Goal: Task Accomplishment & Management: Manage account settings

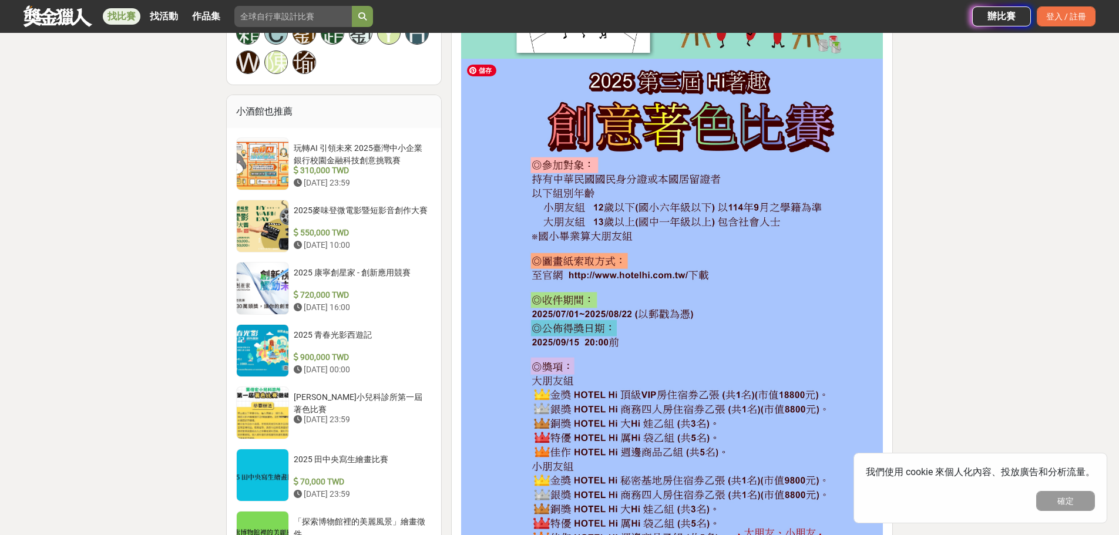
scroll to position [881, 0]
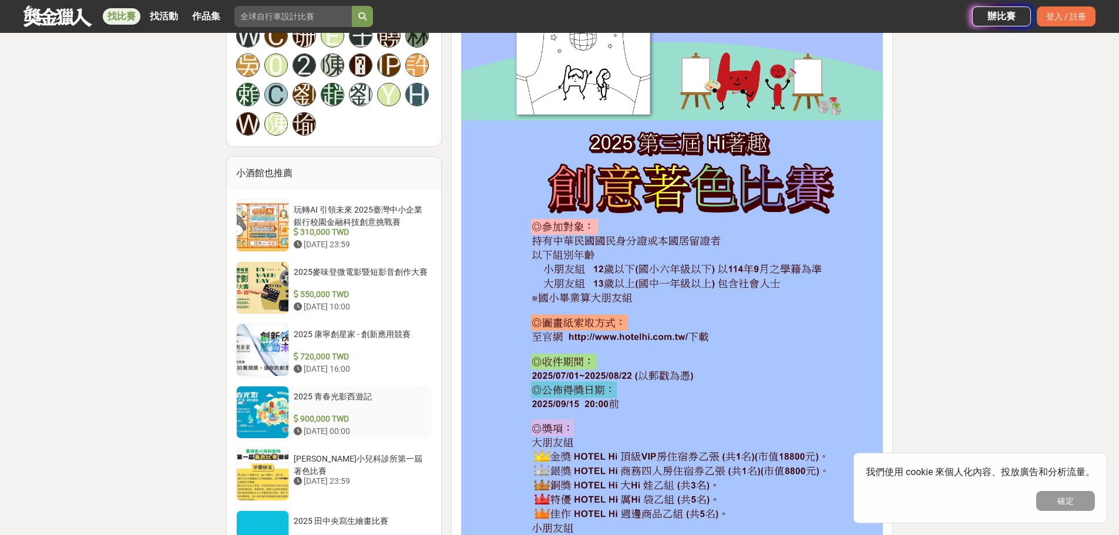
click at [369, 391] on div "2025 青春光影西遊記" at bounding box center [361, 402] width 134 height 22
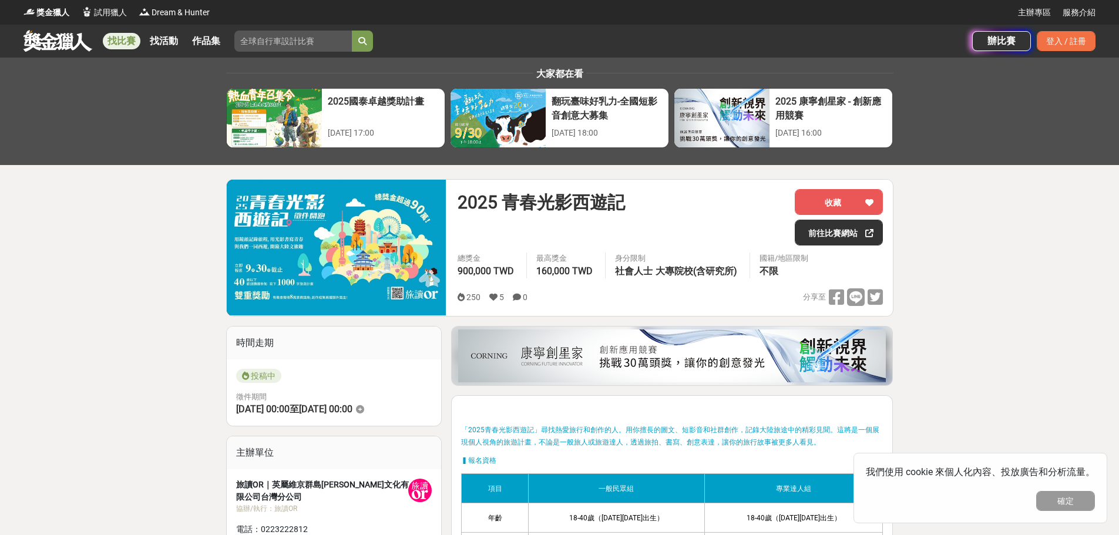
click at [127, 42] on link "找比賽" at bounding box center [122, 41] width 38 height 16
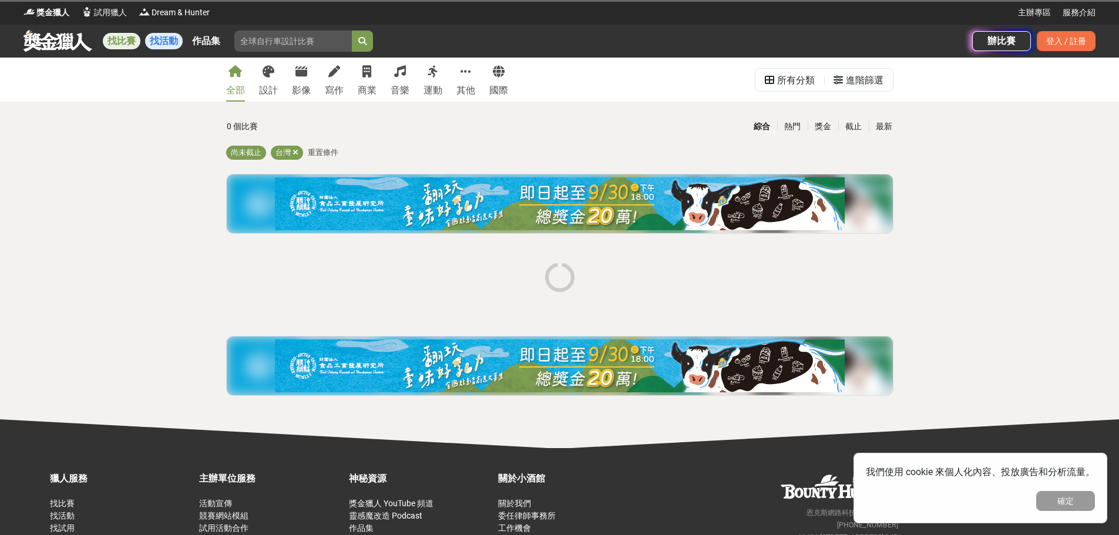
click at [180, 40] on link "找活動" at bounding box center [164, 41] width 38 height 16
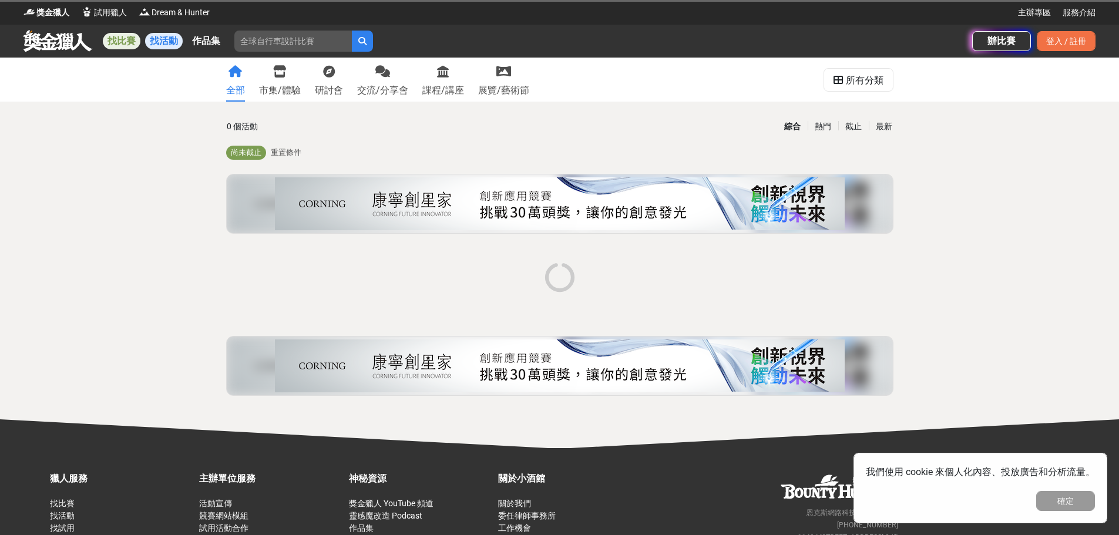
click at [108, 40] on link "找比賽" at bounding box center [122, 41] width 38 height 16
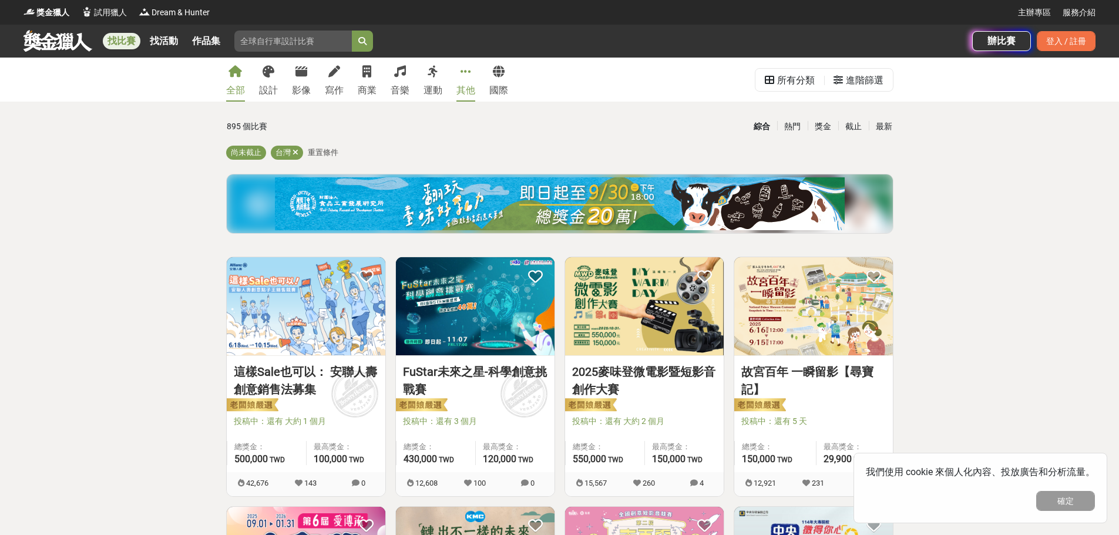
click at [467, 75] on icon at bounding box center [466, 72] width 11 height 12
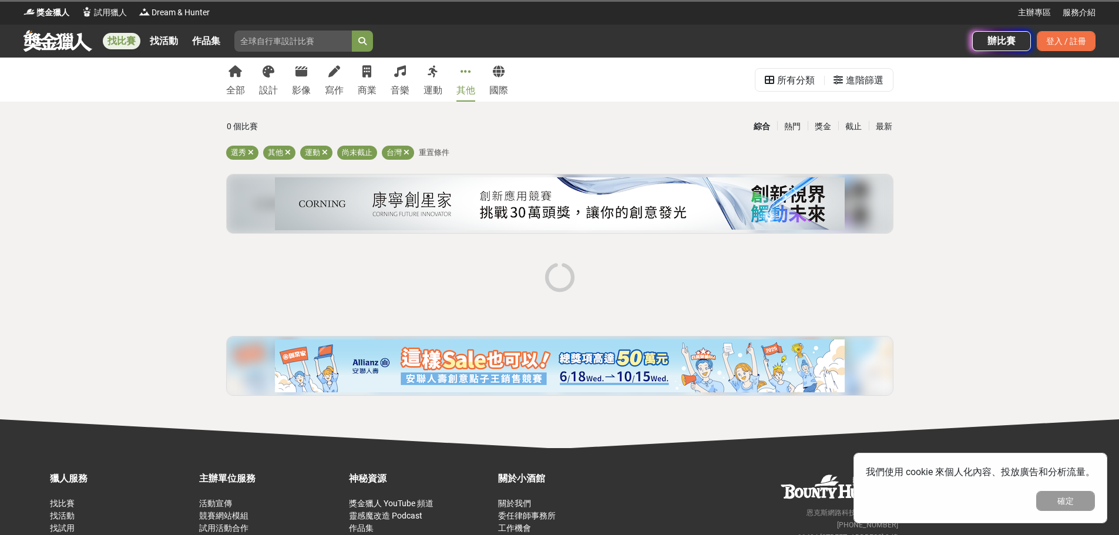
click at [225, 77] on div "全部 設計 影像 寫作 商業 音樂 運動 其他 國際" at bounding box center [367, 80] width 296 height 44
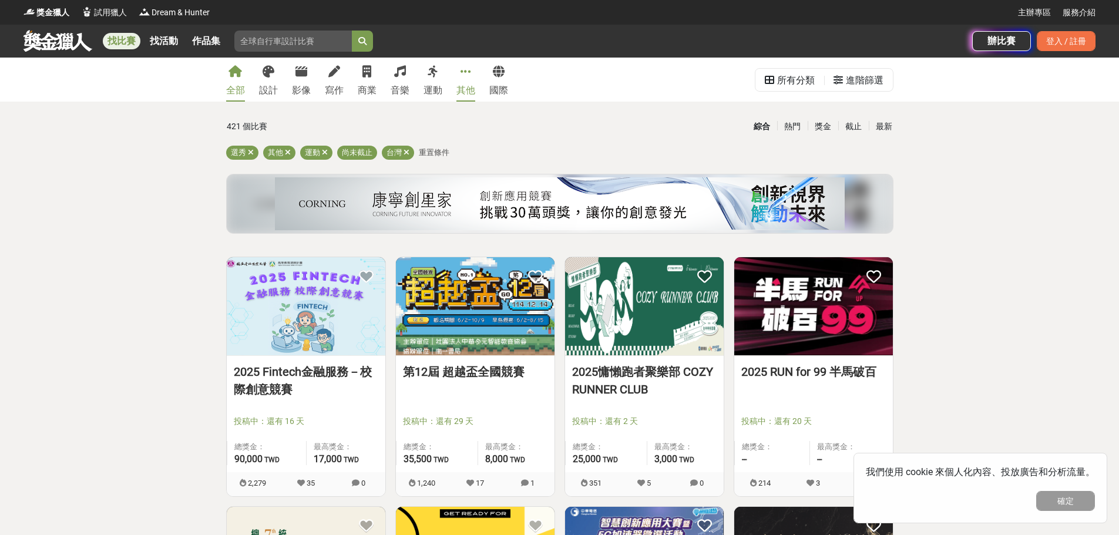
click at [233, 76] on icon at bounding box center [235, 72] width 14 height 12
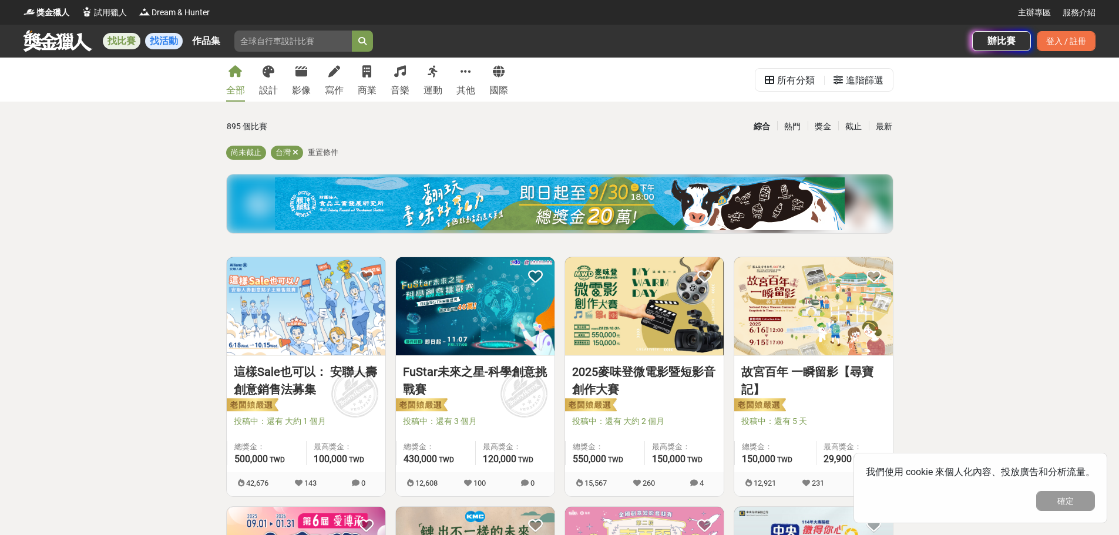
click at [173, 39] on link "找活動" at bounding box center [164, 41] width 38 height 16
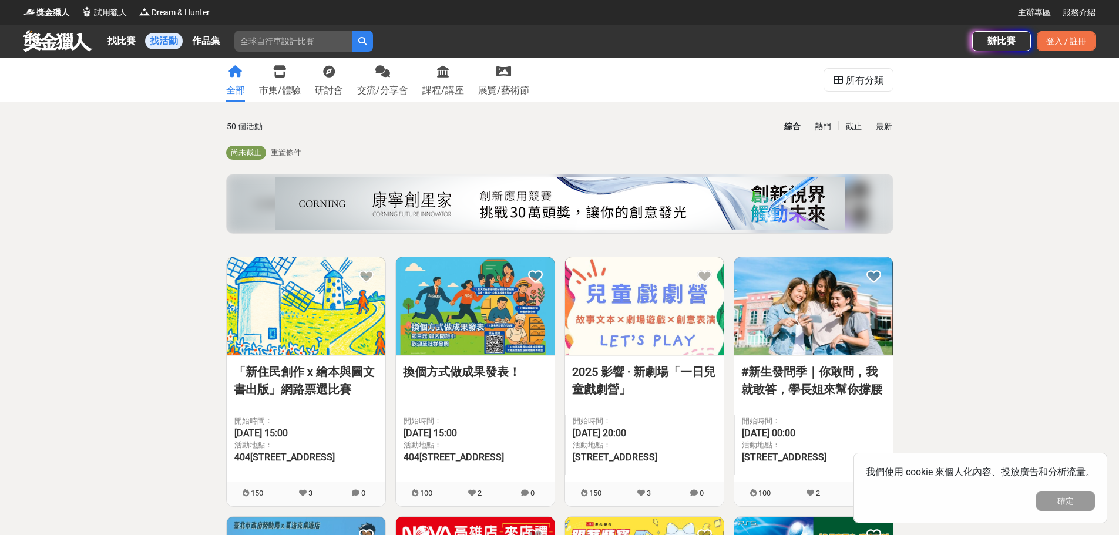
click at [301, 85] on div "全部 市集/體驗 研討會 交流/分享會 課程/講座 展覽/藝術節" at bounding box center [377, 80] width 317 height 44
click at [294, 89] on div "市集/體驗" at bounding box center [280, 90] width 42 height 14
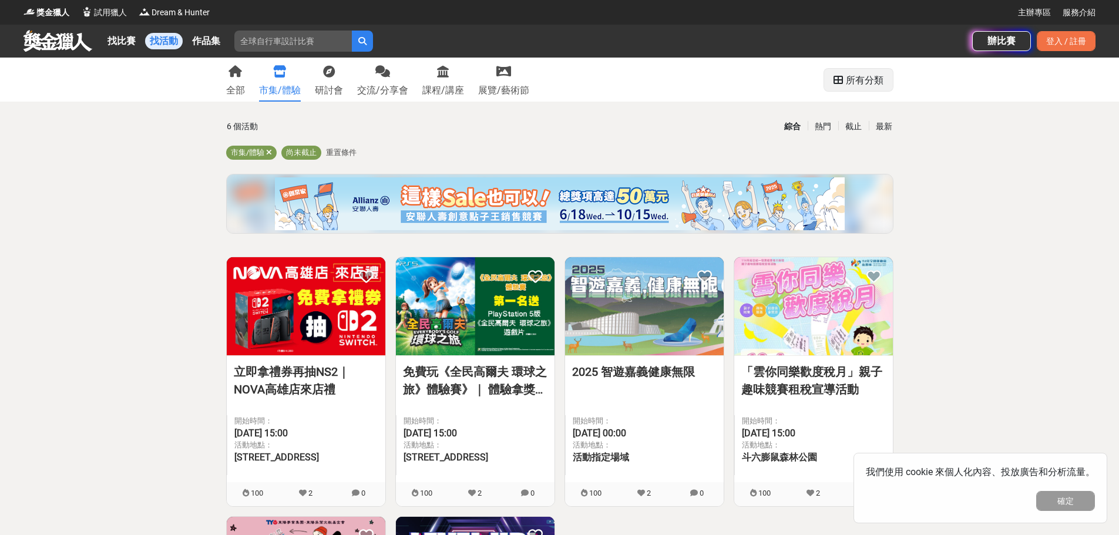
click at [857, 78] on div "所有分類" at bounding box center [865, 80] width 38 height 23
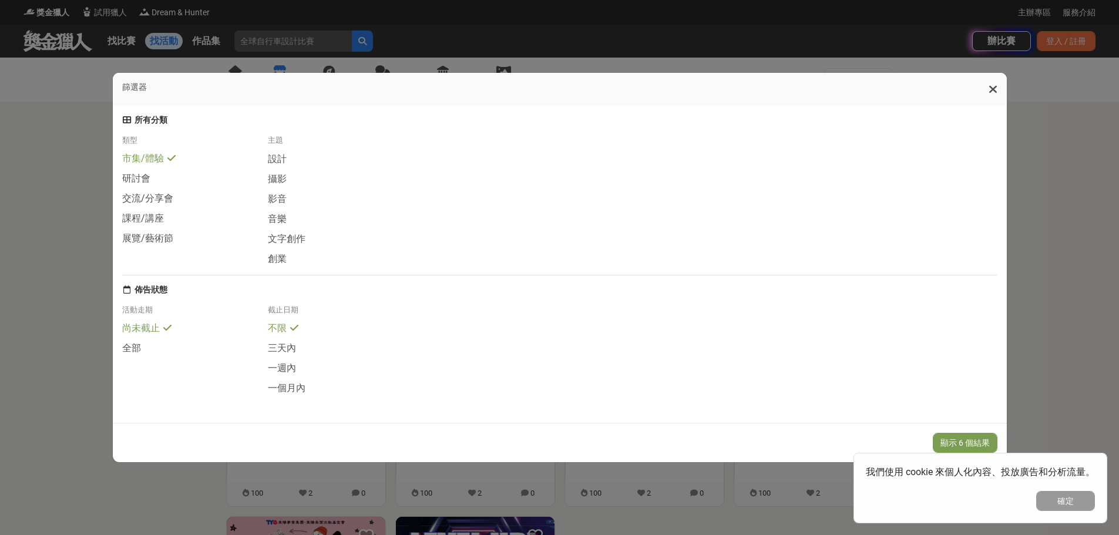
click at [997, 83] on icon at bounding box center [993, 89] width 9 height 12
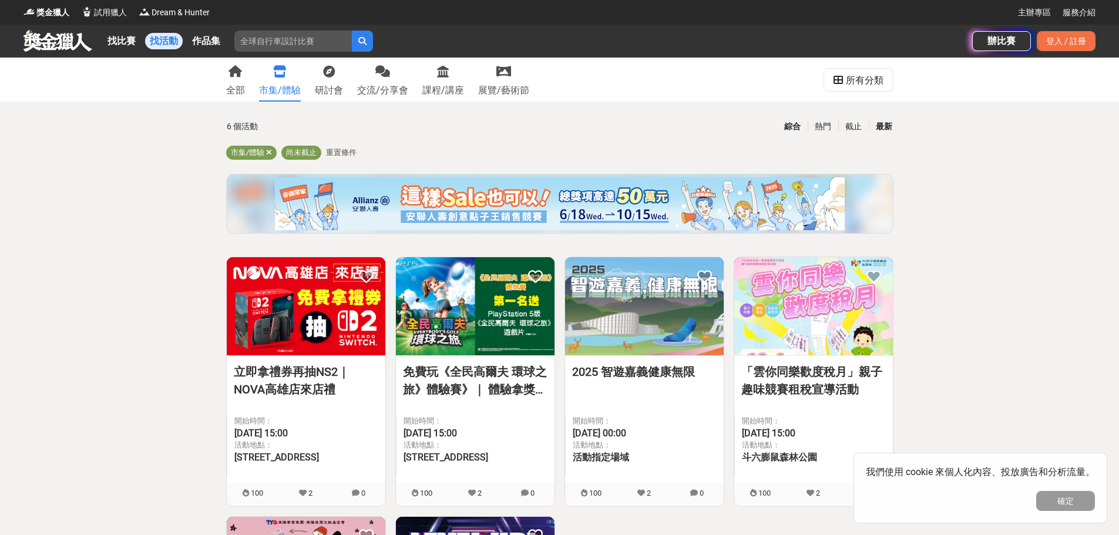
click at [888, 129] on div "最新" at bounding box center [884, 126] width 31 height 21
click at [1070, 504] on button "確定" at bounding box center [1065, 501] width 59 height 20
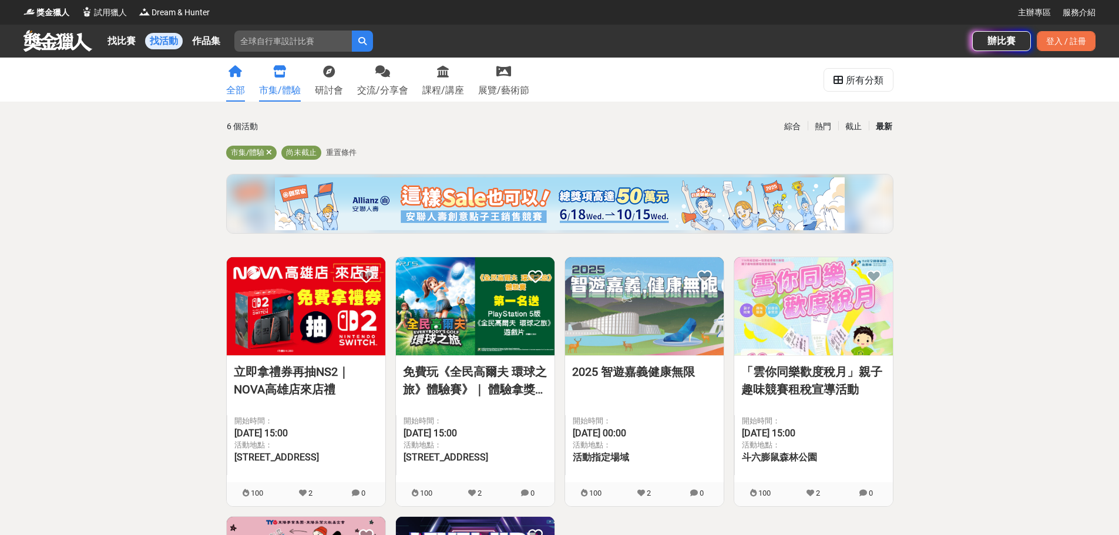
click at [243, 83] on link "全部" at bounding box center [235, 80] width 19 height 44
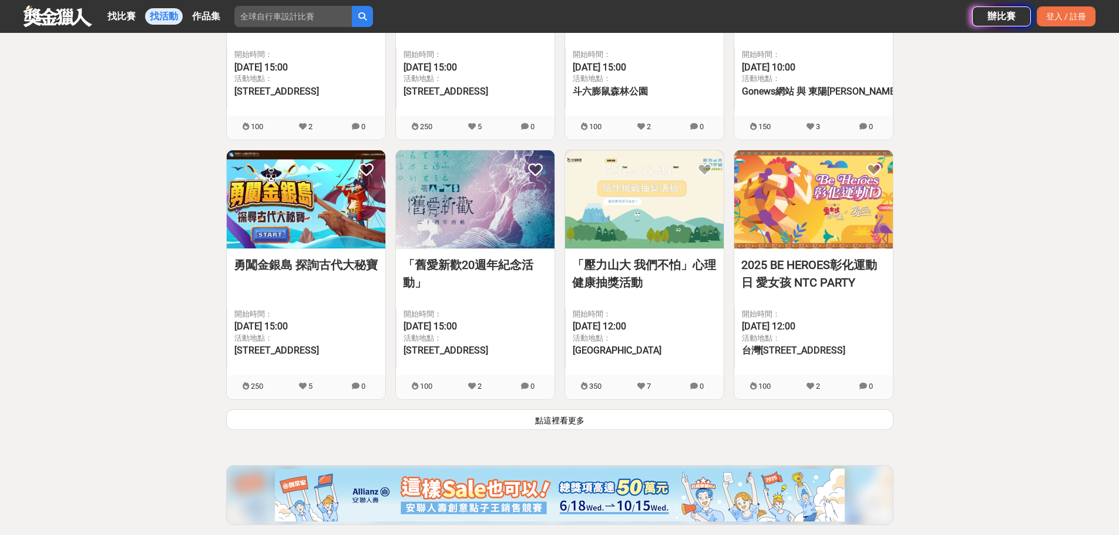
scroll to position [1410, 0]
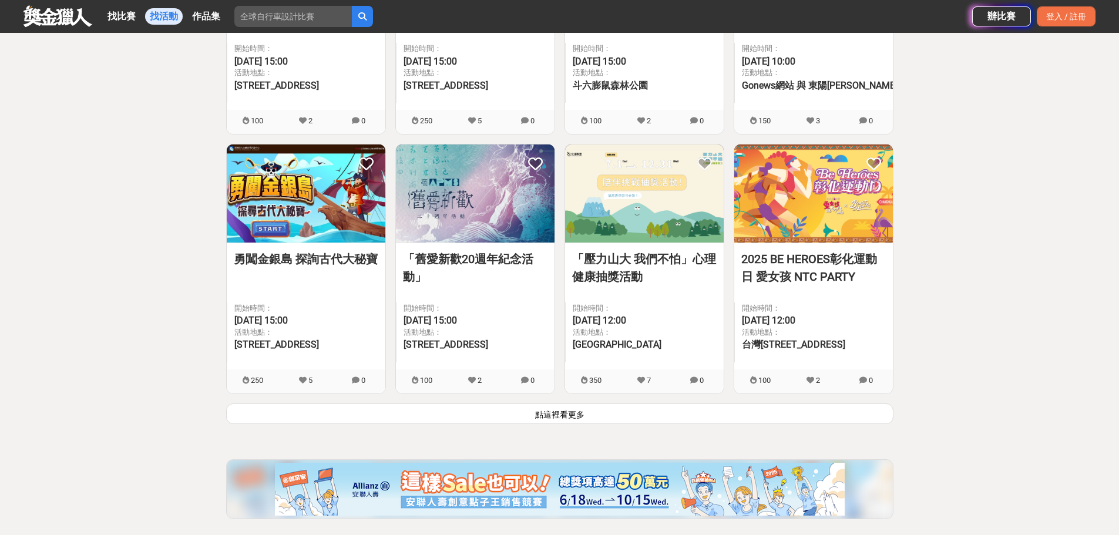
click at [680, 405] on button "點這裡看更多" at bounding box center [559, 414] width 667 height 21
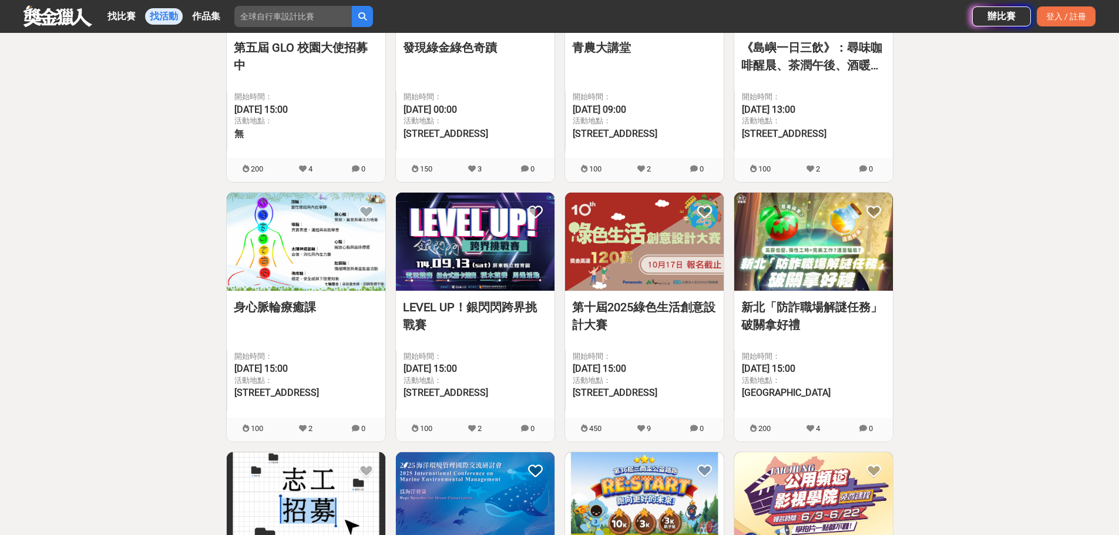
scroll to position [2232, 0]
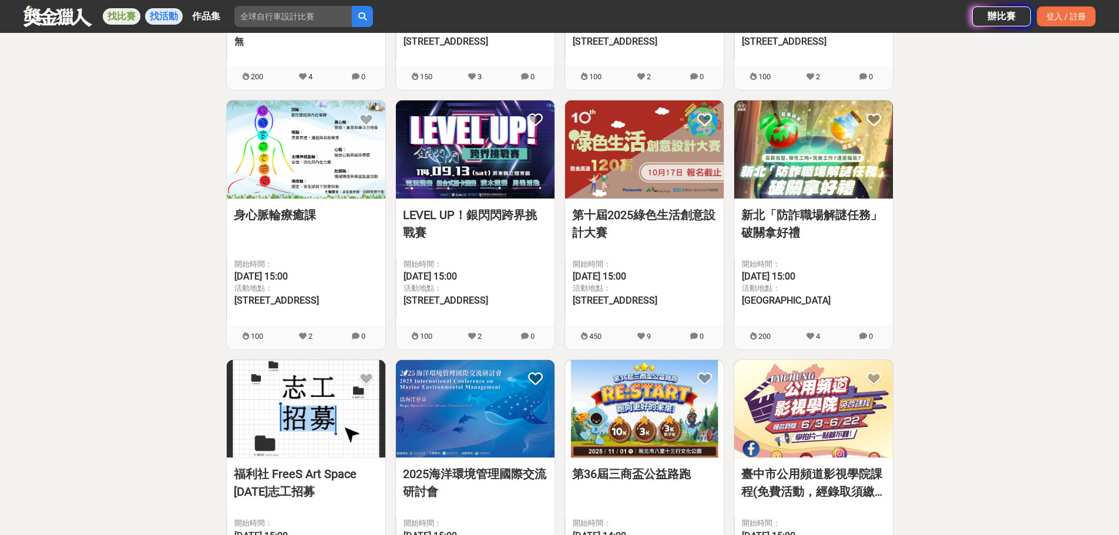
click at [125, 17] on link "找比賽" at bounding box center [122, 16] width 38 height 16
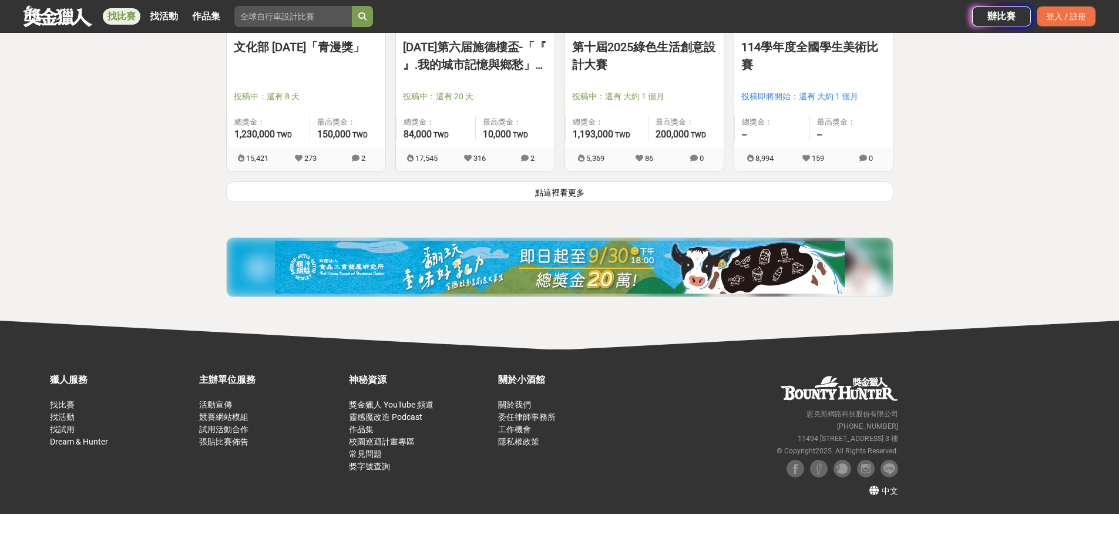
scroll to position [78, 0]
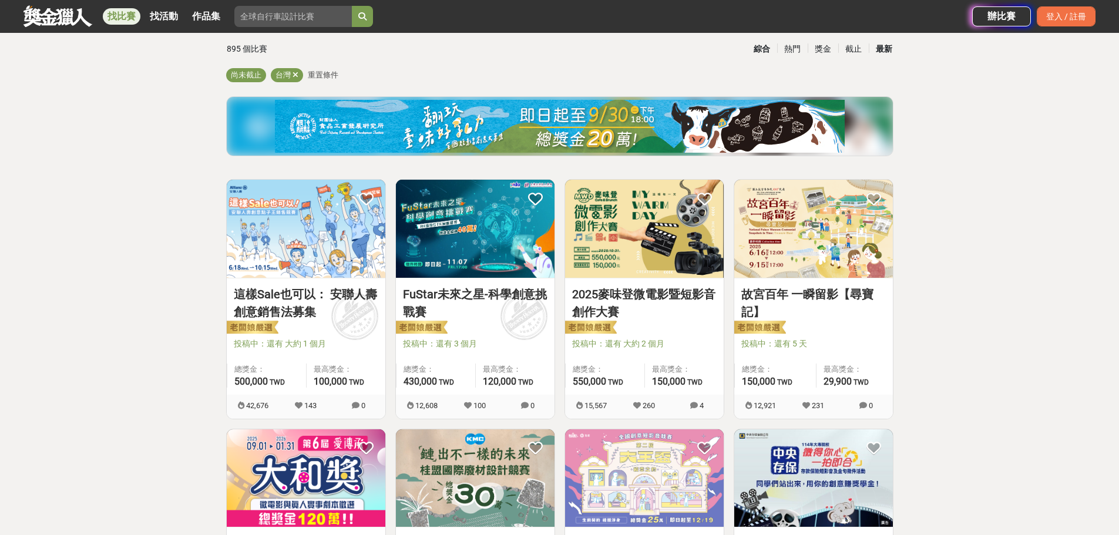
click at [877, 53] on div "最新" at bounding box center [884, 49] width 31 height 21
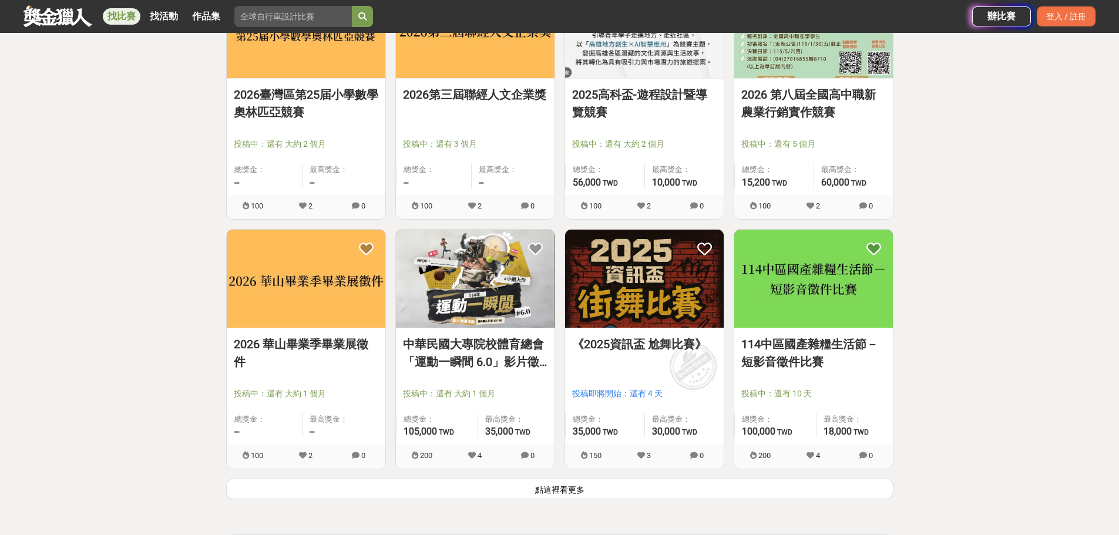
scroll to position [1370, 0]
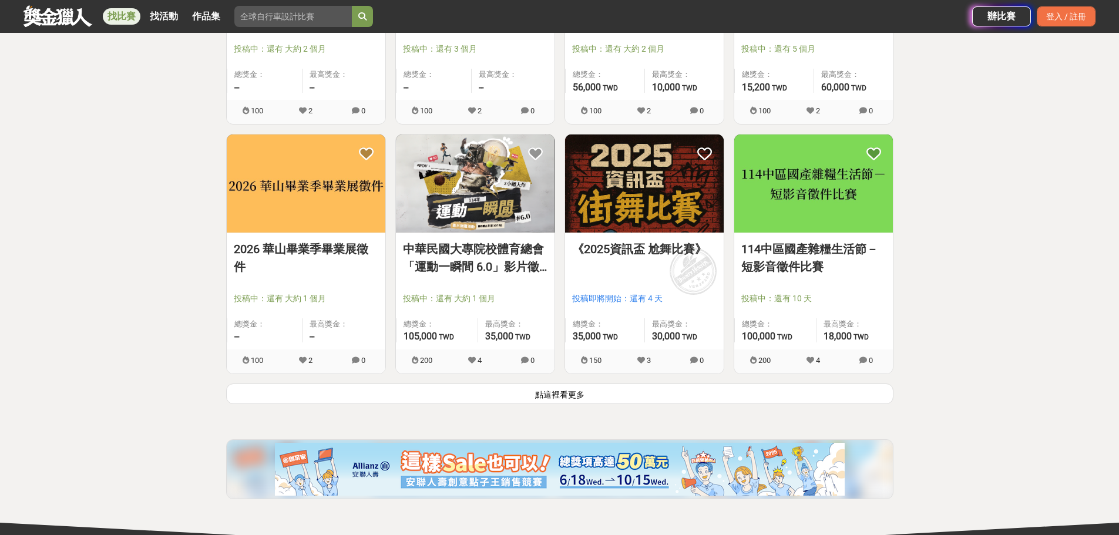
click at [671, 395] on button "點這裡看更多" at bounding box center [559, 394] width 667 height 21
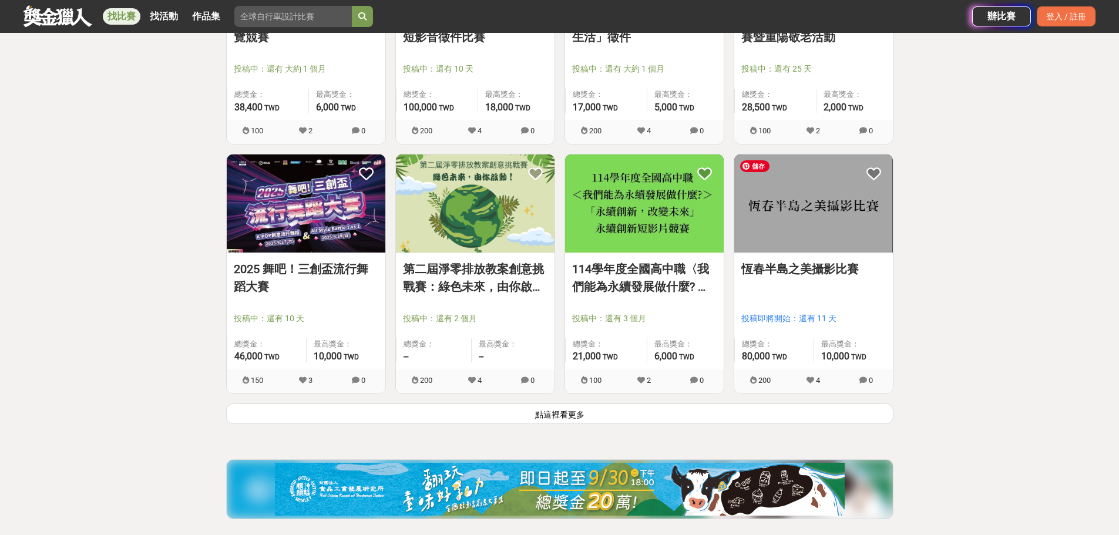
scroll to position [2866, 0]
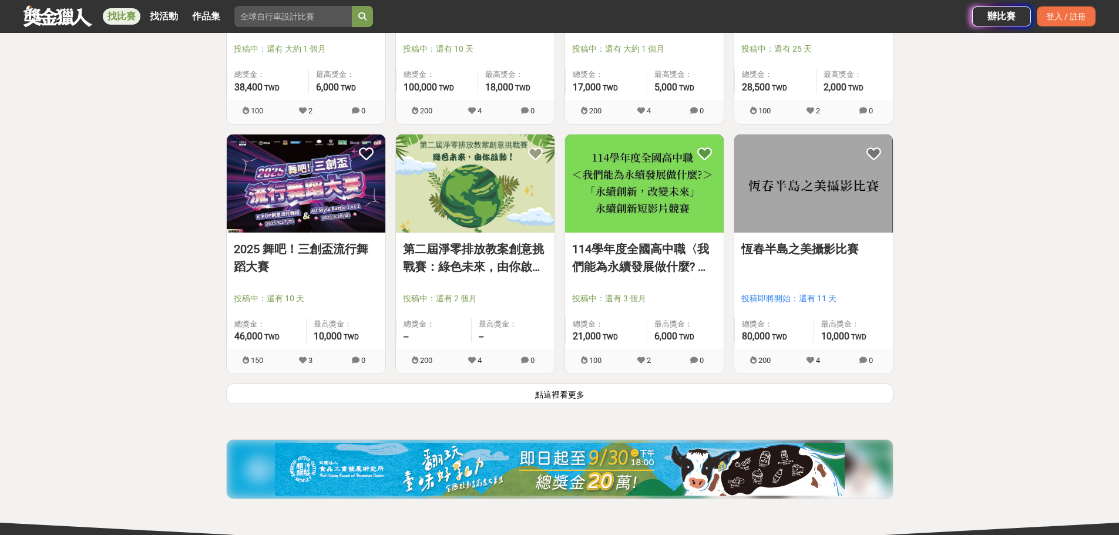
click at [658, 397] on button "點這裡看更多" at bounding box center [559, 394] width 667 height 21
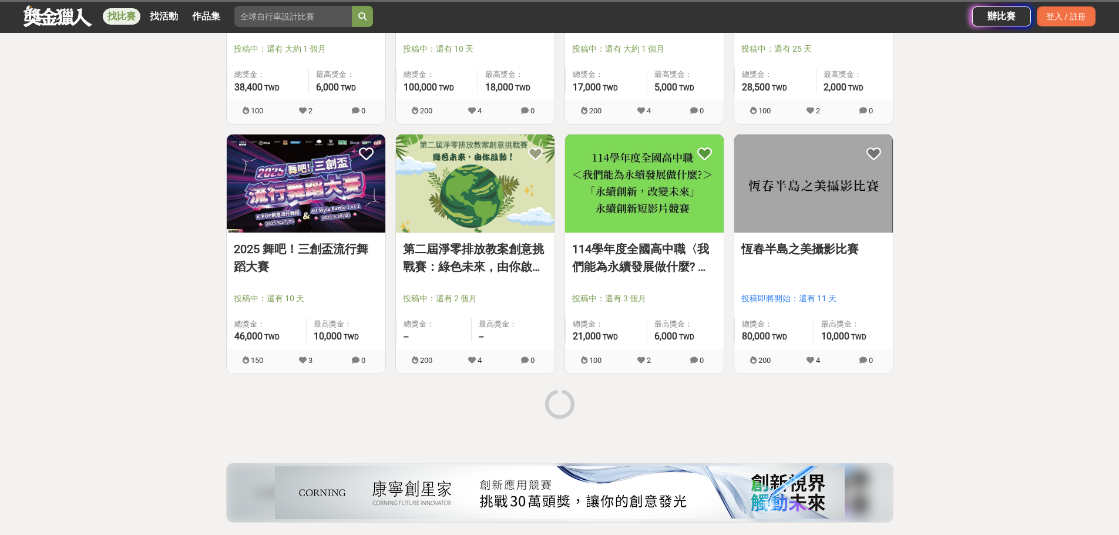
click at [855, 255] on link "恆春半島之美攝影比賽" at bounding box center [813, 249] width 144 height 18
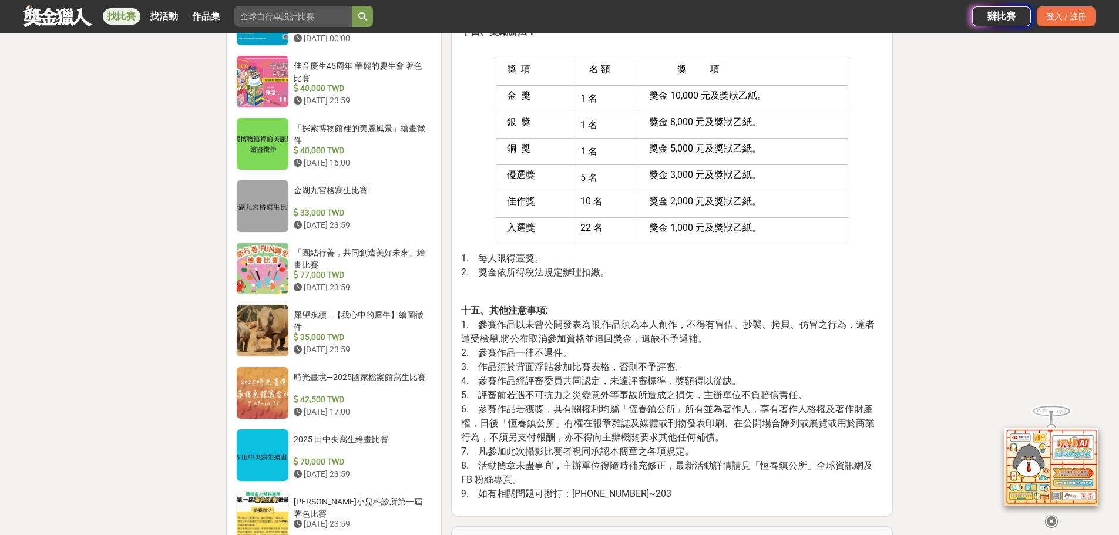
scroll to position [1057, 0]
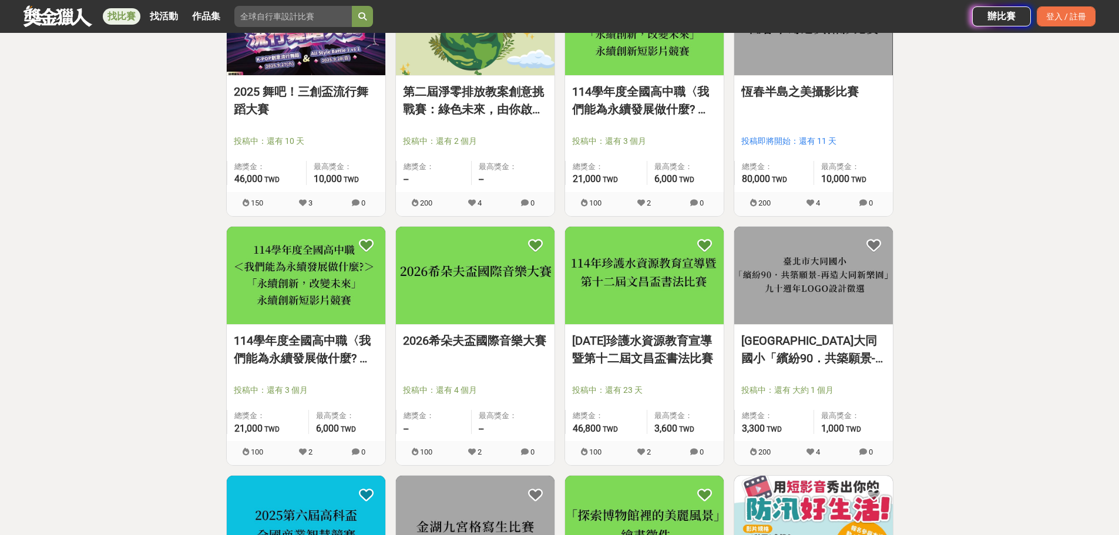
scroll to position [3043, 0]
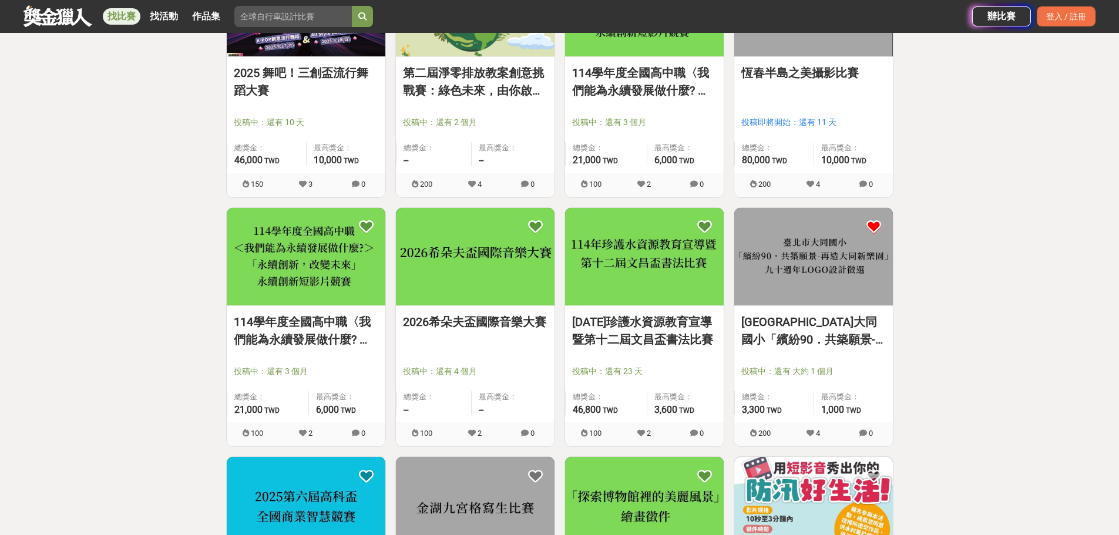
click at [873, 228] on icon at bounding box center [873, 227] width 15 height 15
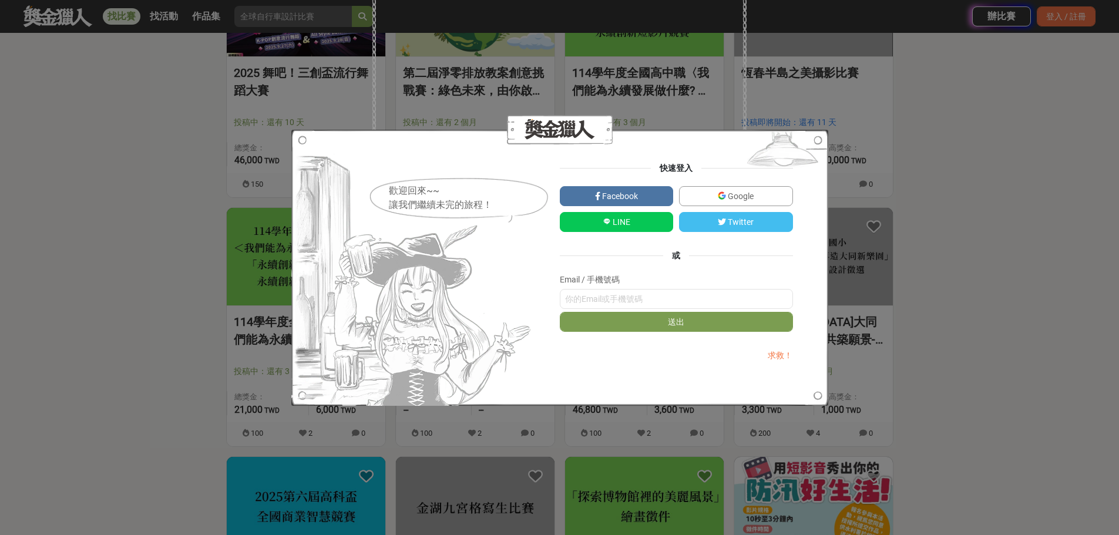
click at [746, 200] on span "Google" at bounding box center [740, 195] width 28 height 9
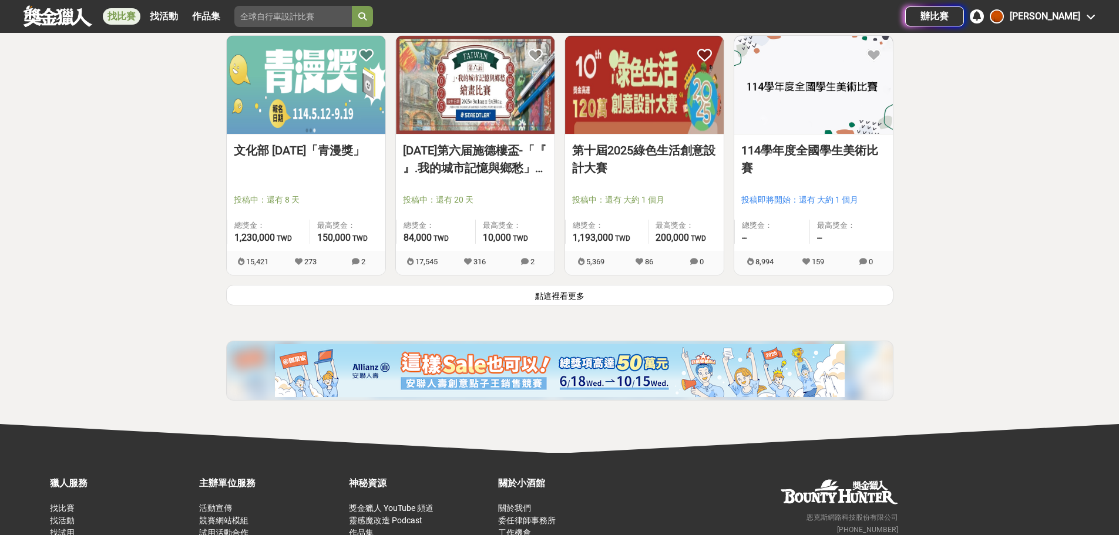
scroll to position [1551, 0]
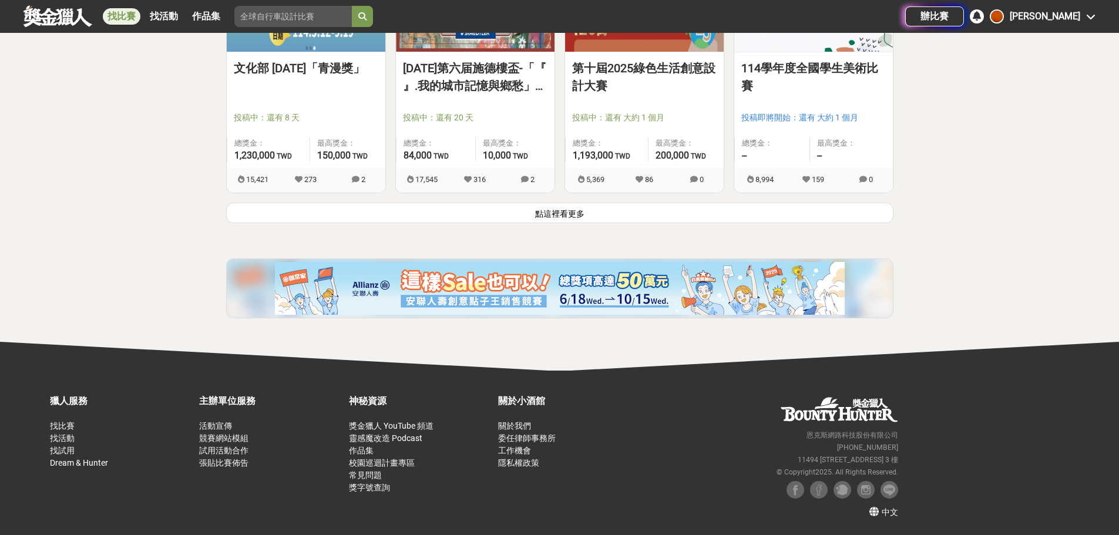
click at [704, 214] on button "點這裡看更多" at bounding box center [559, 213] width 667 height 21
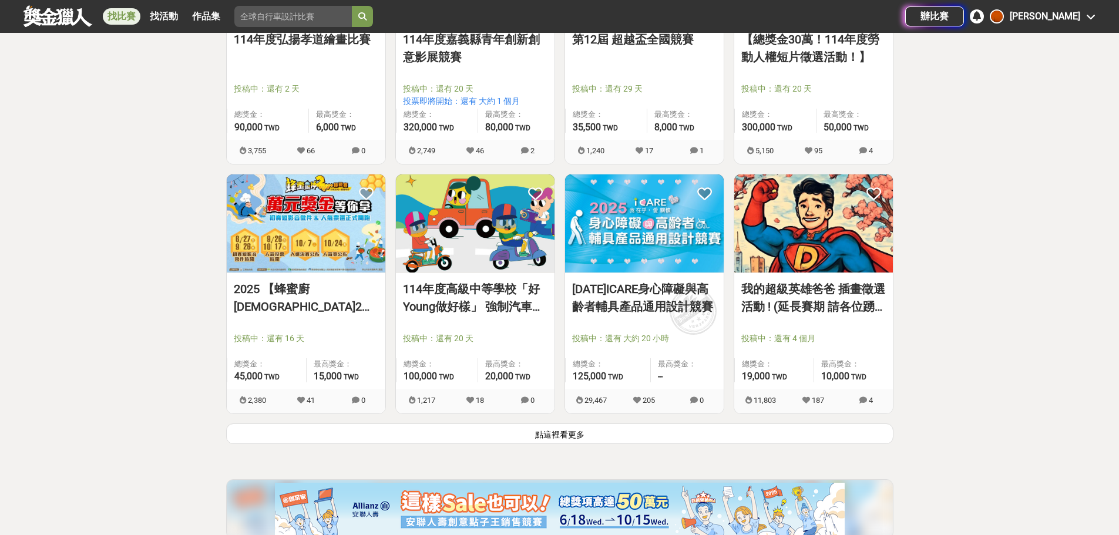
scroll to position [2843, 0]
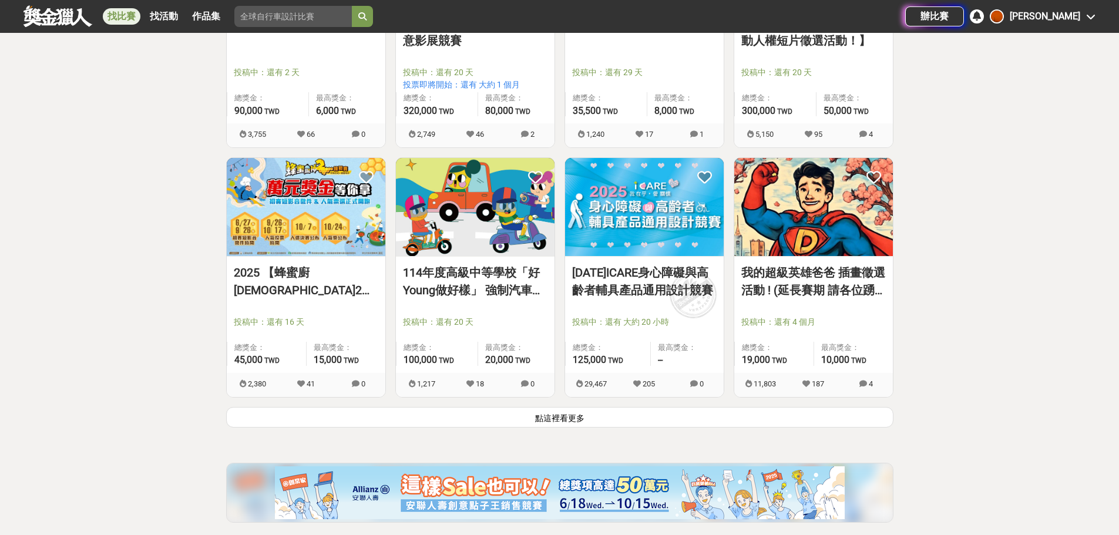
click at [673, 413] on button "點這裡看更多" at bounding box center [559, 417] width 667 height 21
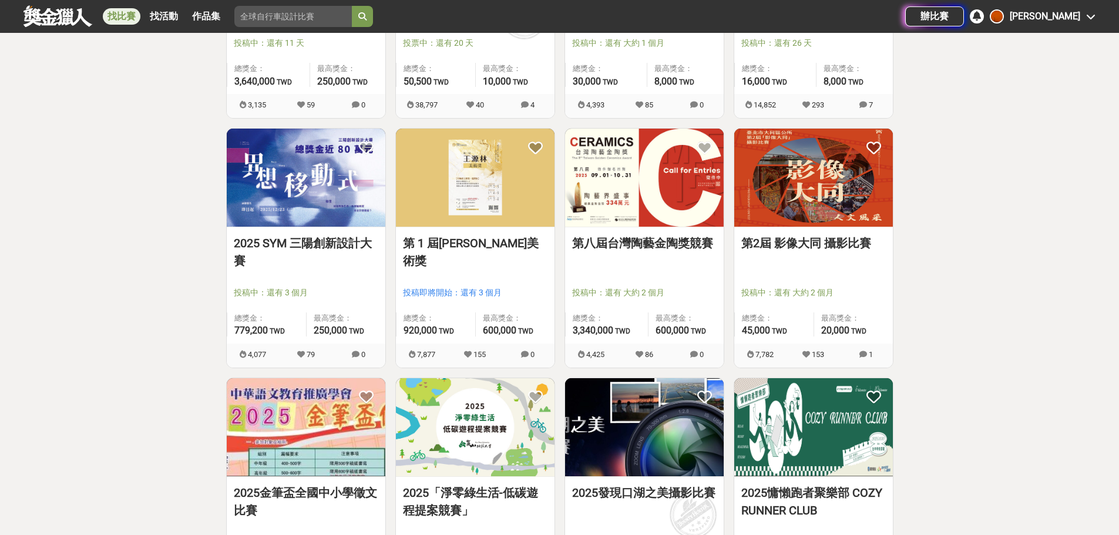
scroll to position [4128, 0]
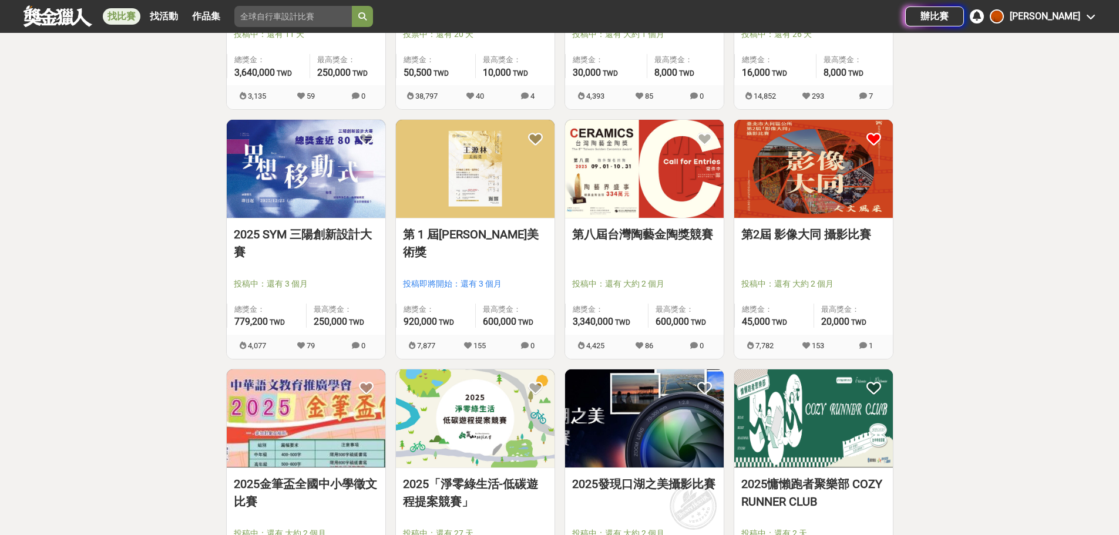
click at [876, 137] on icon at bounding box center [873, 139] width 15 height 15
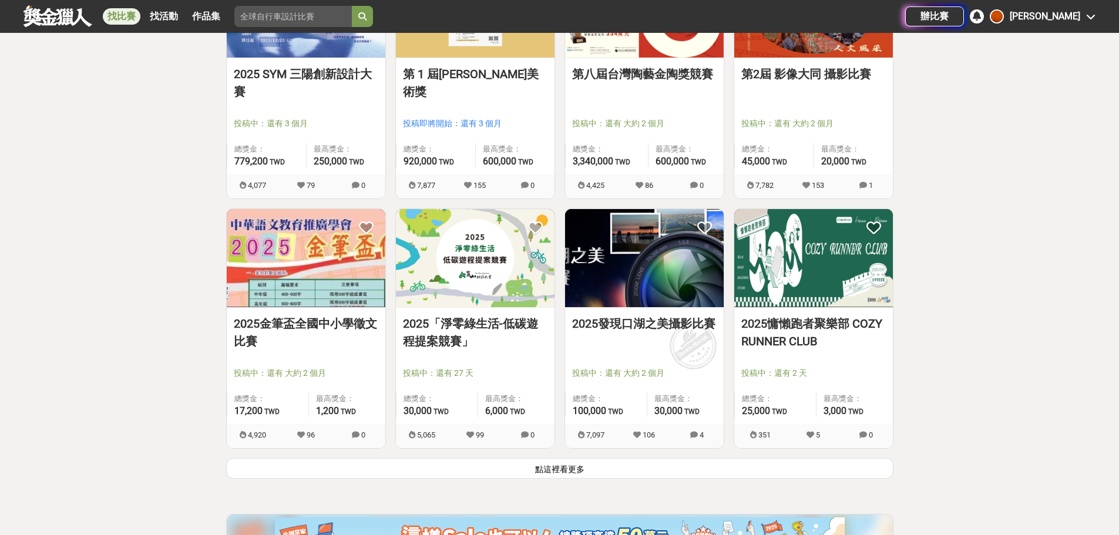
scroll to position [4304, 0]
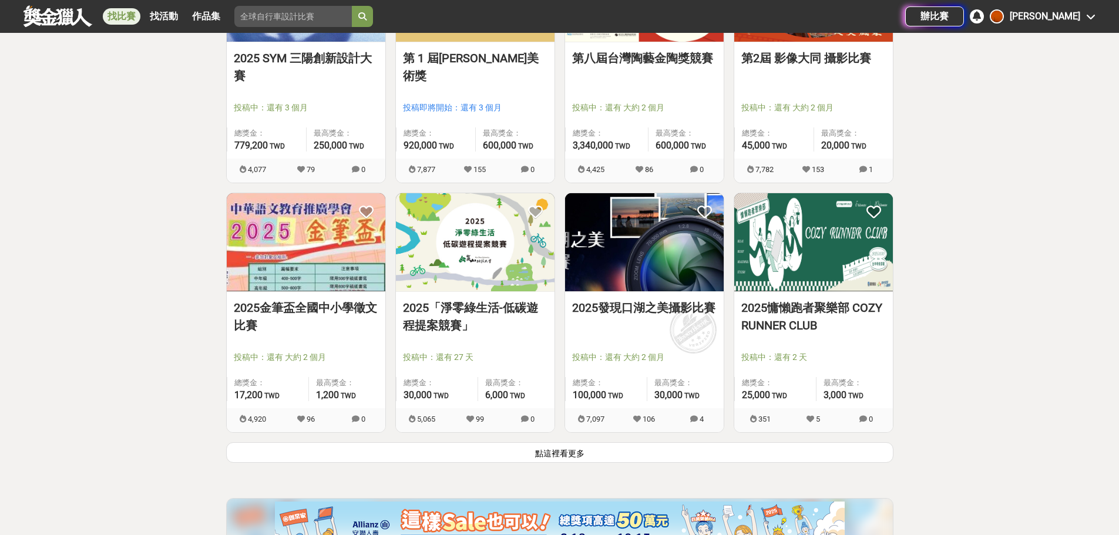
click at [785, 453] on button "點這裡看更多" at bounding box center [559, 452] width 667 height 21
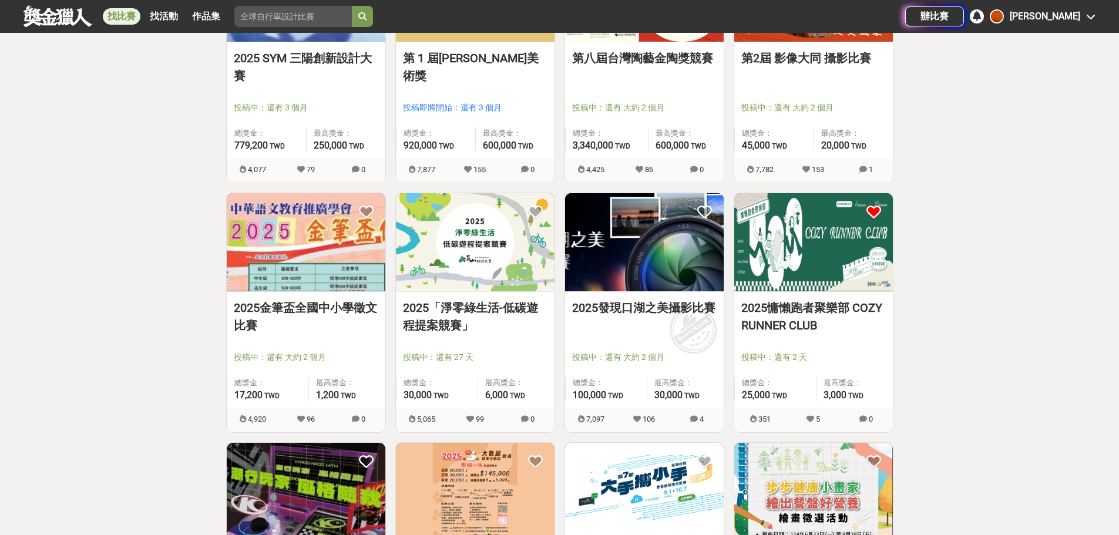
click at [875, 211] on icon at bounding box center [873, 212] width 15 height 15
click at [873, 213] on icon at bounding box center [873, 212] width 15 height 15
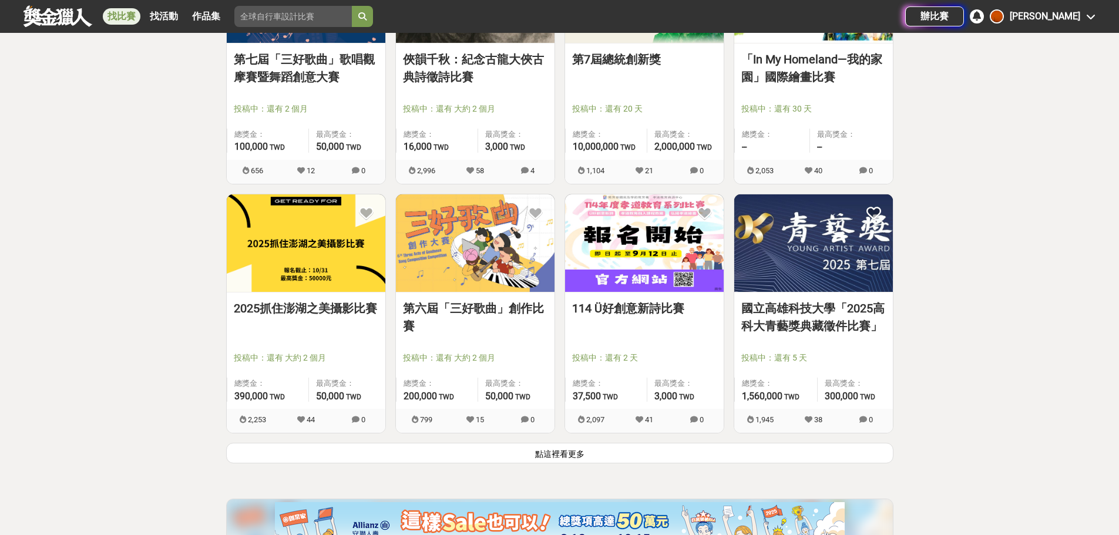
scroll to position [5831, 0]
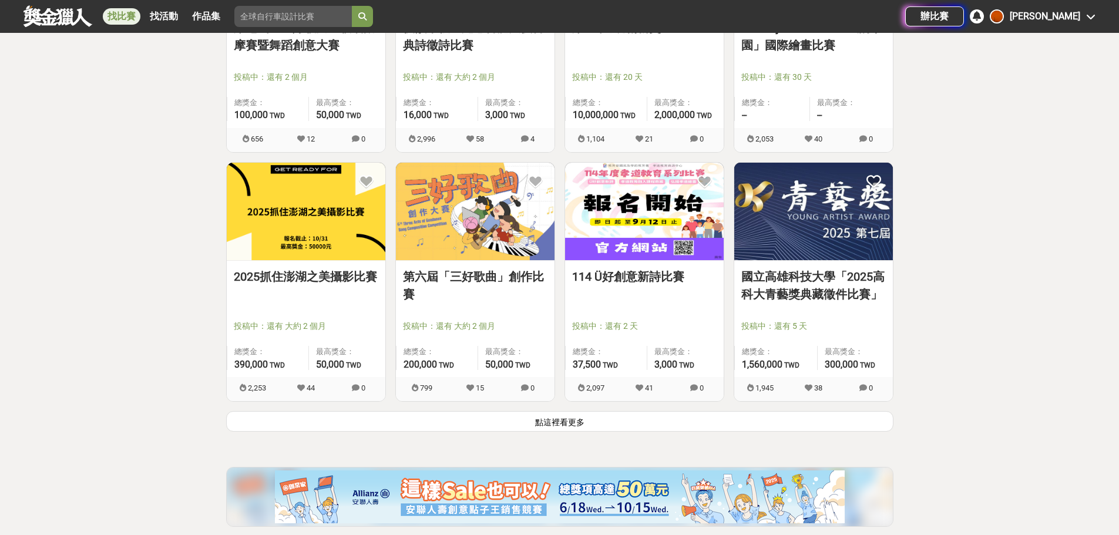
click at [779, 427] on button "點這裡看更多" at bounding box center [559, 421] width 667 height 21
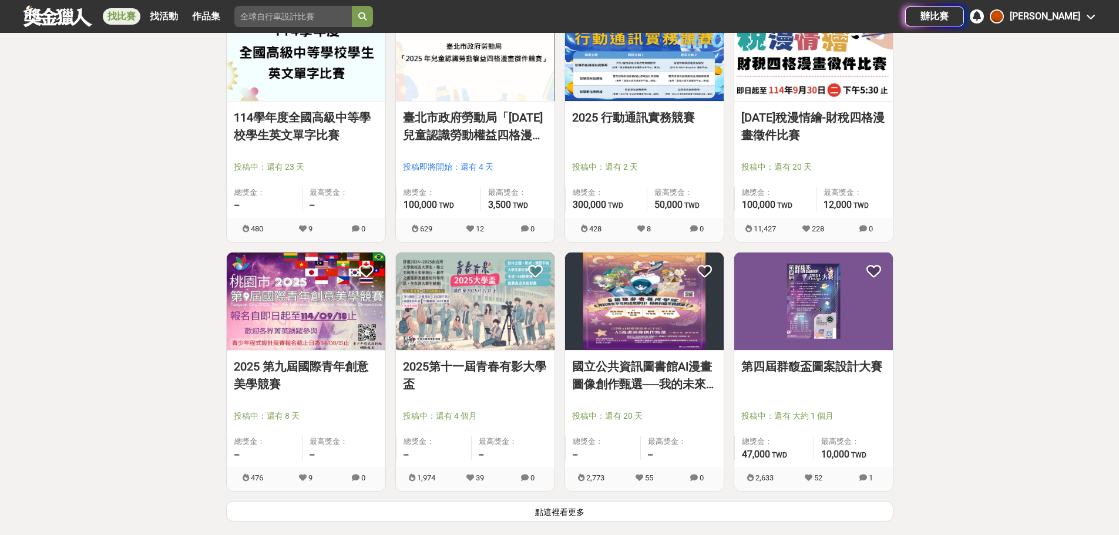
scroll to position [7297, 0]
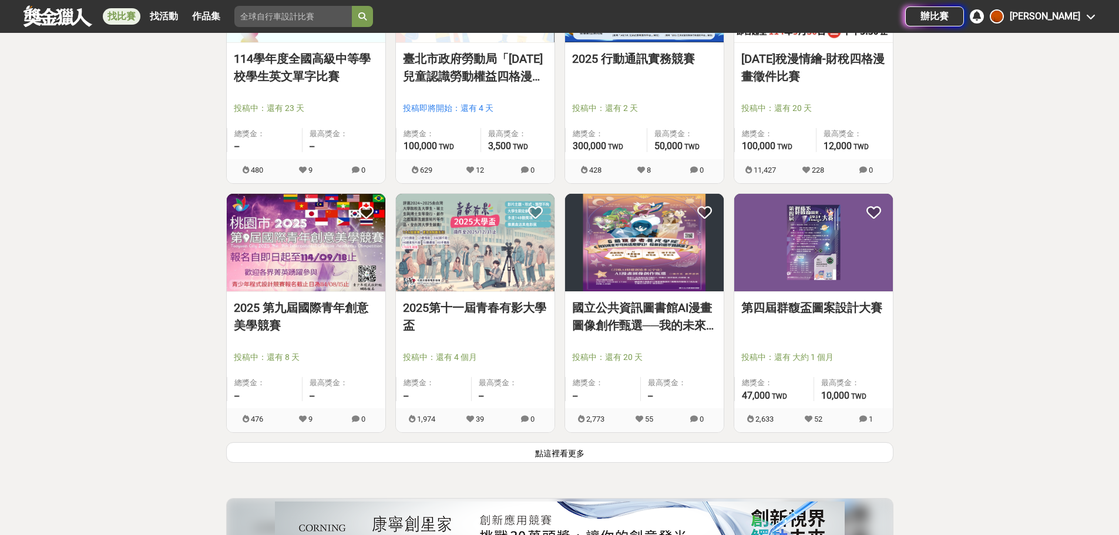
click at [627, 451] on button "點這裡看更多" at bounding box center [559, 452] width 667 height 21
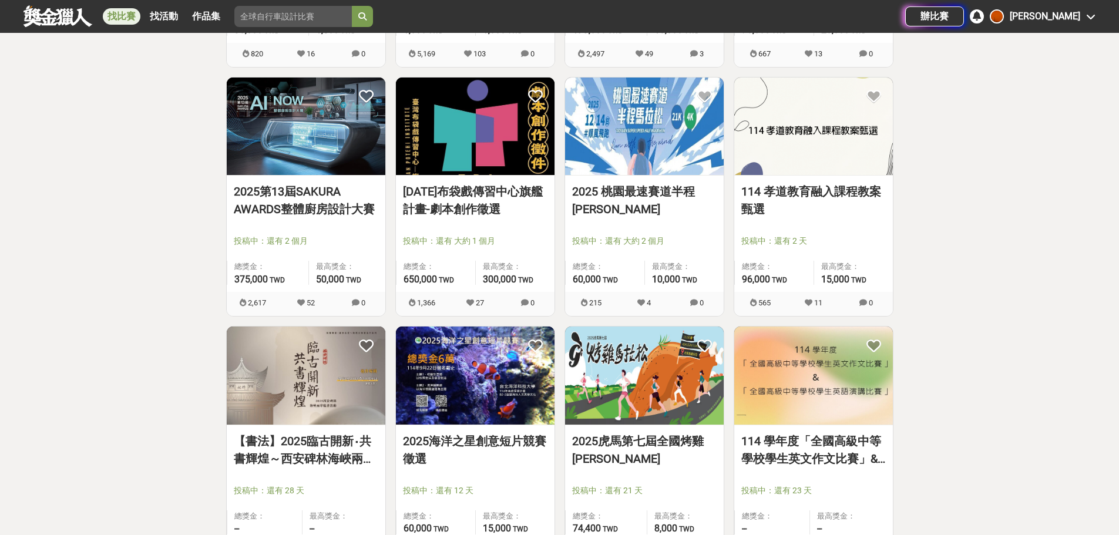
scroll to position [8178, 0]
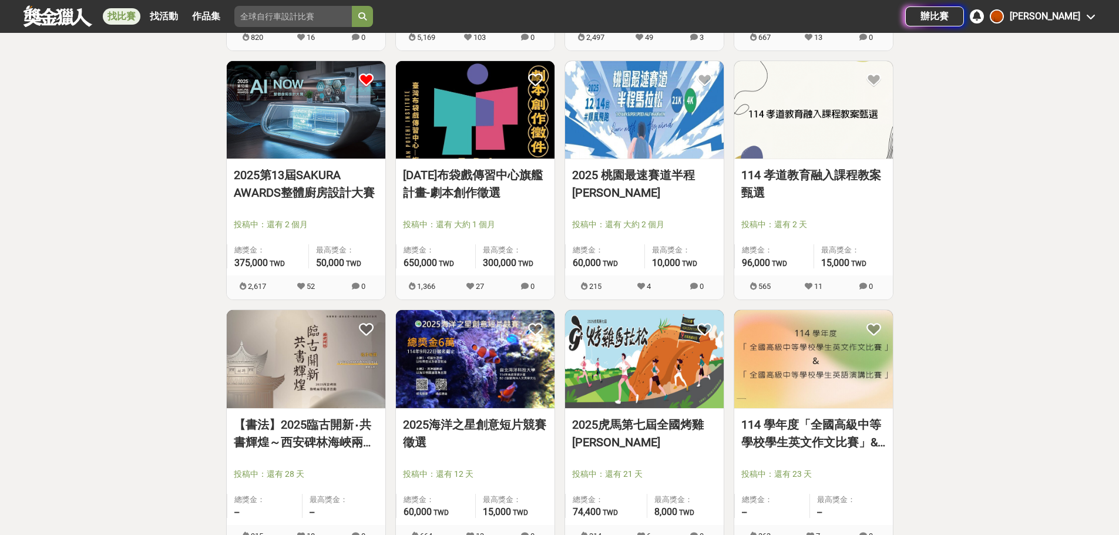
click at [368, 78] on icon at bounding box center [366, 80] width 15 height 15
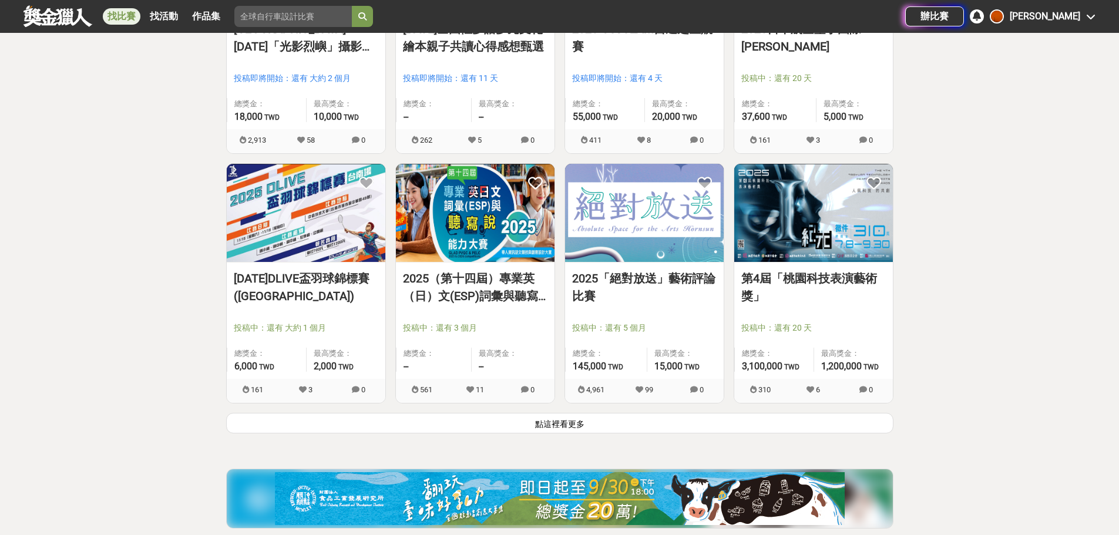
scroll to position [8824, 0]
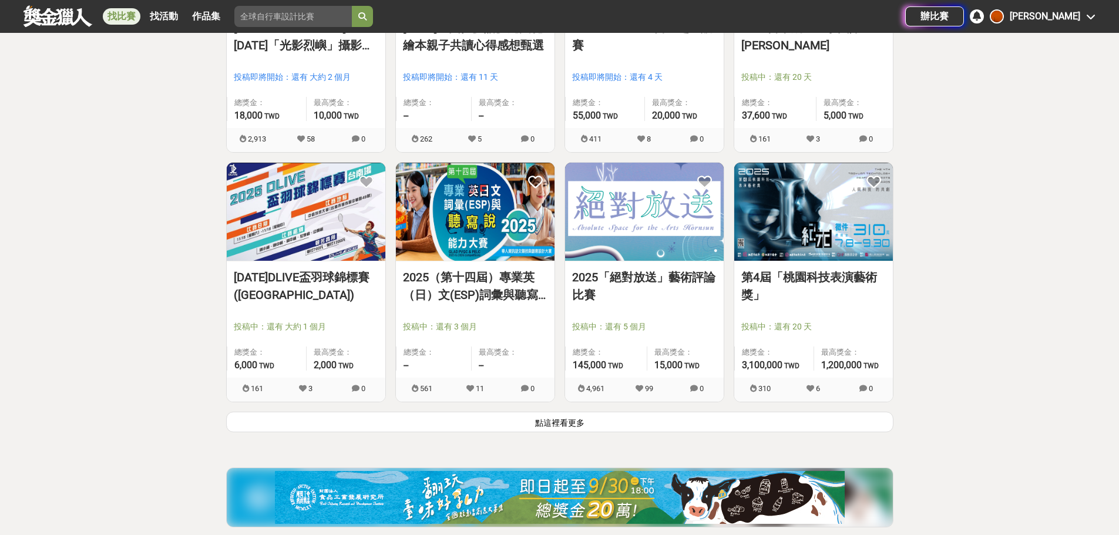
click at [586, 427] on button "點這裡看更多" at bounding box center [559, 422] width 667 height 21
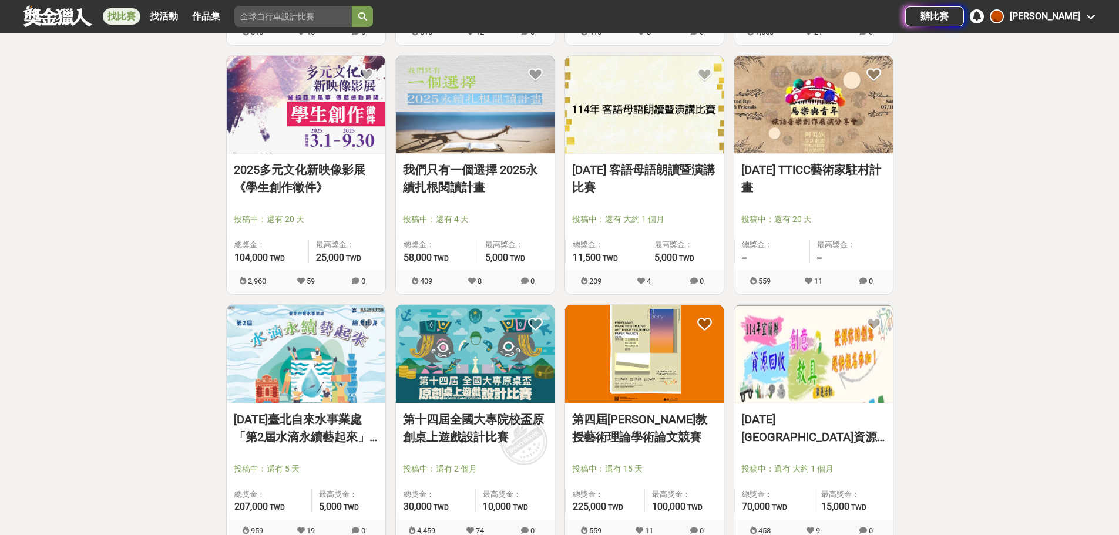
scroll to position [9411, 0]
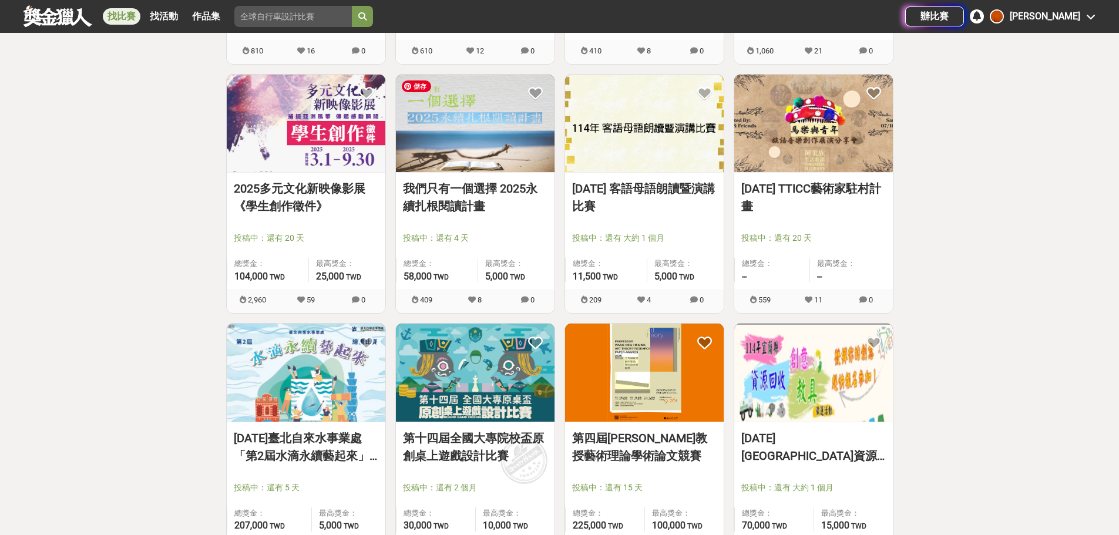
click at [543, 94] on img at bounding box center [475, 124] width 159 height 98
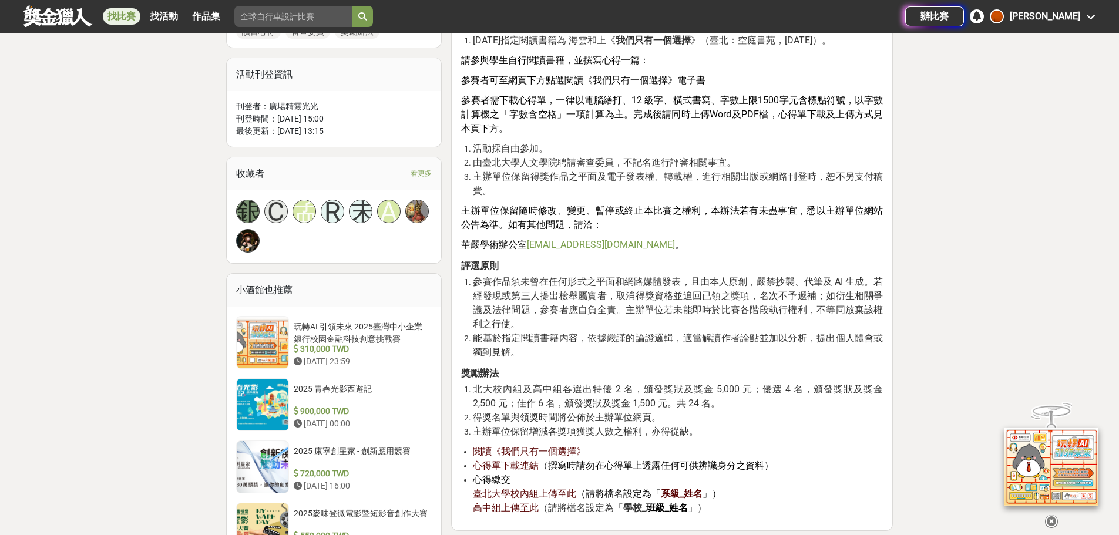
scroll to position [764, 0]
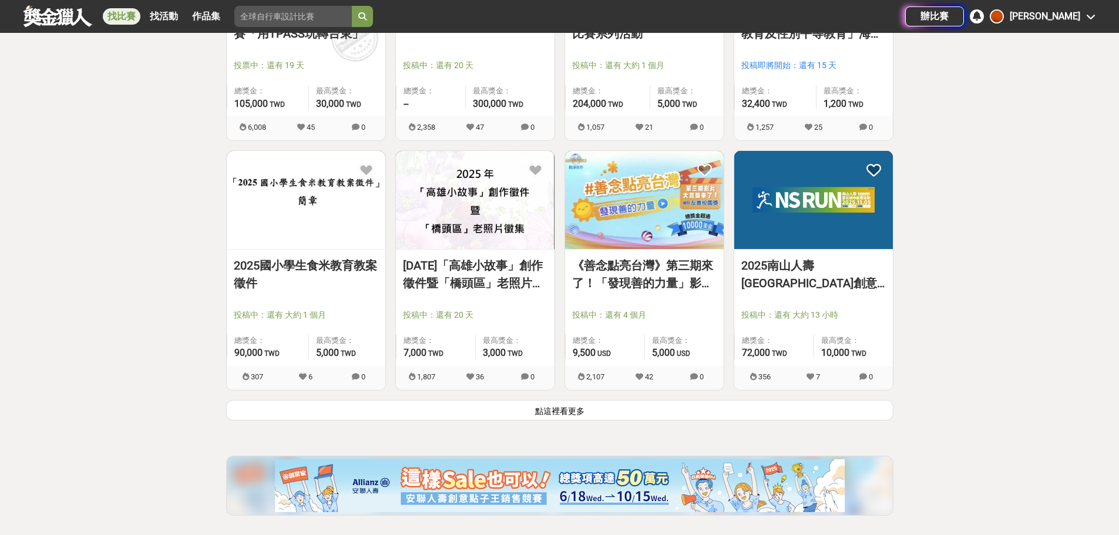
scroll to position [10351, 0]
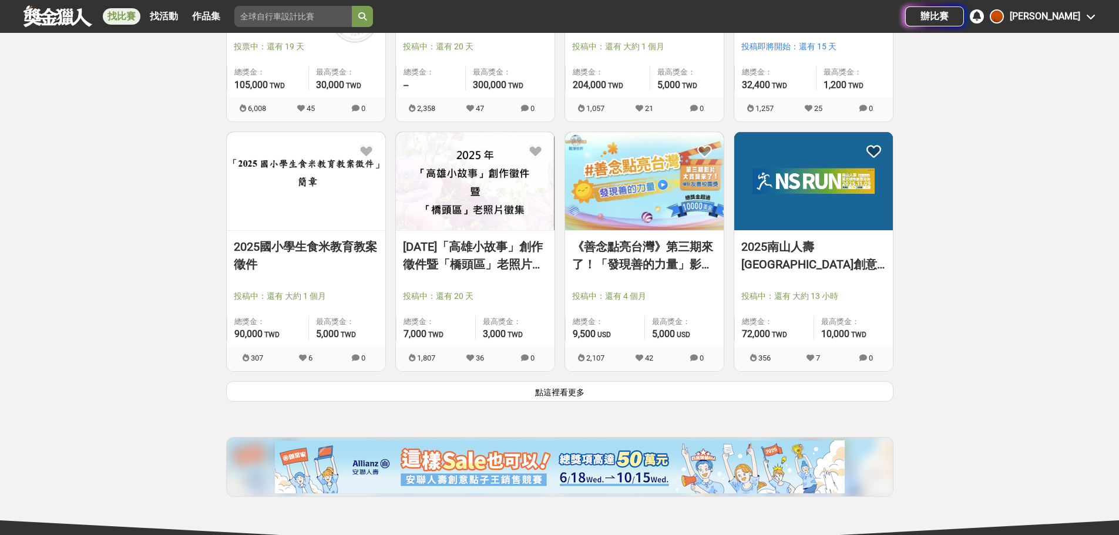
click at [783, 396] on button "點這裡看更多" at bounding box center [559, 391] width 667 height 21
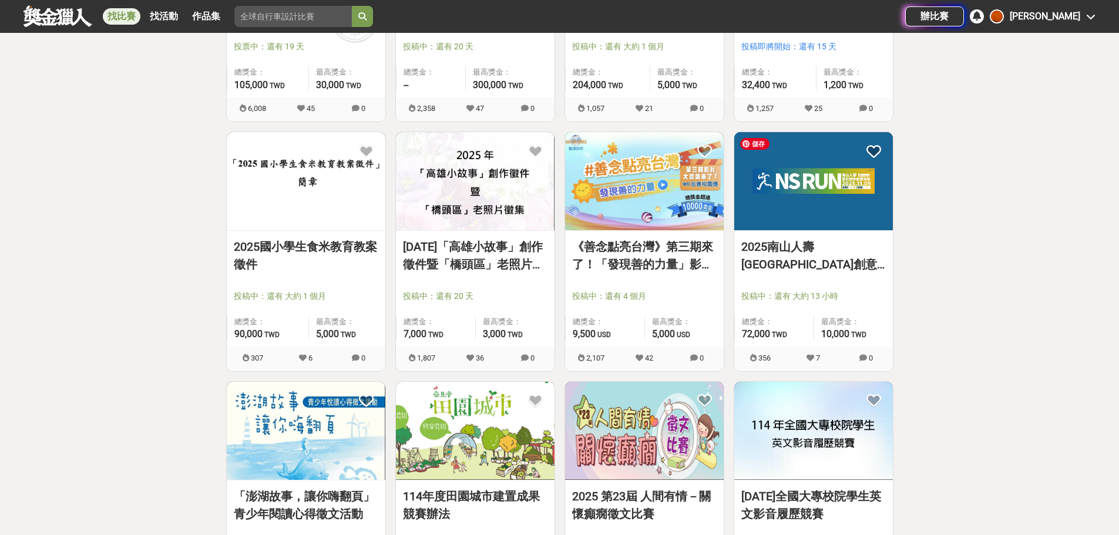
click at [874, 180] on img at bounding box center [813, 181] width 159 height 98
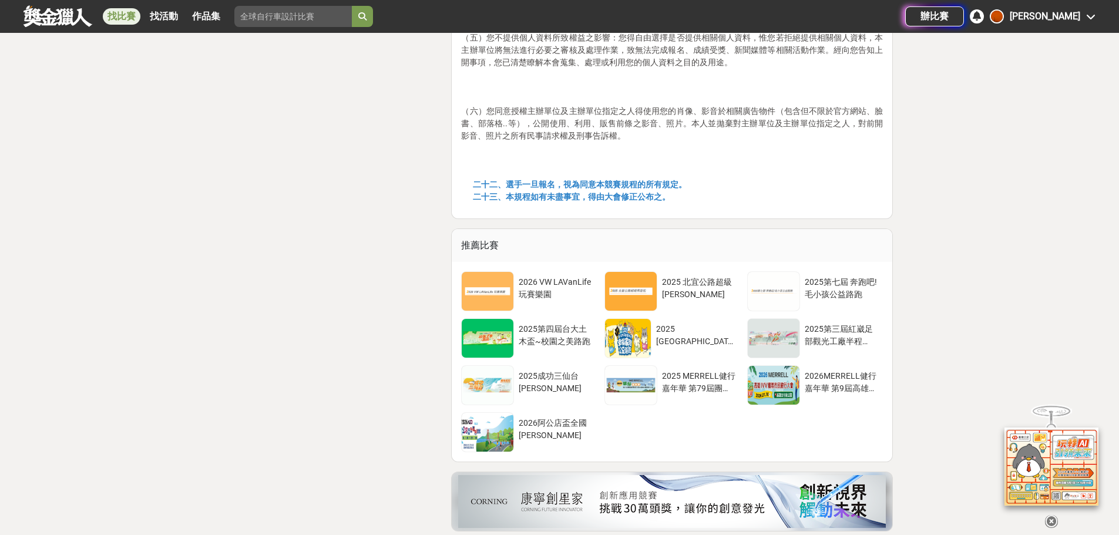
scroll to position [6126, 0]
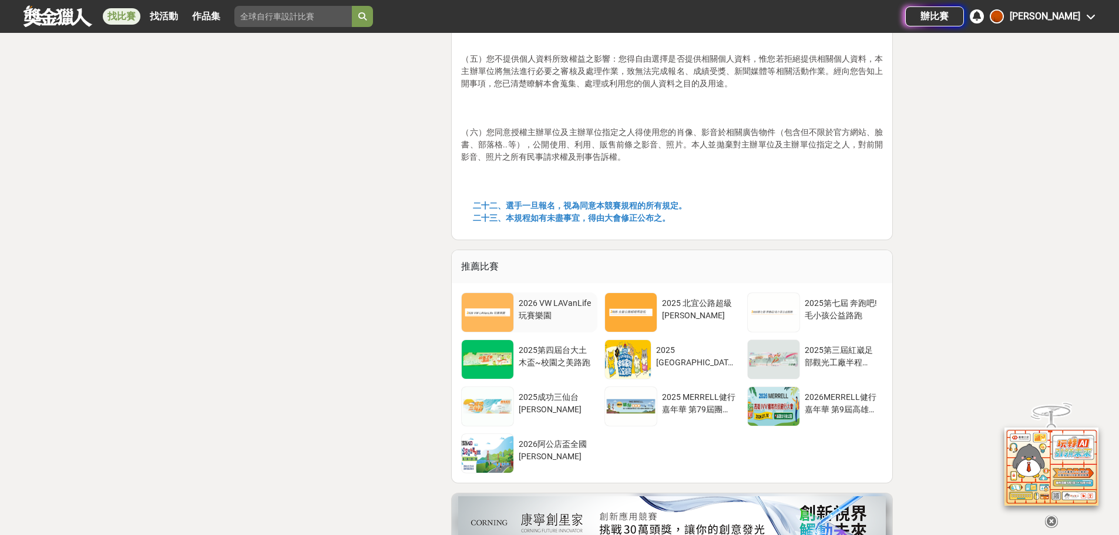
click at [560, 297] on div "2026 VW LAVanLife 玩賽樂園" at bounding box center [555, 308] width 73 height 22
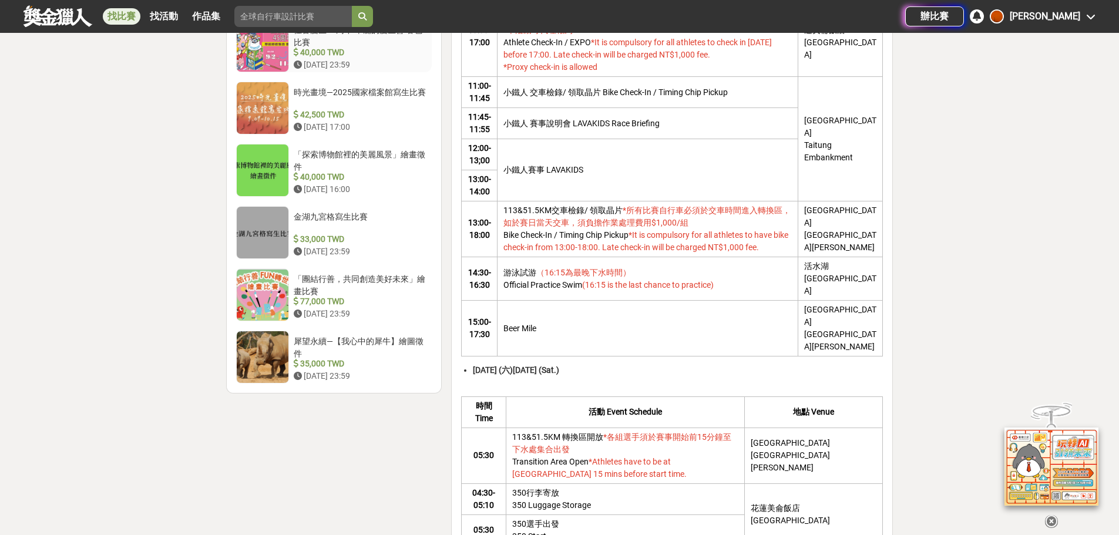
scroll to position [1233, 0]
click at [402, 91] on div "時光畫境—2025國家檔案館寫生比賽" at bounding box center [361, 96] width 134 height 22
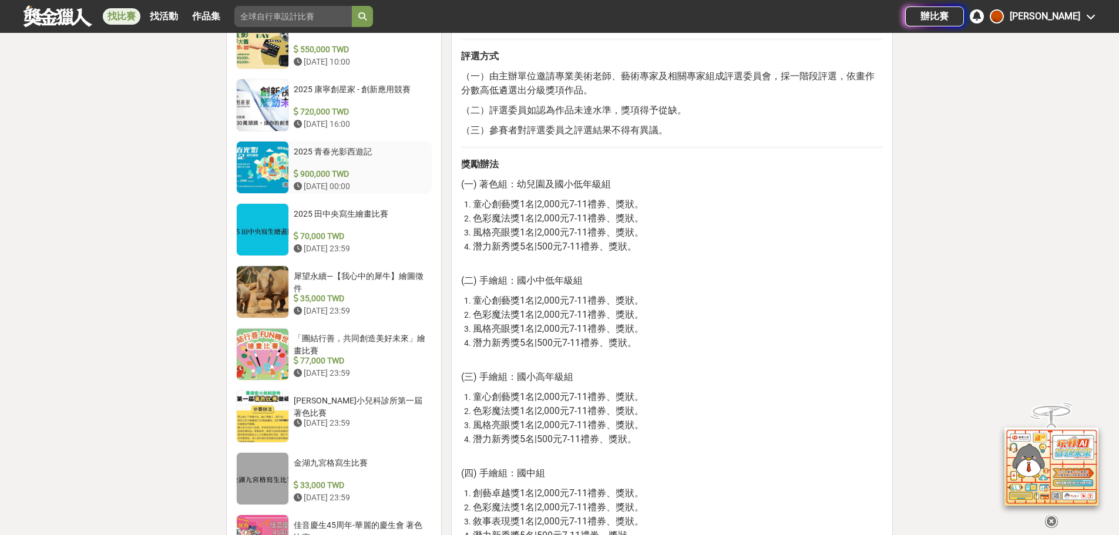
scroll to position [993, 0]
click at [365, 211] on div "2025 田中央寫生繪畫比賽" at bounding box center [361, 218] width 134 height 22
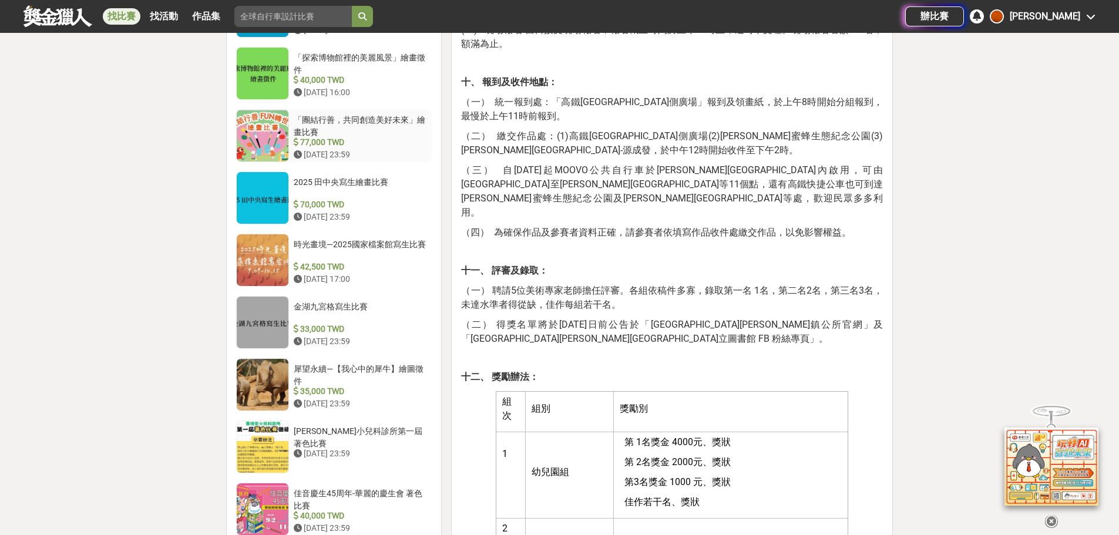
scroll to position [1227, 0]
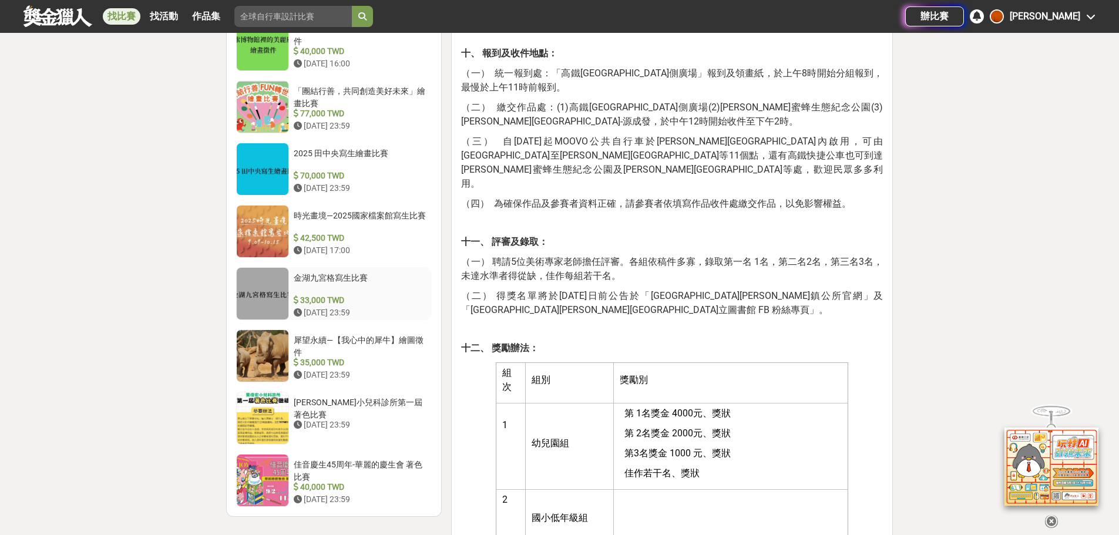
click at [361, 272] on div "金湖九宮格寫生比賽" at bounding box center [361, 283] width 134 height 22
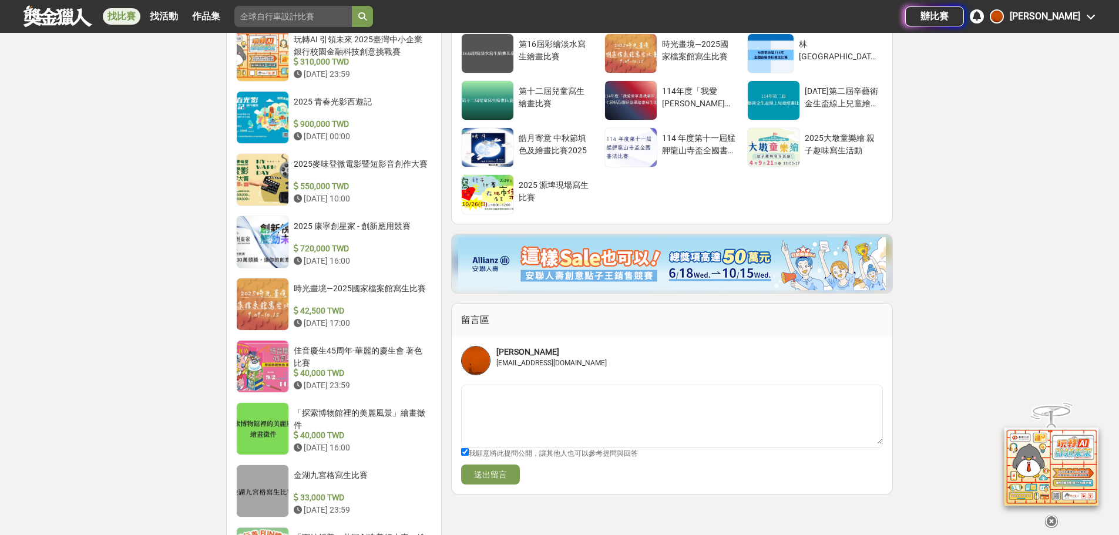
scroll to position [697, 0]
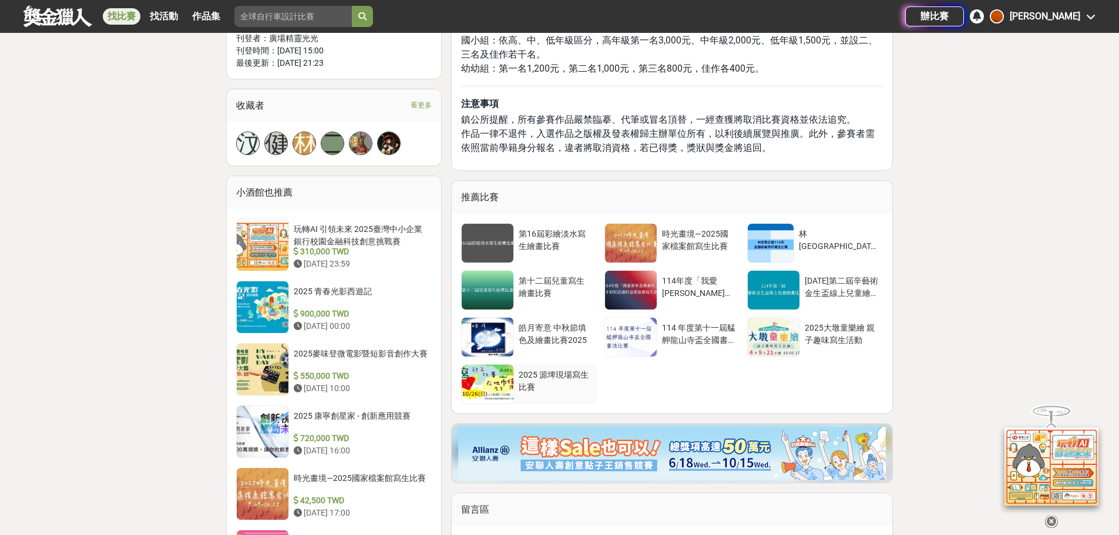
click at [589, 369] on div "2025 源埤現場寫生比賽" at bounding box center [555, 380] width 73 height 22
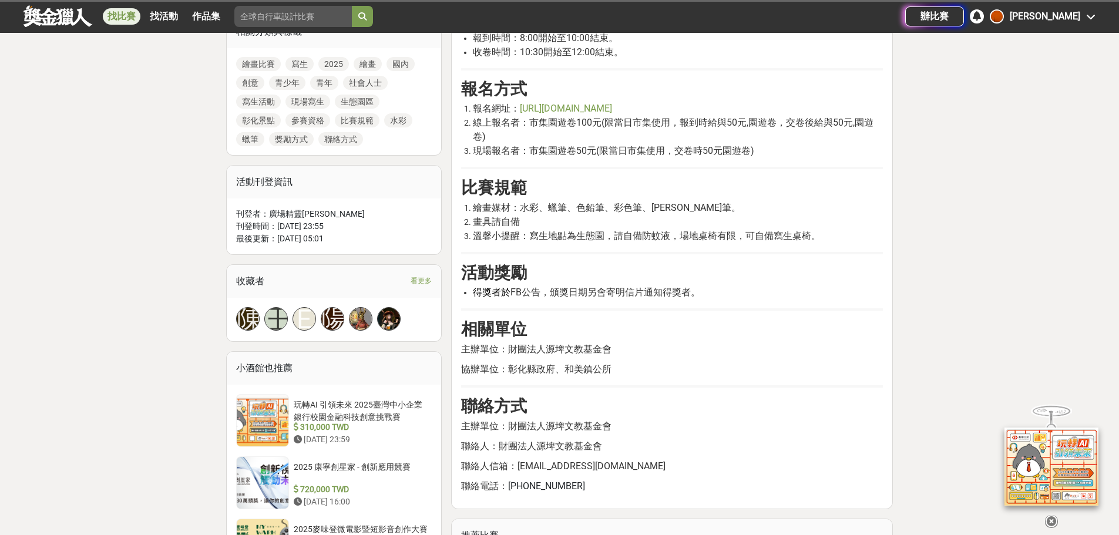
scroll to position [822, 0]
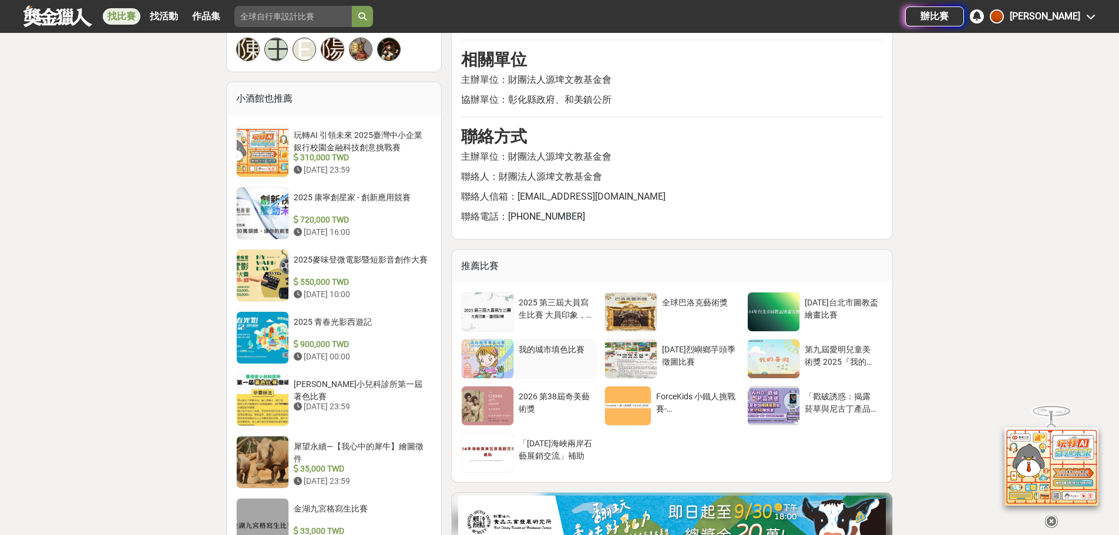
click at [566, 354] on div "我的城市填色比賽" at bounding box center [555, 355] width 73 height 22
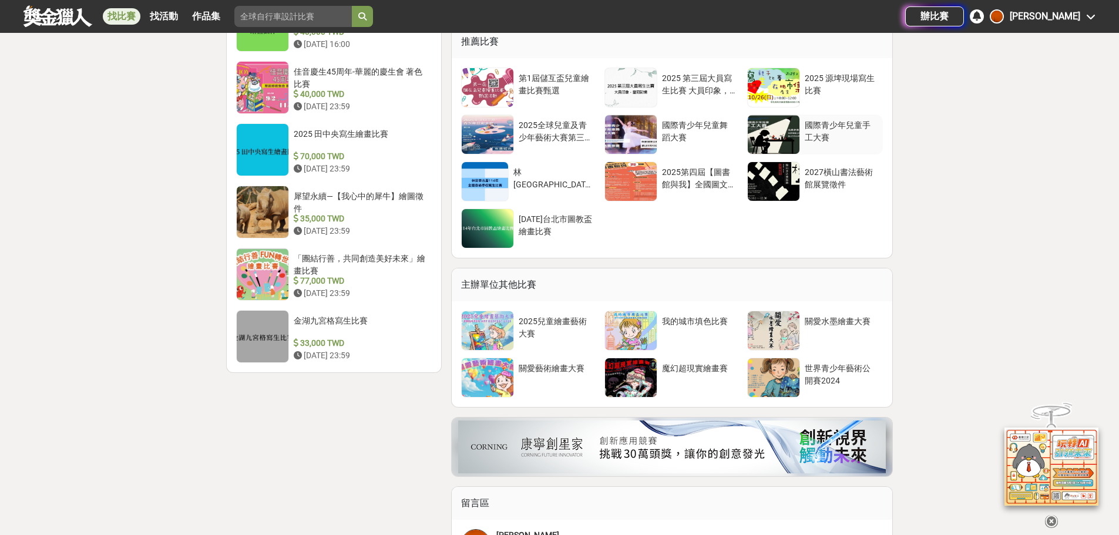
scroll to position [1292, 0]
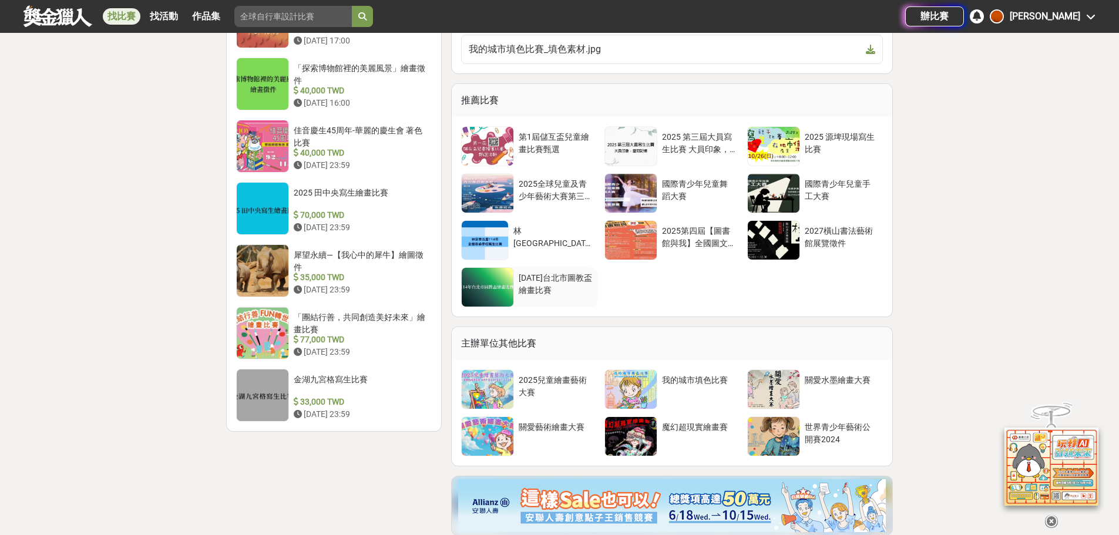
click at [582, 285] on div "114年台北市圖教盃繪畫比賽" at bounding box center [555, 283] width 73 height 22
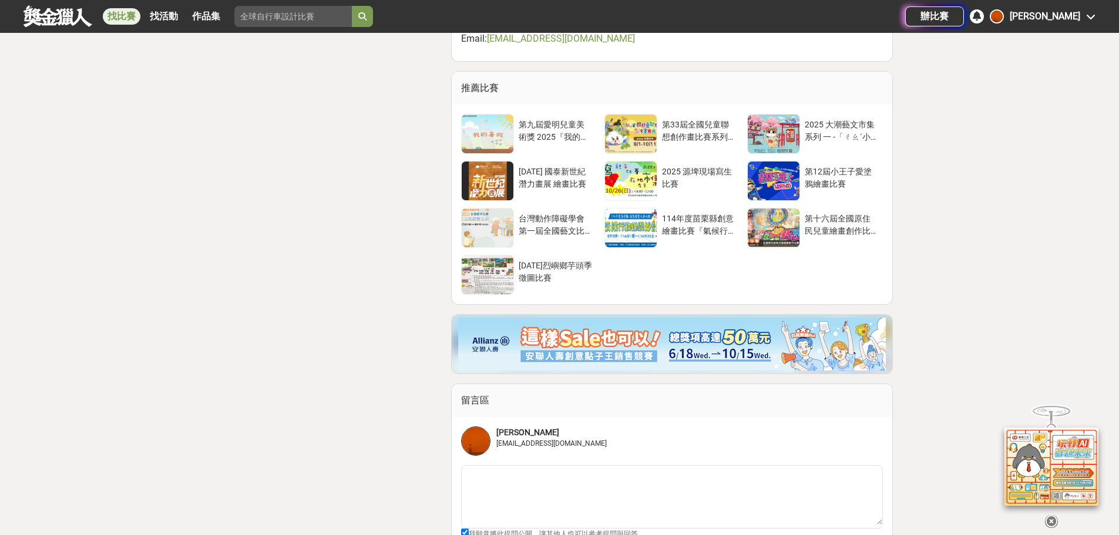
scroll to position [1762, 0]
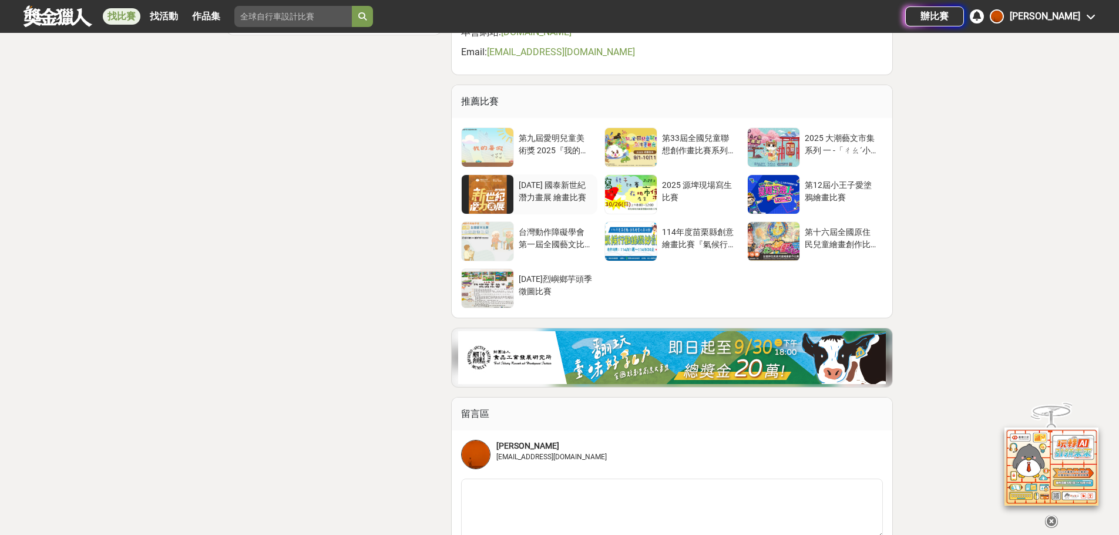
click at [578, 200] on div "2025年 國泰新世紀潛力畫展 繪畫比賽" at bounding box center [555, 190] width 73 height 22
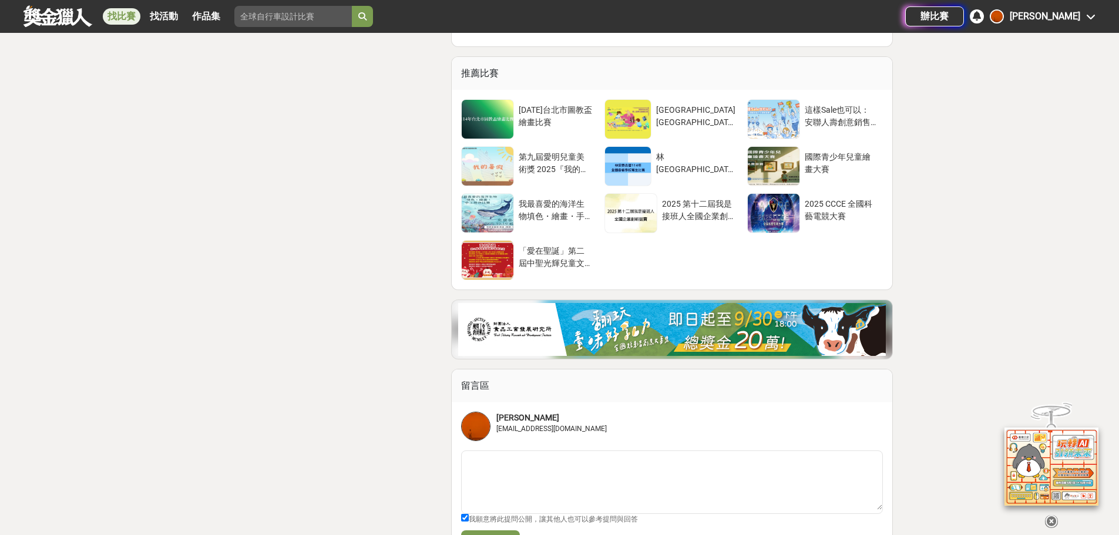
scroll to position [2643, 0]
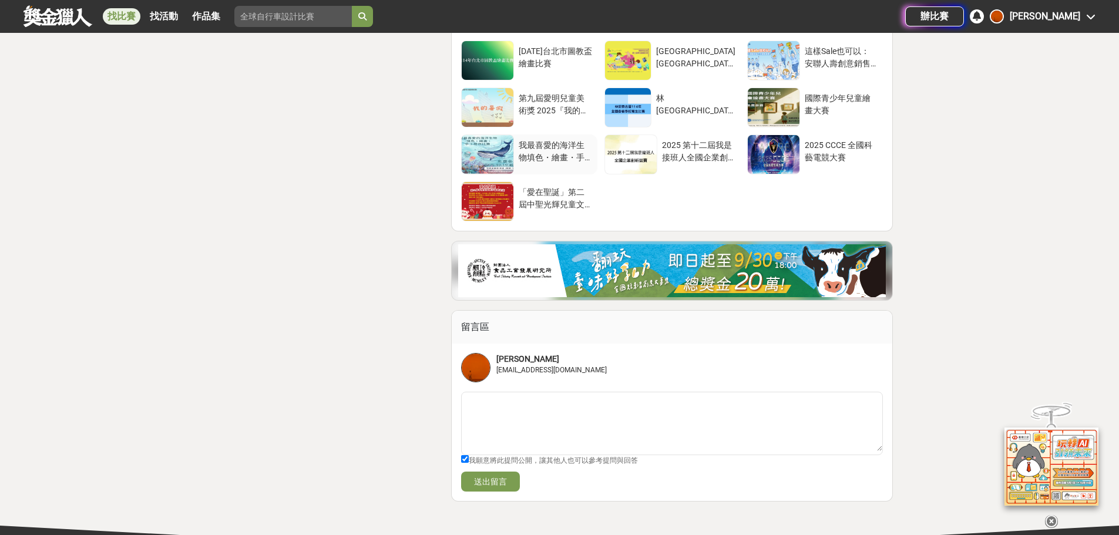
click at [538, 162] on div "我最喜愛的海洋生物填色・繪畫・手工勞作比賽" at bounding box center [555, 150] width 73 height 22
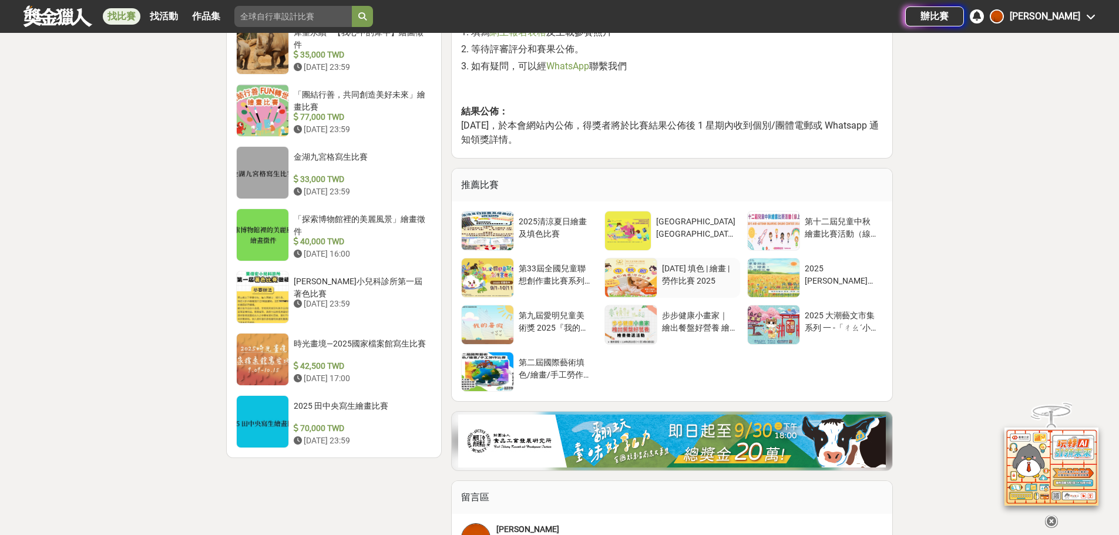
scroll to position [1351, 0]
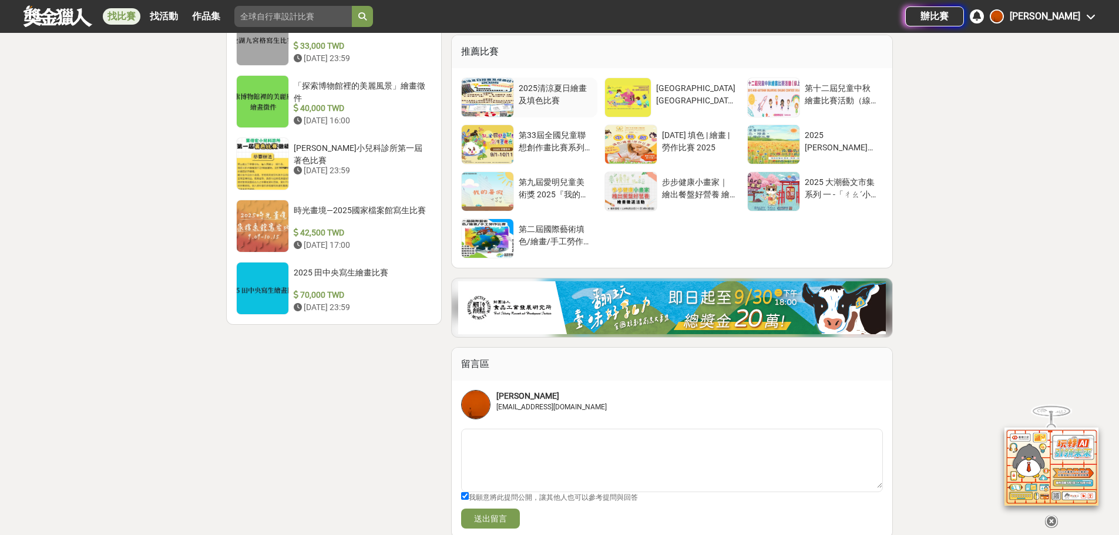
click at [582, 90] on div "2025清涼夏日繪畫及填色比賽" at bounding box center [555, 93] width 73 height 22
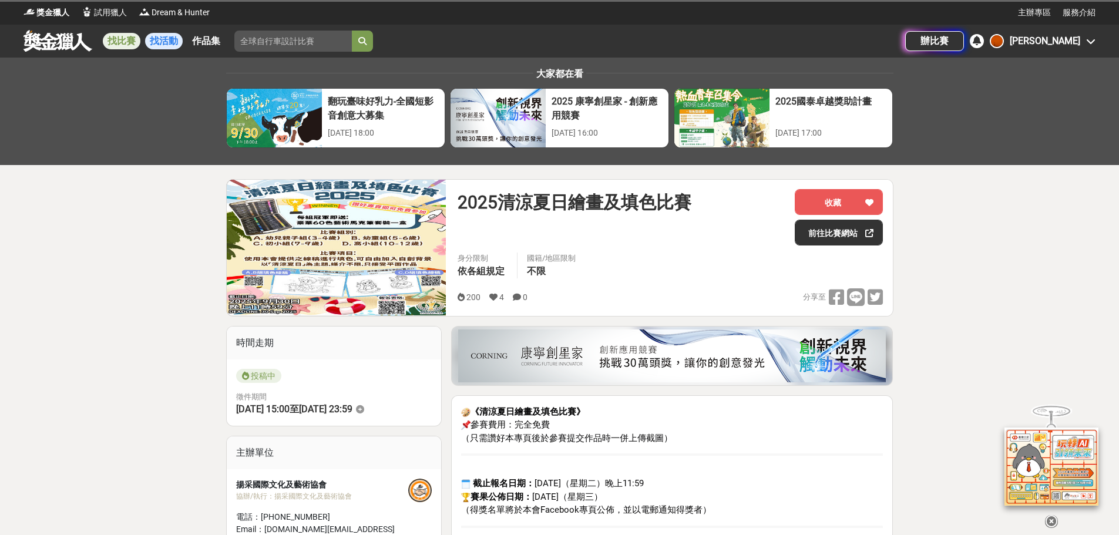
click at [149, 43] on link "找活動" at bounding box center [164, 41] width 38 height 16
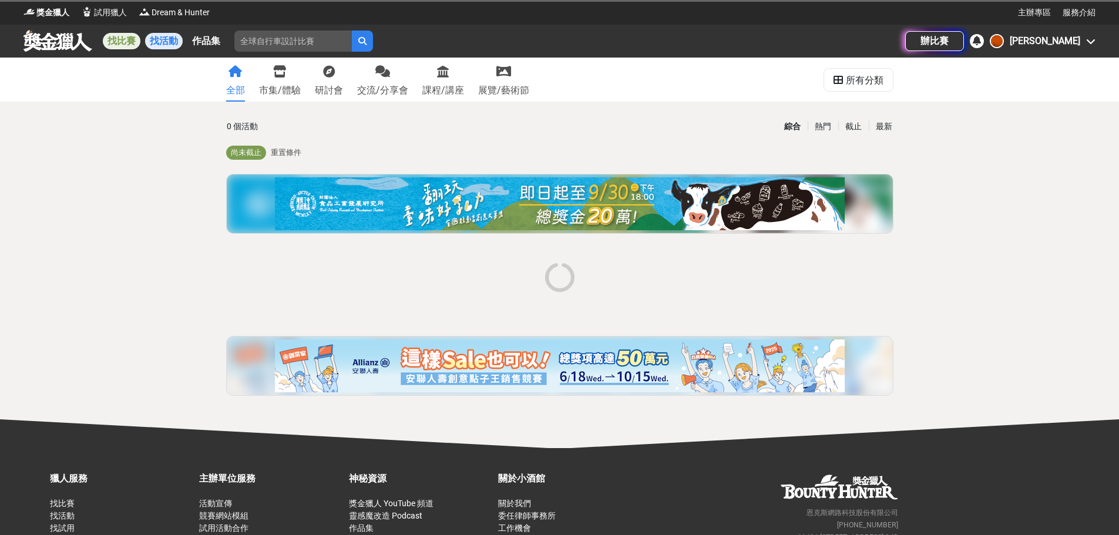
click at [118, 43] on link "找比賽" at bounding box center [122, 41] width 38 height 16
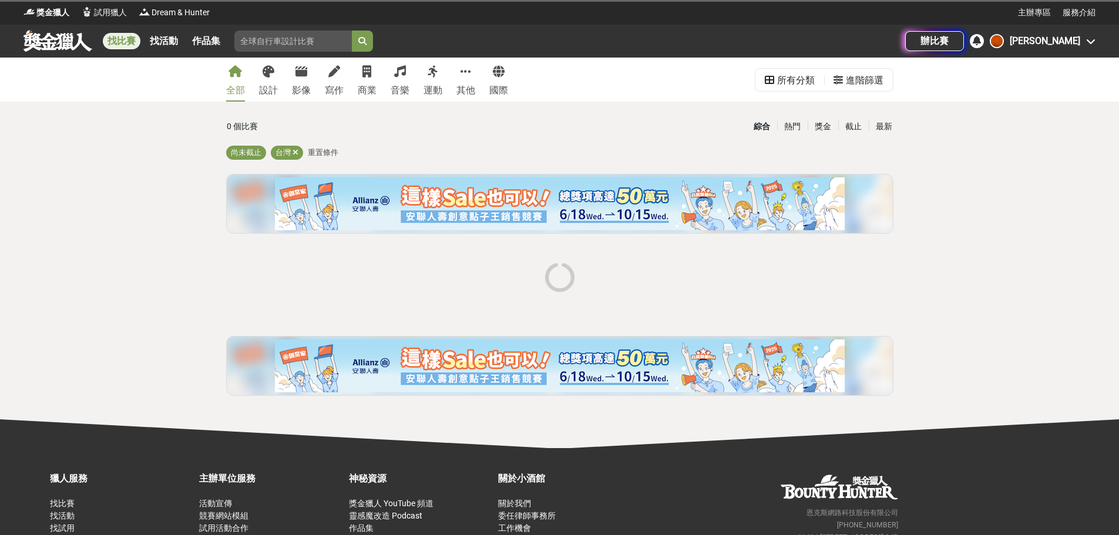
click at [107, 22] on div "獎金獵人 試用獵人 Dream & Hunter" at bounding box center [520, 12] width 994 height 25
click at [107, 12] on span "試用獵人" at bounding box center [110, 12] width 33 height 12
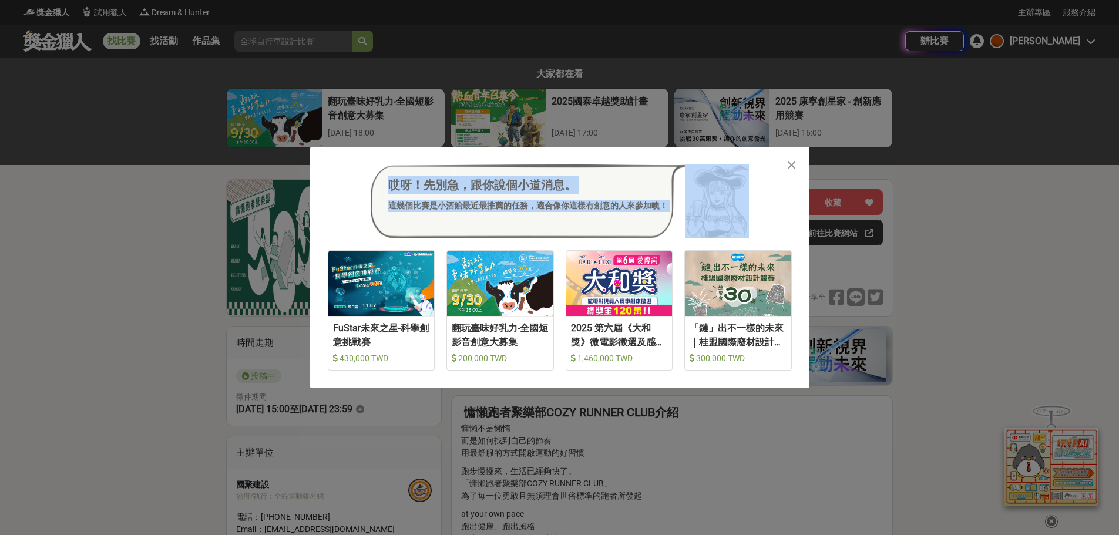
click at [785, 166] on div "哎呀！先別急，跟你說個小道消息。 這幾個比賽是小酒館最近最推薦的任務，適合像你這樣有創意的人來參加噢！ 收藏 FuStar未來之星-科學創意挑戰賽 430,0…" at bounding box center [559, 267] width 499 height 241
click at [792, 167] on icon at bounding box center [791, 165] width 9 height 12
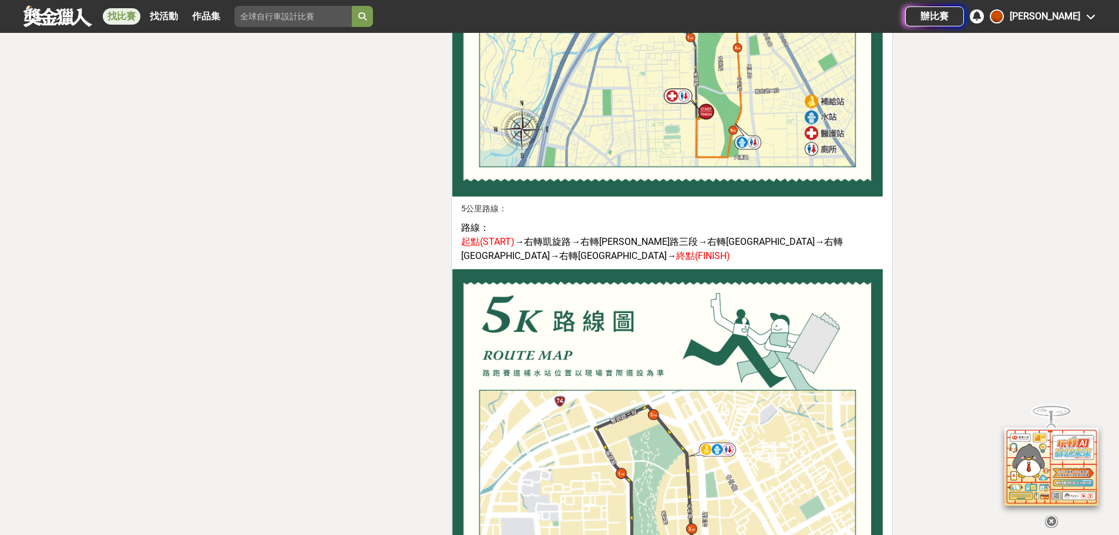
scroll to position [6344, 0]
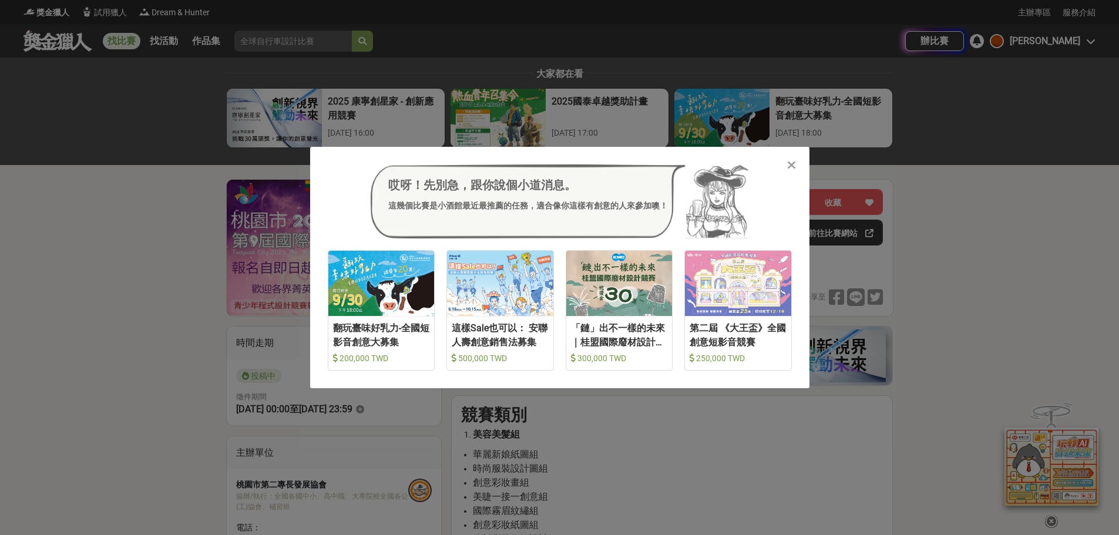
click at [789, 162] on icon at bounding box center [791, 165] width 9 height 12
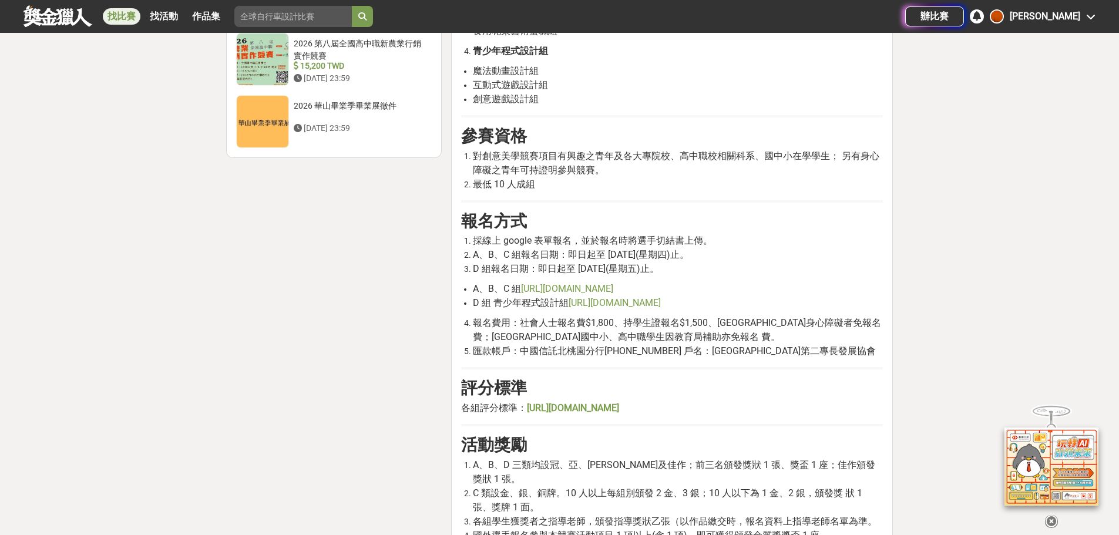
scroll to position [1586, 0]
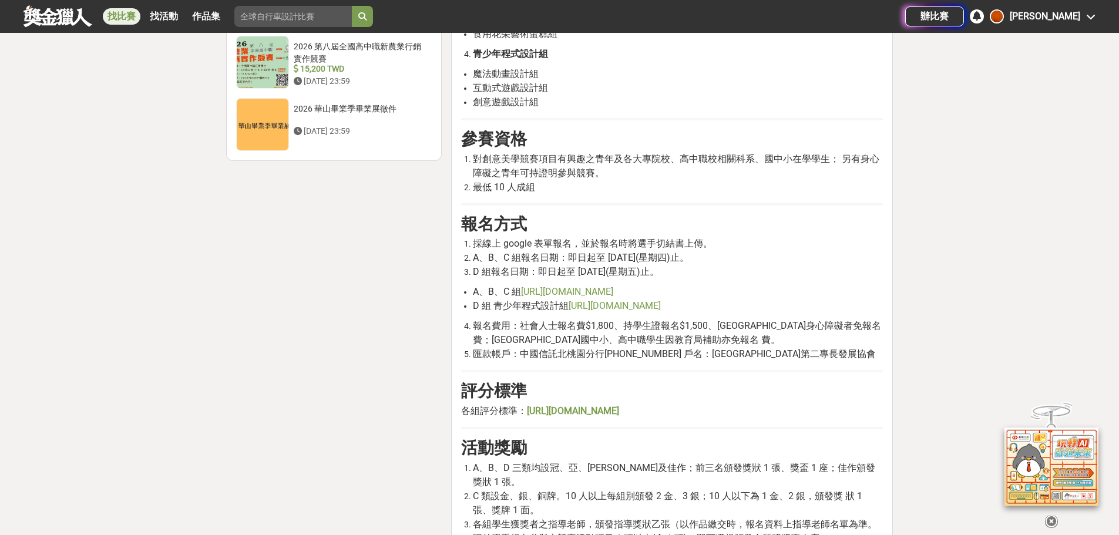
click at [607, 327] on span "報名費用：社會人士報名費$1,800、持學生證報名$1,500、桃園市身心障礙者免報名費；桃園市國中小、高中職學生因教育局補助亦免報名 費。" at bounding box center [677, 332] width 408 height 25
click at [609, 327] on span "報名費用：社會人士報名費$1,800、持學生證報名$1,500、桃園市身心障礙者免報名費；桃園市國中小、高中職學生因教育局補助亦免報名 費。" at bounding box center [677, 332] width 408 height 25
click at [629, 303] on span "https://forms.gle/CvzQS6pbgGyhuRui6" at bounding box center [615, 305] width 92 height 11
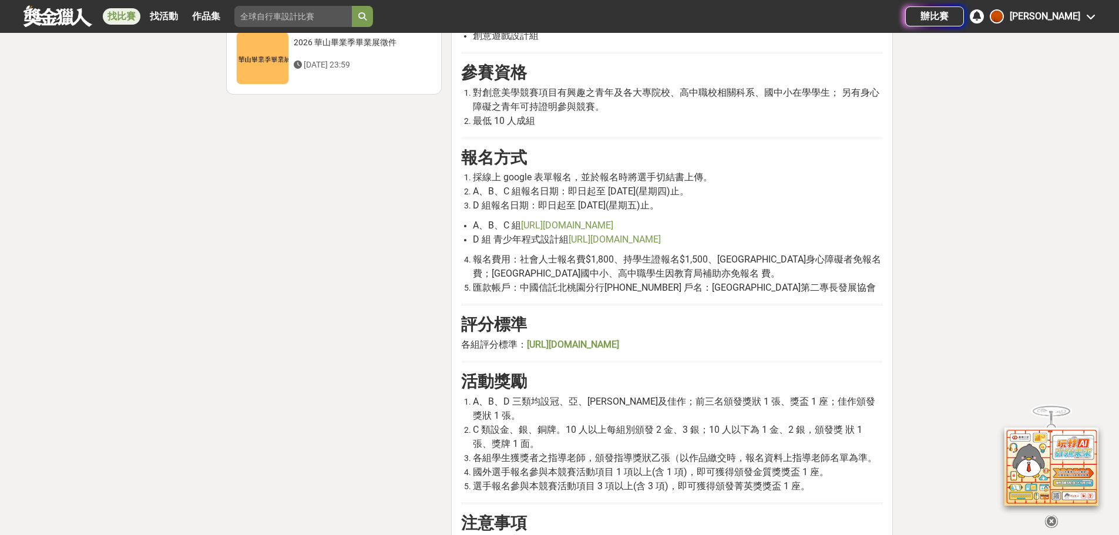
scroll to position [1703, 0]
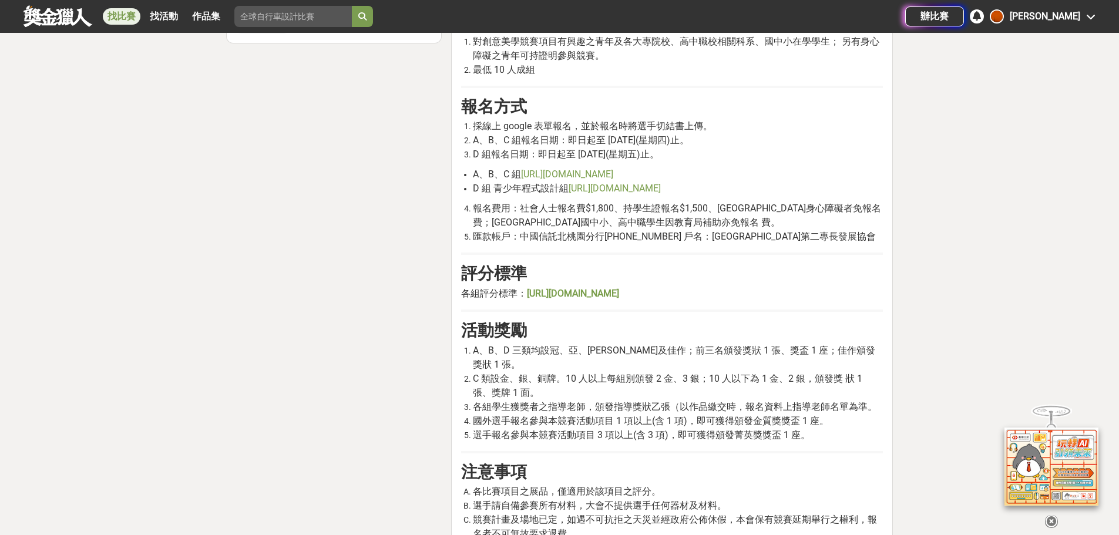
click at [619, 296] on strong "https://www.swjh.tyc.edu.tw/XWHome/PJNews_files/1140000606_Attach2.pdf" at bounding box center [573, 293] width 92 height 11
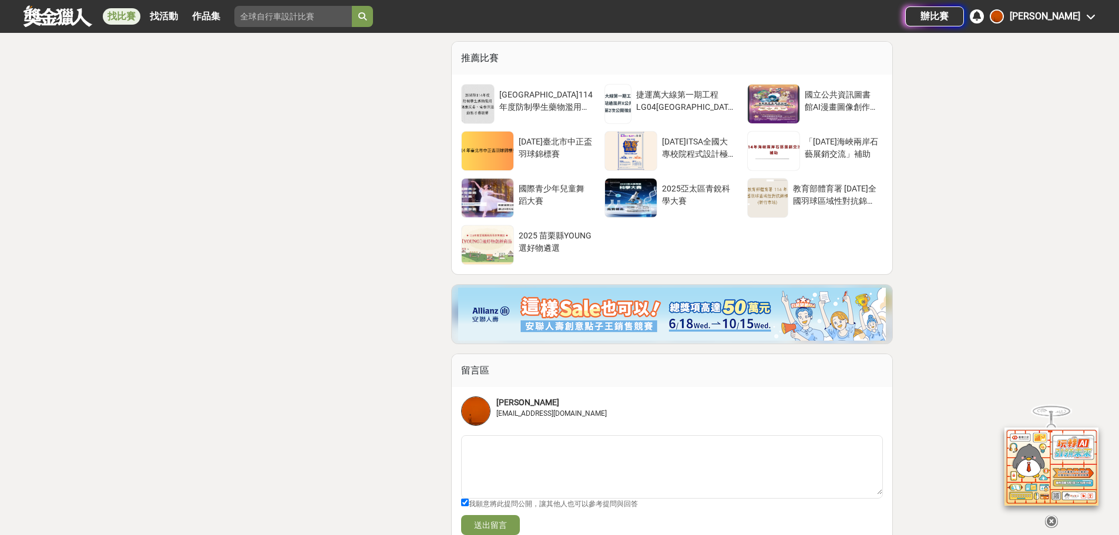
scroll to position [2526, 0]
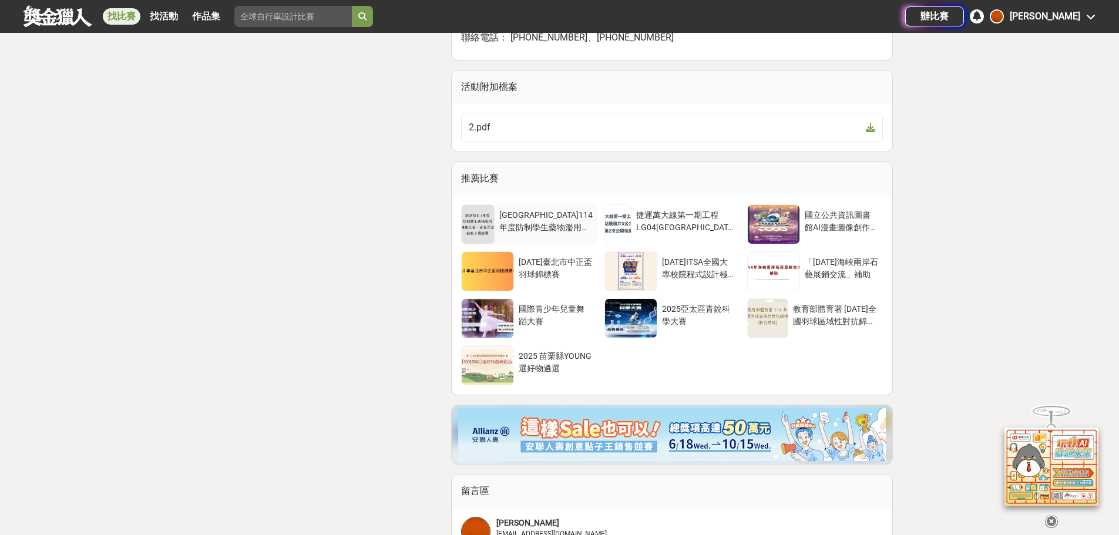
click at [576, 209] on div "澎湖縣114年度防制學生藥物濫用「健康反毒、青春洋溢」動態才藝競賽" at bounding box center [545, 220] width 93 height 22
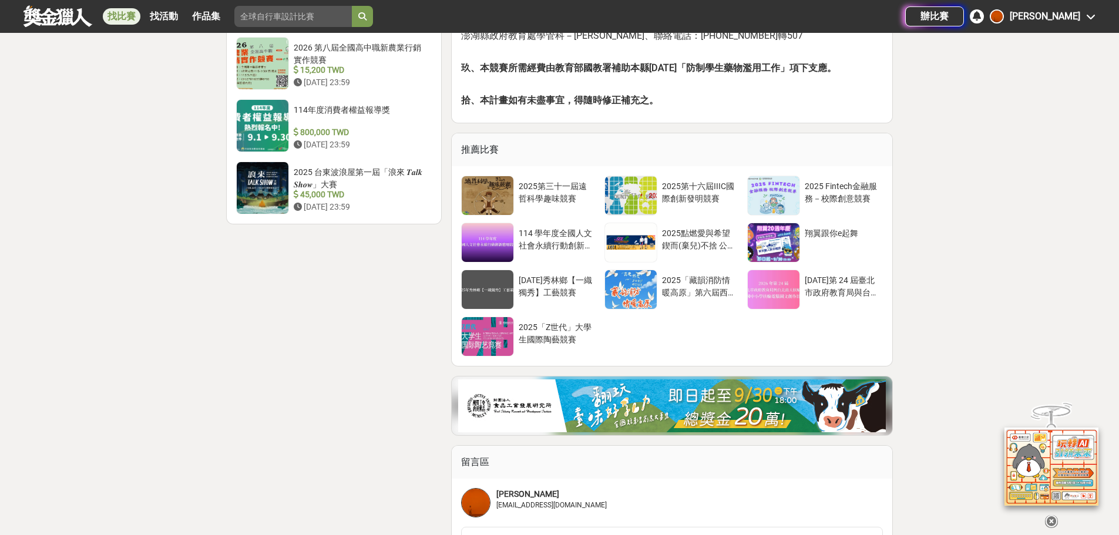
scroll to position [1586, 0]
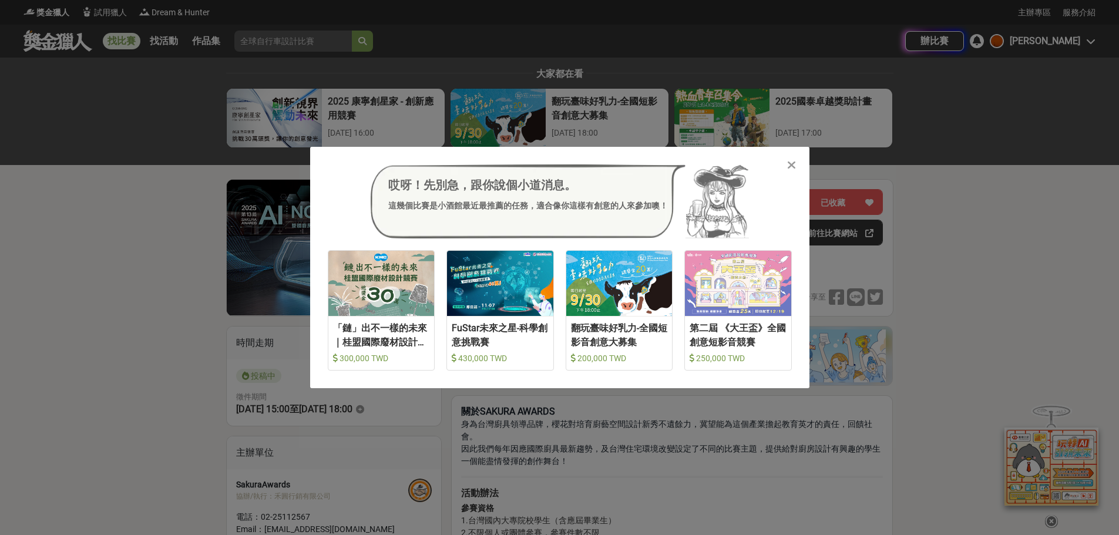
click at [793, 173] on div "哎呀！先別急，跟你說個小道消息。 這幾個比賽是小酒館最近最推薦的任務，適合像你這樣有創意的人來參加噢！ 收藏 「鏈」出不一樣的未來｜桂盟國際廢材設計競賽 30…" at bounding box center [559, 267] width 499 height 241
click at [793, 165] on icon at bounding box center [791, 165] width 9 height 12
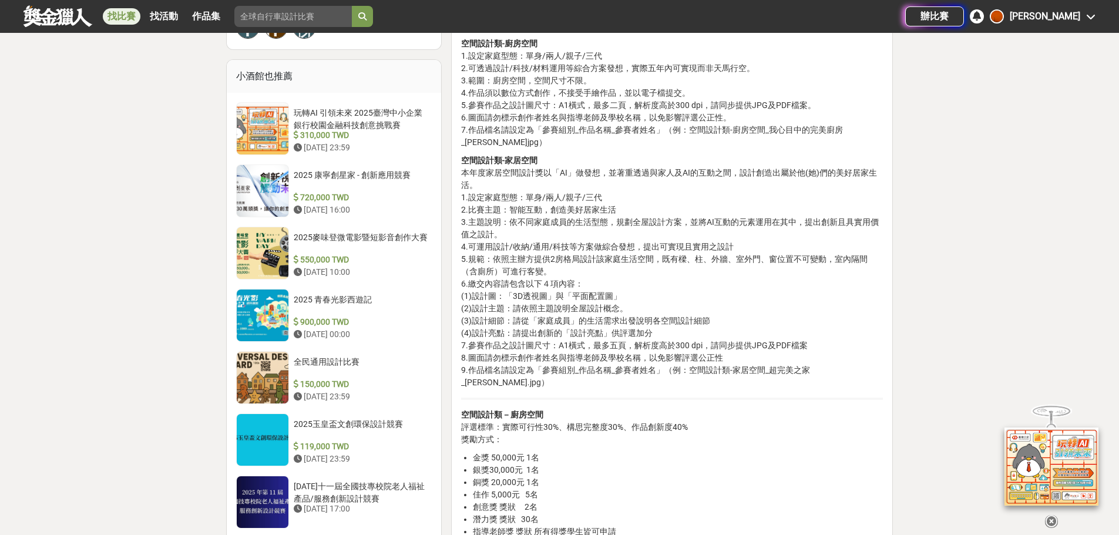
scroll to position [1050, 0]
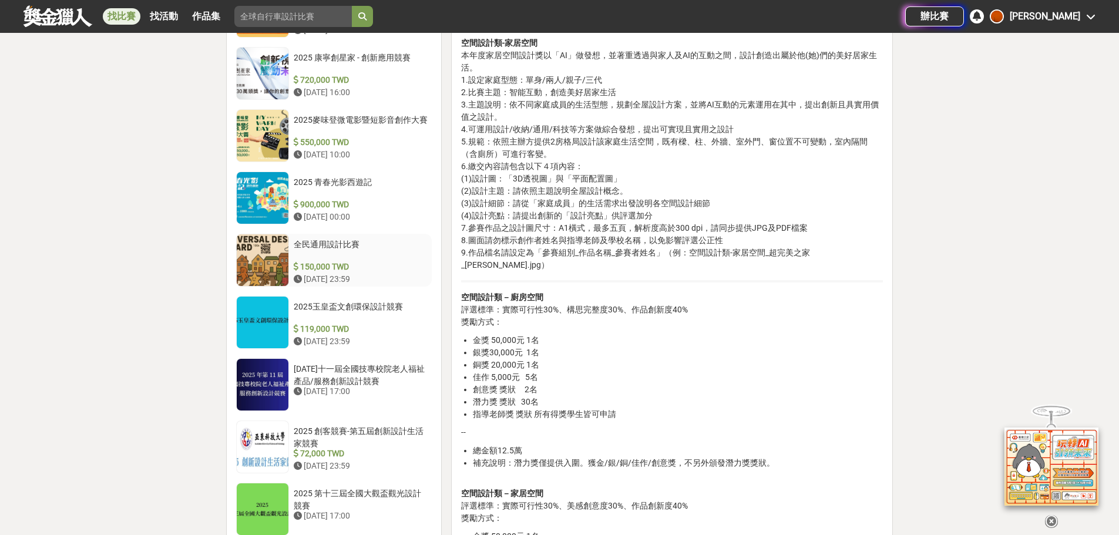
click at [353, 244] on div "全民通用設計比賽" at bounding box center [361, 249] width 134 height 22
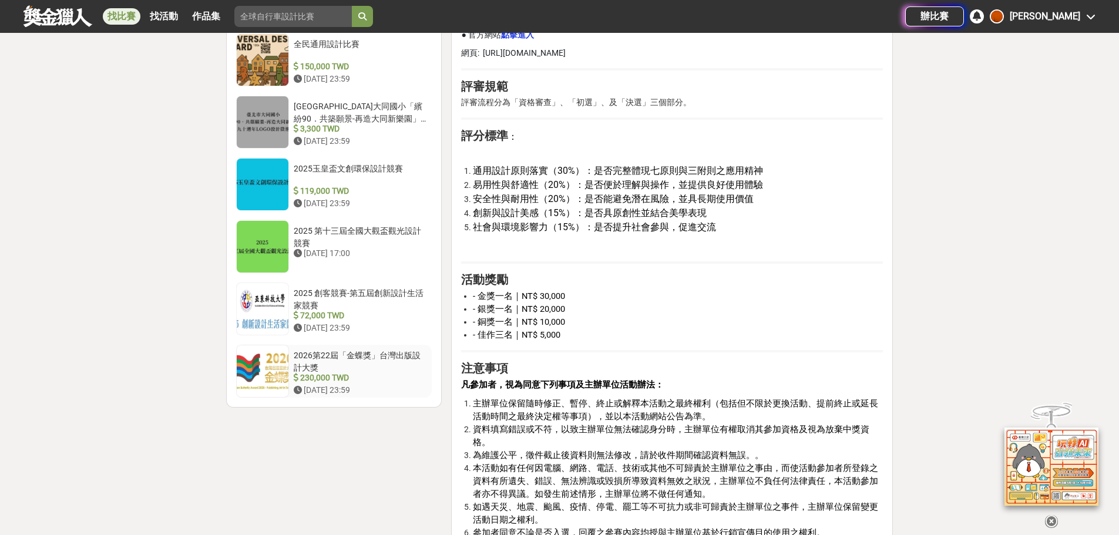
scroll to position [1338, 0]
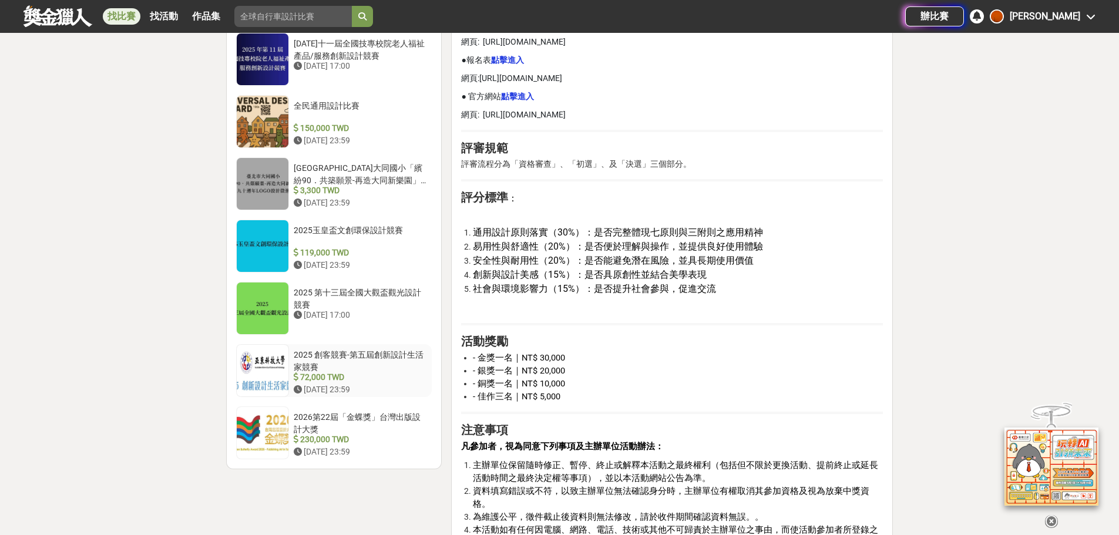
click at [415, 357] on div "2025 創客競賽-第五屆創新設計生活家競賽" at bounding box center [361, 360] width 134 height 22
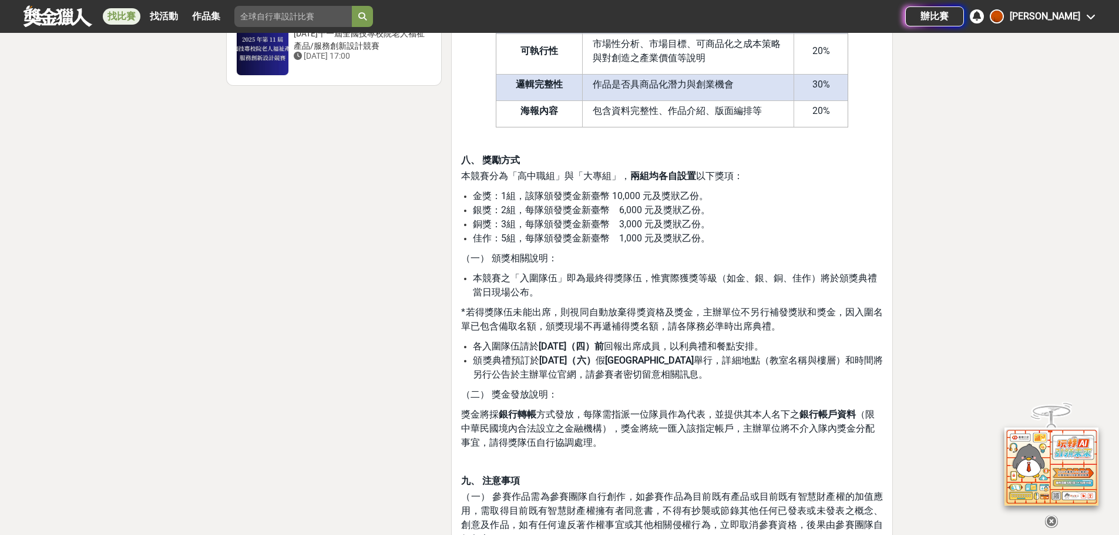
scroll to position [1748, 0]
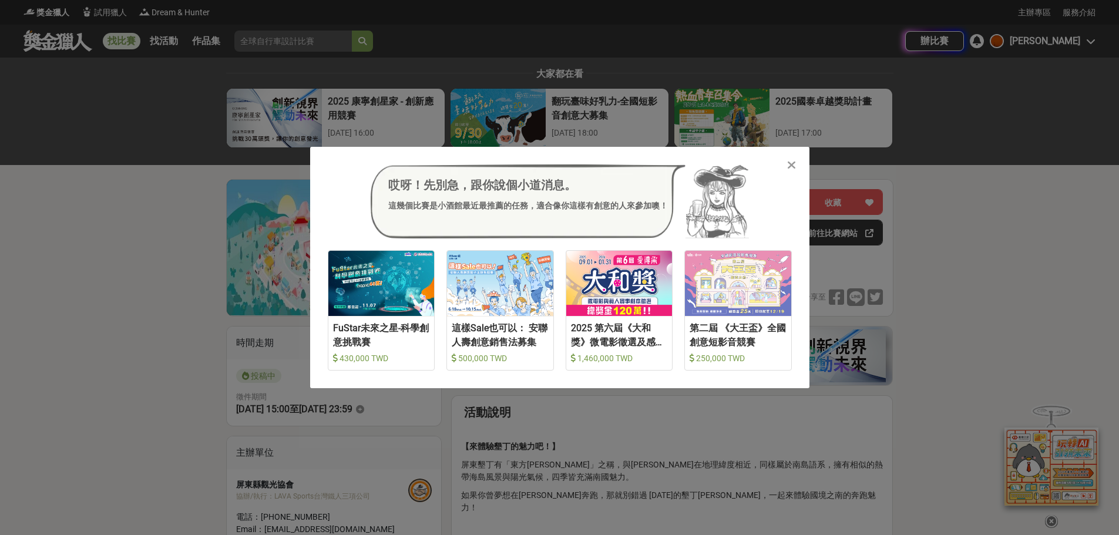
click at [775, 160] on div "哎呀！先別急，跟你說個小道消息。 這幾個比賽是小酒館最近最推薦的任務，適合像你這樣有創意的人來參加噢！ 收藏 FuStar未來之星-科學創意挑戰賽 430,0…" at bounding box center [559, 267] width 499 height 241
click at [788, 163] on icon at bounding box center [791, 165] width 9 height 12
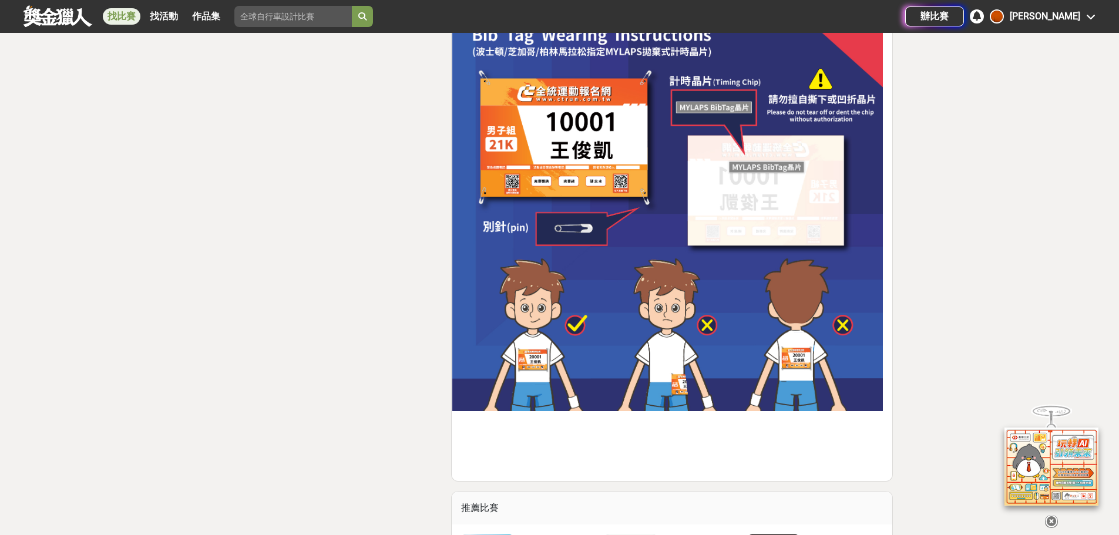
scroll to position [7107, 0]
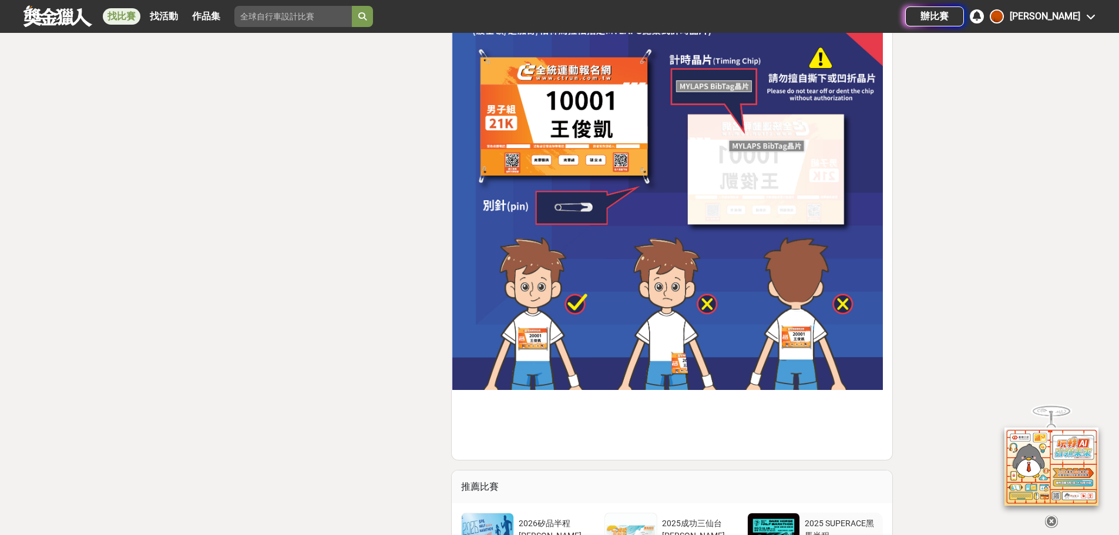
click at [872, 517] on div "2025 SUPERACE黑馬半程[PERSON_NAME]" at bounding box center [841, 528] width 73 height 22
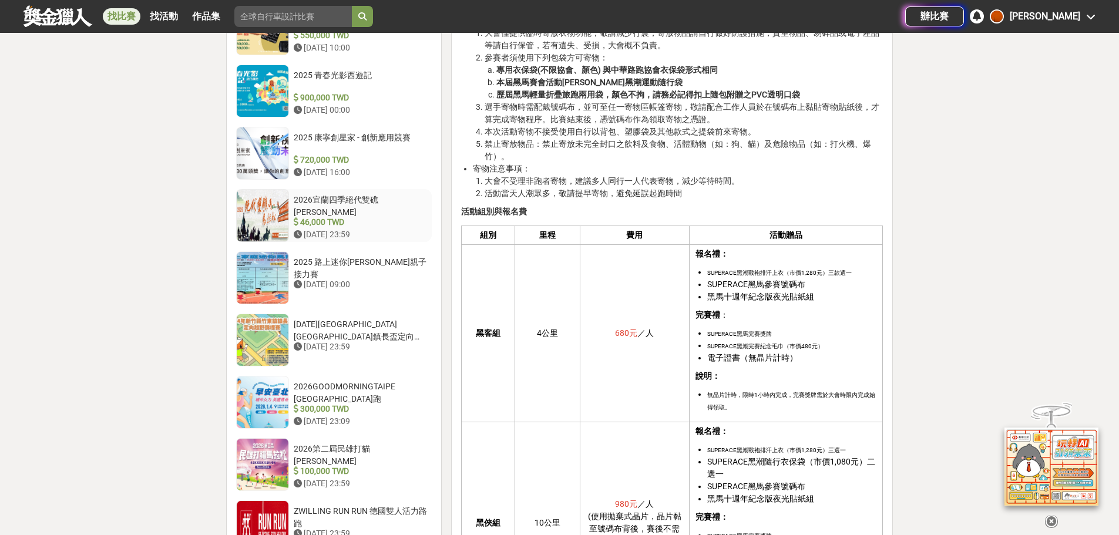
scroll to position [1116, 0]
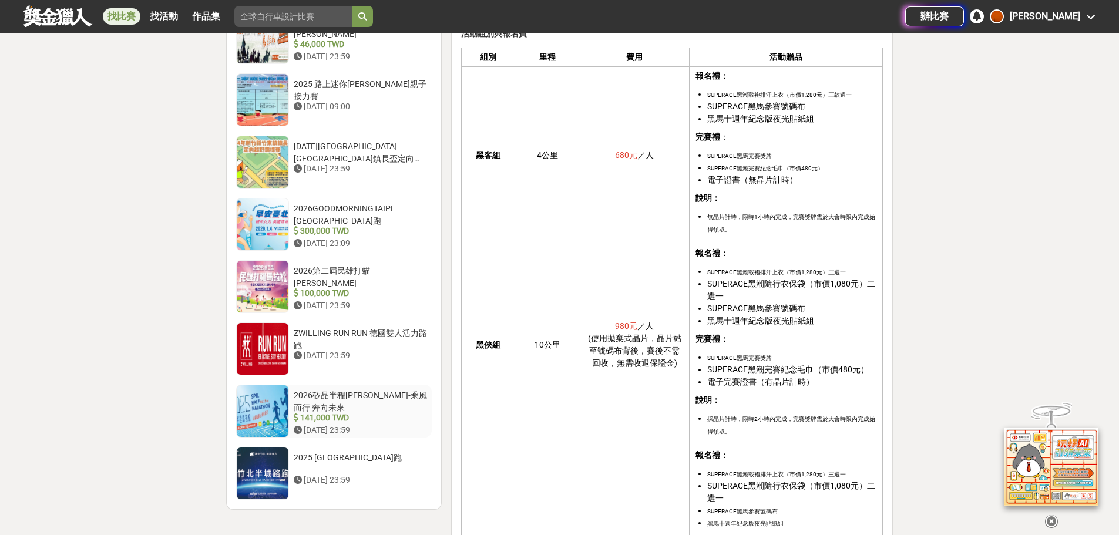
click at [380, 389] on div "2026矽品半程[PERSON_NAME]-乘風而行 奔向未來" at bounding box center [361, 400] width 134 height 22
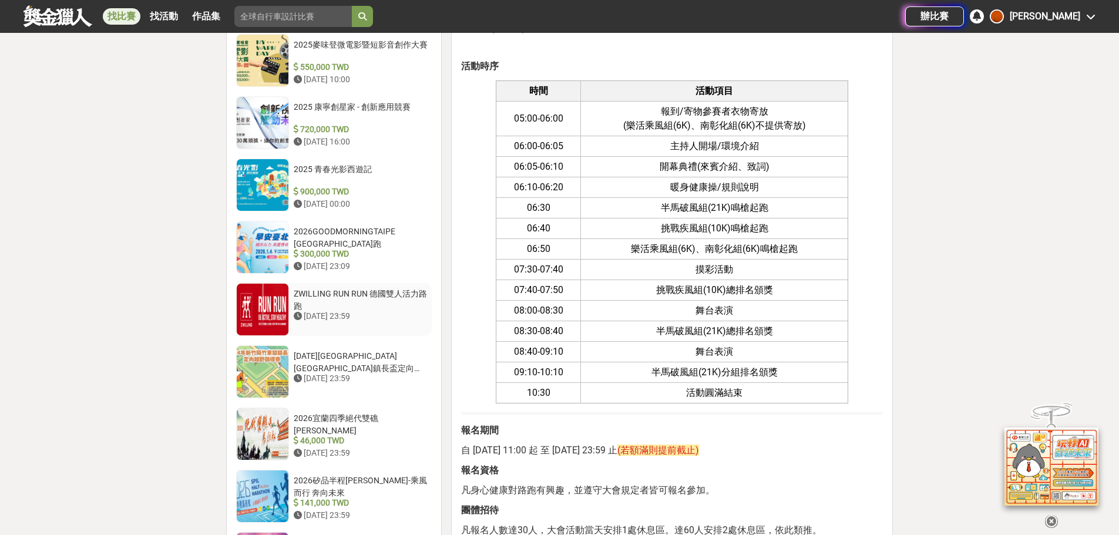
scroll to position [993, 0]
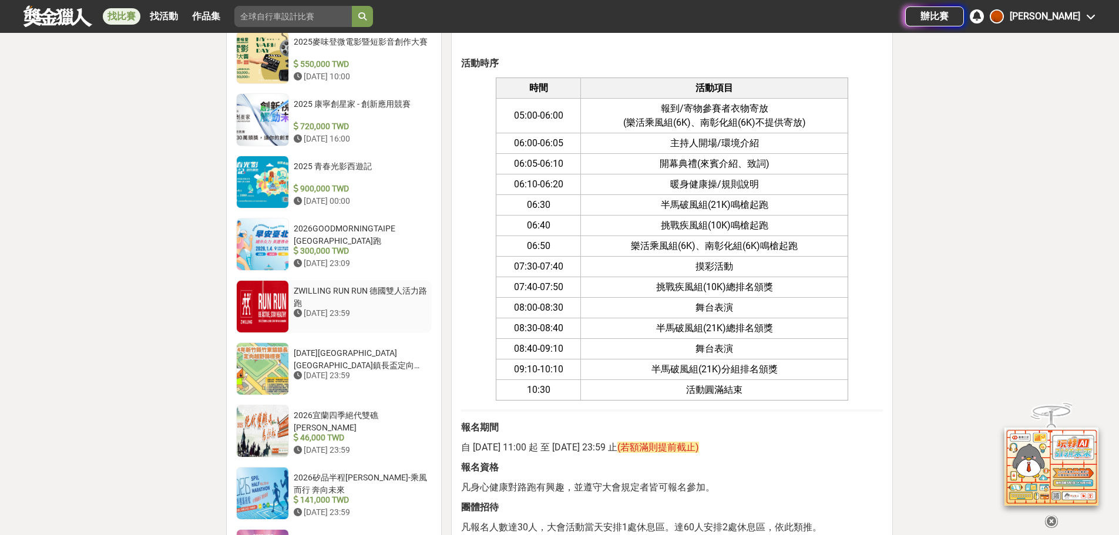
click at [419, 285] on div "ZWILLING RUN RUN 德國雙人活力路跑" at bounding box center [361, 296] width 134 height 22
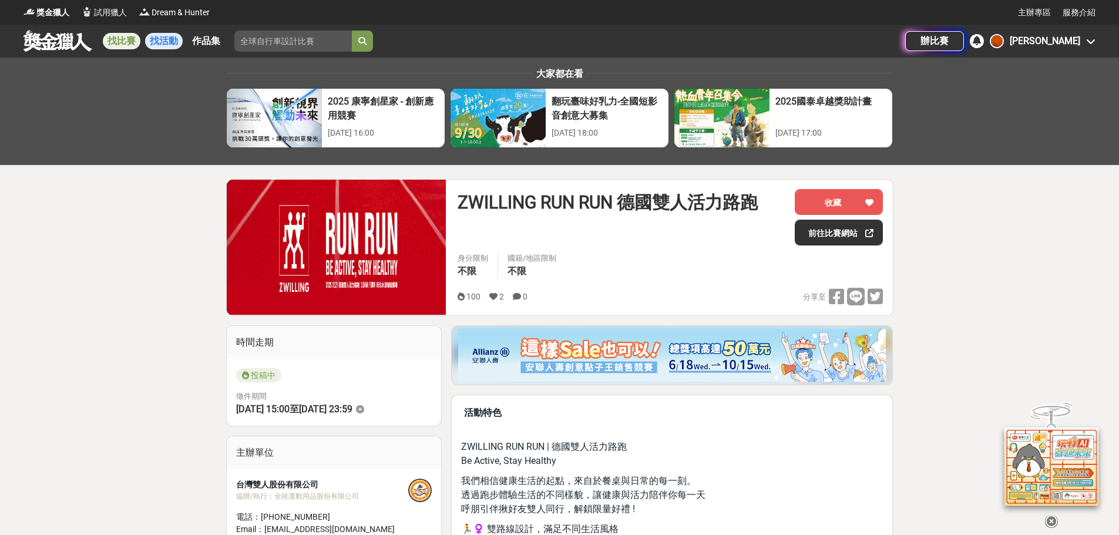
click at [160, 39] on link "找活動" at bounding box center [164, 41] width 38 height 16
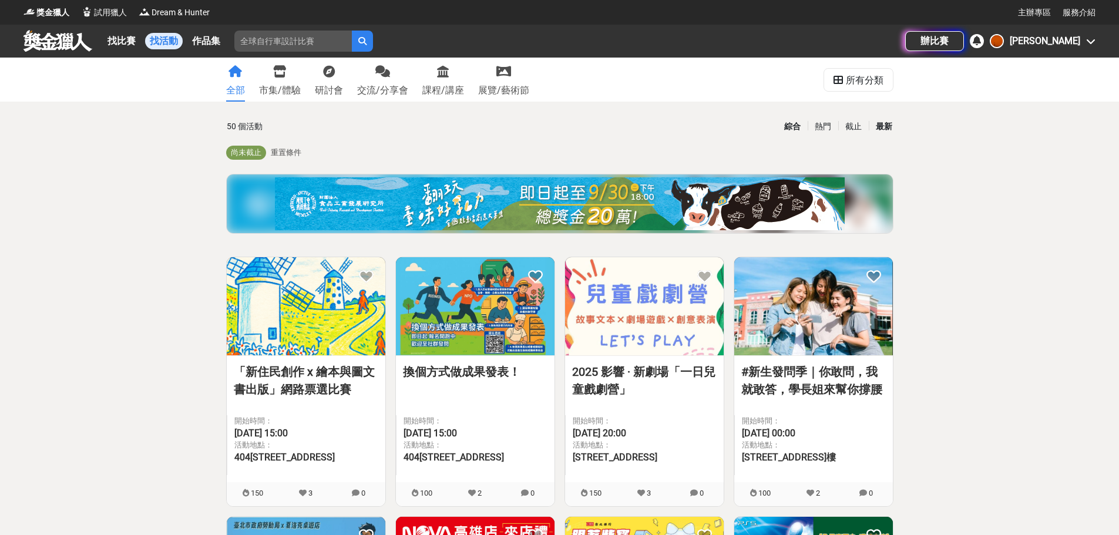
click at [888, 126] on div "最新" at bounding box center [884, 126] width 31 height 21
click at [871, 83] on div "所有分類" at bounding box center [865, 80] width 38 height 23
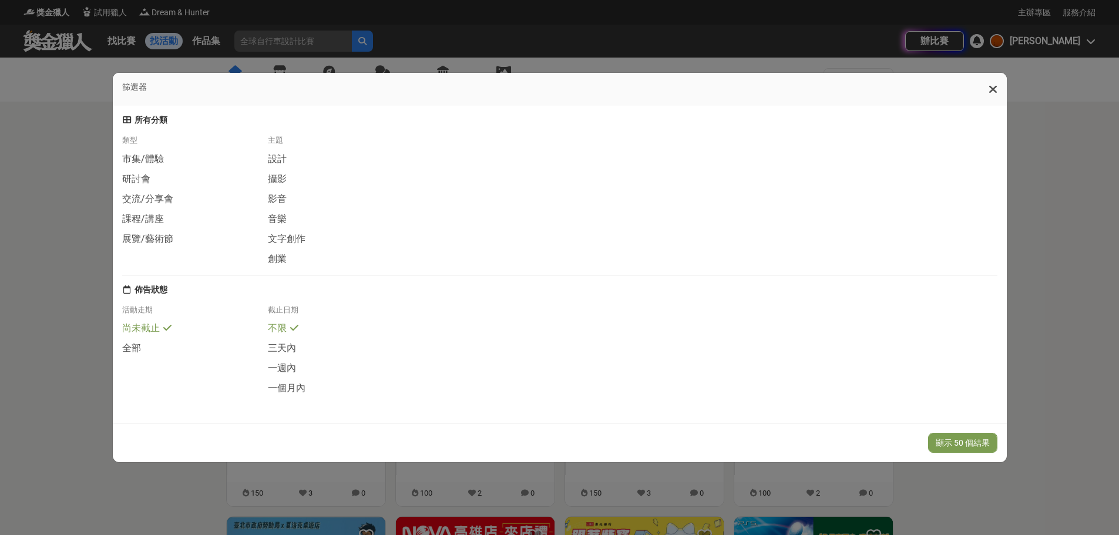
click at [991, 83] on icon at bounding box center [993, 89] width 9 height 12
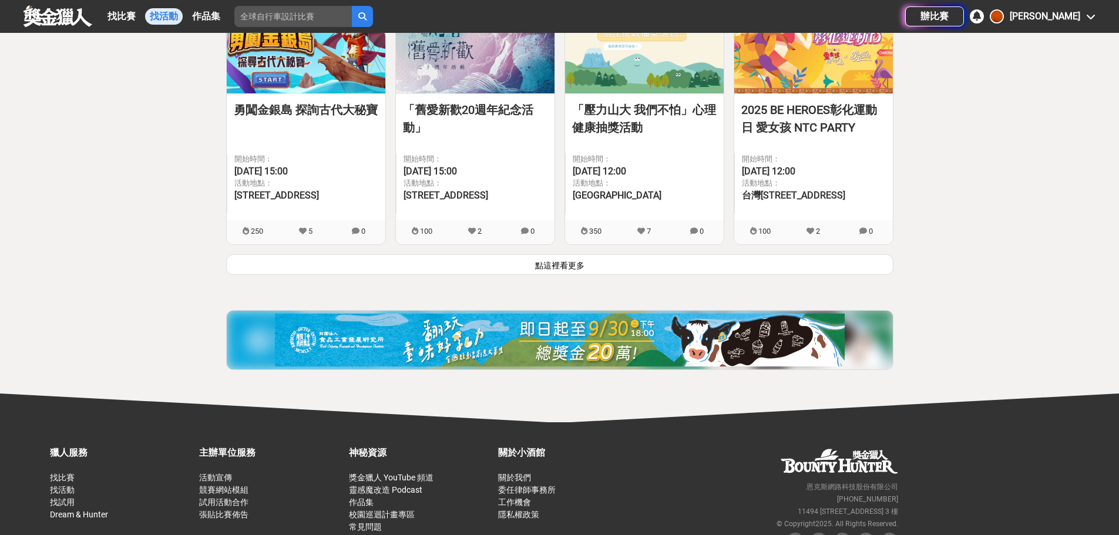
scroll to position [1586, 0]
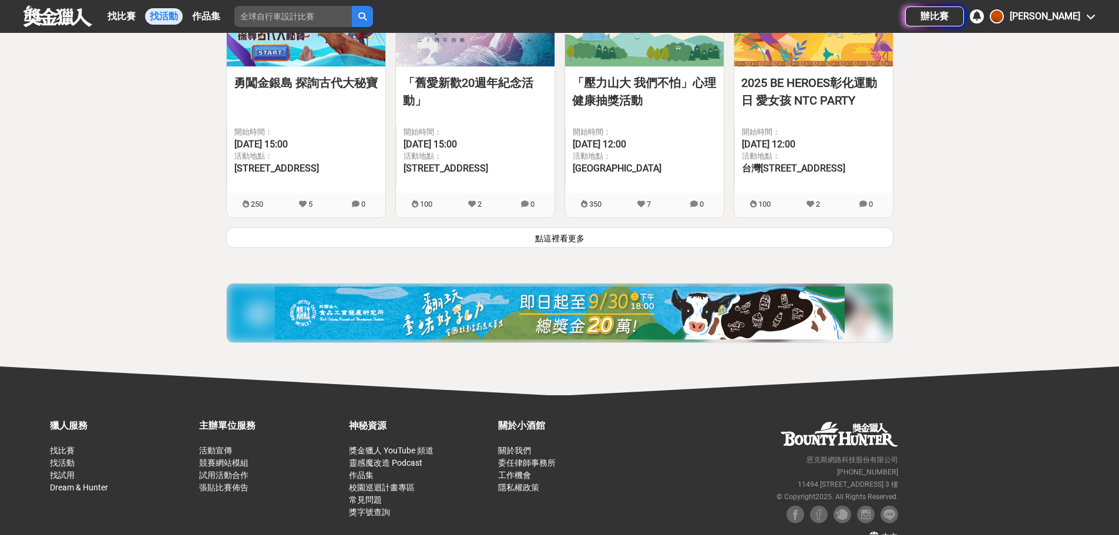
click at [602, 237] on button "點這裡看更多" at bounding box center [559, 237] width 667 height 21
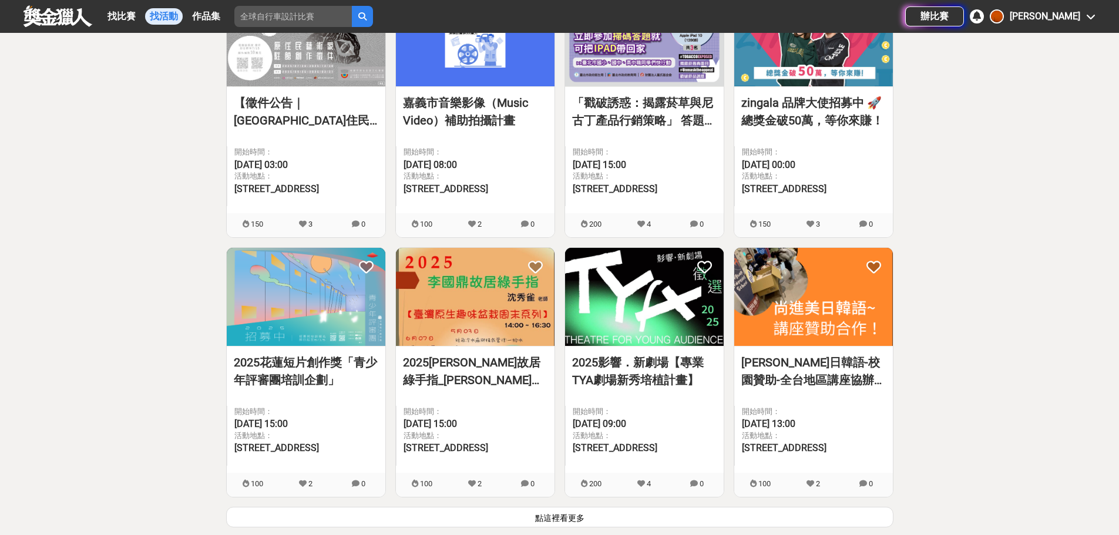
scroll to position [2878, 0]
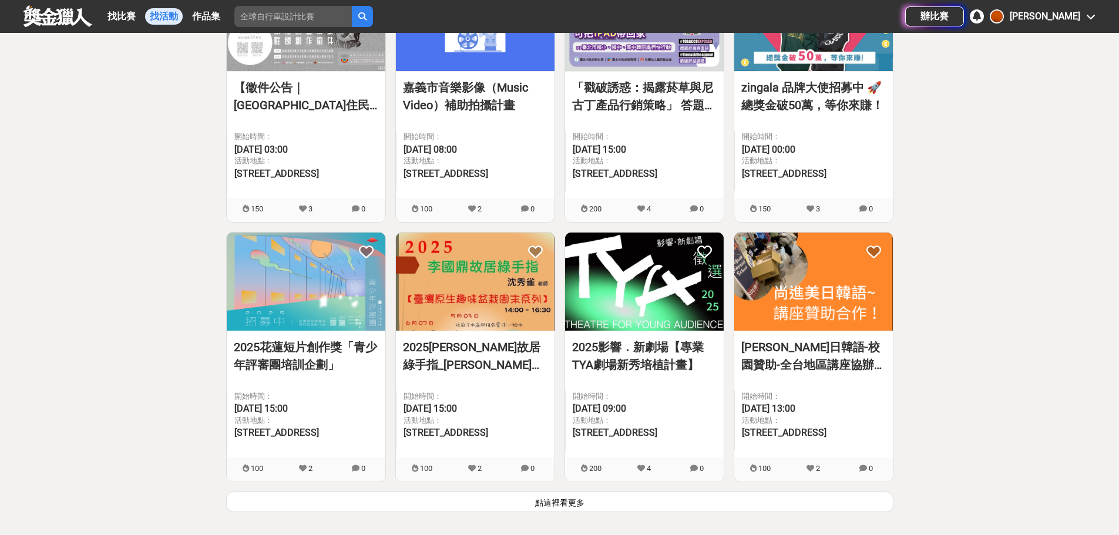
click at [488, 492] on button "點這裡看更多" at bounding box center [559, 502] width 667 height 21
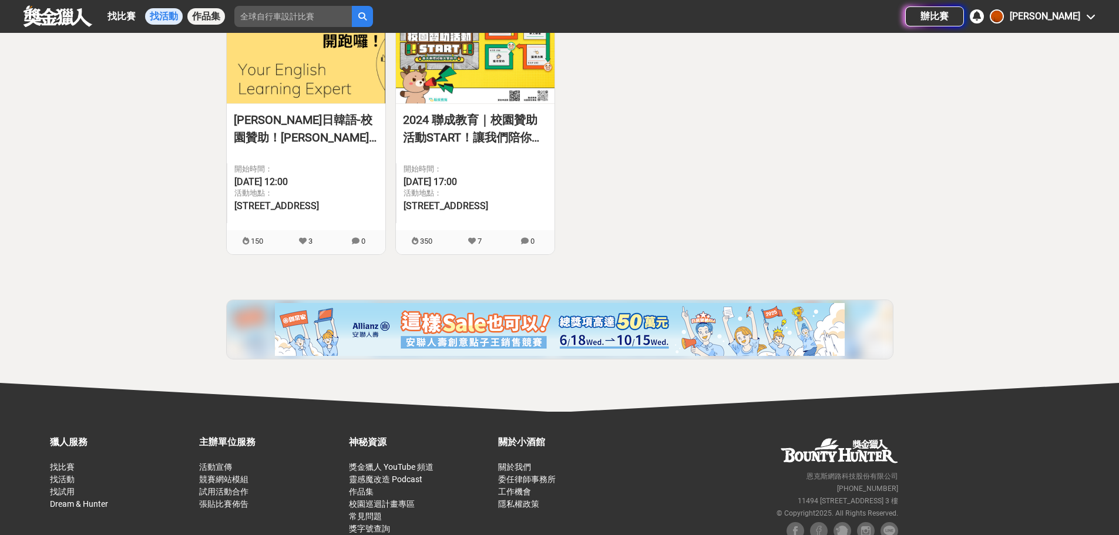
scroll to position [3347, 0]
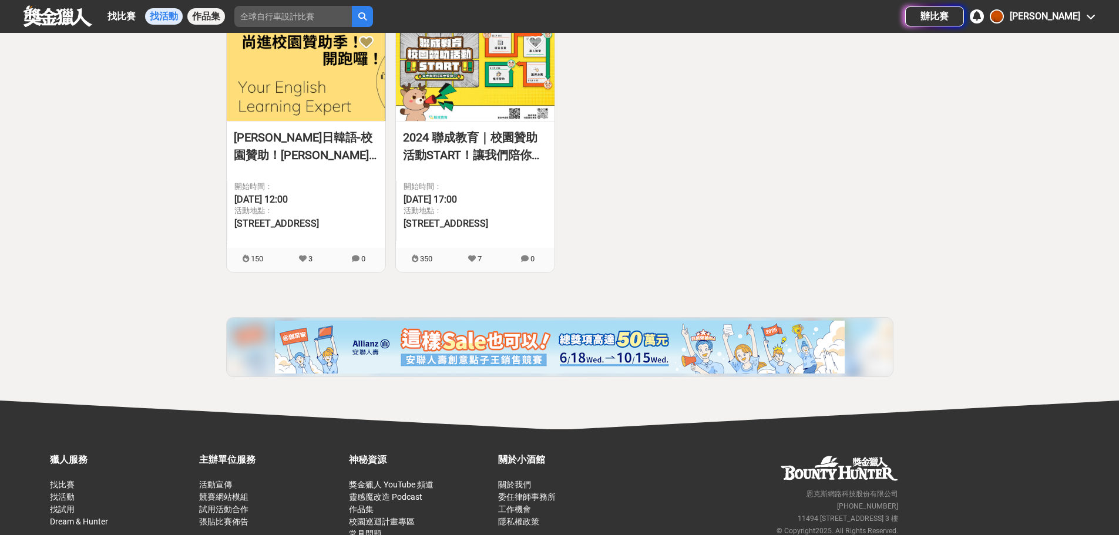
click at [207, 14] on link "作品集" at bounding box center [206, 16] width 38 height 16
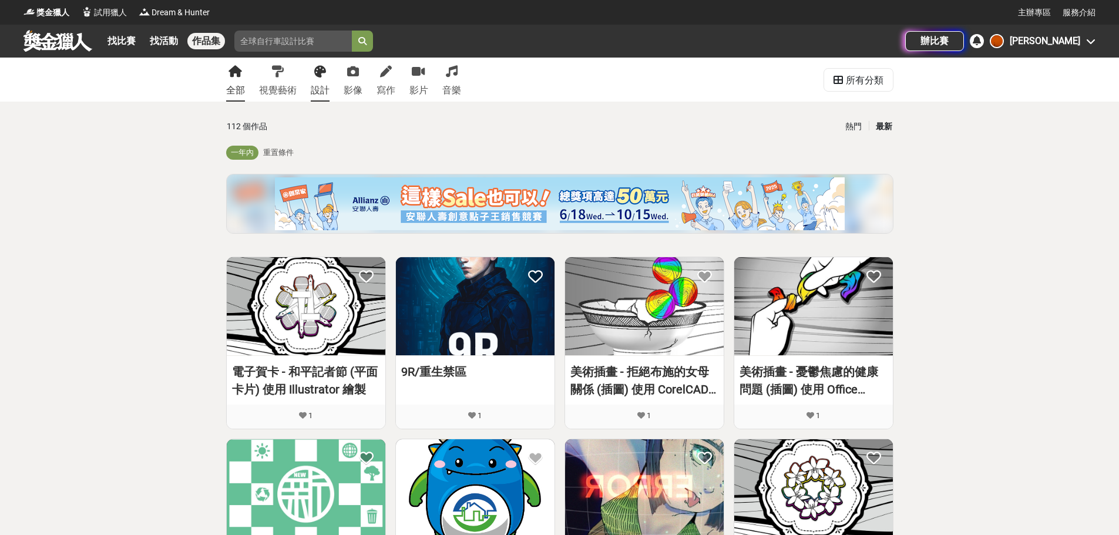
click at [327, 91] on div "設計" at bounding box center [320, 90] width 19 height 14
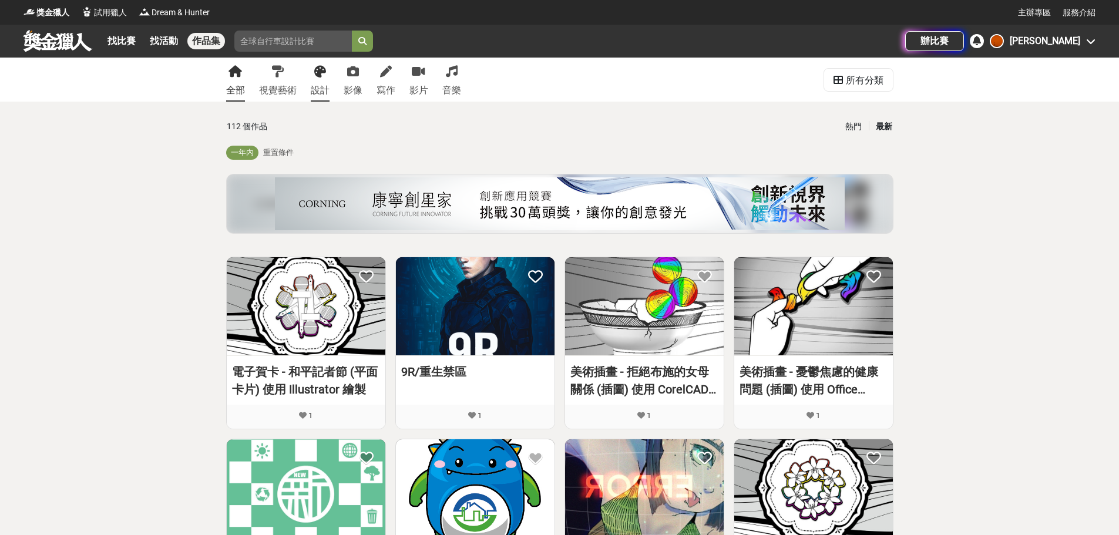
click at [320, 82] on link "設計" at bounding box center [320, 80] width 19 height 44
click at [314, 80] on link "設計" at bounding box center [320, 80] width 19 height 44
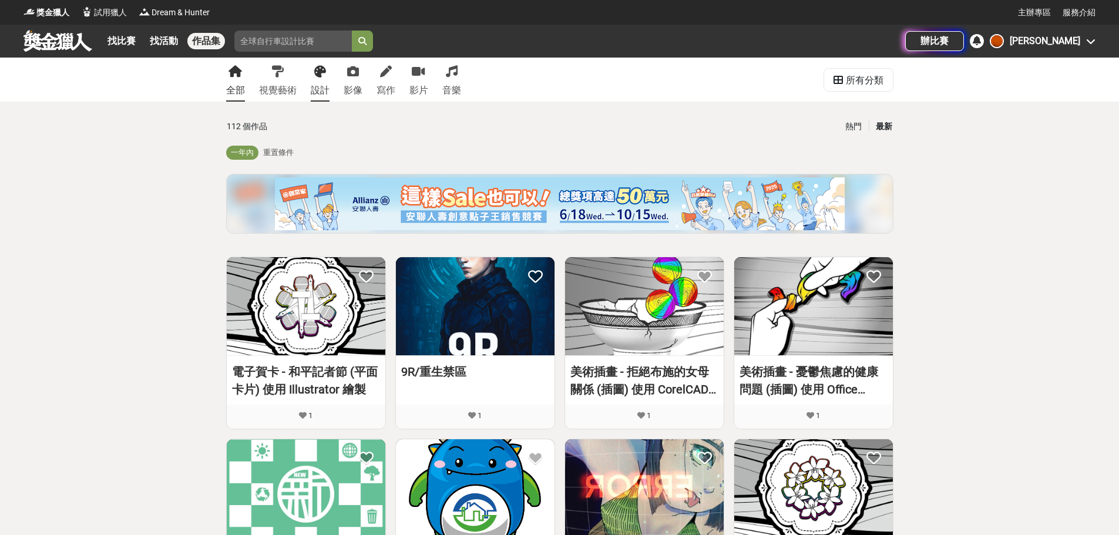
click at [314, 80] on link "設計" at bounding box center [320, 80] width 19 height 44
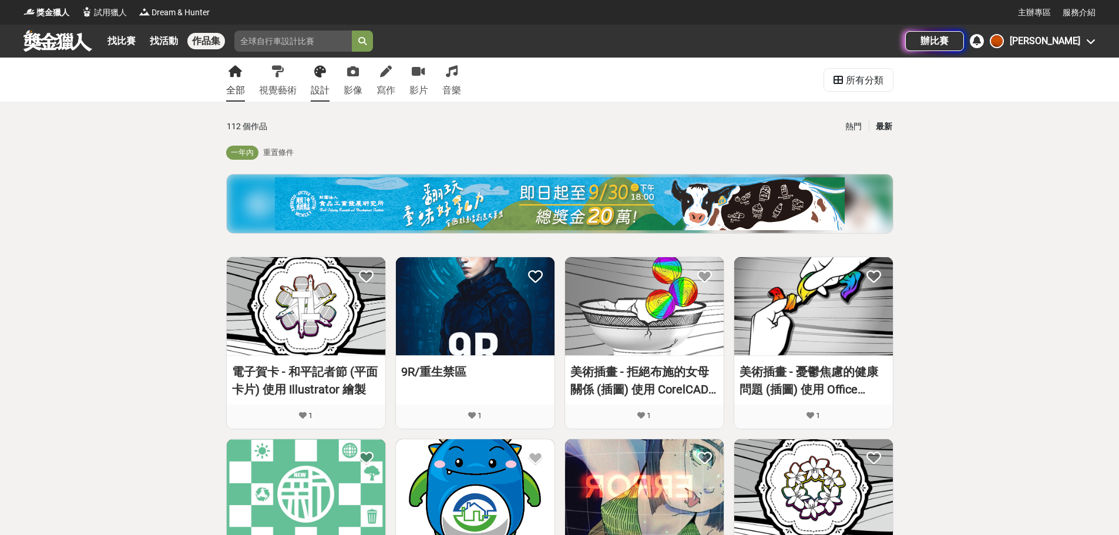
click at [314, 80] on link "設計" at bounding box center [320, 80] width 19 height 44
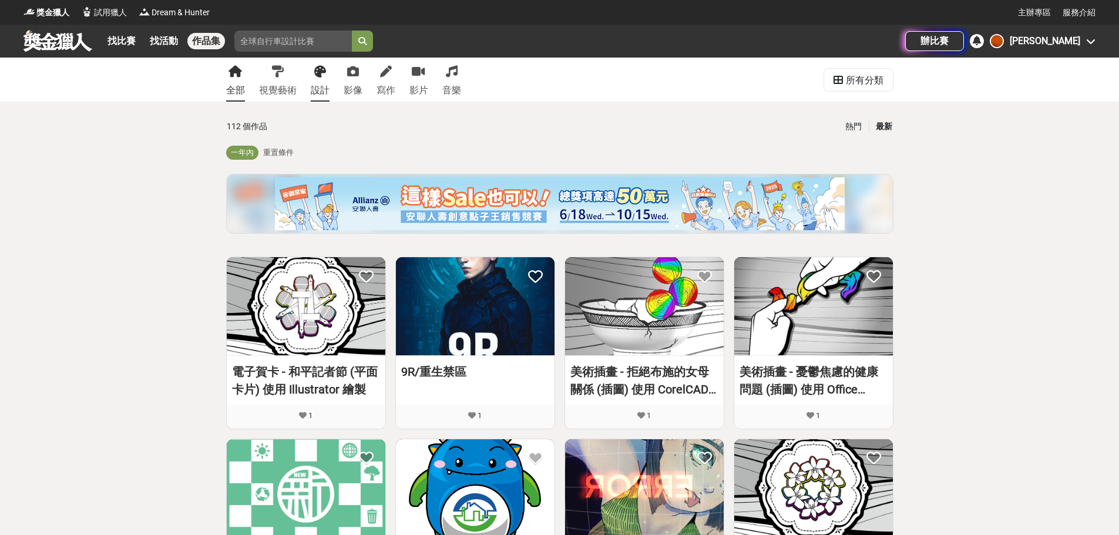
click at [314, 80] on link "設計" at bounding box center [320, 80] width 19 height 44
click at [878, 127] on div "最新" at bounding box center [884, 126] width 31 height 21
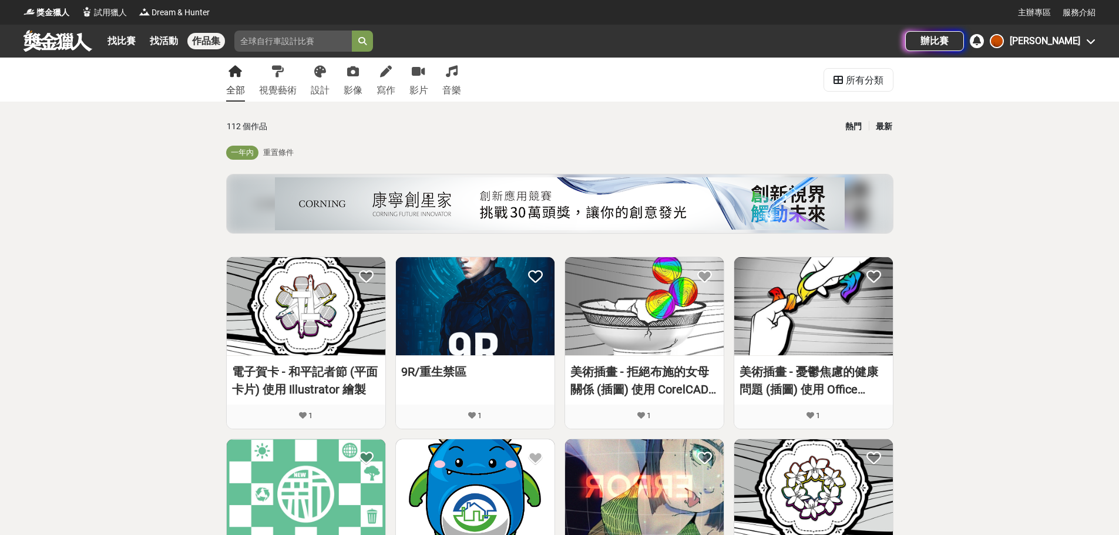
click at [855, 127] on div "熱門" at bounding box center [853, 126] width 31 height 21
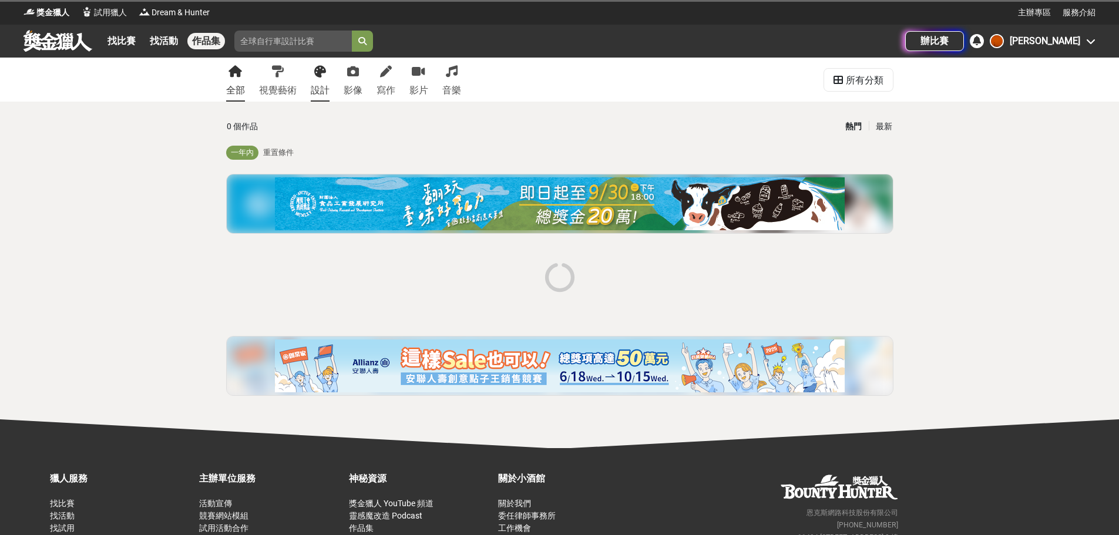
click at [327, 77] on link "設計" at bounding box center [320, 80] width 19 height 44
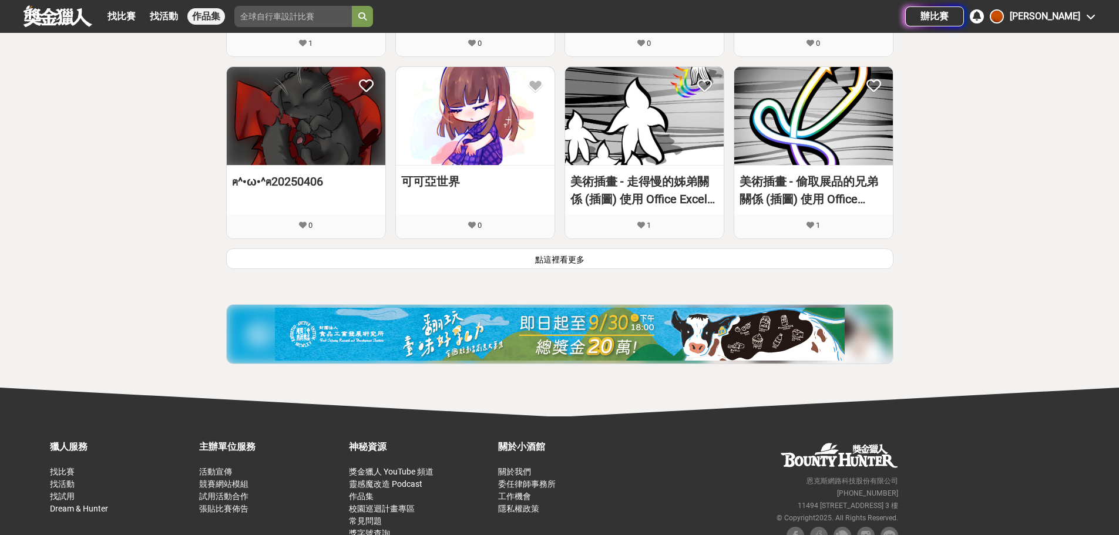
scroll to position [764, 0]
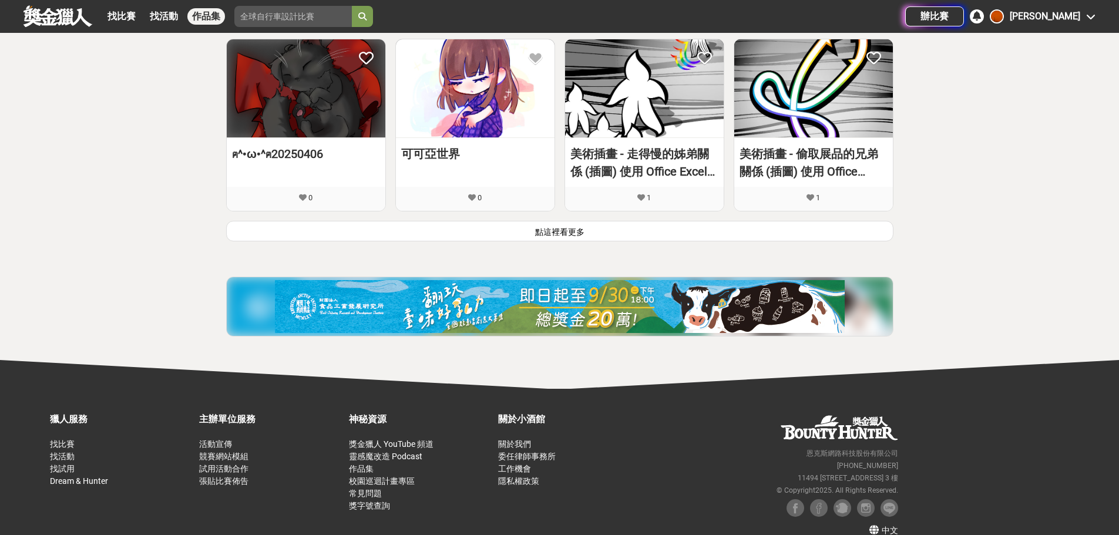
click at [707, 234] on button "點這裡看更多" at bounding box center [559, 231] width 667 height 21
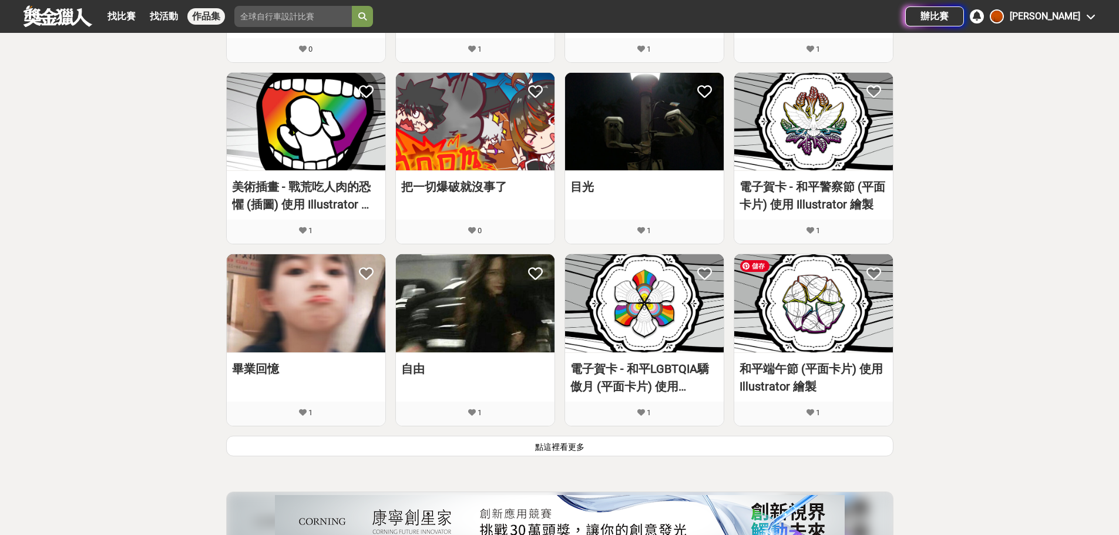
scroll to position [1292, 0]
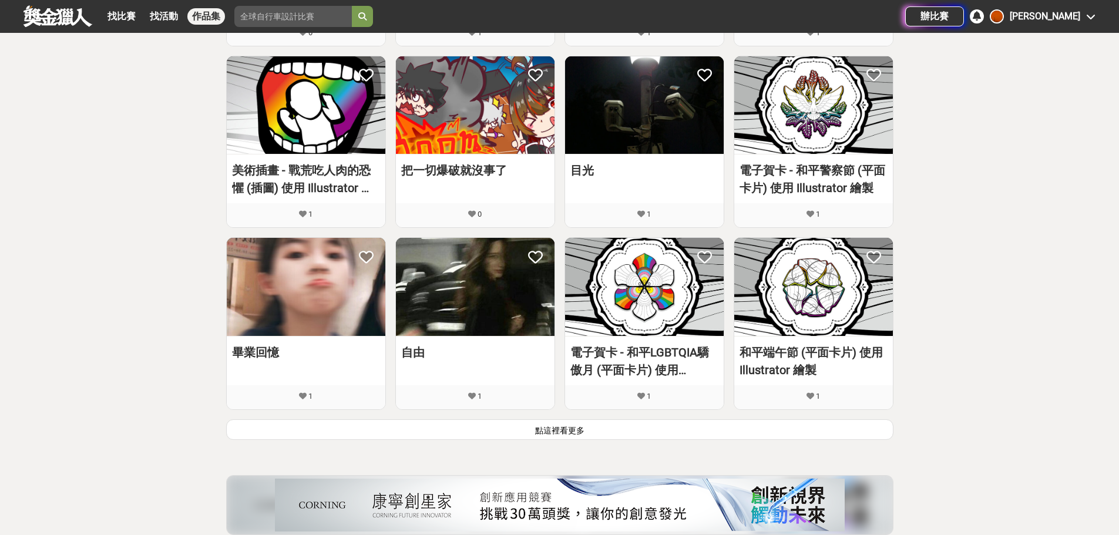
click at [599, 425] on button "點這裡看更多" at bounding box center [559, 429] width 667 height 21
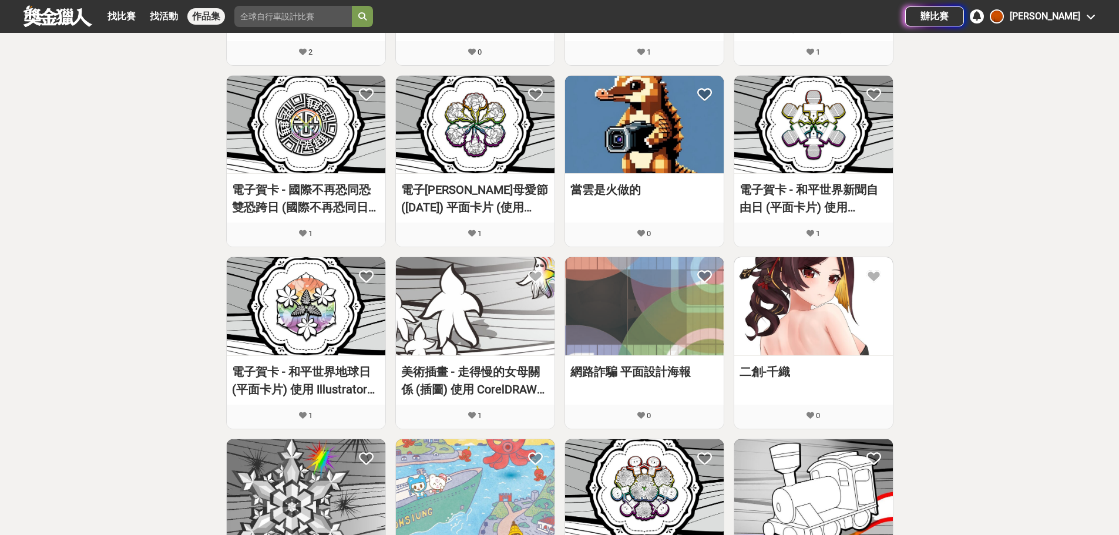
scroll to position [2002, 0]
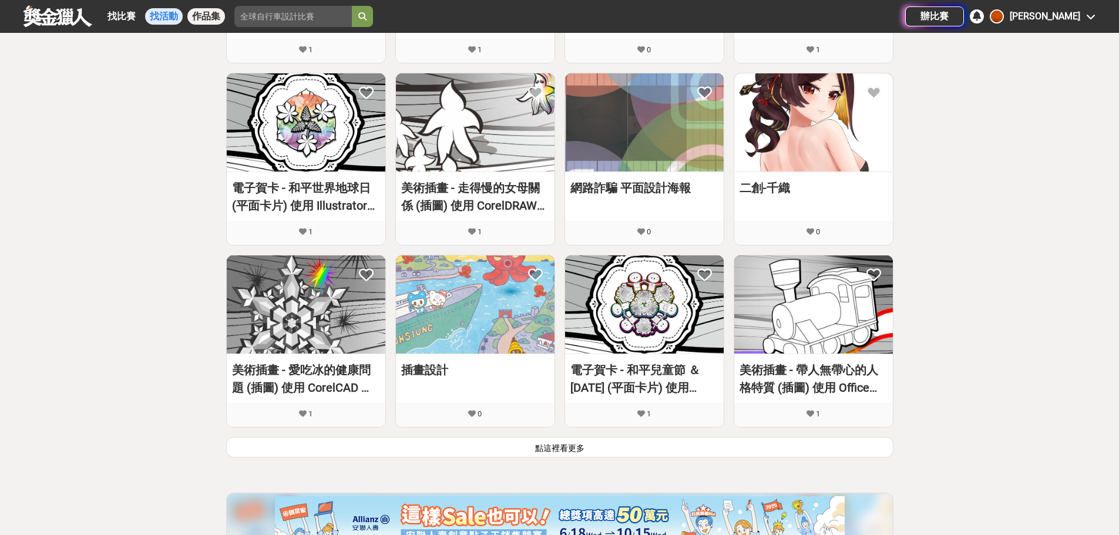
click at [155, 16] on link "找活動" at bounding box center [164, 16] width 38 height 16
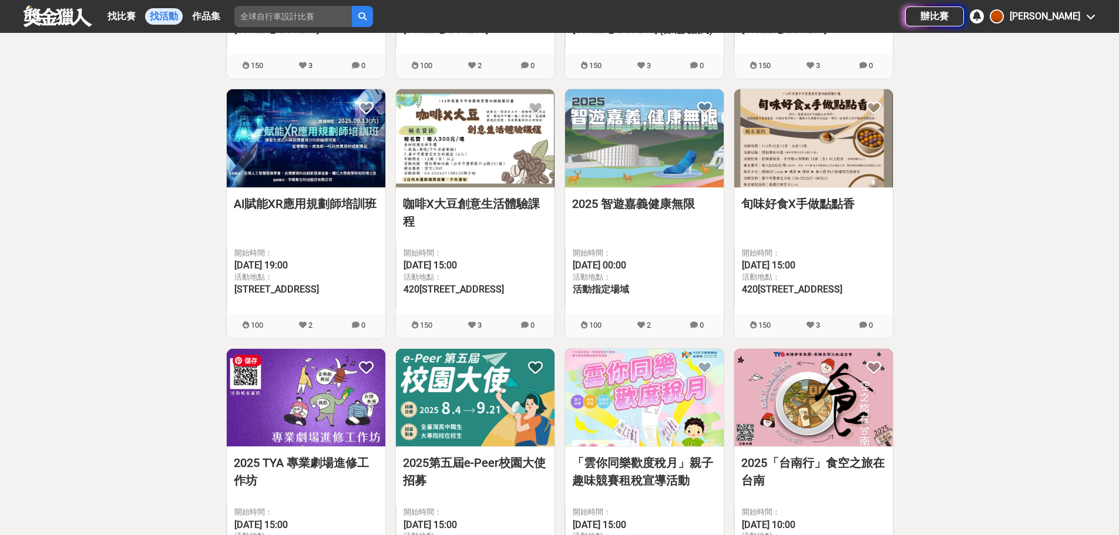
scroll to position [1135, 0]
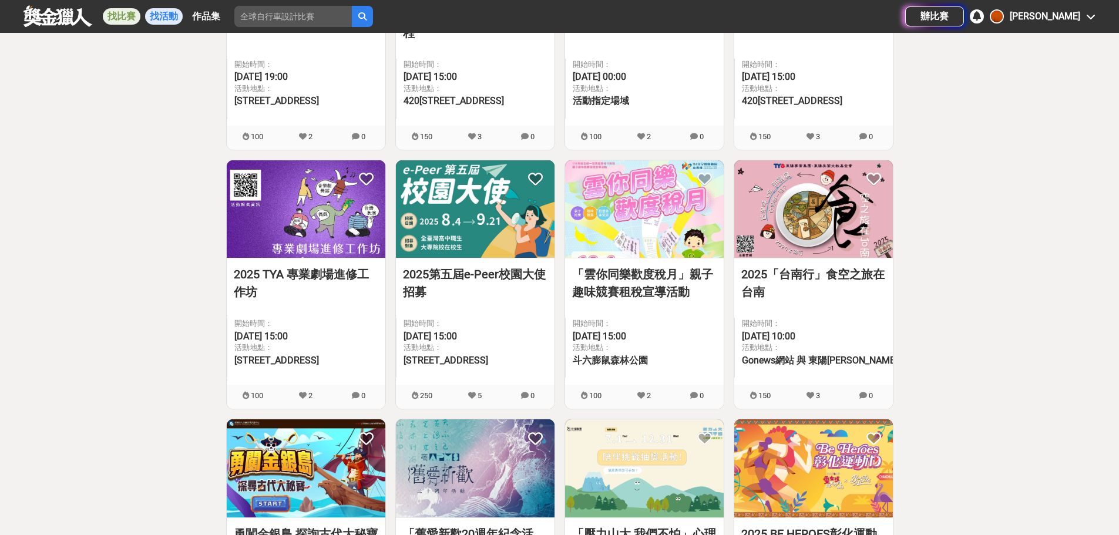
click at [110, 17] on link "找比賽" at bounding box center [122, 16] width 38 height 16
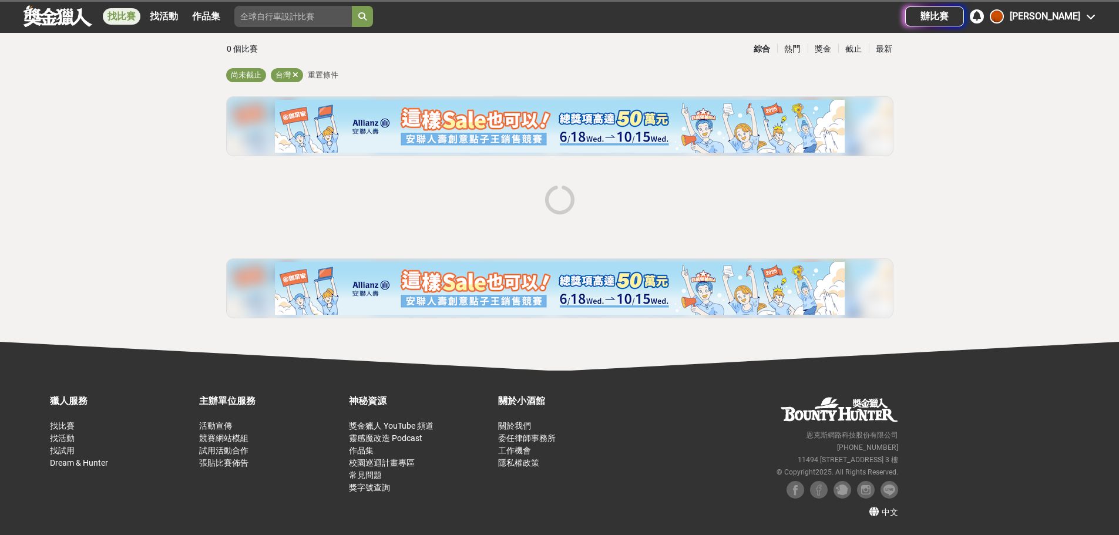
scroll to position [78, 0]
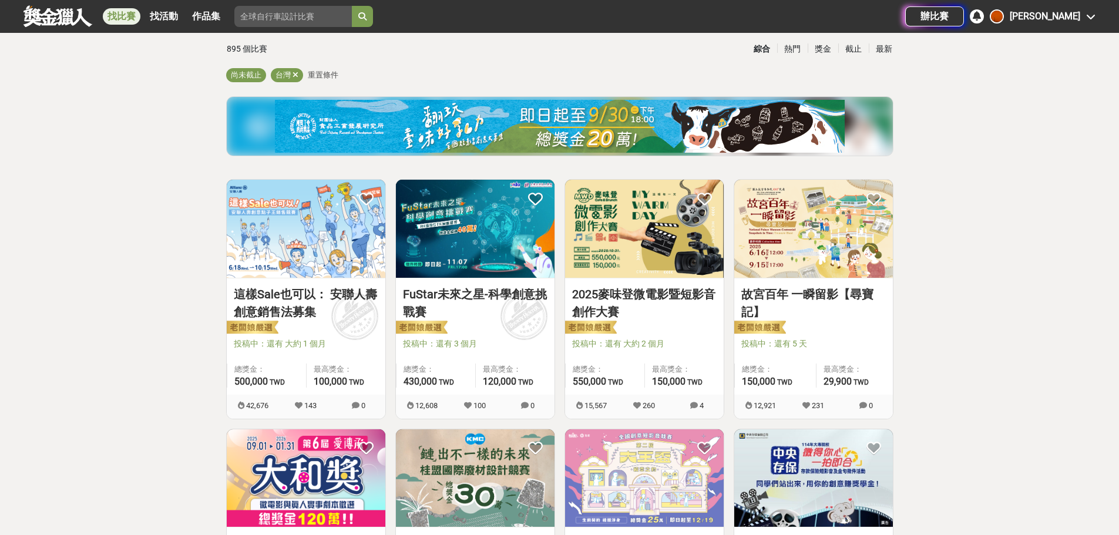
click at [82, 19] on link at bounding box center [57, 16] width 71 height 22
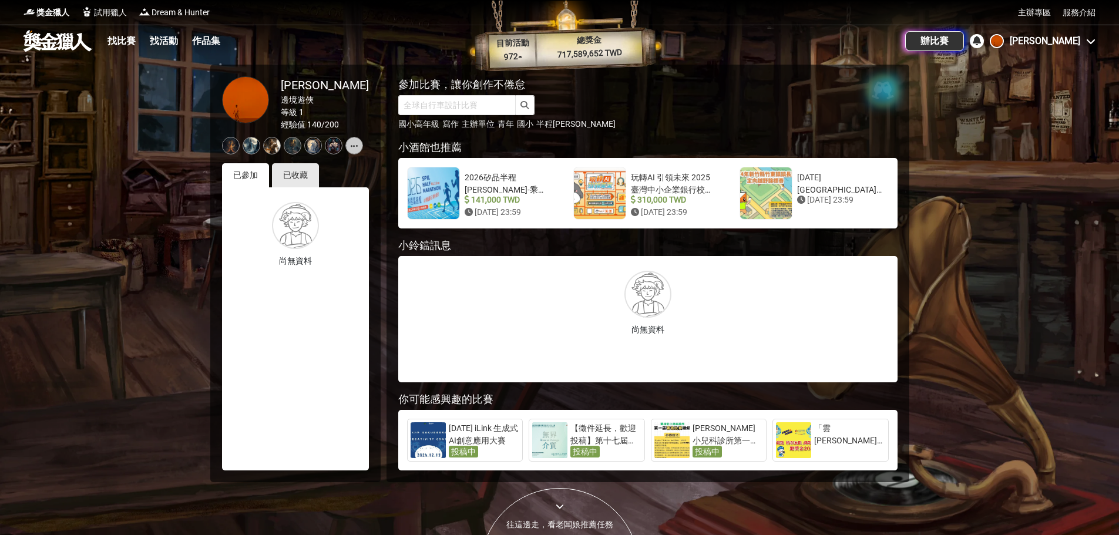
click at [244, 176] on div "已參加" at bounding box center [245, 175] width 47 height 24
click at [295, 179] on div "已收藏" at bounding box center [295, 175] width 47 height 24
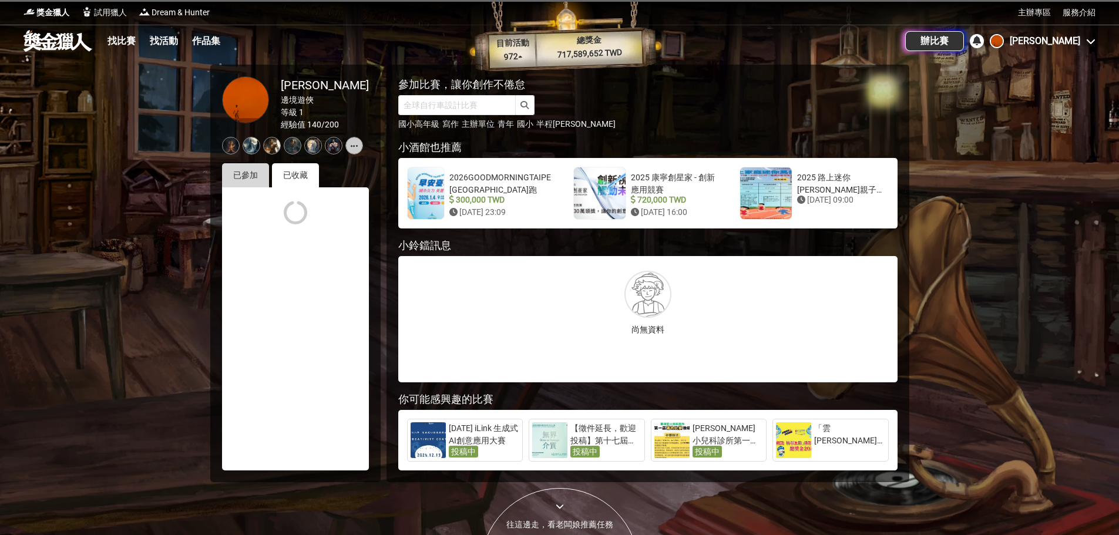
click at [244, 180] on div "已參加" at bounding box center [245, 175] width 47 height 24
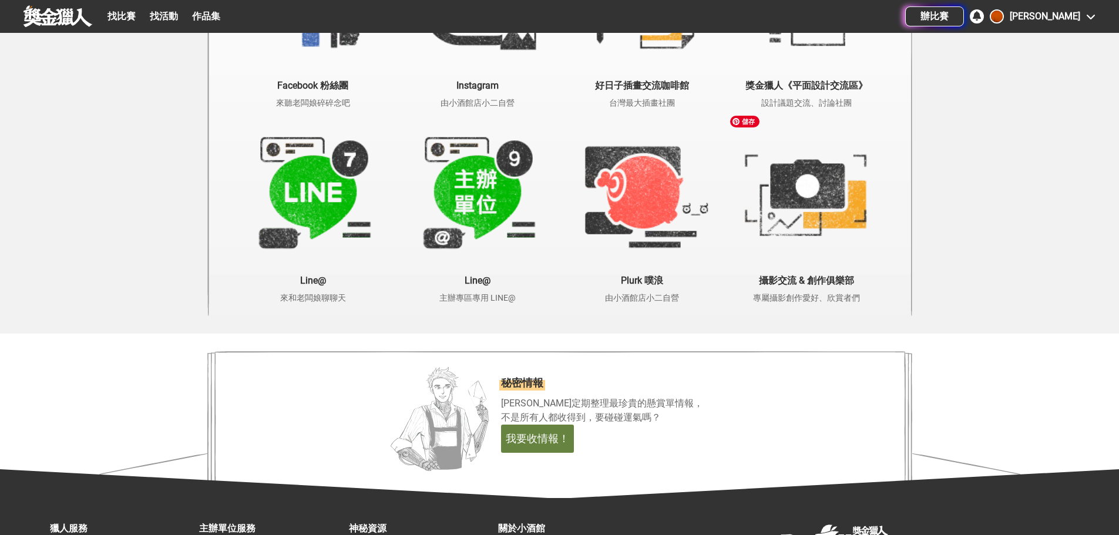
scroll to position [2484, 0]
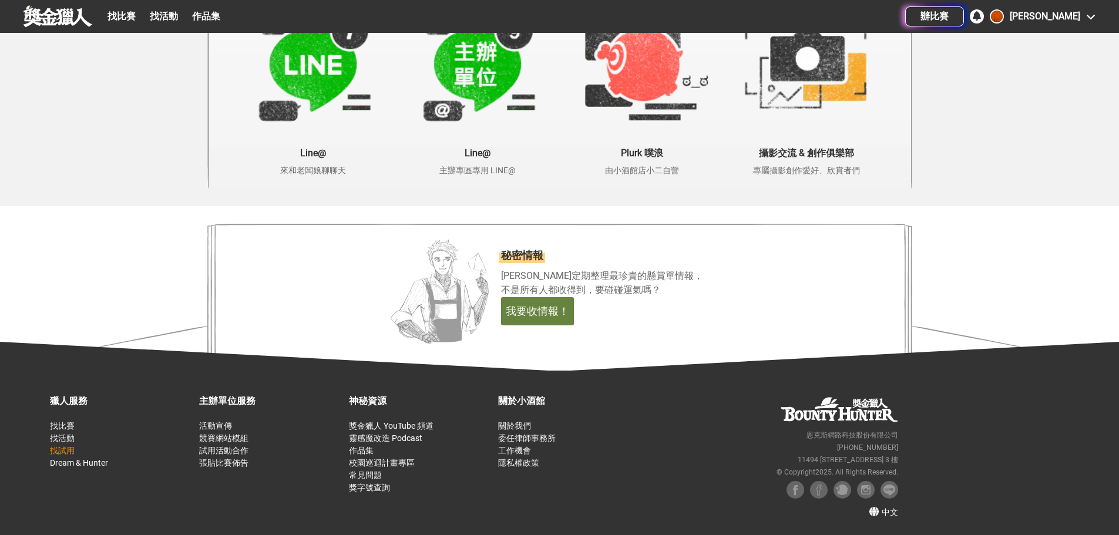
click at [73, 452] on link "找試用" at bounding box center [62, 450] width 25 height 9
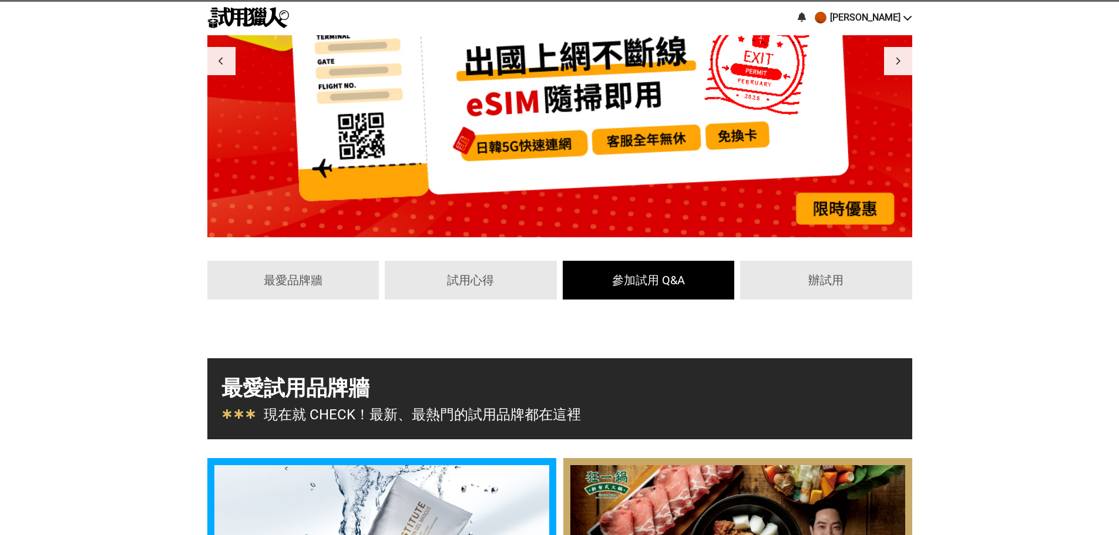
click at [681, 290] on div "參加試用 Q&A" at bounding box center [649, 280] width 172 height 39
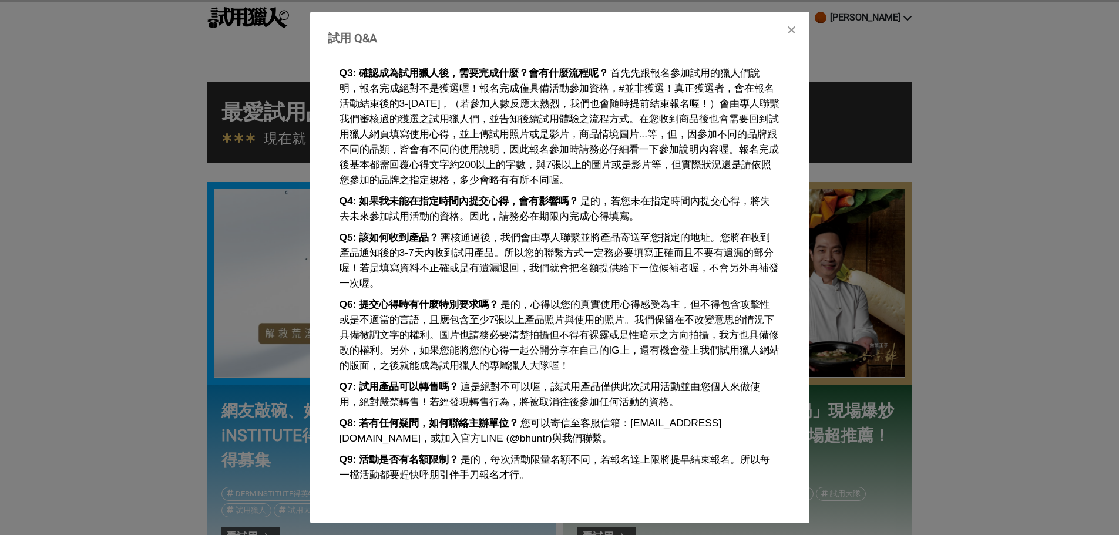
scroll to position [587, 0]
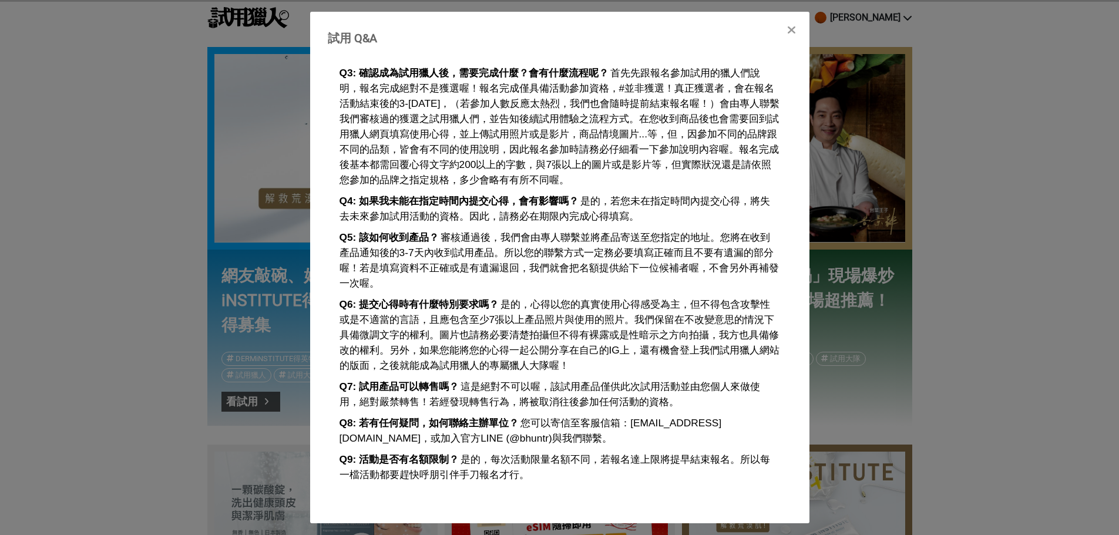
click at [797, 27] on div at bounding box center [792, 29] width 12 height 12
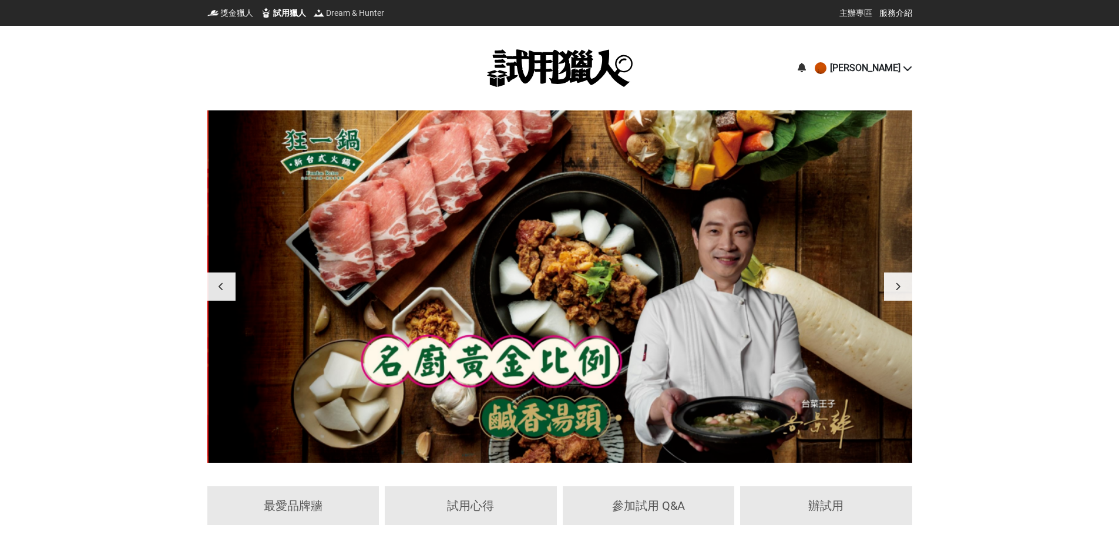
scroll to position [0, 0]
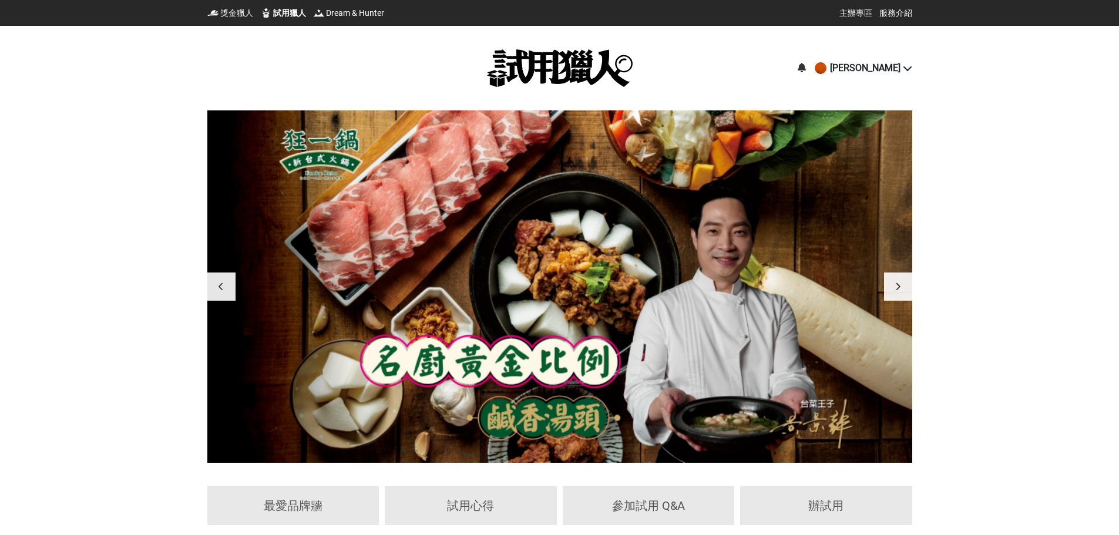
click at [846, 71] on div "[PERSON_NAME]" at bounding box center [865, 68] width 70 height 14
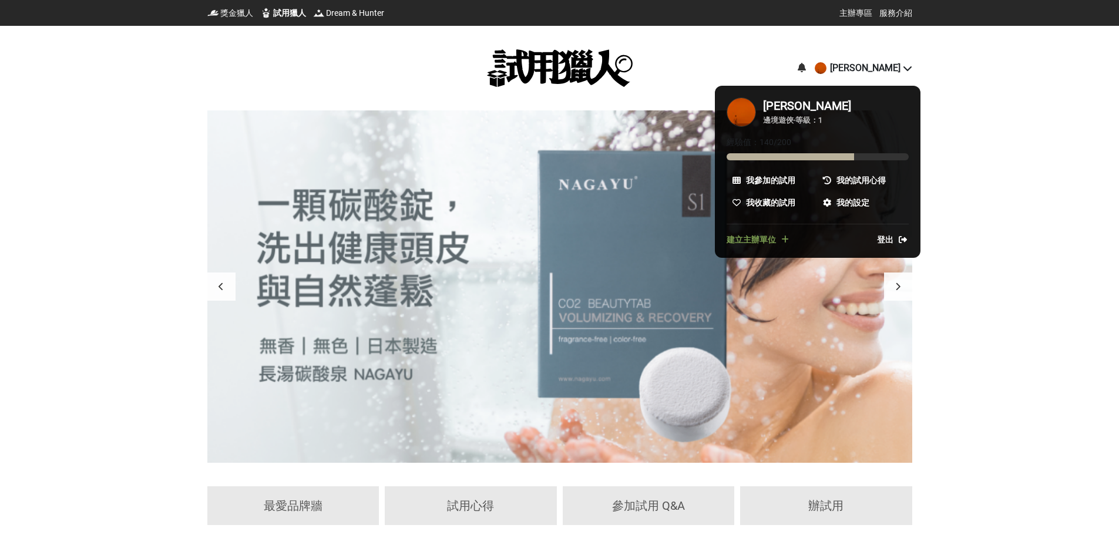
click at [1001, 197] on div at bounding box center [559, 267] width 1119 height 535
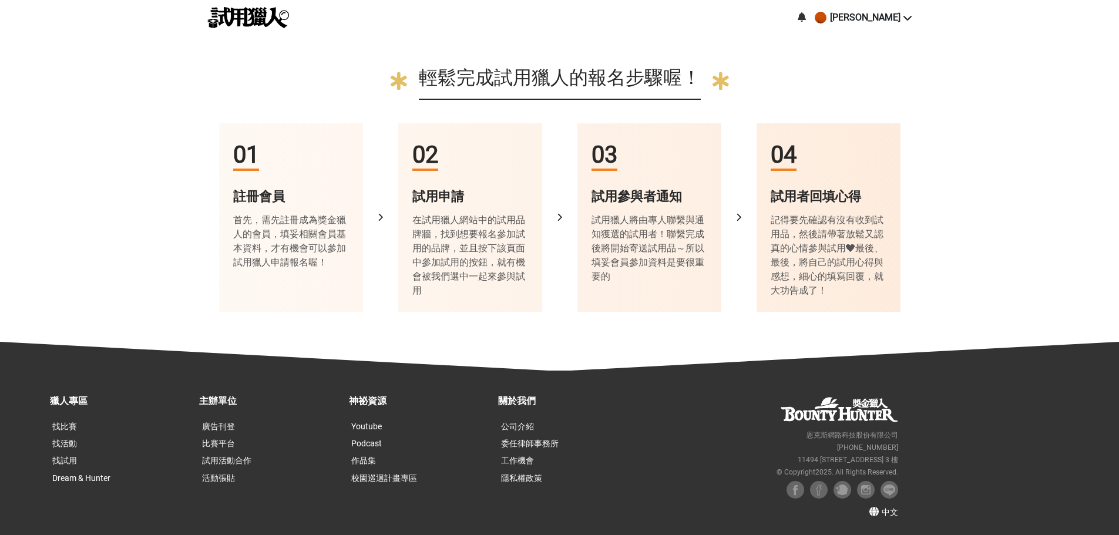
click at [492, 227] on div "在試用獵人網站中的試用品牌牆，找到想要報名參加試用的品牌，並且按下該頁面中參加試用的按鈕，就有機會被我們選中一起來參與試用" at bounding box center [470, 255] width 116 height 85
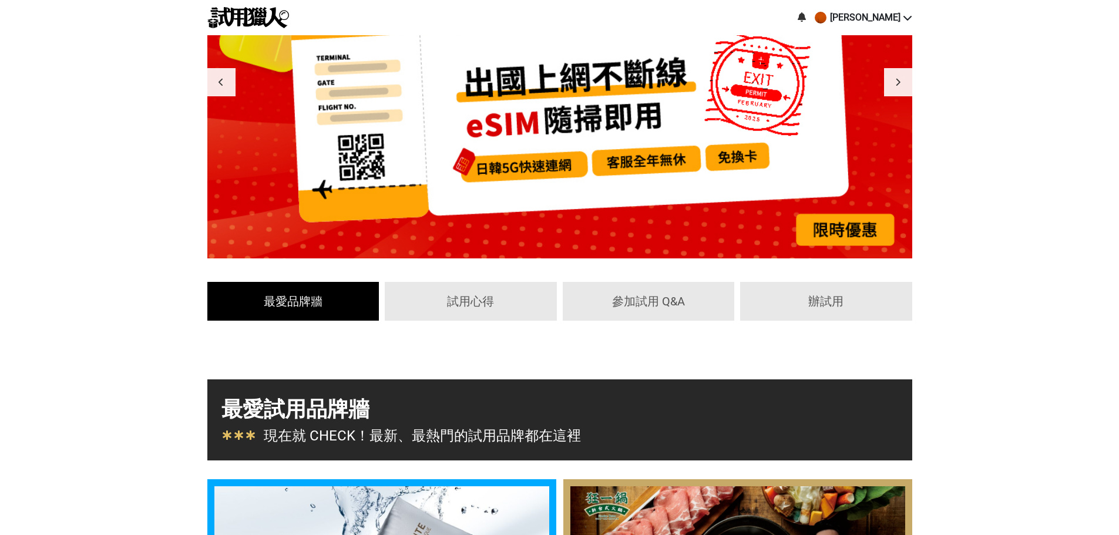
click at [311, 307] on div "最愛品牌牆" at bounding box center [293, 302] width 151 height 18
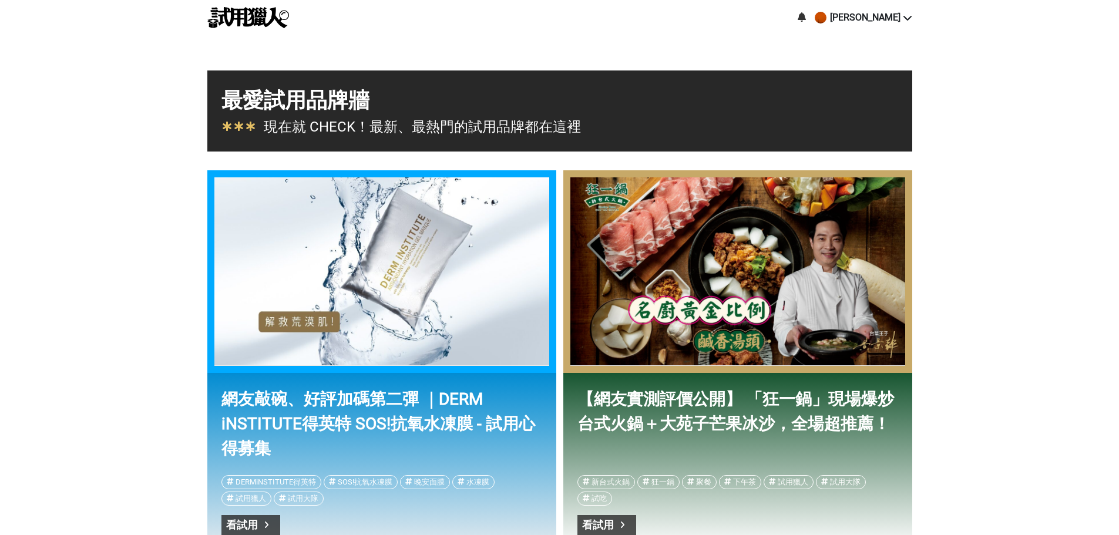
click at [379, 96] on div "最愛試用品牌牆" at bounding box center [559, 101] width 677 height 32
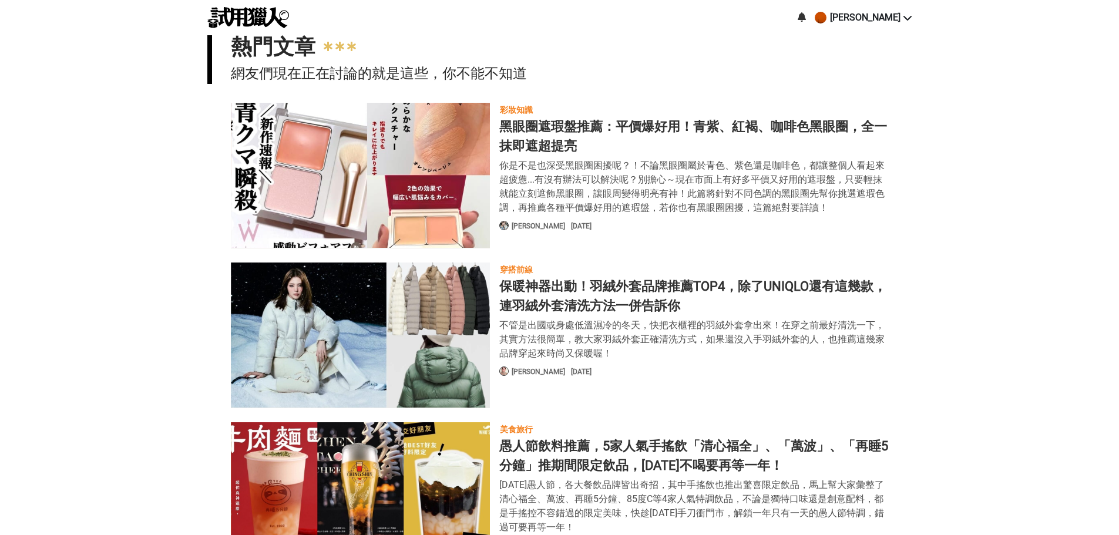
click at [806, 19] on icon at bounding box center [802, 16] width 8 height 9
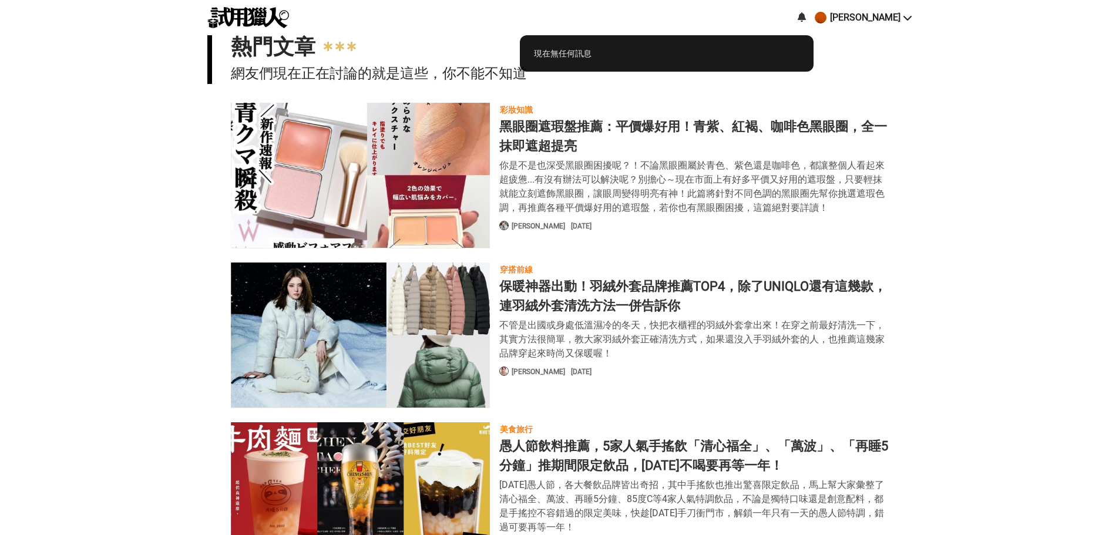
click at [815, 19] on div at bounding box center [559, 267] width 1119 height 535
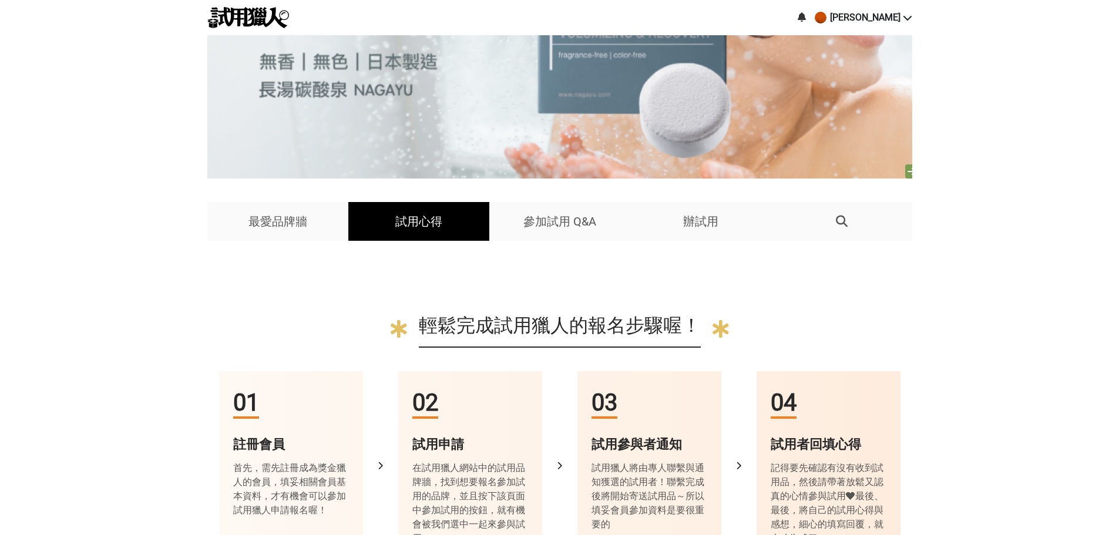
click at [428, 234] on div "試用心得" at bounding box center [418, 221] width 141 height 39
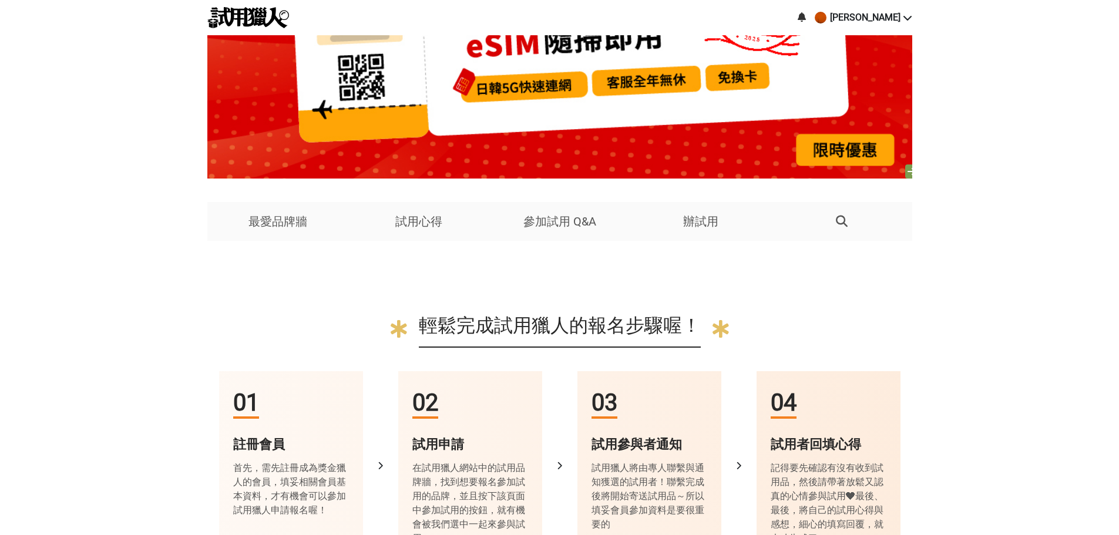
click at [517, 327] on div "輕鬆完成試用獵人的報名步驟喔！" at bounding box center [560, 329] width 282 height 36
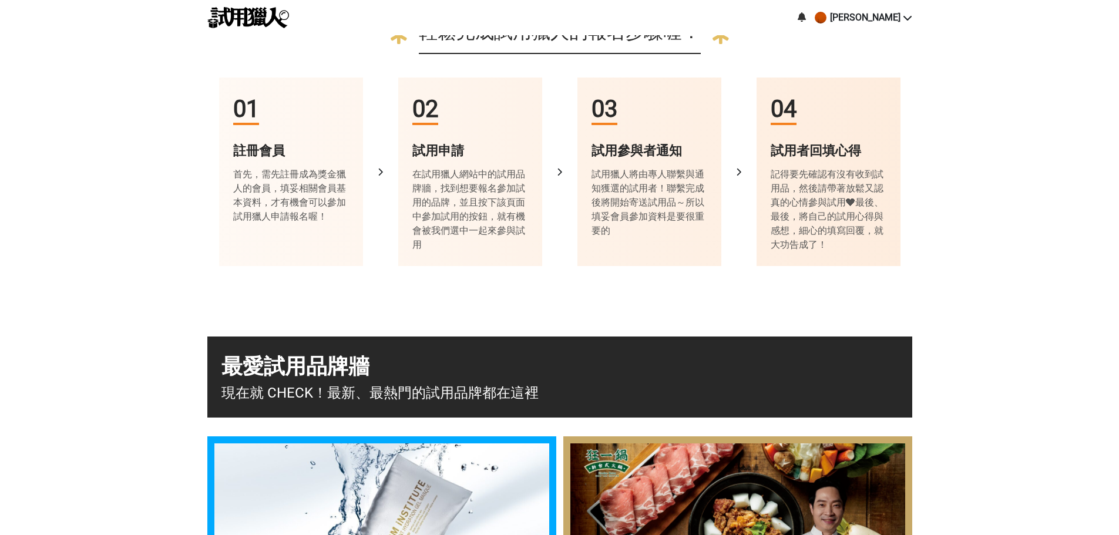
click at [825, 154] on div "試用者回填心得" at bounding box center [829, 150] width 116 height 19
click at [227, 190] on div "01 註冊會員 首先，需先註冊成為獎金獵人的會員，填妥相關會員基本資料，才有機會可以參加試用獵人申請報名喔！" at bounding box center [291, 172] width 144 height 189
click at [828, 17] on div at bounding box center [821, 18] width 14 height 14
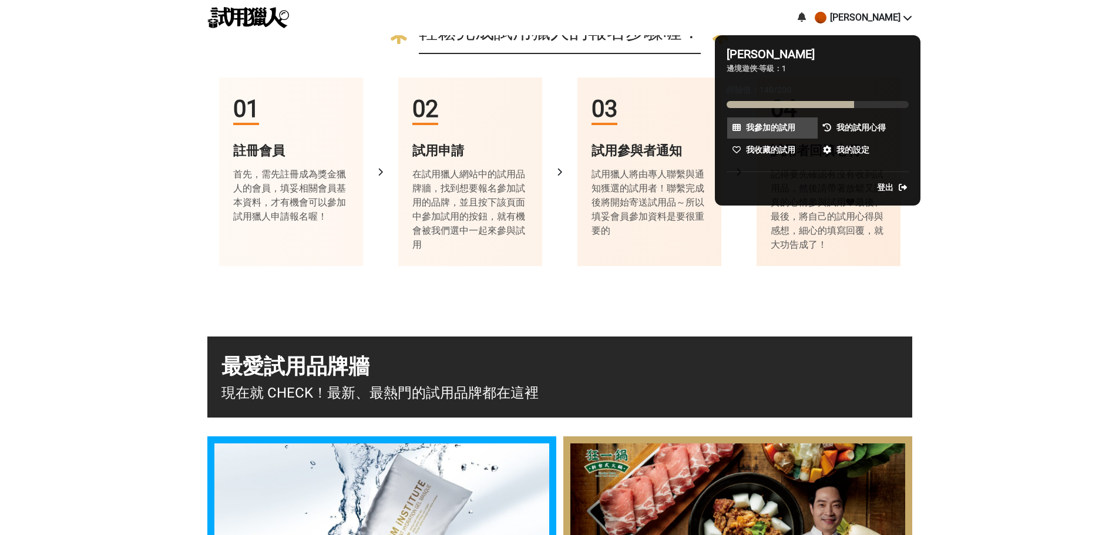
click at [778, 130] on span "我參加的試用" at bounding box center [770, 128] width 49 height 12
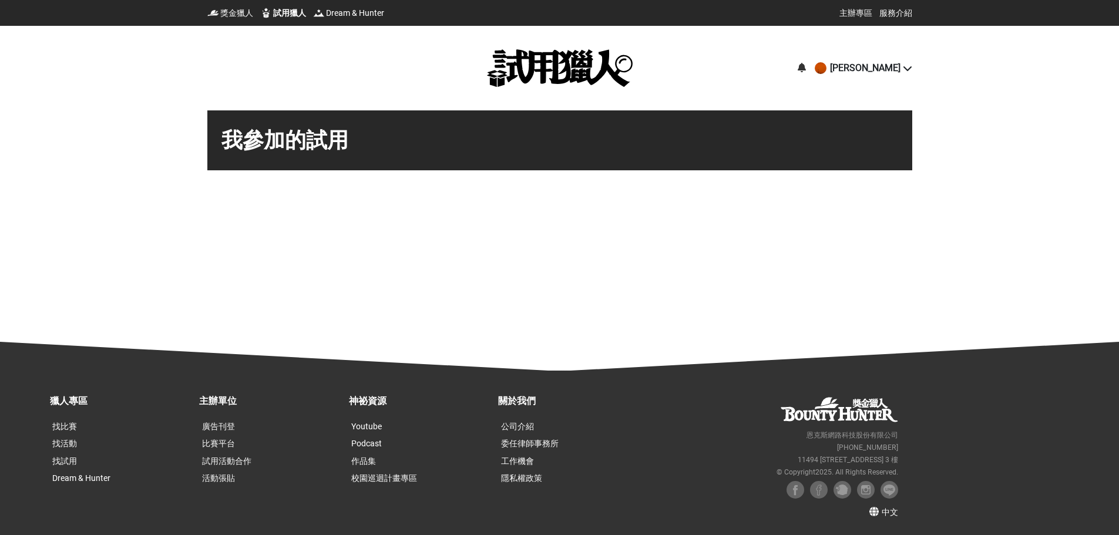
click at [512, 58] on img at bounding box center [560, 68] width 146 height 38
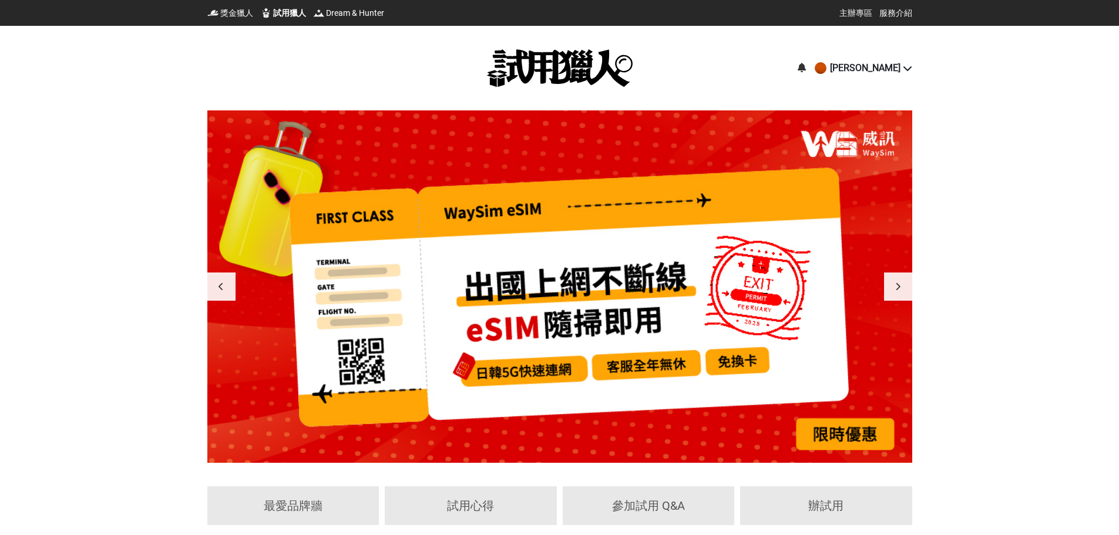
click at [896, 278] on div at bounding box center [898, 287] width 28 height 28
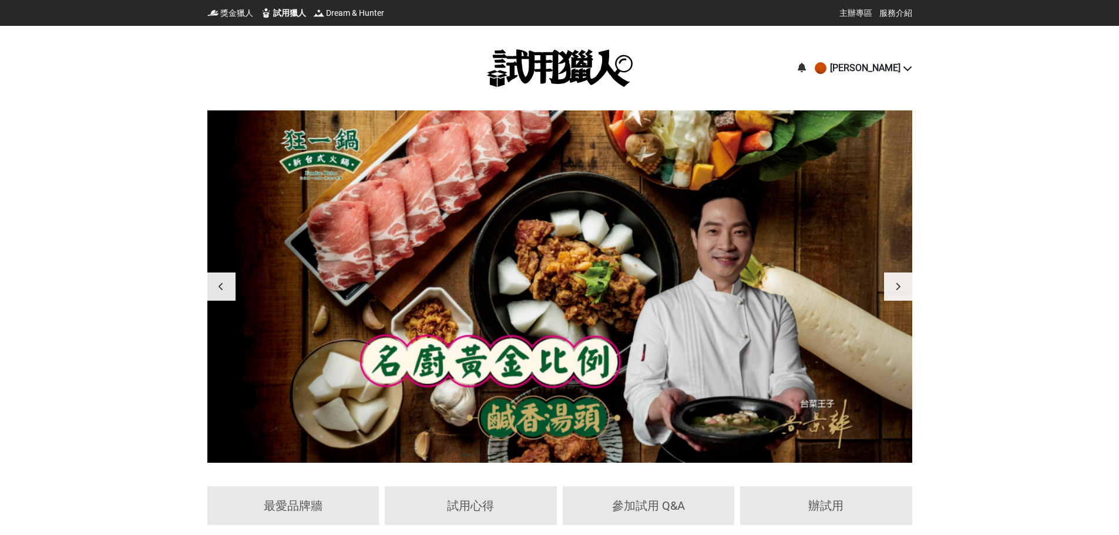
click at [896, 278] on div at bounding box center [898, 287] width 28 height 28
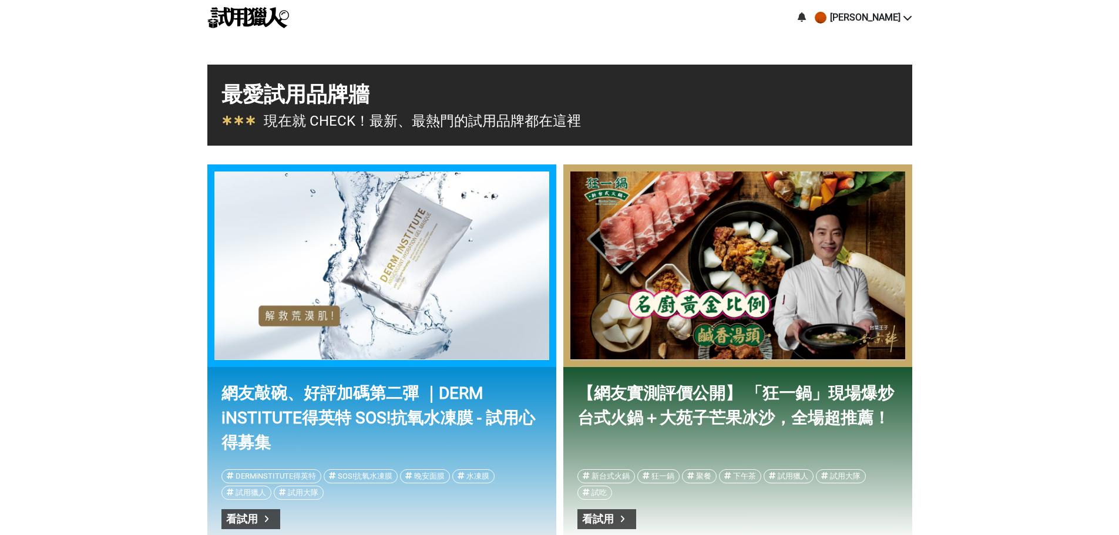
click at [231, 105] on div "最愛試用品牌牆" at bounding box center [559, 95] width 677 height 32
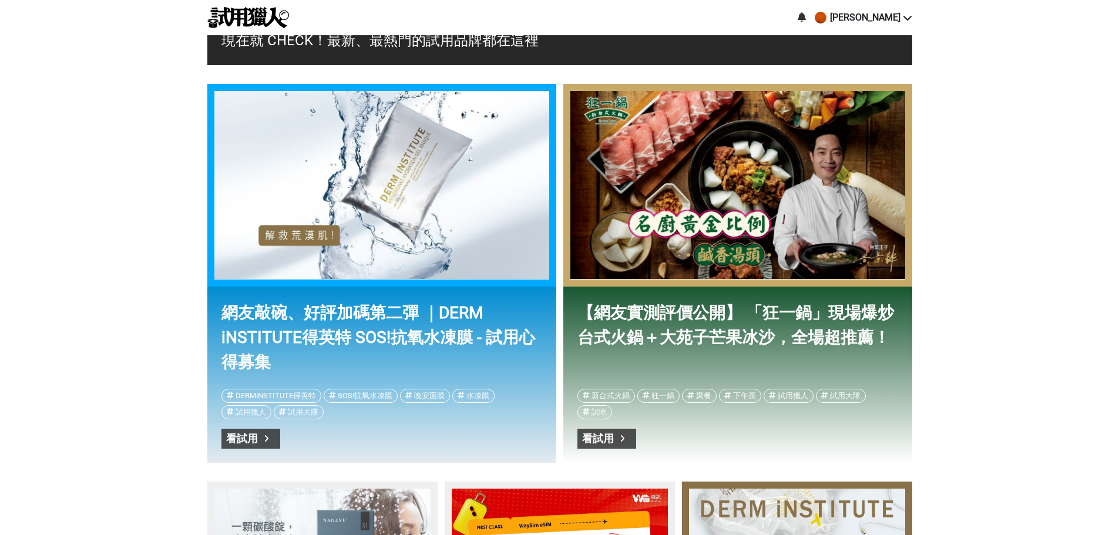
click at [361, 153] on div "網友敲碗、好評加碼第二彈 ｜DERM iNSTITUTE得英特 SOS!抗氧水凍膜 - 試用心得募集" at bounding box center [381, 185] width 335 height 188
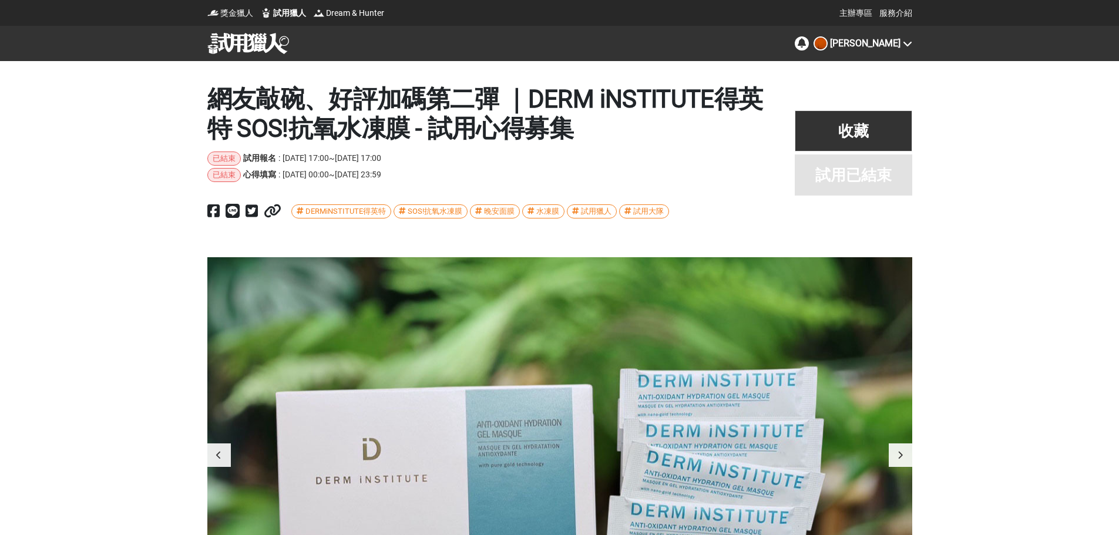
click at [248, 41] on img at bounding box center [248, 43] width 82 height 21
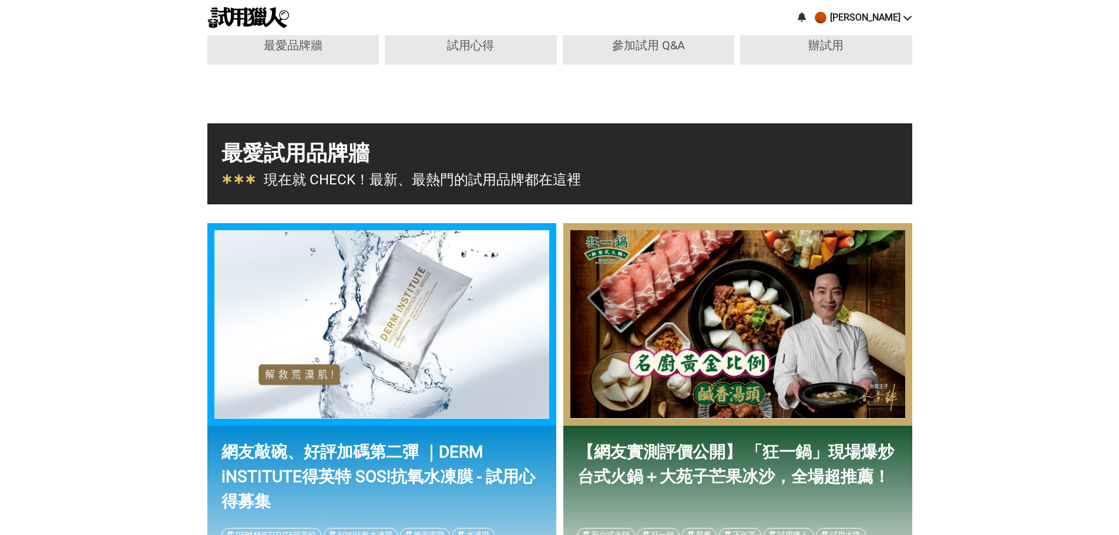
click at [809, 179] on div "現在就 CHECK！最新、最熱門的試用品牌都在這裡" at bounding box center [559, 179] width 677 height 21
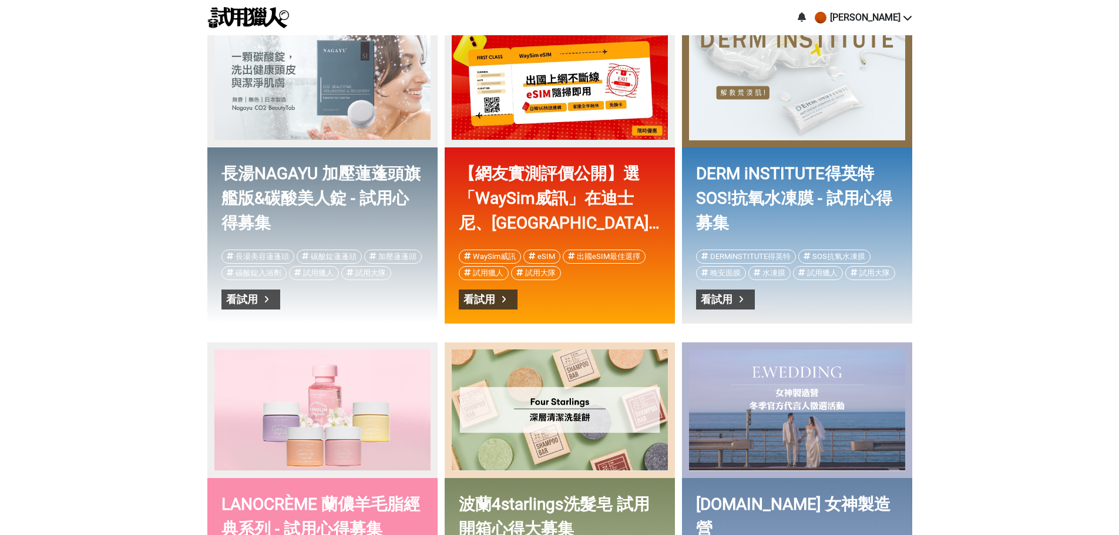
click at [777, 200] on link "DERM iNSTITUTE得英特 SOS!抗氧水凍膜 - 試用心得募集" at bounding box center [797, 197] width 202 height 70
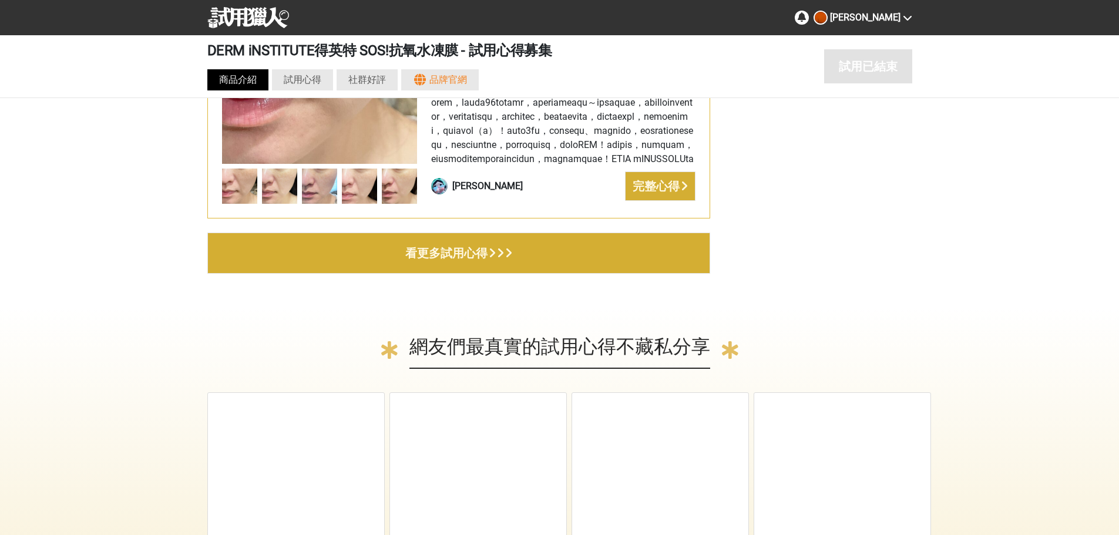
click at [239, 87] on div "商品介紹" at bounding box center [237, 79] width 61 height 21
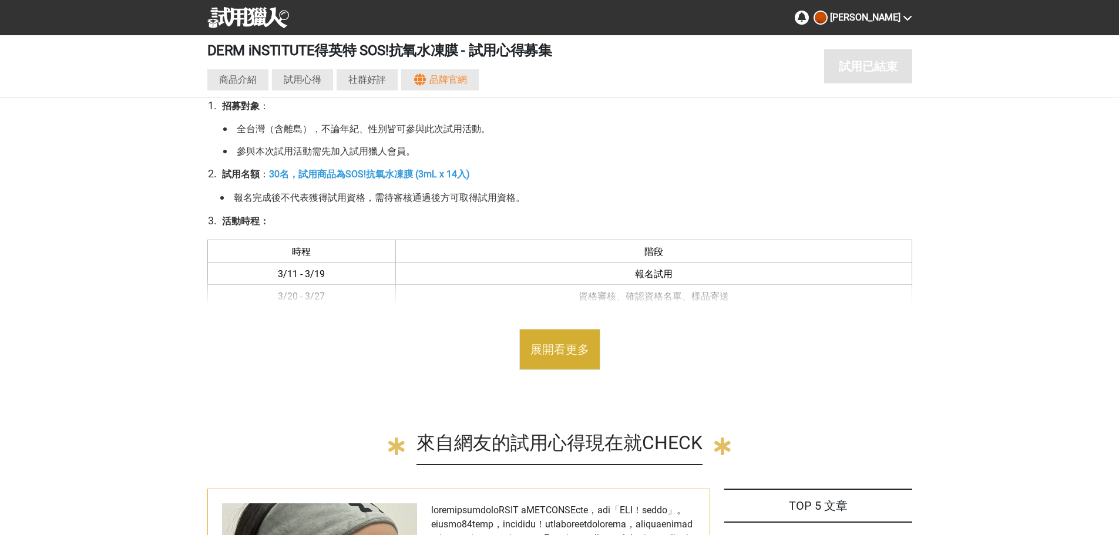
click at [234, 92] on div "DERM iNSTITUTE得英特 SOS!抗氧水凍膜 - 試用心得募集 試用已結束 商品介紹 試用心得 社群好評 品牌官網 試用已結束" at bounding box center [559, 66] width 705 height 62
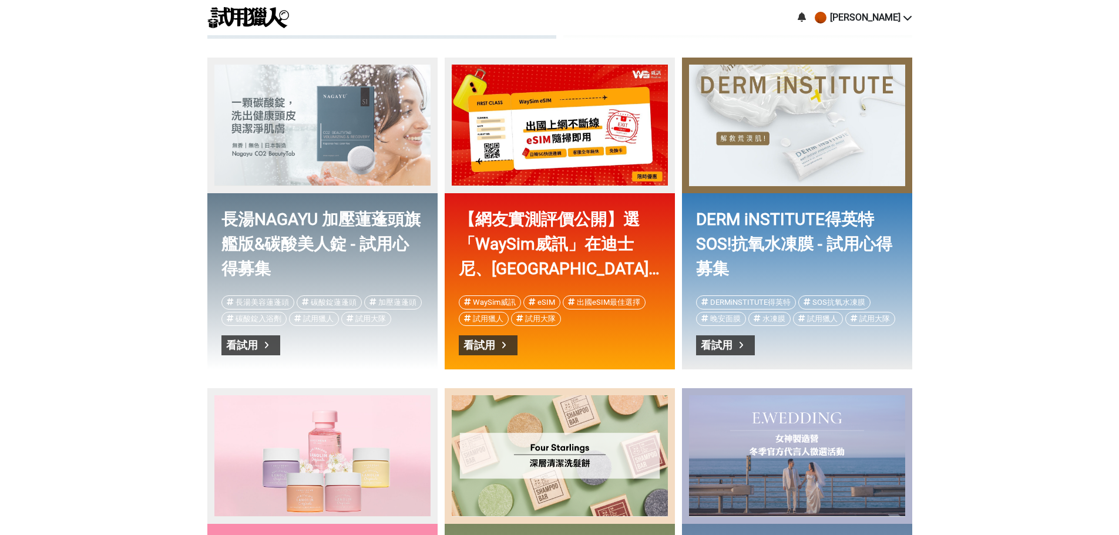
click at [359, 246] on link "長湯NAGAYU 加壓蓮蓬頭旗艦版&碳酸美人錠 - 試用心得募集" at bounding box center [322, 242] width 202 height 70
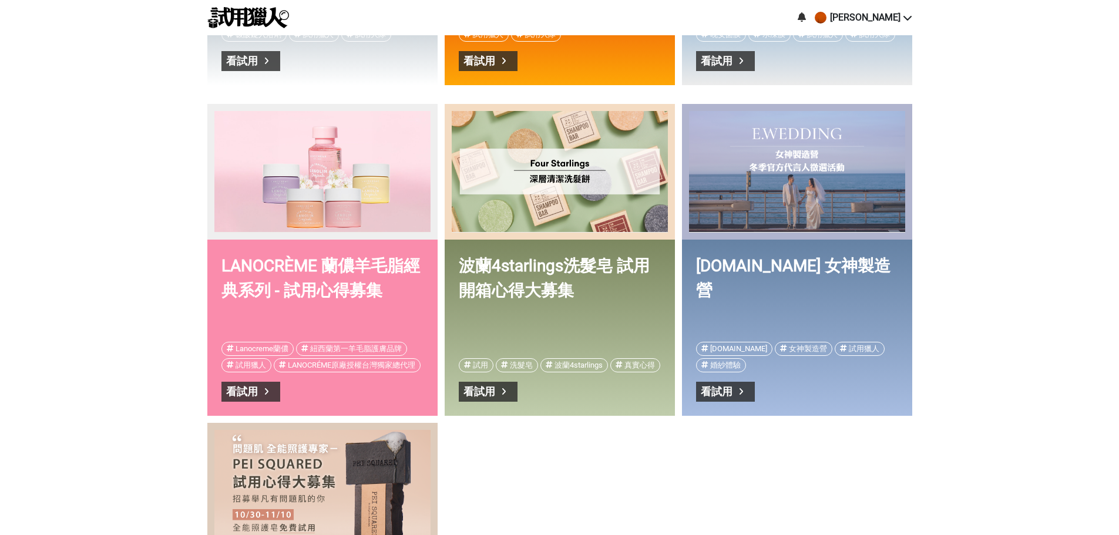
click at [830, 268] on link "[DOMAIN_NAME] 女神製造營" at bounding box center [797, 289] width 202 height 70
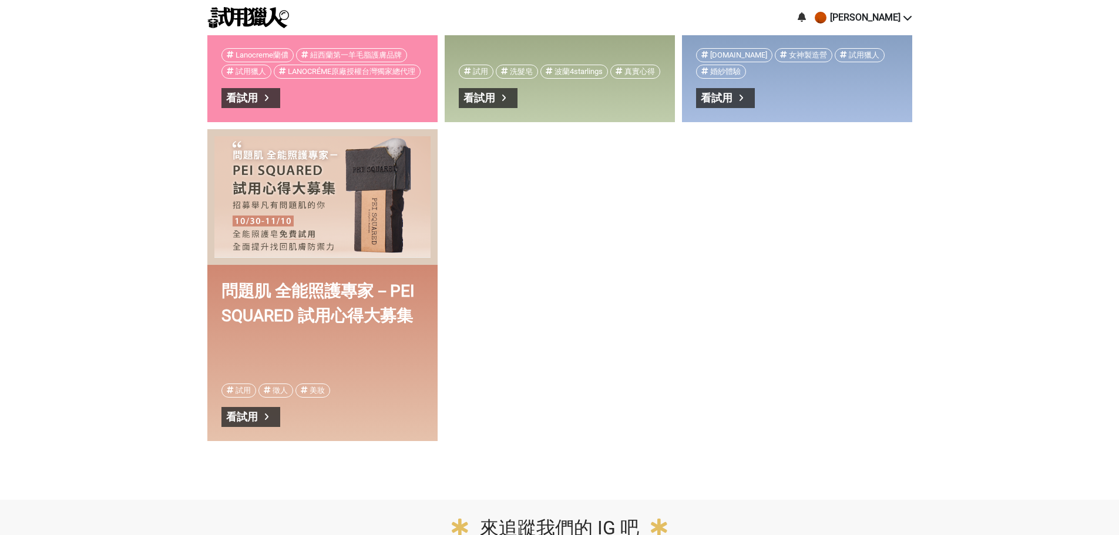
click at [367, 219] on div "問題肌 全能照護專家－PEI SQUARED 試用心得大募集" at bounding box center [322, 196] width 216 height 121
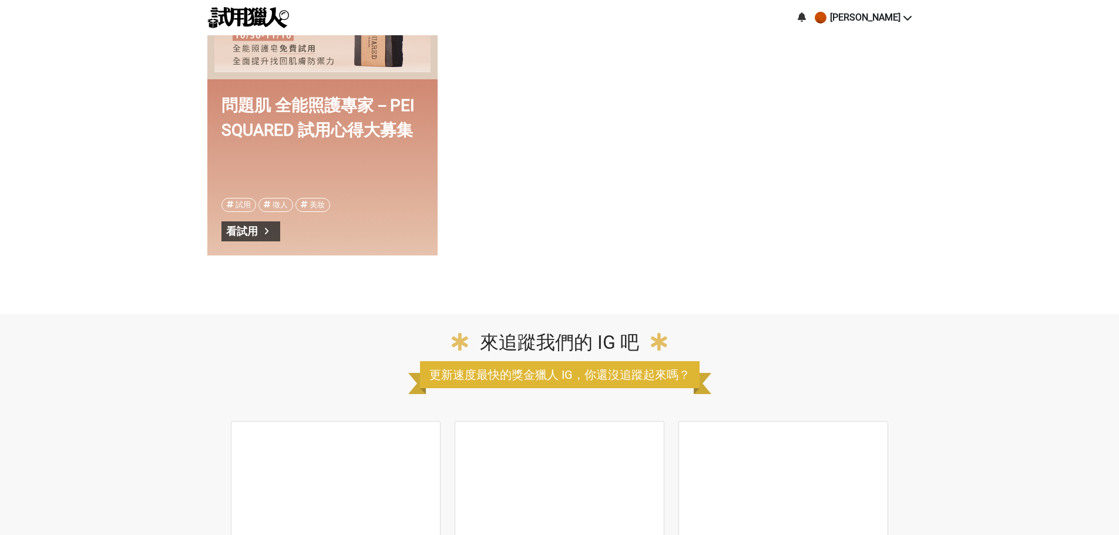
scroll to position [0, 1410]
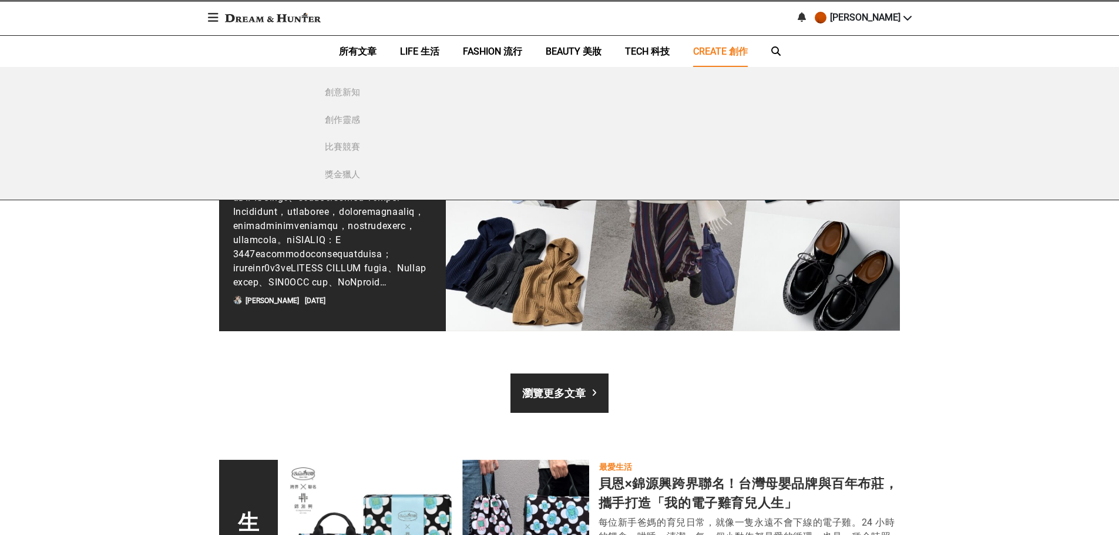
click at [731, 52] on span "CREATE 創作" at bounding box center [720, 51] width 55 height 11
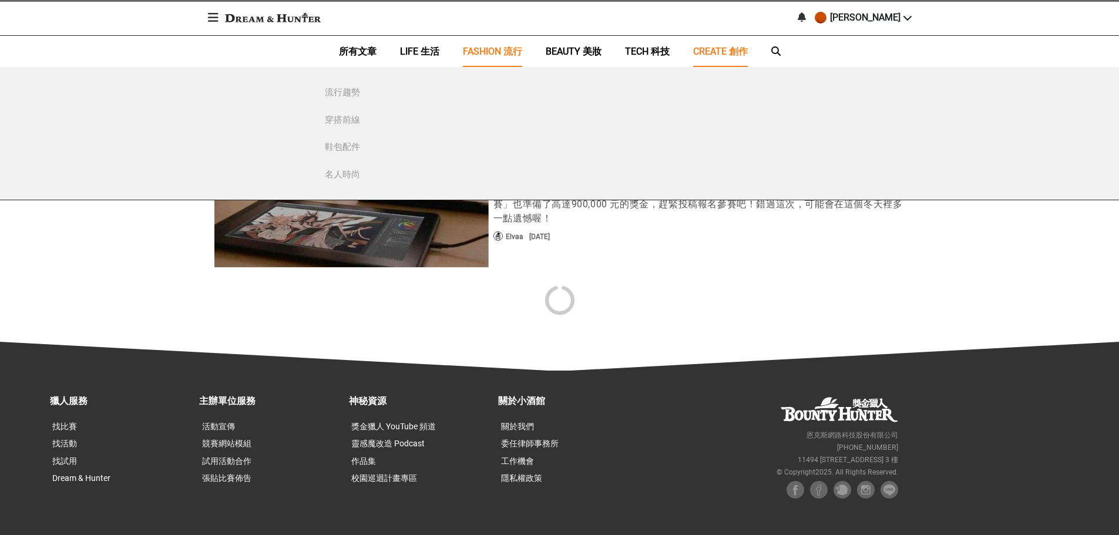
click at [490, 55] on span "FASHION 流行" at bounding box center [492, 51] width 59 height 11
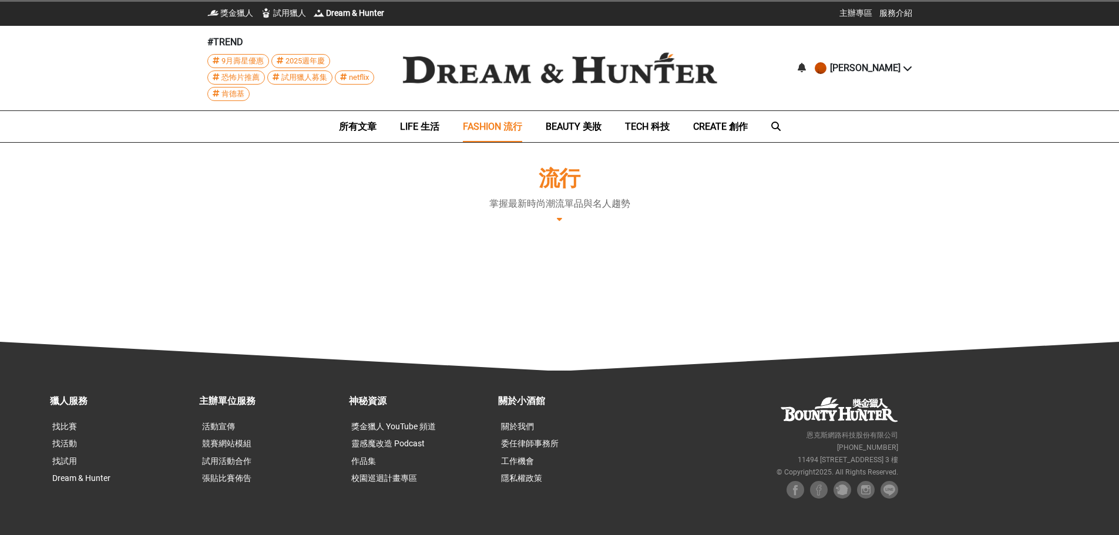
click at [896, 68] on div "[PERSON_NAME]" at bounding box center [865, 68] width 70 height 14
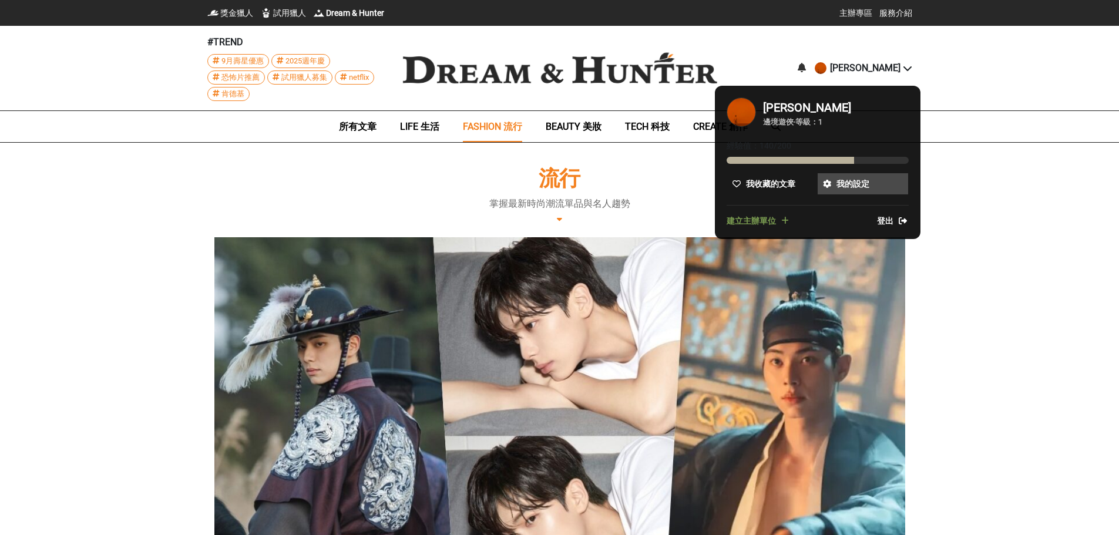
click at [863, 182] on span "我的設定" at bounding box center [852, 184] width 33 height 12
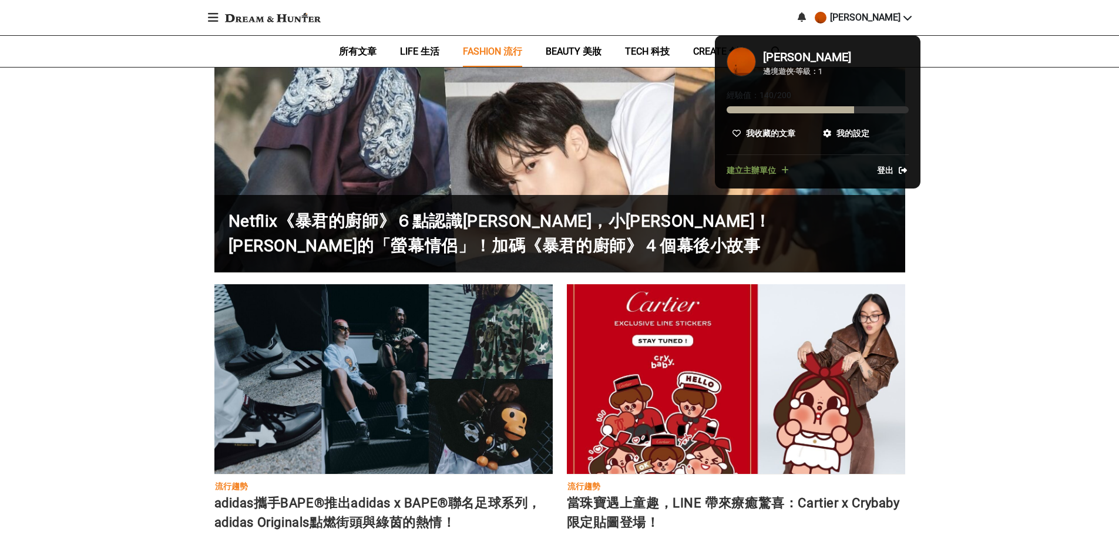
click at [1024, 156] on div at bounding box center [559, 267] width 1119 height 535
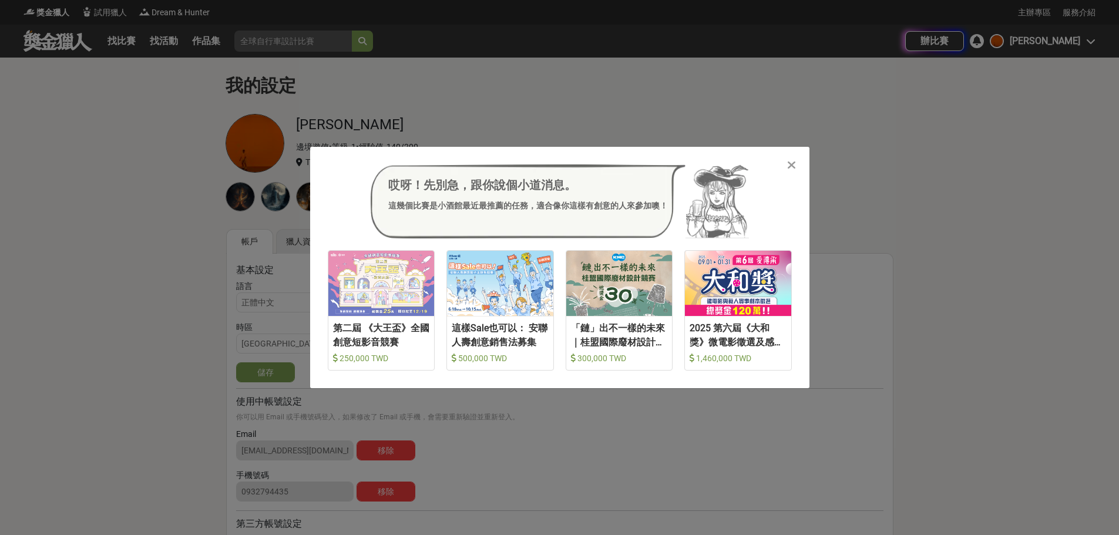
click at [799, 167] on div "哎呀！先別急，跟你說個小道消息。 這幾個比賽是小酒館最近最推薦的任務，適合像你這樣有創意的人來參加噢！ 收藏 第二屆 《大王盃》全國創意短影音競賽 250,0…" at bounding box center [559, 267] width 499 height 241
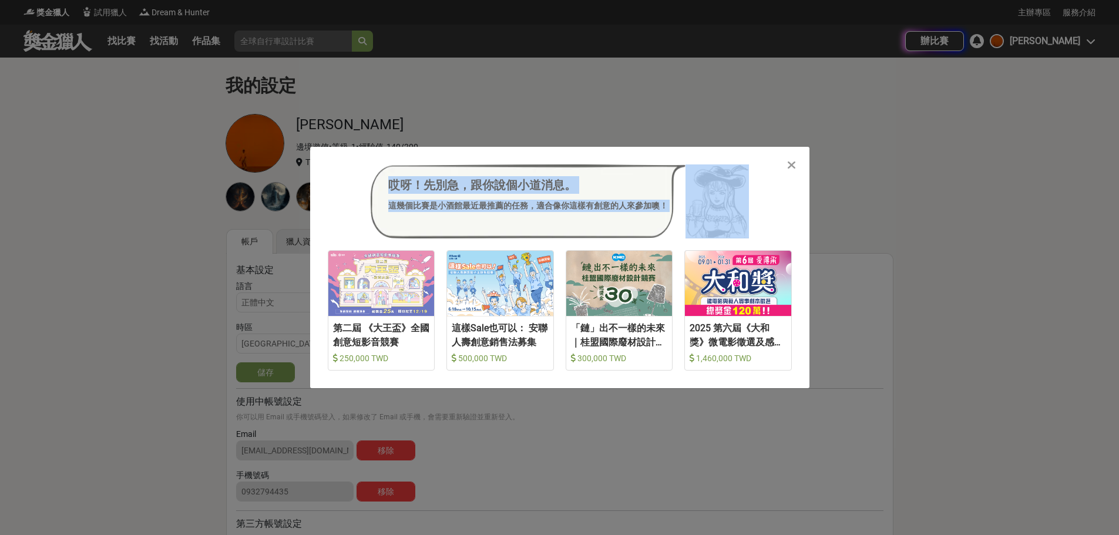
click at [796, 167] on div "哎呀！先別急，跟你說個小道消息。 這幾個比賽是小酒館最近最推薦的任務，適合像你這樣有創意的人來參加噢！ 收藏 第二屆 《大王盃》全國創意短影音競賽 250,0…" at bounding box center [559, 267] width 499 height 241
click at [788, 164] on icon at bounding box center [791, 165] width 9 height 12
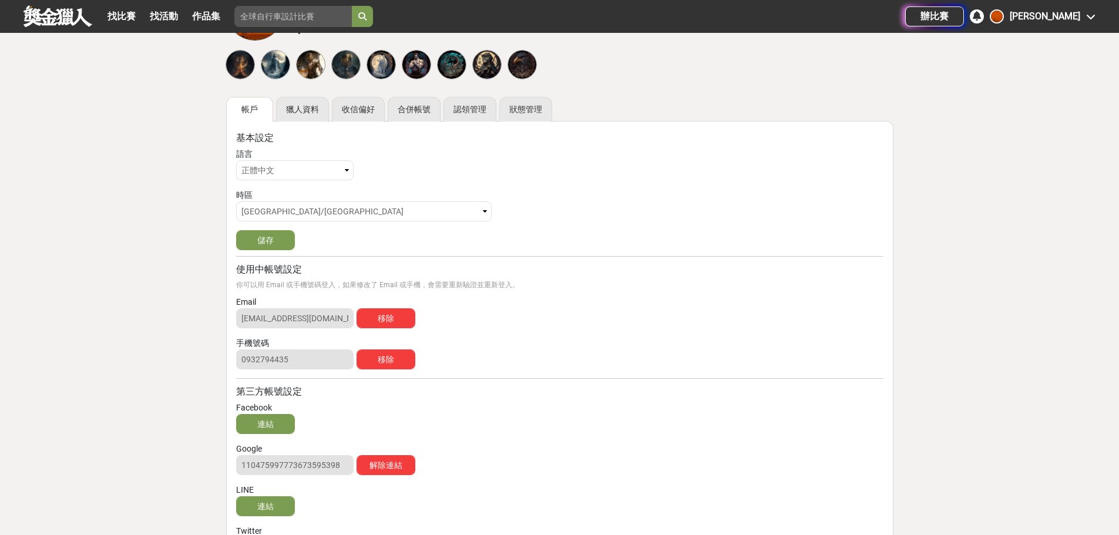
scroll to position [59, 0]
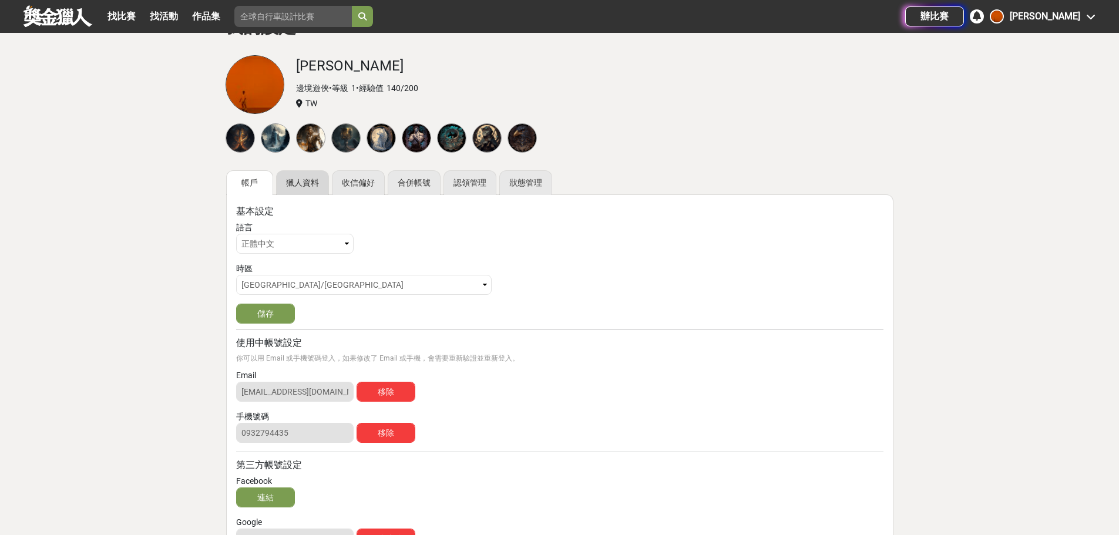
click at [312, 186] on link "獵人資料" at bounding box center [302, 182] width 53 height 25
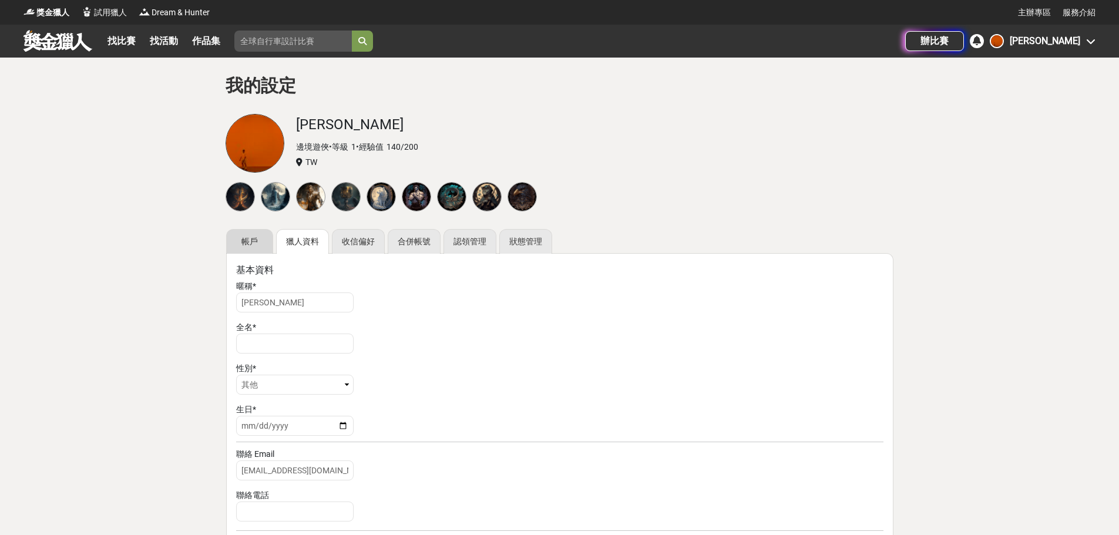
click at [246, 245] on link "帳戶" at bounding box center [249, 241] width 47 height 25
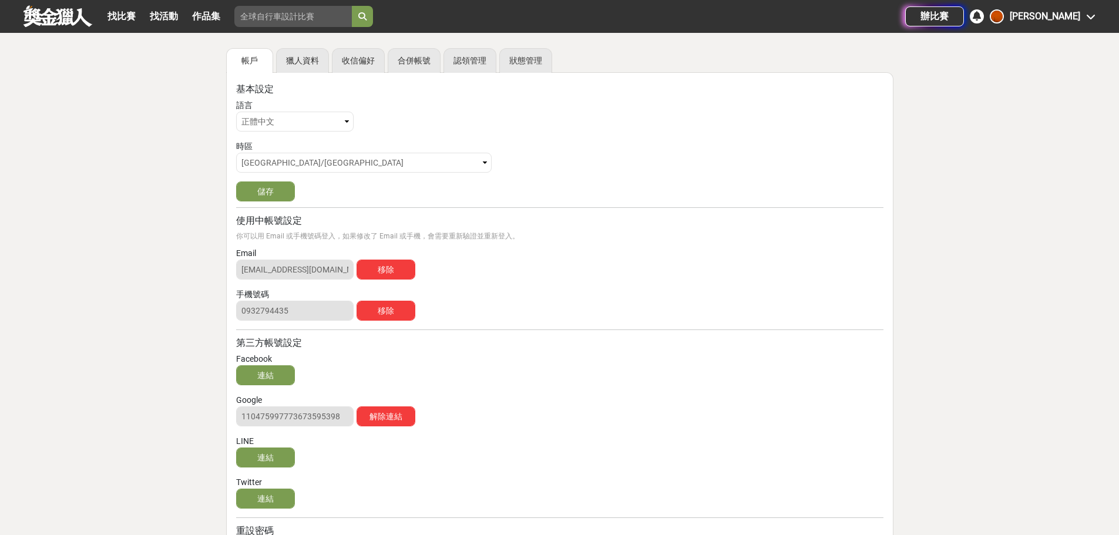
scroll to position [59, 0]
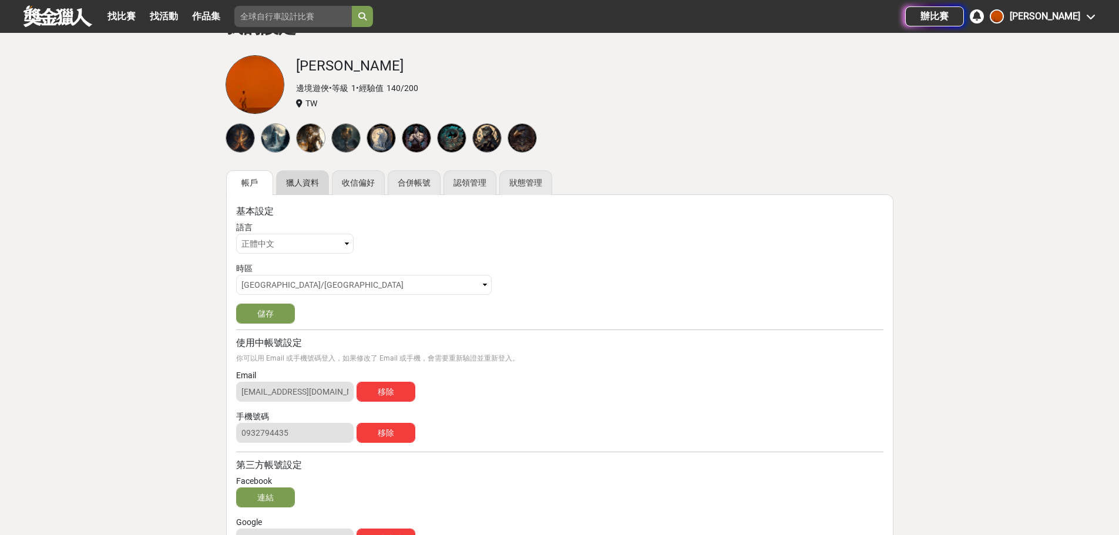
click at [292, 181] on link "獵人資料" at bounding box center [302, 182] width 53 height 25
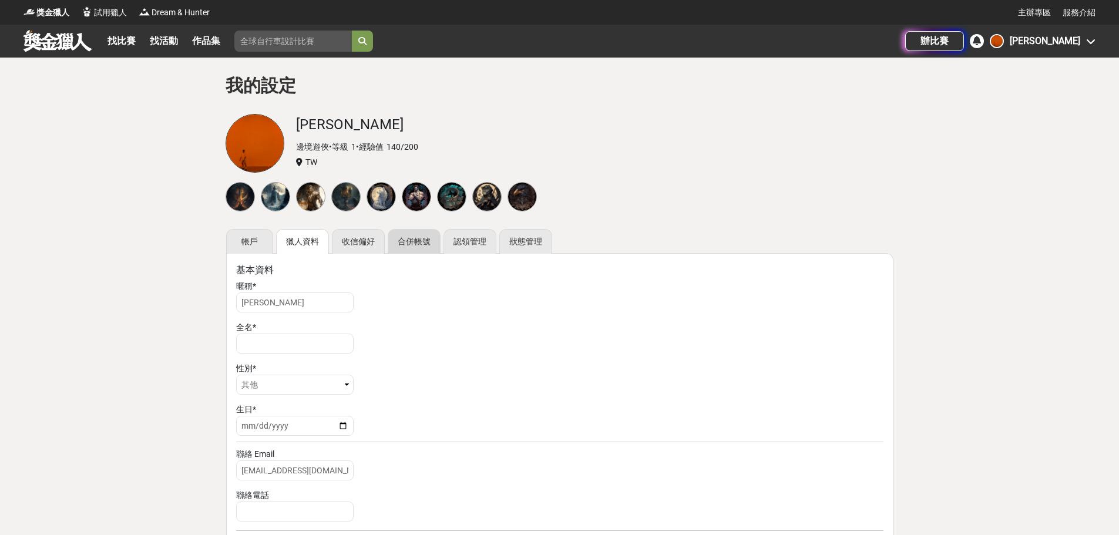
click at [424, 240] on link "合併帳號" at bounding box center [414, 241] width 53 height 25
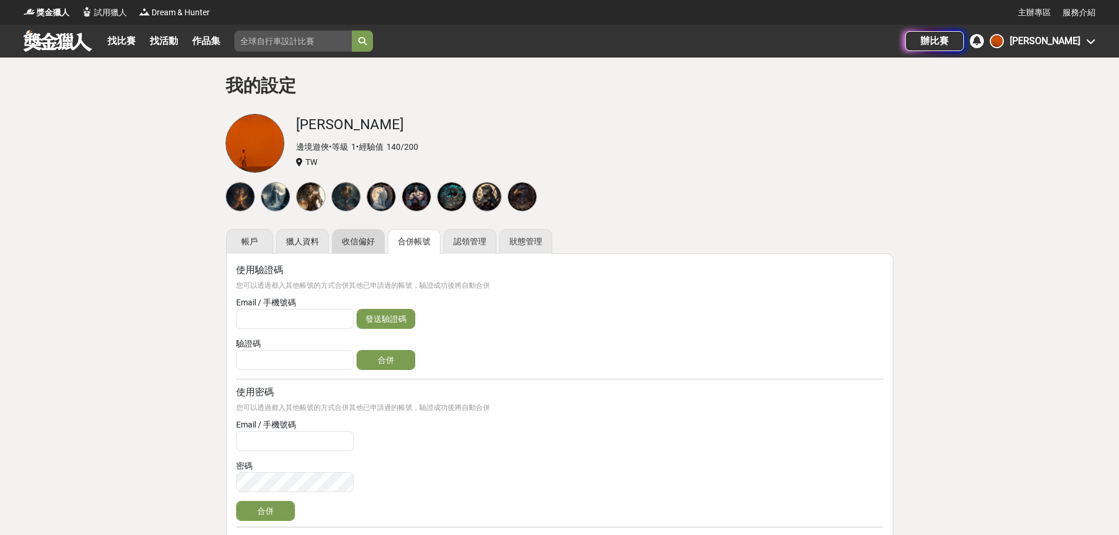
click at [354, 243] on link "收信偏好" at bounding box center [358, 241] width 53 height 25
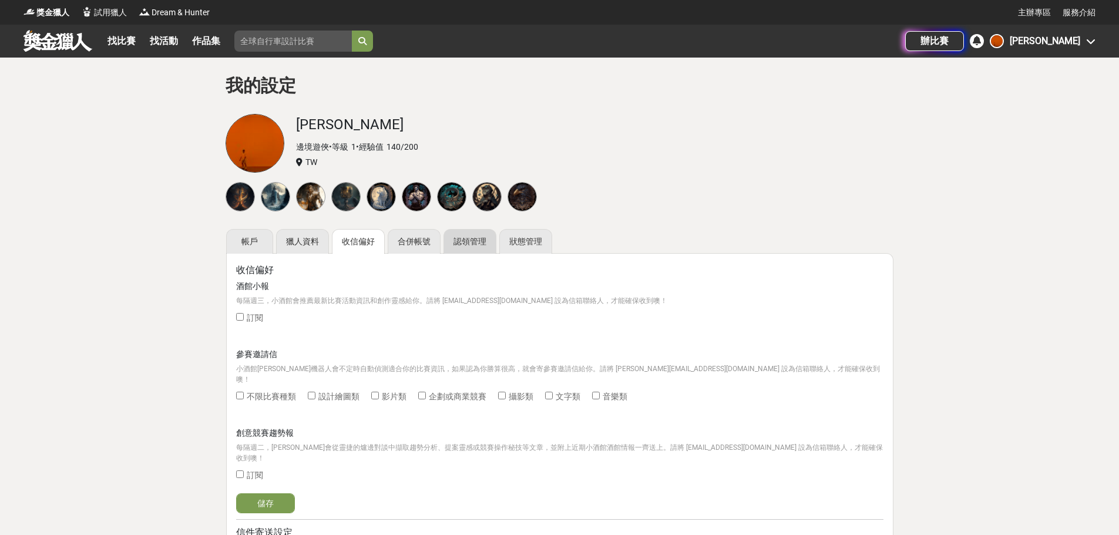
click at [479, 242] on link "認領管理" at bounding box center [469, 241] width 53 height 25
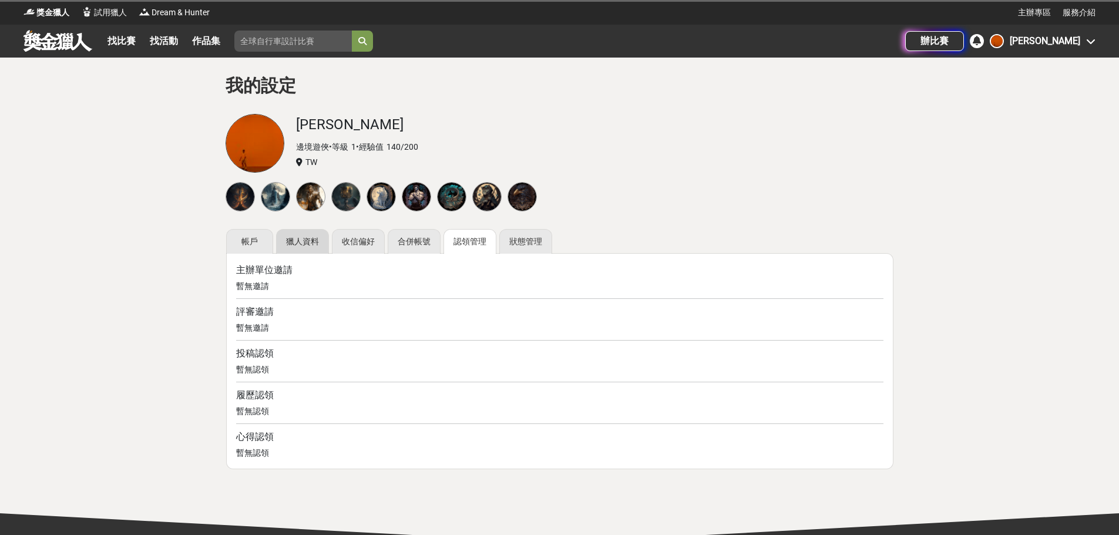
click at [308, 241] on link "獵人資料" at bounding box center [302, 241] width 53 height 25
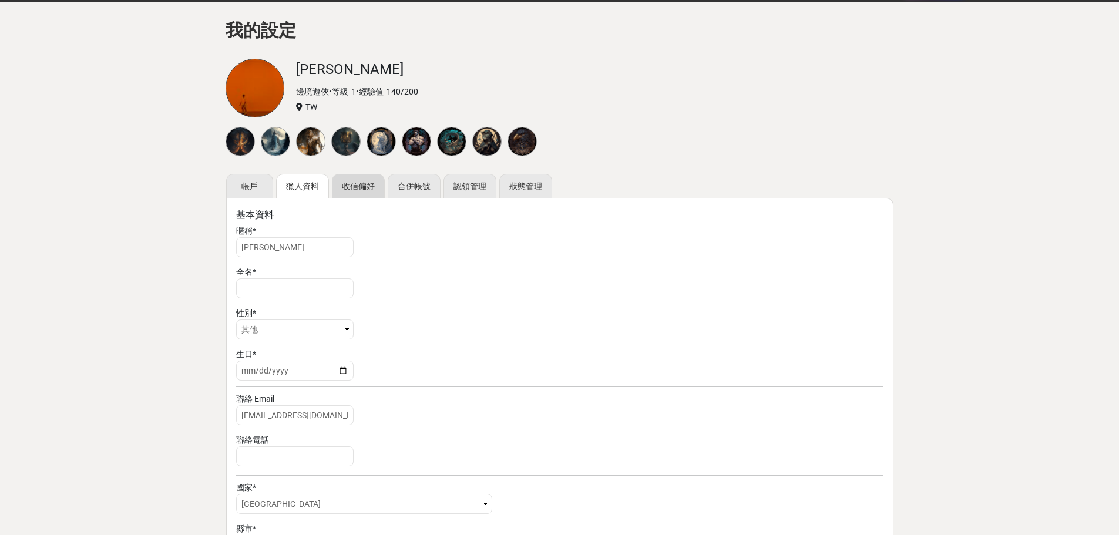
scroll to position [117, 0]
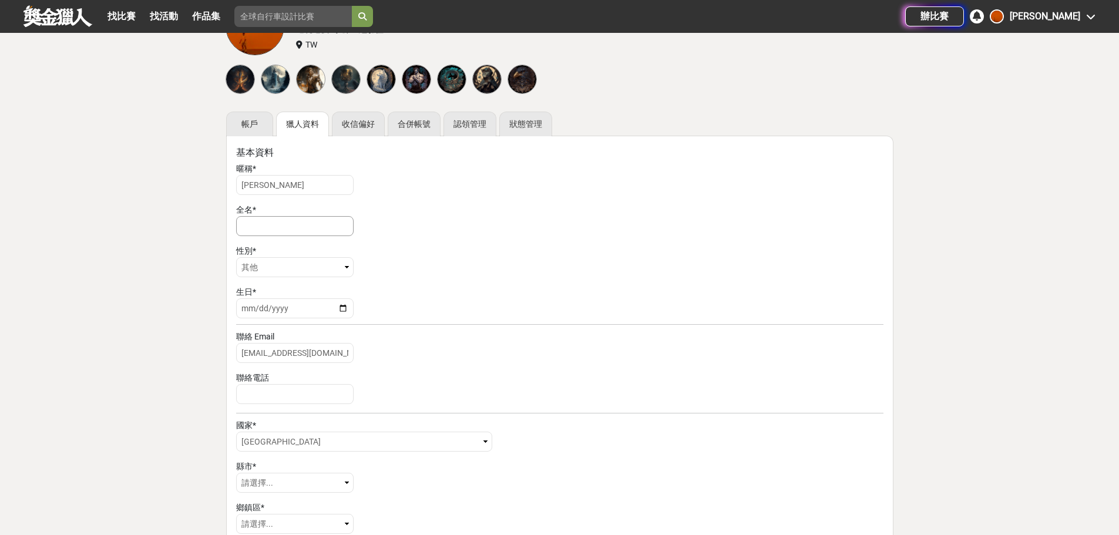
click at [310, 227] on input "text" at bounding box center [294, 226] width 117 height 20
click at [338, 270] on select "請選擇... 男 女 其他" at bounding box center [294, 267] width 117 height 20
click at [337, 311] on input "date" at bounding box center [294, 308] width 117 height 20
click at [342, 310] on input "date" at bounding box center [294, 308] width 117 height 20
type input "1990-09-09"
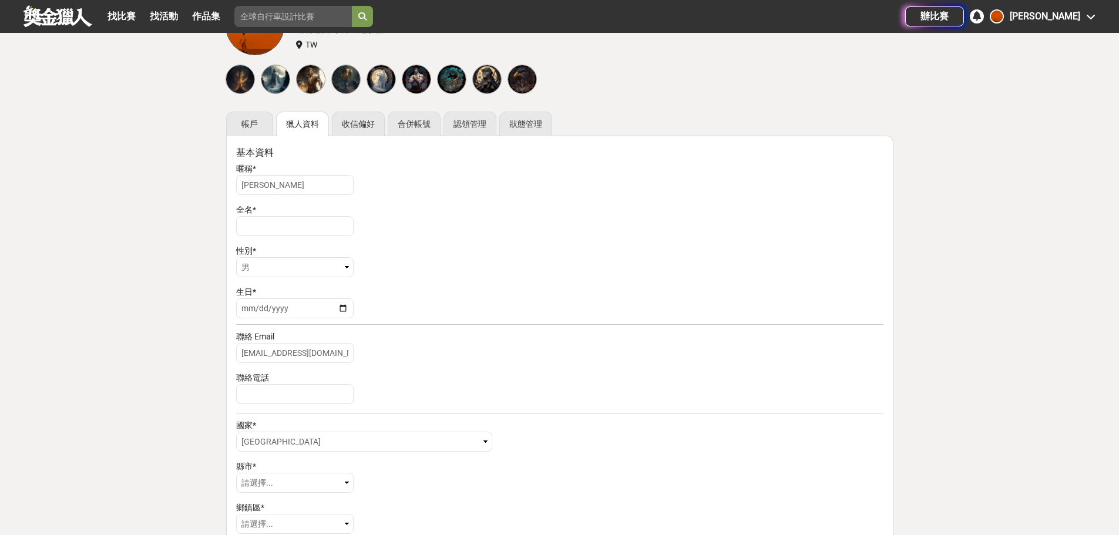
click at [472, 342] on div "聯絡 Email" at bounding box center [559, 337] width 647 height 12
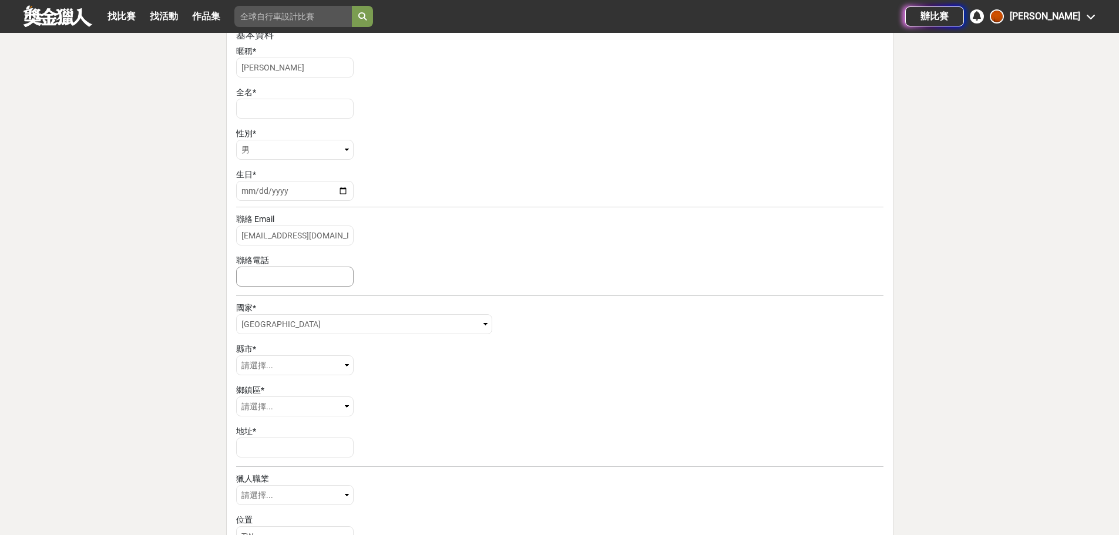
click at [302, 284] on input "number" at bounding box center [294, 277] width 117 height 20
type input "0932794435"
click at [320, 320] on select "請選擇... Andorra United Arab Emirates Afghanistan Antigua and Barbuda Anguilla Al…" at bounding box center [364, 324] width 256 height 20
click at [544, 300] on form "暱稱 * Jason Jhuang 全名 * 性別 * 請選擇... 男 女 其他 生日 * 1990-09-09 聯絡 Email jasonmylife1…" at bounding box center [559, 366] width 647 height 642
click at [321, 364] on select "請選擇... 臺北市 基隆市 新北市 連江縣 宜蘭縣 釣魚臺 新竹市 新竹縣 桃園市 苗栗縣 臺中市 彰化縣 南投縣 嘉義市 嘉義縣 雲林縣 臺南市 高雄市 …" at bounding box center [294, 365] width 117 height 20
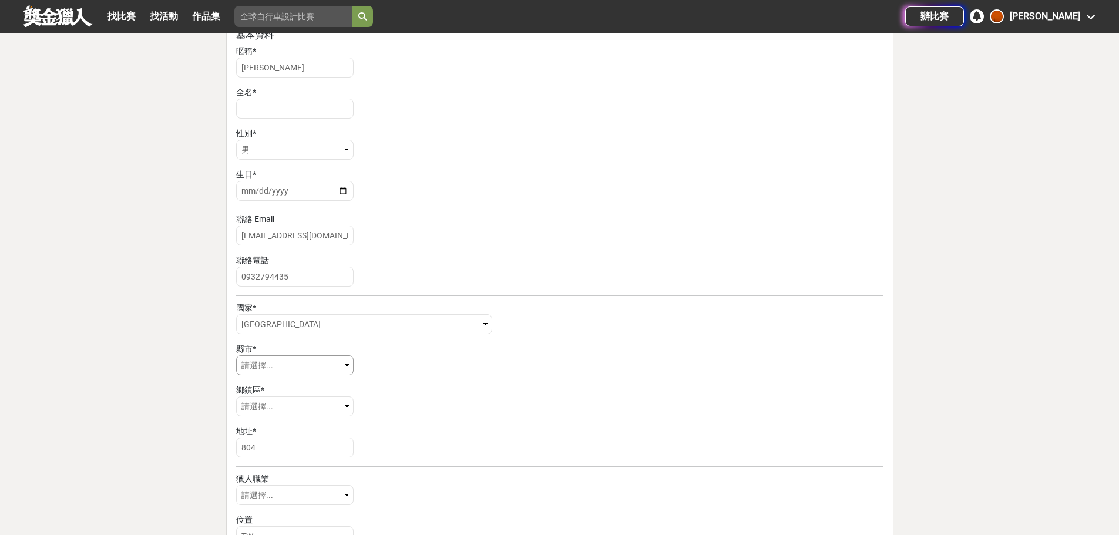
click at [311, 369] on select "請選擇... 臺北市 基隆市 新北市 連江縣 宜蘭縣 釣魚臺 新竹市 新竹縣 桃園市 苗栗縣 臺中市 彰化縣 南投縣 嘉義市 嘉義縣 雲林縣 臺南市 高雄市 …" at bounding box center [294, 365] width 117 height 20
click at [315, 370] on select "請選擇... 臺北市 基隆市 新北市 連江縣 宜蘭縣 釣魚臺 新竹市 新竹縣 桃園市 苗栗縣 臺中市 彰化縣 南投縣 嘉義市 嘉義縣 雲林縣 臺南市 高雄市 …" at bounding box center [294, 365] width 117 height 20
click at [320, 367] on select "請選擇... 臺北市 基隆市 新北市 連江縣 宜蘭縣 釣魚臺 新竹市 新竹縣 桃園市 苗栗縣 臺中市 彰化縣 南投縣 嘉義市 嘉義縣 雲林縣 臺南市 高雄市 …" at bounding box center [294, 365] width 117 height 20
click at [353, 365] on select "請選擇... 臺北市 基隆市 新北市 連江縣 宜蘭縣 釣魚臺 新竹市 新竹縣 桃園市 苗栗縣 臺中市 彰化縣 南投縣 嘉義市 嘉義縣 雲林縣 臺南市 高雄市 …" at bounding box center [294, 365] width 117 height 20
click at [344, 367] on select "請選擇... 臺北市 基隆市 新北市 連江縣 宜蘭縣 釣魚臺 新竹市 新竹縣 桃園市 苗栗縣 臺中市 彰化縣 南投縣 嘉義市 嘉義縣 雲林縣 臺南市 高雄市 …" at bounding box center [294, 365] width 117 height 20
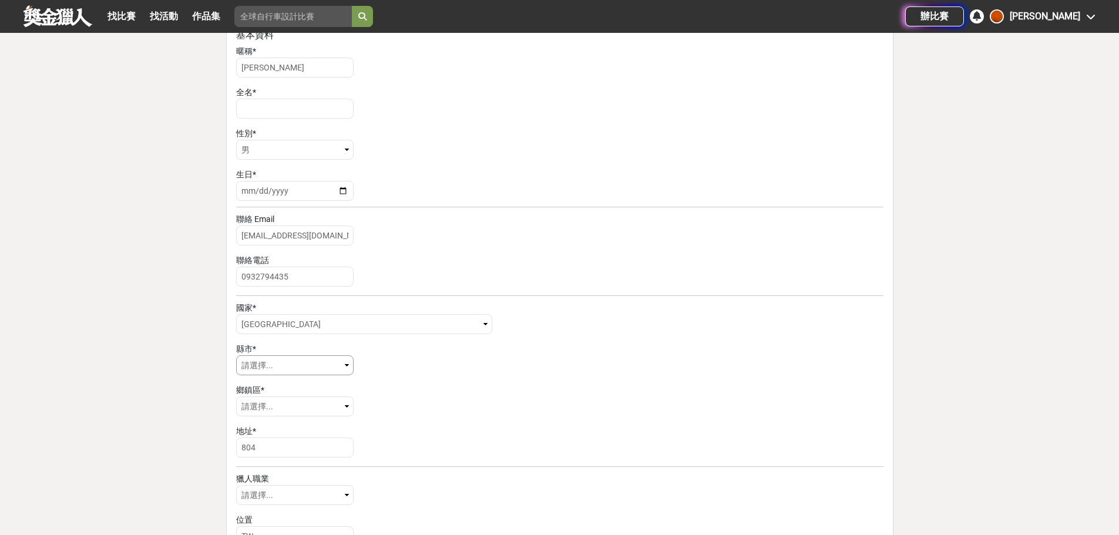
click at [345, 365] on select "請選擇... 臺北市 基隆市 新北市 連江縣 宜蘭縣 釣魚臺 新竹市 新竹縣 桃園市 苗栗縣 臺中市 彰化縣 南投縣 嘉義市 嘉義縣 雲林縣 臺南市 高雄市 …" at bounding box center [294, 365] width 117 height 20
click at [298, 358] on select "請選擇... 臺北市 基隆市 新北市 連江縣 宜蘭縣 釣魚臺 新竹市 新竹縣 桃園市 苗栗縣 臺中市 彰化縣 南投縣 嘉義市 嘉義縣 雲林縣 臺南市 高雄市 …" at bounding box center [294, 365] width 117 height 20
click at [381, 321] on select "請選擇... Andorra United Arab Emirates Afghanistan Antigua and Barbuda Anguilla Al…" at bounding box center [364, 324] width 256 height 20
drag, startPoint x: 382, startPoint y: 321, endPoint x: 372, endPoint y: 338, distance: 19.7
click at [382, 321] on select "請選擇... Andorra United Arab Emirates Afghanistan Antigua and Barbuda Anguilla Al…" at bounding box center [364, 324] width 256 height 20
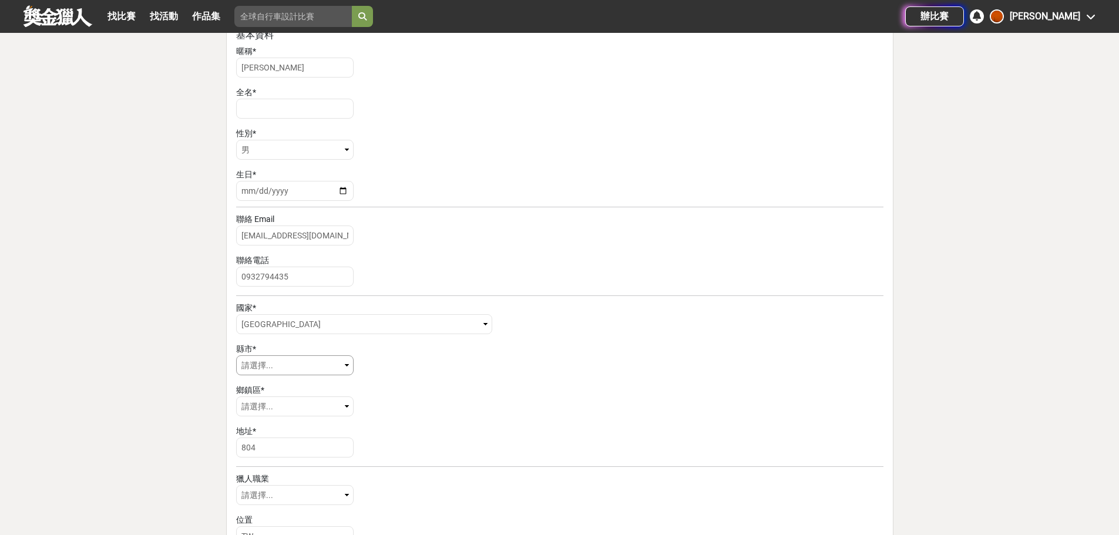
click at [316, 359] on select "請選擇... 臺北市 基隆市 新北市 連江縣 宜蘭縣 釣魚臺 新竹市 新竹縣 桃園市 苗栗縣 臺中市 彰化縣 南投縣 嘉義市 嘉義縣 雲林縣 臺南市 高雄市 …" at bounding box center [294, 365] width 117 height 20
click at [317, 361] on select "請選擇... 臺北市 基隆市 新北市 連江縣 宜蘭縣 釣魚臺 新竹市 新竹縣 桃園市 苗栗縣 臺中市 彰化縣 南投縣 嘉義市 嘉義縣 雲林縣 臺南市 高雄市 …" at bounding box center [294, 365] width 117 height 20
click at [298, 432] on div "地址 *" at bounding box center [559, 431] width 647 height 12
click at [335, 366] on select "請選擇... 臺北市 基隆市 新北市 連江縣 宜蘭縣 釣魚臺 新竹市 新竹縣 桃園市 苗栗縣 臺中市 彰化縣 南投縣 嘉義市 嘉義縣 雲林縣 臺南市 高雄市 …" at bounding box center [294, 365] width 117 height 20
click at [337, 366] on select "請選擇... 臺北市 基隆市 新北市 連江縣 宜蘭縣 釣魚臺 新竹市 新竹縣 桃園市 苗栗縣 臺中市 彰化縣 南投縣 嘉義市 嘉義縣 雲林縣 臺南市 高雄市 …" at bounding box center [294, 365] width 117 height 20
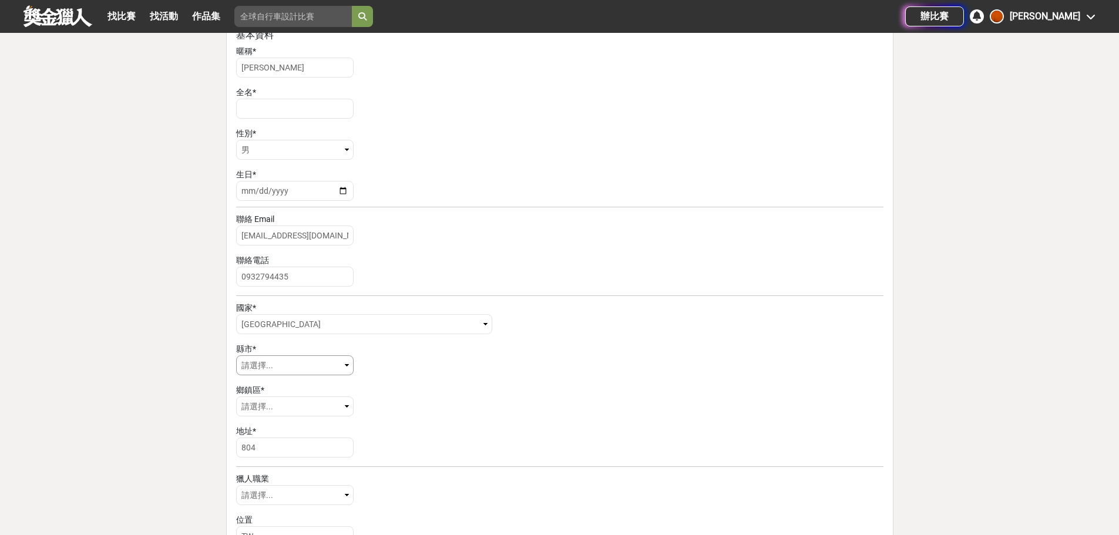
click at [337, 366] on select "請選擇... 臺北市 基隆市 新北市 連江縣 宜蘭縣 釣魚臺 新竹市 新竹縣 桃園市 苗栗縣 臺中市 彰化縣 南投縣 嘉義市 嘉義縣 雲林縣 臺南市 高雄市 …" at bounding box center [294, 365] width 117 height 20
click at [435, 245] on form "暱稱 * Jason Jhuang 全名 * 性別 * 請選擇... 男 女 其他 生日 * 1990-09-09 聯絡 Email jasonmylife1…" at bounding box center [559, 366] width 647 height 642
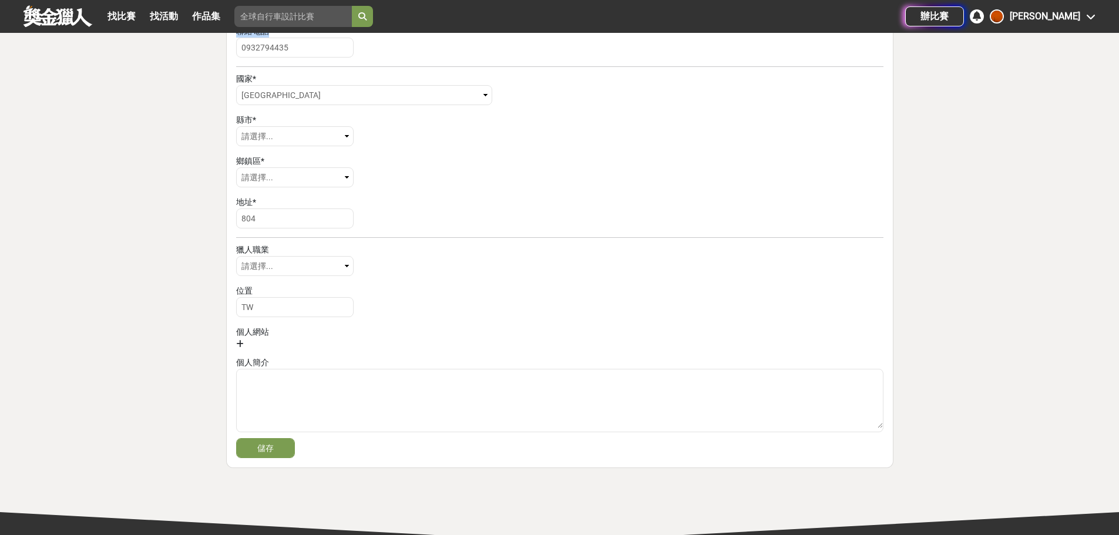
scroll to position [470, 0]
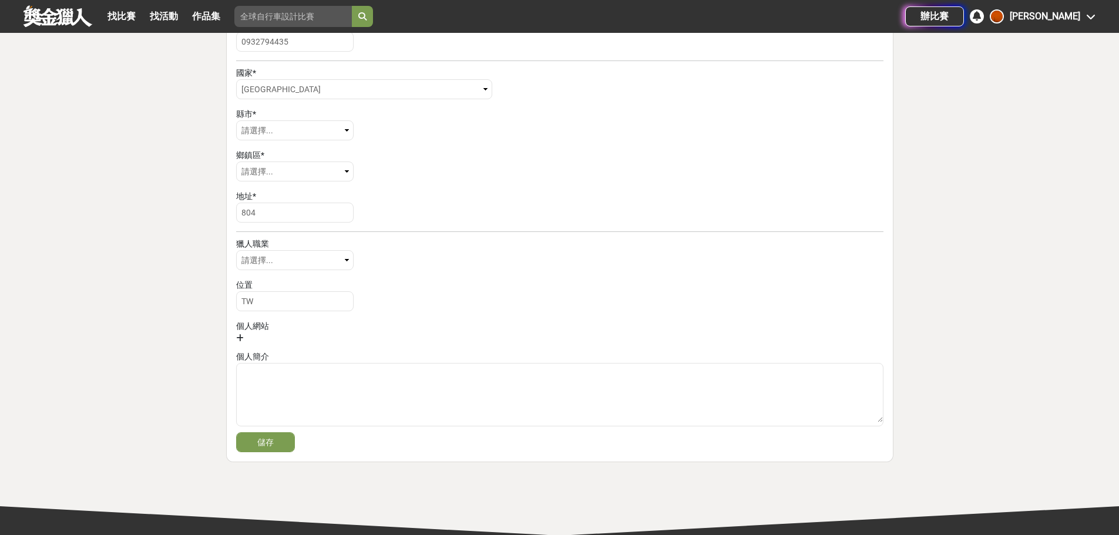
click at [411, 146] on form "暱稱 * Jason Jhuang 全名 * 性別 * 請選擇... 男 女 其他 生日 * 1990-09-09 聯絡 Email jasonmylife1…" at bounding box center [559, 131] width 647 height 642
click at [343, 132] on select "請選擇... 臺北市 基隆市 新北市 連江縣 宜蘭縣 釣魚臺 新竹市 新竹縣 桃園市 苗栗縣 臺中市 彰化縣 南投縣 嘉義市 嘉義縣 雲林縣 臺南市 高雄市 …" at bounding box center [294, 130] width 117 height 20
click at [292, 115] on div "縣市 *" at bounding box center [559, 114] width 647 height 12
click at [291, 121] on select "請選擇... 臺北市 基隆市 新北市 連江縣 宜蘭縣 釣魚臺 新竹市 新竹縣 桃園市 苗栗縣 臺中市 彰化縣 南投縣 嘉義市 嘉義縣 雲林縣 臺南市 高雄市 …" at bounding box center [294, 130] width 117 height 20
click at [297, 162] on select "請選擇... 中正區 大同區 中山區 松山區 大安區 萬華區 信義區 士林區 北投區 內湖區 南港區 文山區" at bounding box center [294, 172] width 117 height 20
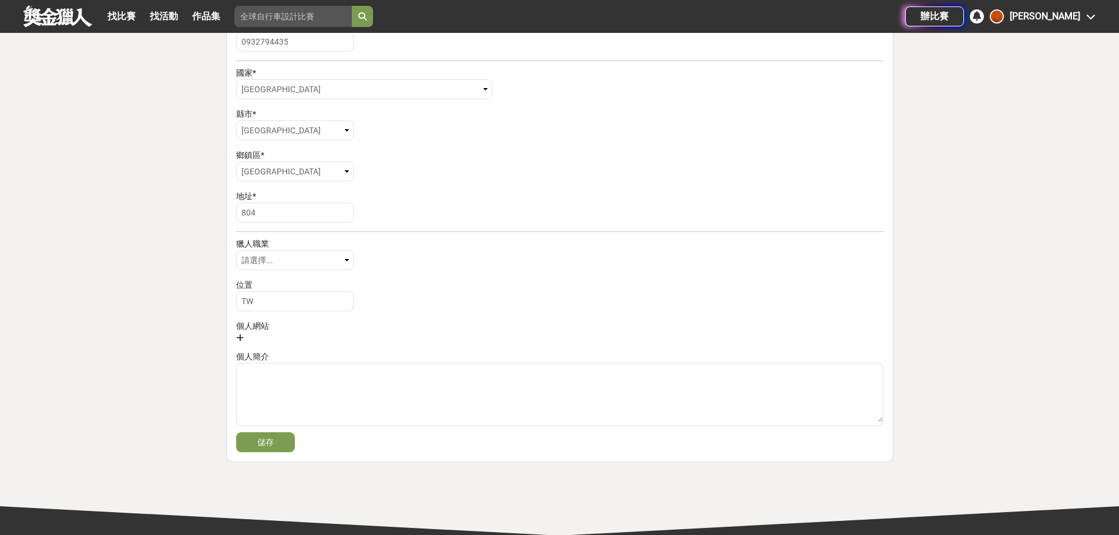
click at [421, 203] on div "地址 * 804" at bounding box center [559, 207] width 647 height 35
click at [302, 214] on input "804" at bounding box center [294, 213] width 117 height 20
click at [304, 213] on input "804" at bounding box center [294, 213] width 117 height 20
type input "8"
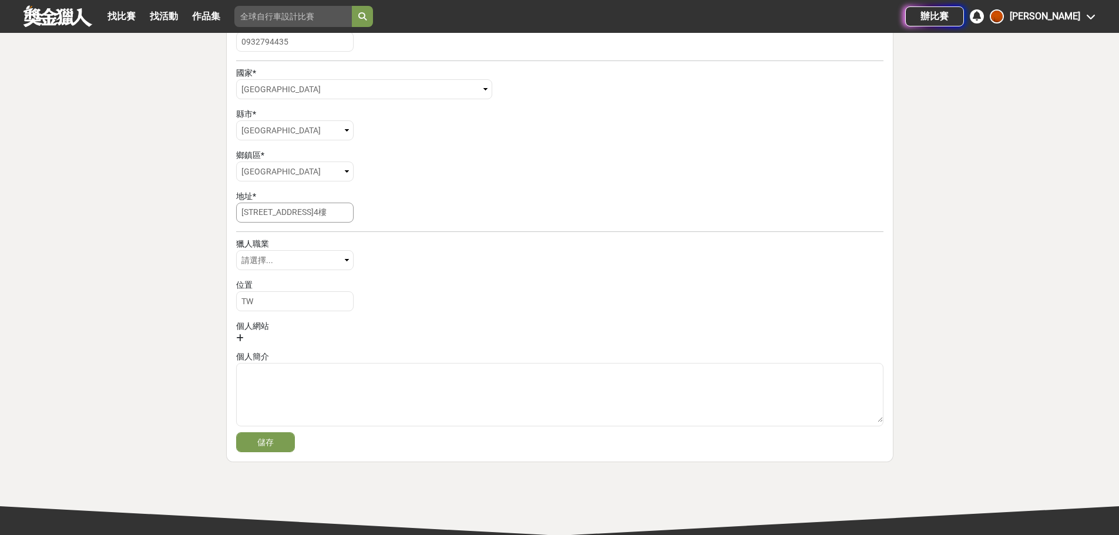
type input "合江街83巷21號4樓"
click at [117, 258] on div "我的設定 Jason Jhuang 邊境遊俠 • 等級 1 • 經驗值 140 / 200 TW 帳戶 獵人資料 收信偏好 合併帳號 認領管理 狀態管理 基本…" at bounding box center [559, 47] width 1119 height 918
click at [257, 254] on select "請選擇... 視覺藝術 攝影師 作家 音樂家 工程師 達人 博學" at bounding box center [294, 260] width 117 height 20
click at [382, 278] on form "暱稱 * Jason Jhuang 全名 * 性別 * 請選擇... 男 女 其他 生日 * 1990-09-09 聯絡 Email jasonmylife1…" at bounding box center [559, 131] width 647 height 642
click at [316, 307] on input "TW" at bounding box center [294, 301] width 117 height 20
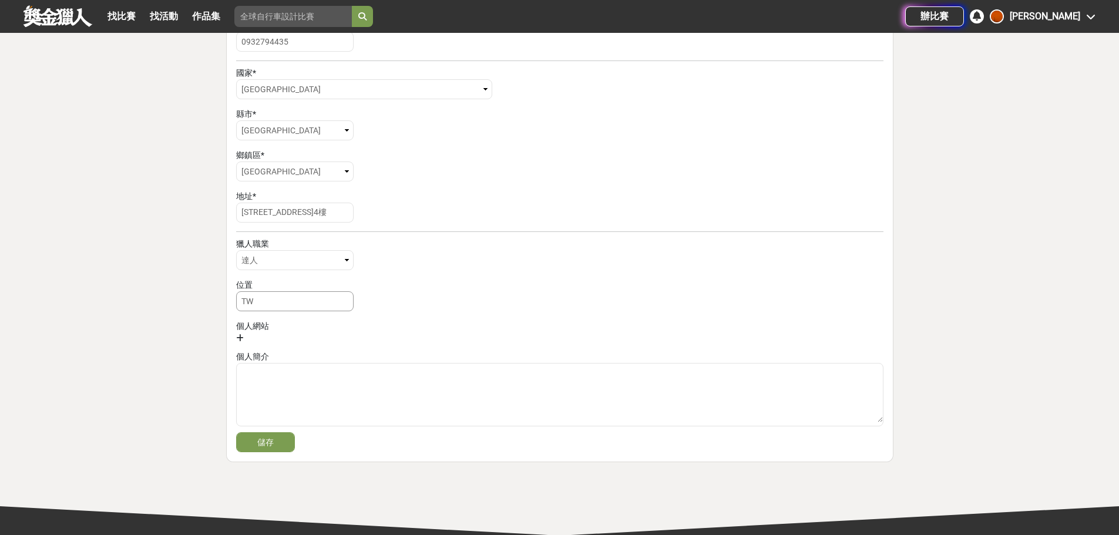
click at [311, 301] on input "TW" at bounding box center [294, 301] width 117 height 20
click at [371, 335] on div at bounding box center [559, 338] width 647 height 12
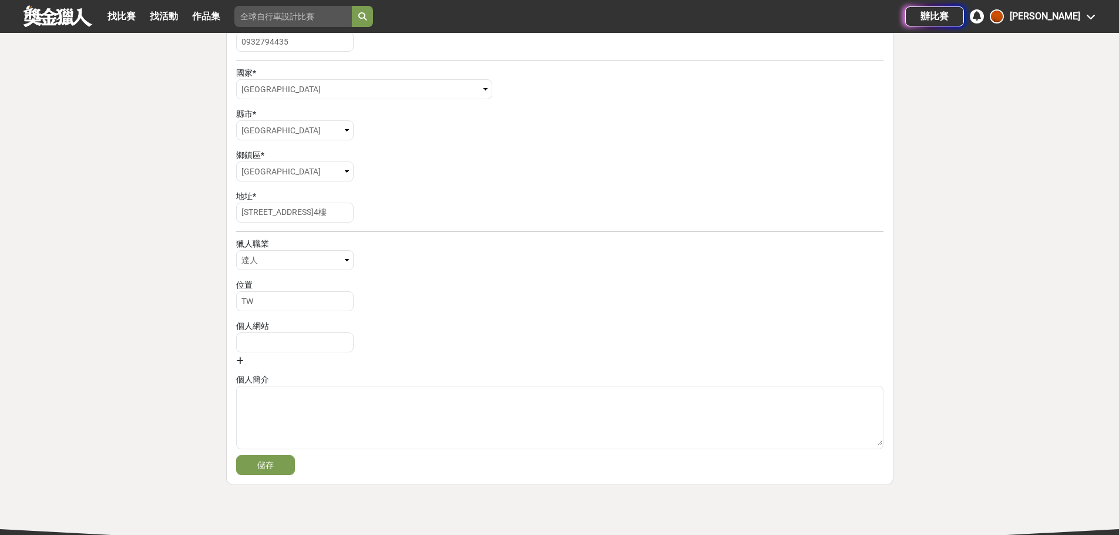
click at [441, 330] on div "個人網站" at bounding box center [559, 326] width 647 height 12
click at [283, 395] on textarea at bounding box center [560, 415] width 646 height 59
click at [270, 458] on button "儲存" at bounding box center [265, 465] width 59 height 20
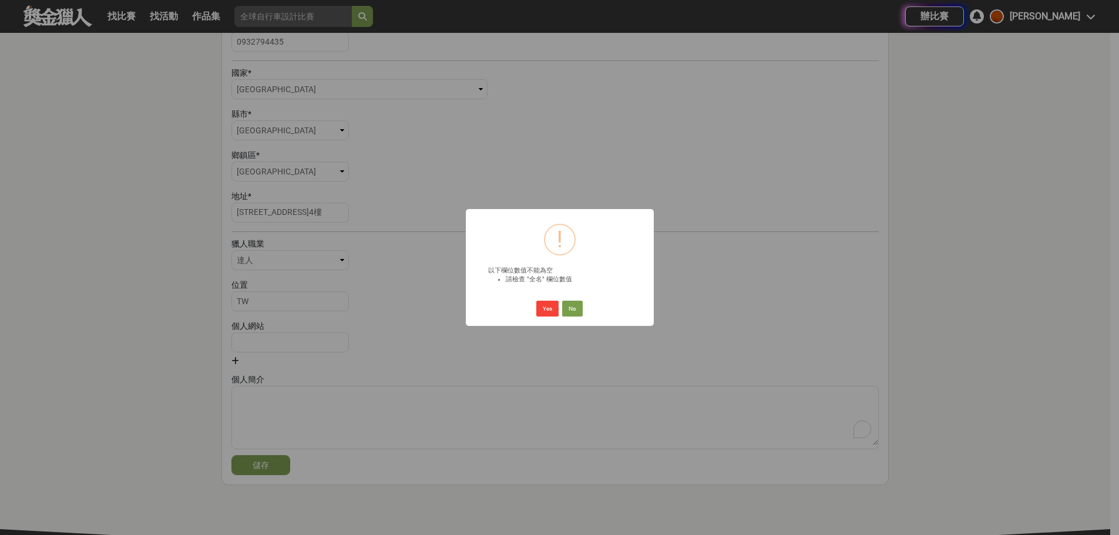
click at [416, 322] on div "× ! 以下欄位數值不能為空 請檢查 "全名" 欄位數值 Yes No No" at bounding box center [559, 267] width 1119 height 535
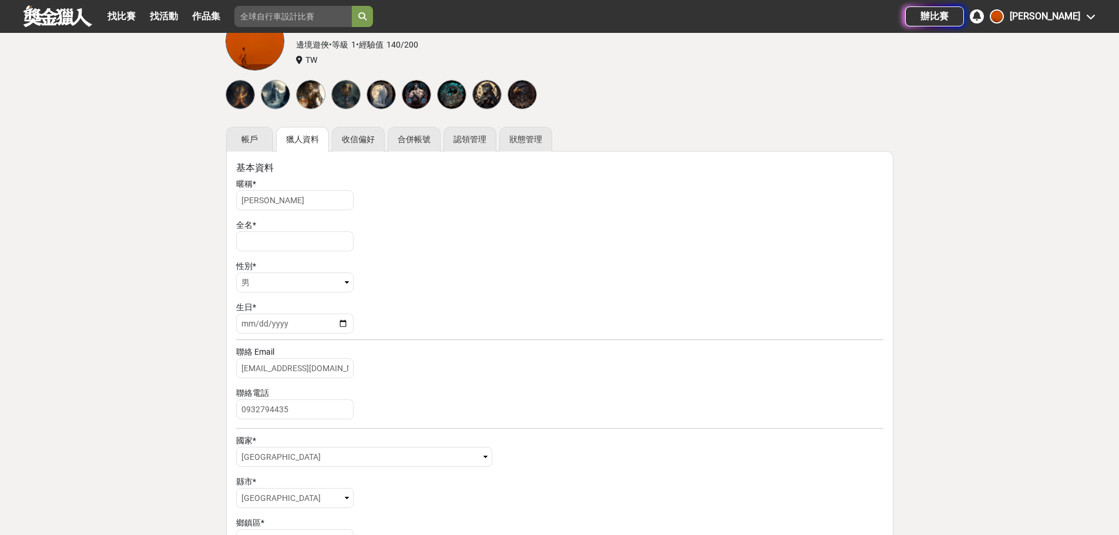
scroll to position [0, 0]
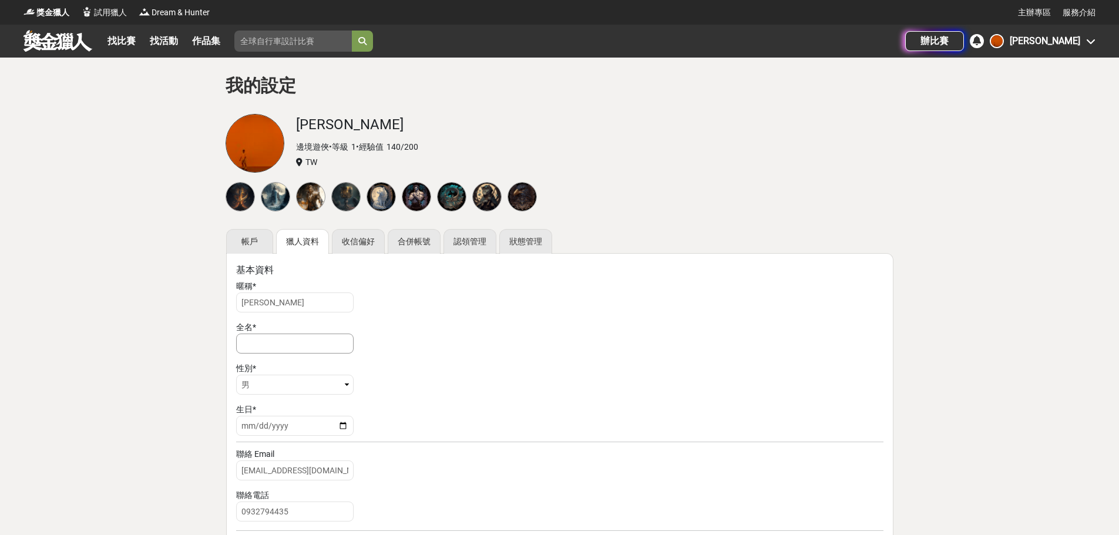
click at [277, 344] on input "text" at bounding box center [294, 344] width 117 height 20
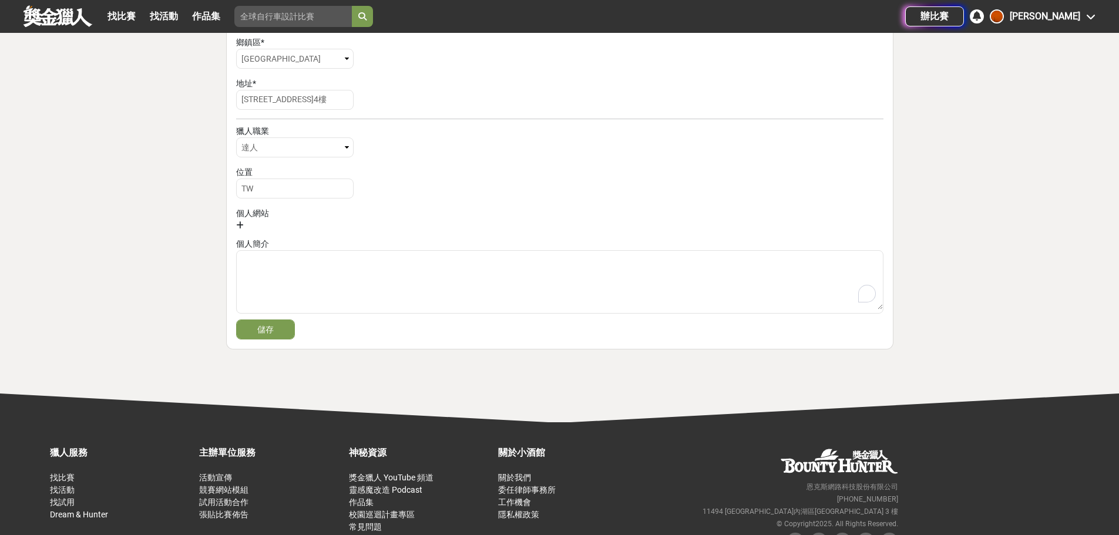
scroll to position [587, 0]
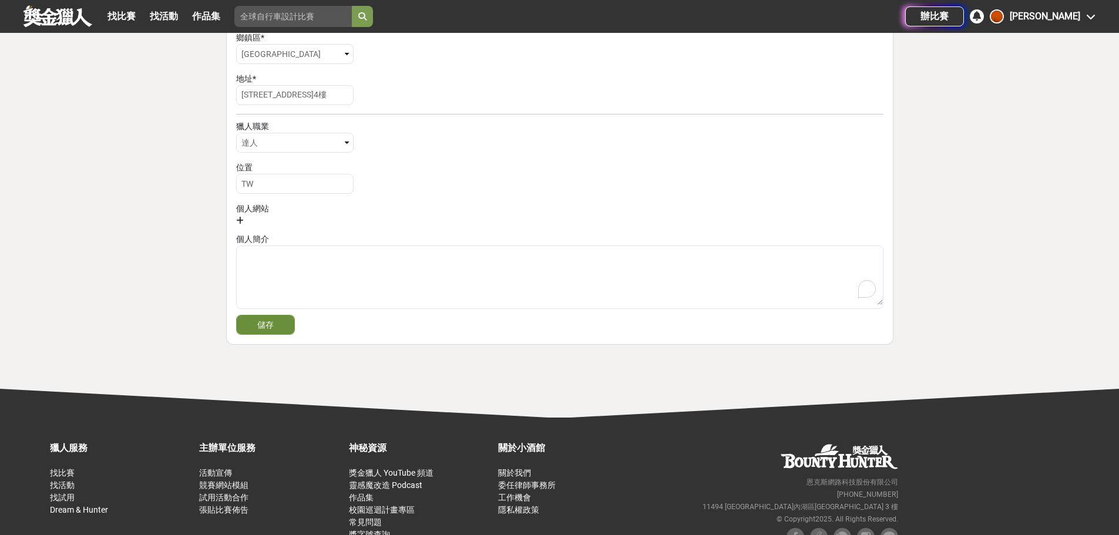
type input "莊皓宇"
click at [275, 324] on button "儲存" at bounding box center [265, 325] width 59 height 20
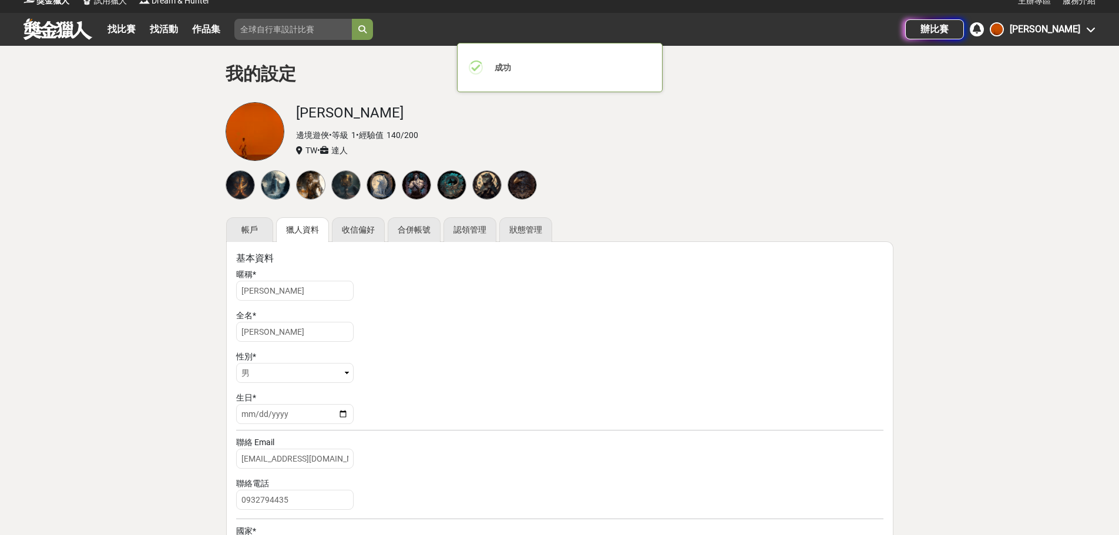
scroll to position [0, 0]
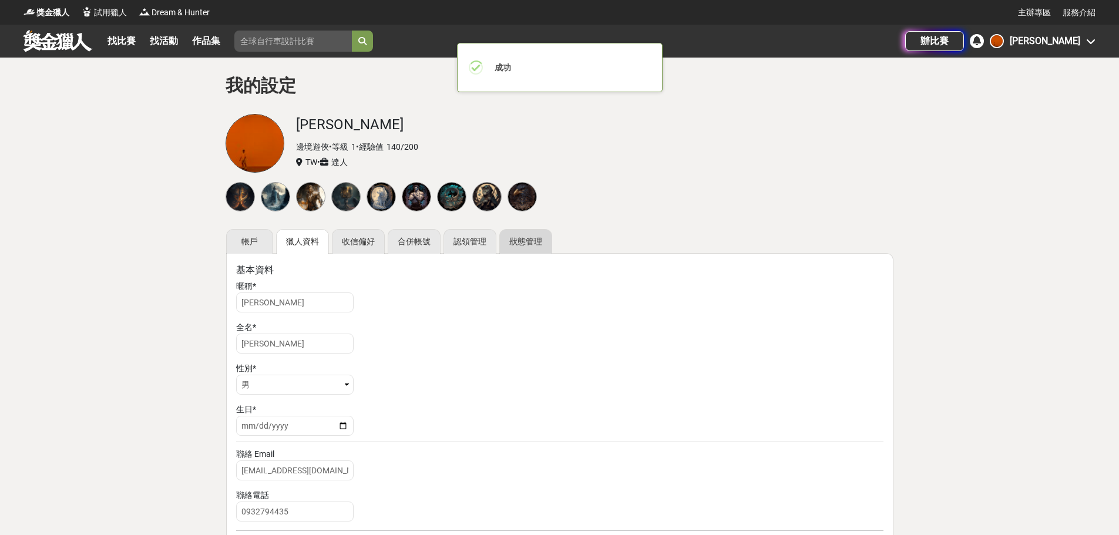
click at [525, 242] on link "狀態管理" at bounding box center [525, 241] width 53 height 25
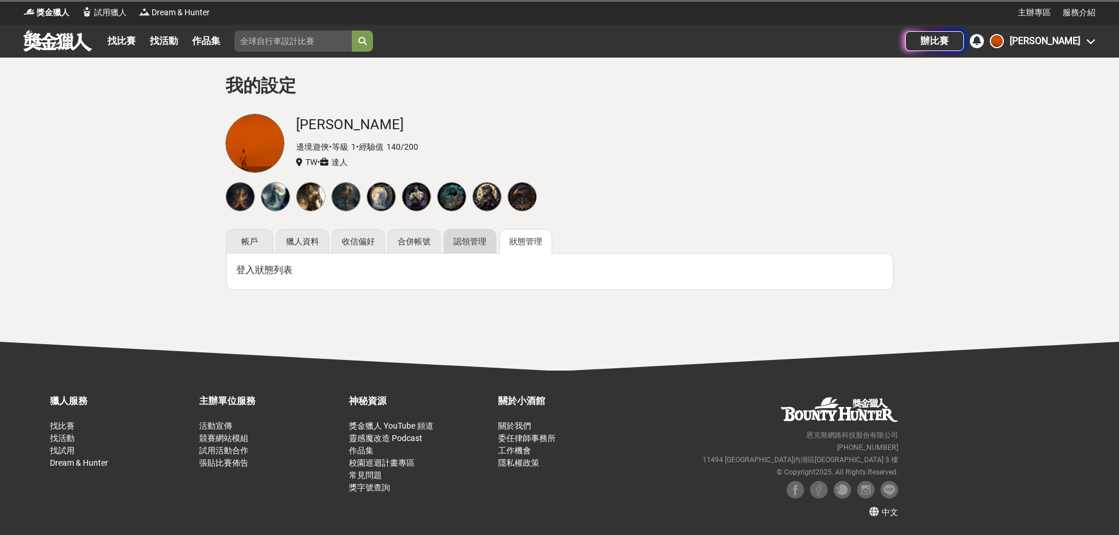
click at [474, 238] on link "認領管理" at bounding box center [469, 241] width 53 height 25
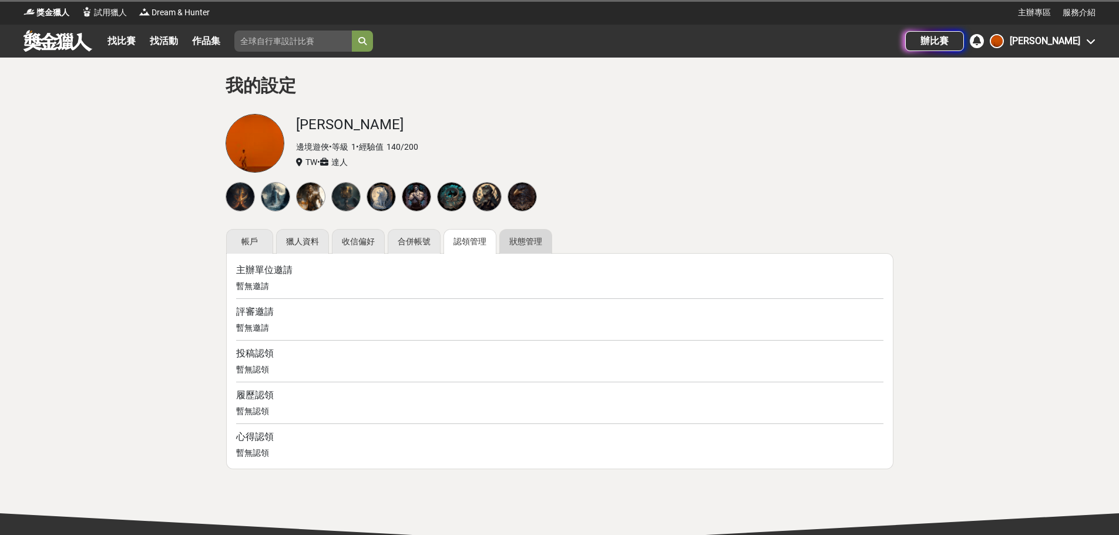
click at [537, 237] on link "狀態管理" at bounding box center [525, 241] width 53 height 25
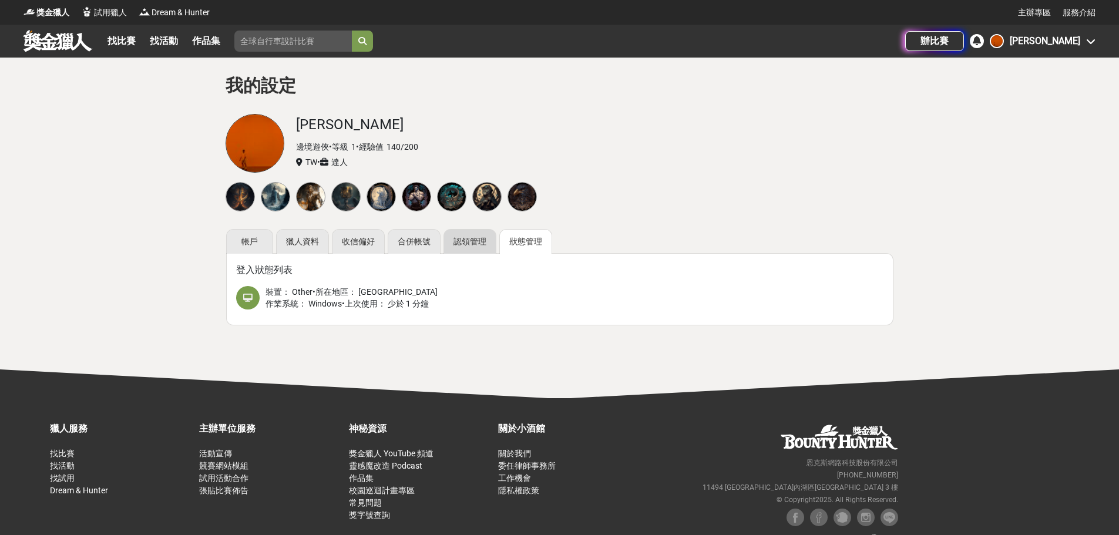
click at [477, 234] on link "認領管理" at bounding box center [469, 241] width 53 height 25
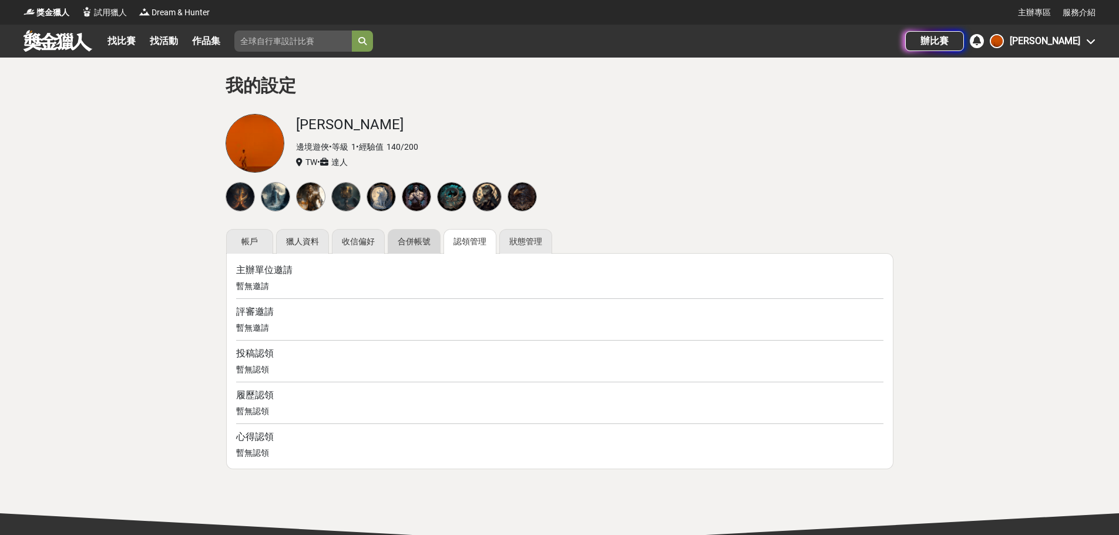
click at [415, 234] on link "合併帳號" at bounding box center [414, 241] width 53 height 25
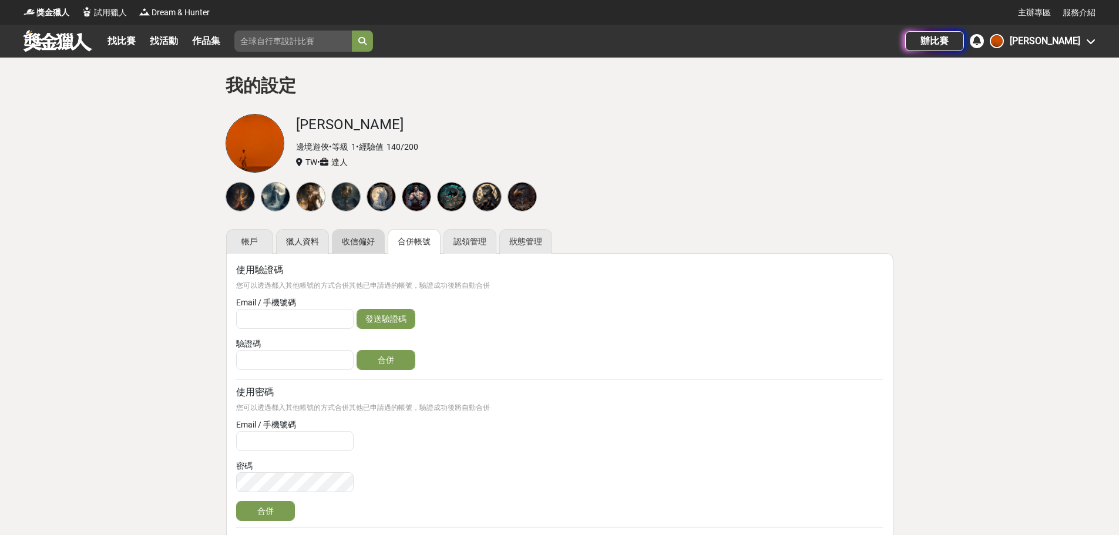
click at [353, 238] on link "收信偏好" at bounding box center [358, 241] width 53 height 25
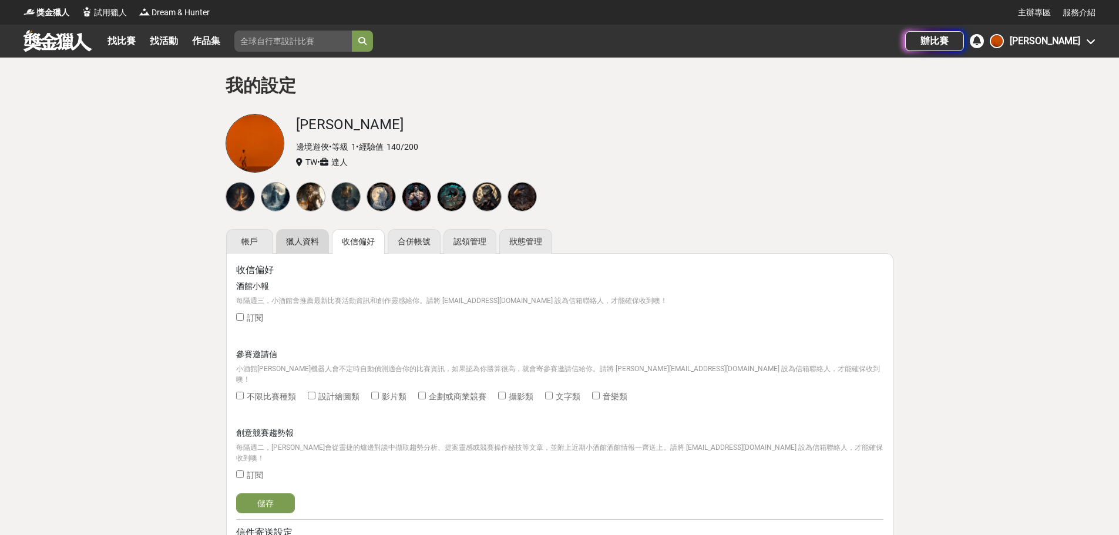
click at [318, 247] on link "獵人資料" at bounding box center [302, 241] width 53 height 25
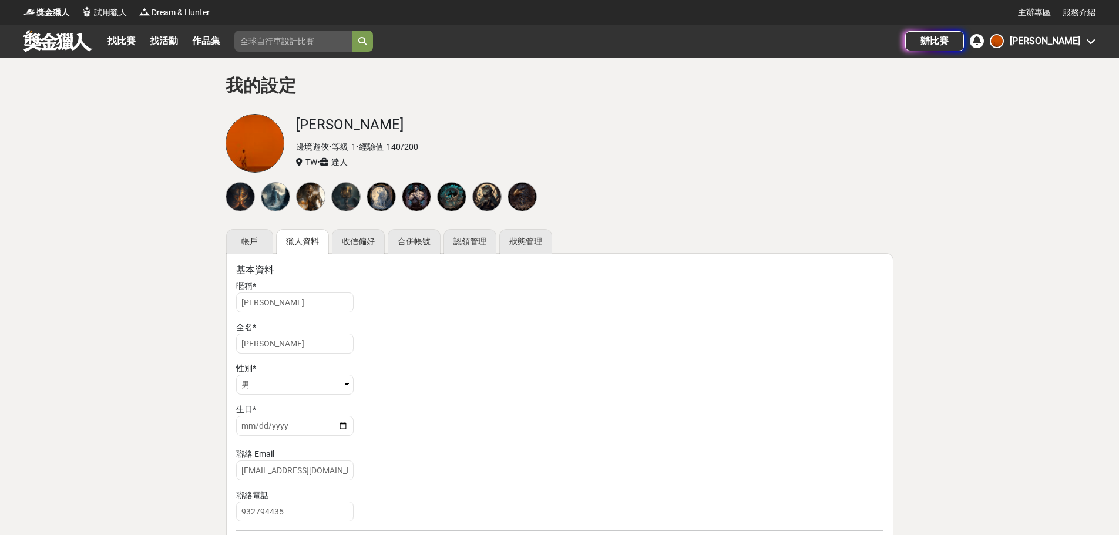
click at [275, 244] on div "帳戶 獵人資料 收信偏好 合併帳號 認領管理 狀態管理" at bounding box center [559, 241] width 667 height 25
click at [270, 243] on link "帳戶" at bounding box center [249, 241] width 47 height 25
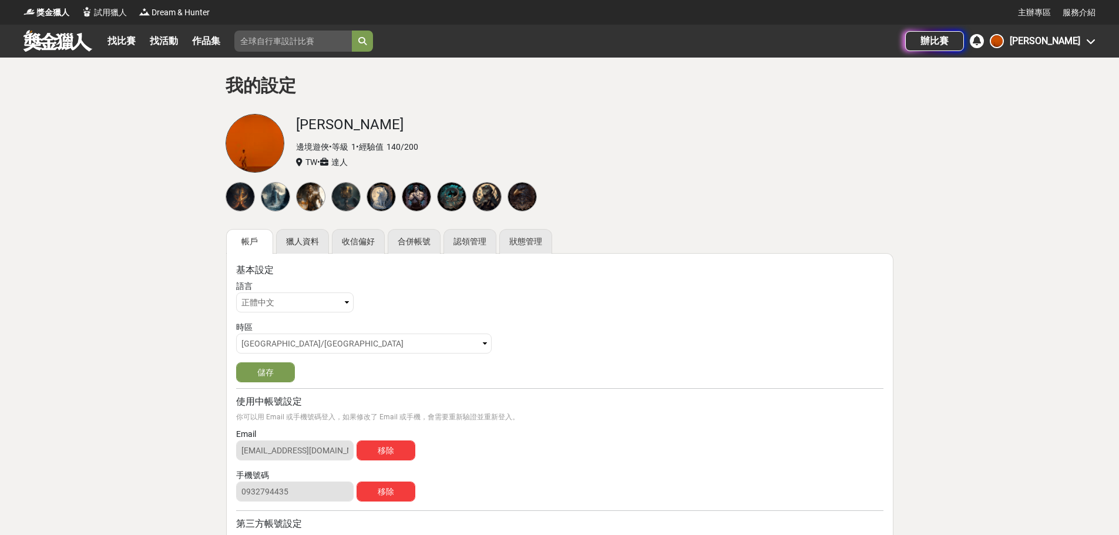
click at [318, 199] on div at bounding box center [310, 196] width 29 height 29
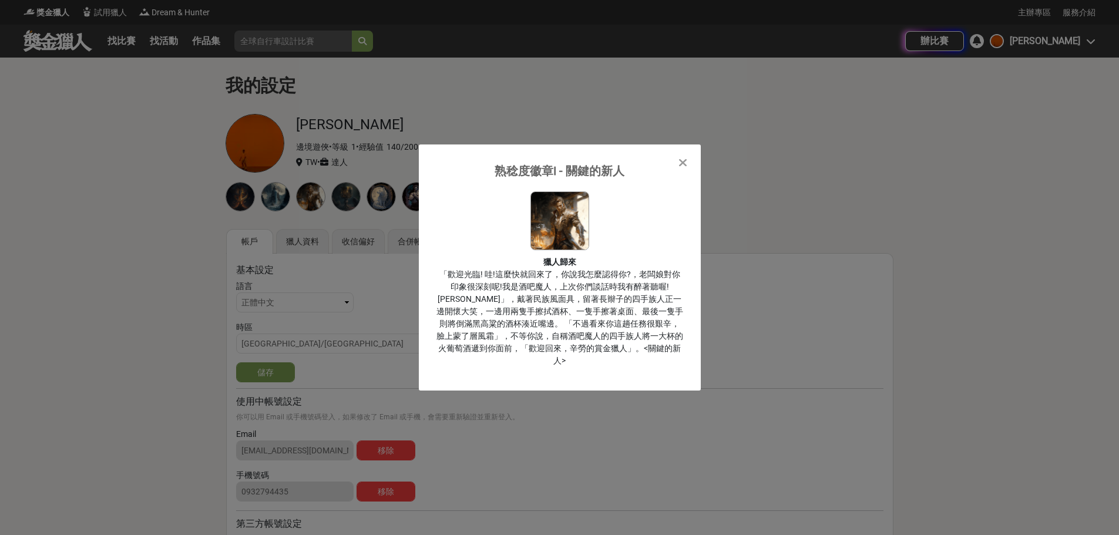
click at [695, 161] on div "熟稔度徽章I - 關鍵的新人 獵人歸來 「歡迎光臨! 哇!這麼快就回來了，你說我怎麼認得你?，老闆娘對你印象很深刻呢!我是酒吧魔人，上次你們談話時我有醉著聽喔…" at bounding box center [560, 267] width 282 height 246
click at [693, 167] on div "熟稔度徽章I - 關鍵的新人 獵人歸來 「歡迎光臨! 哇!這麼快就回來了，你說我怎麼認得你?，老闆娘對你印象很深刻呢!我是酒吧魔人，上次你們談話時我有醉著聽喔…" at bounding box center [560, 267] width 282 height 246
click at [687, 169] on icon at bounding box center [682, 163] width 9 height 12
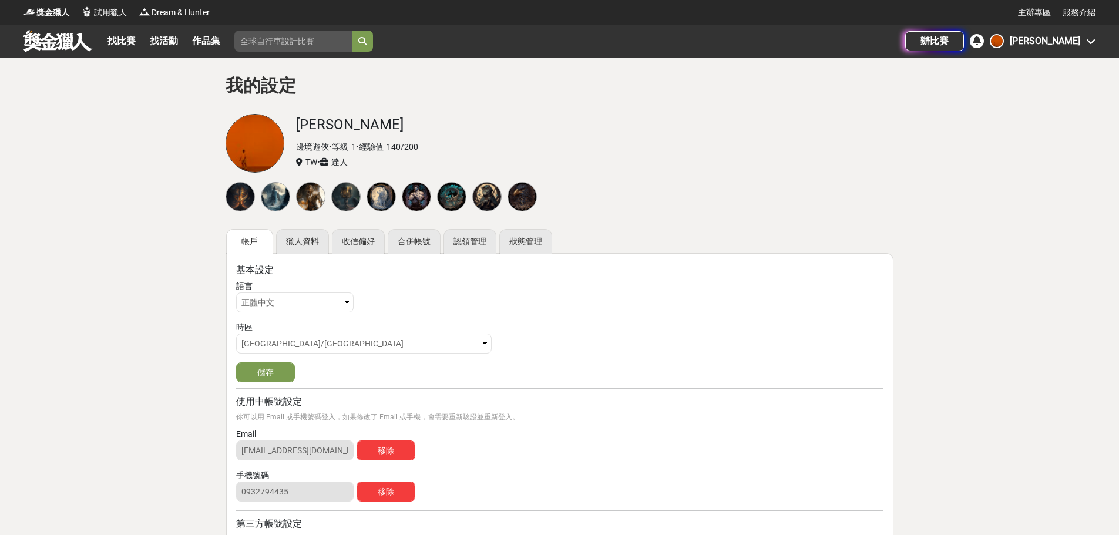
click at [1098, 40] on div "找比賽 找活動 作品集 金門馬拉松 線上報名專區 活動獎勵 比賽活動 完賽好禮 好友同行 辦比賽 Jason Jhuang" at bounding box center [559, 41] width 1119 height 33
click at [1088, 43] on icon at bounding box center [1090, 40] width 9 height 9
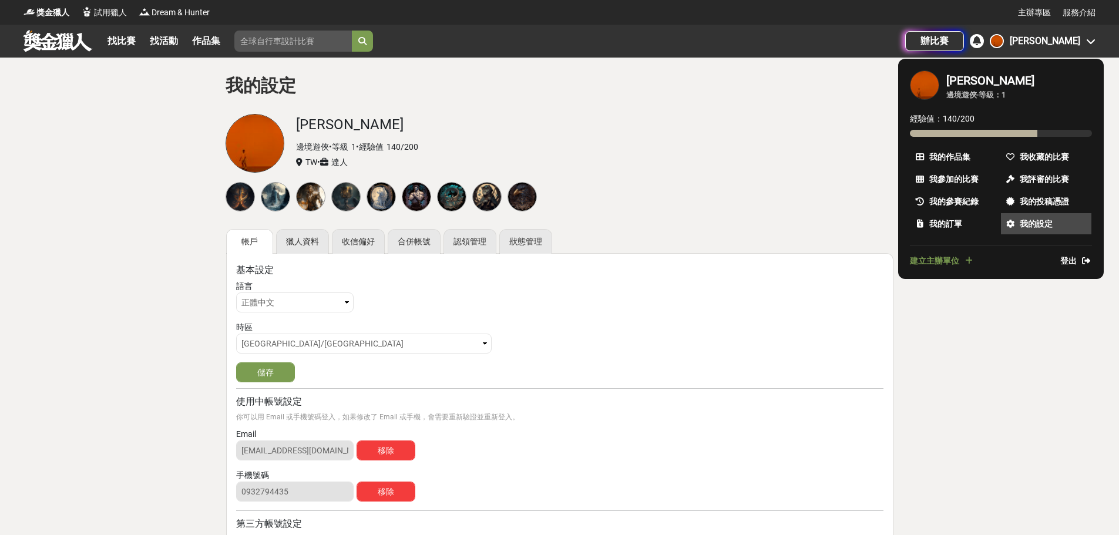
click at [1058, 229] on link "我的設定" at bounding box center [1046, 223] width 90 height 21
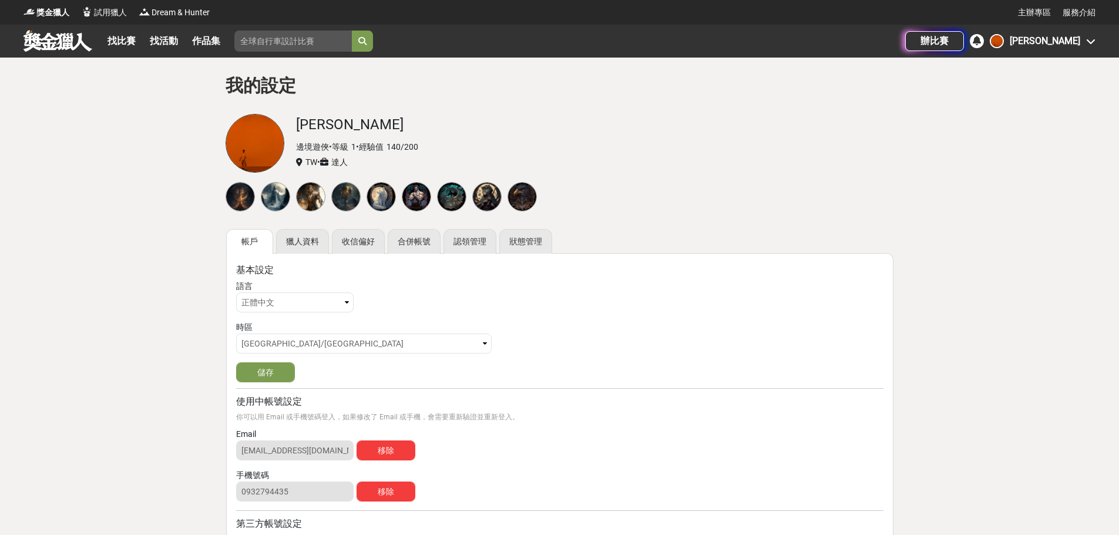
drag, startPoint x: 1081, startPoint y: 31, endPoint x: 1087, endPoint y: 39, distance: 10.1
click at [1081, 32] on div "辦比賽 Jason Jhuang" at bounding box center [1000, 41] width 190 height 33
click at [1087, 39] on icon at bounding box center [1090, 40] width 9 height 9
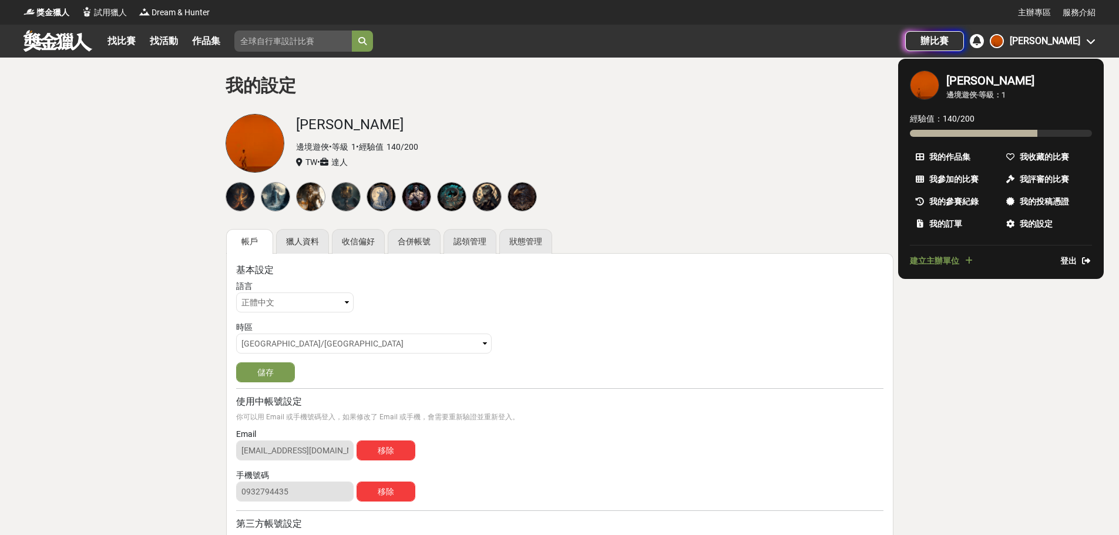
click at [963, 156] on span "我的作品集" at bounding box center [949, 157] width 41 height 12
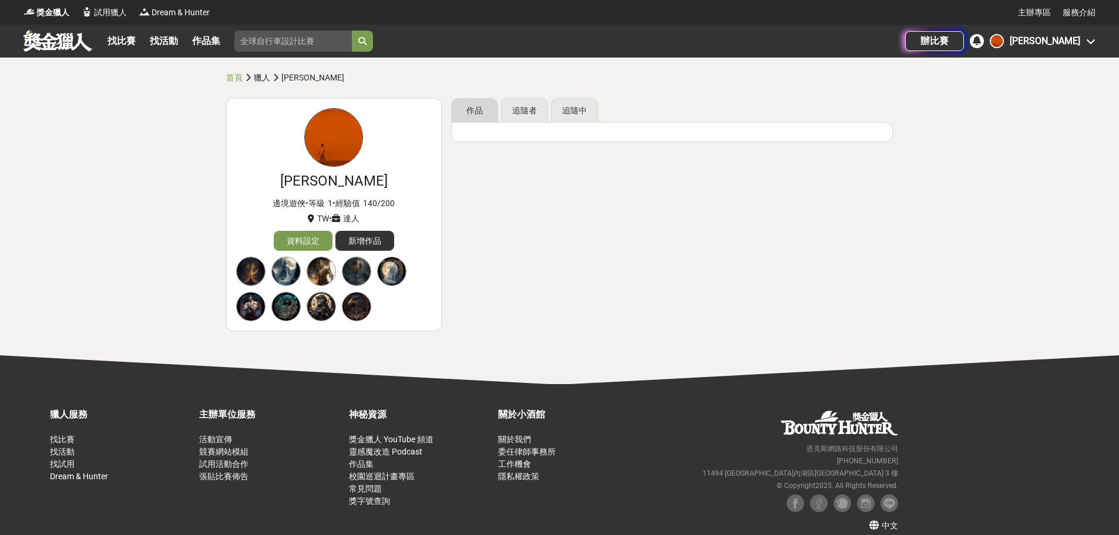
click at [479, 119] on link "作品" at bounding box center [474, 110] width 47 height 25
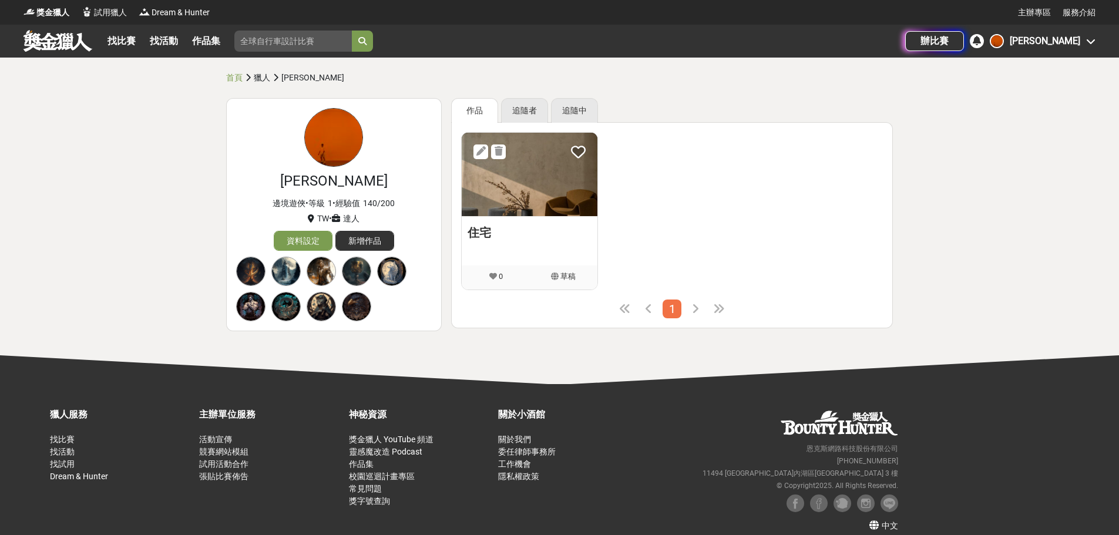
click at [693, 196] on div "住宅 0 草稿" at bounding box center [672, 211] width 428 height 164
click at [570, 194] on img at bounding box center [530, 174] width 136 height 83
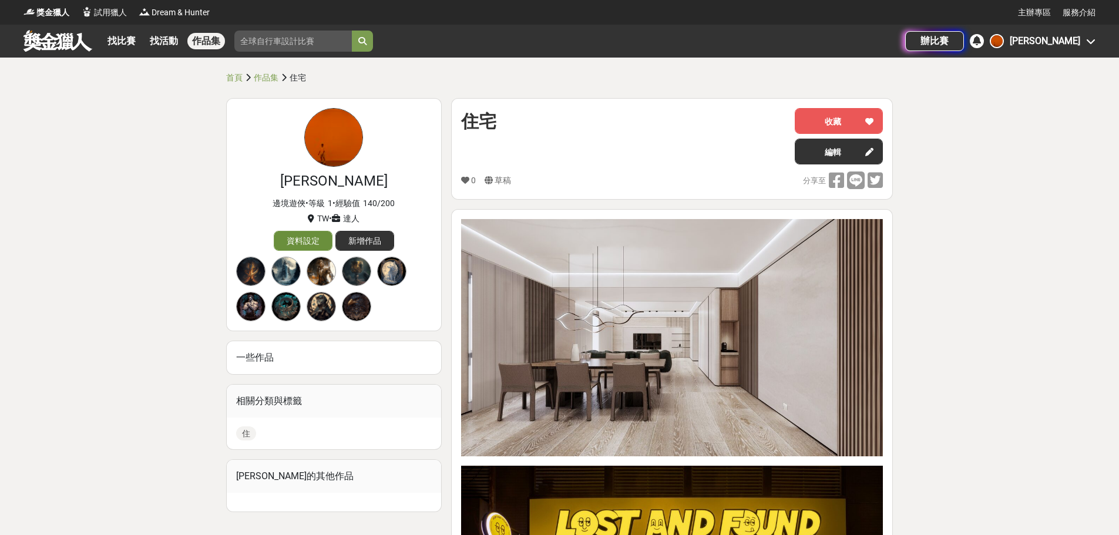
click at [311, 240] on link "資料設定" at bounding box center [303, 241] width 59 height 20
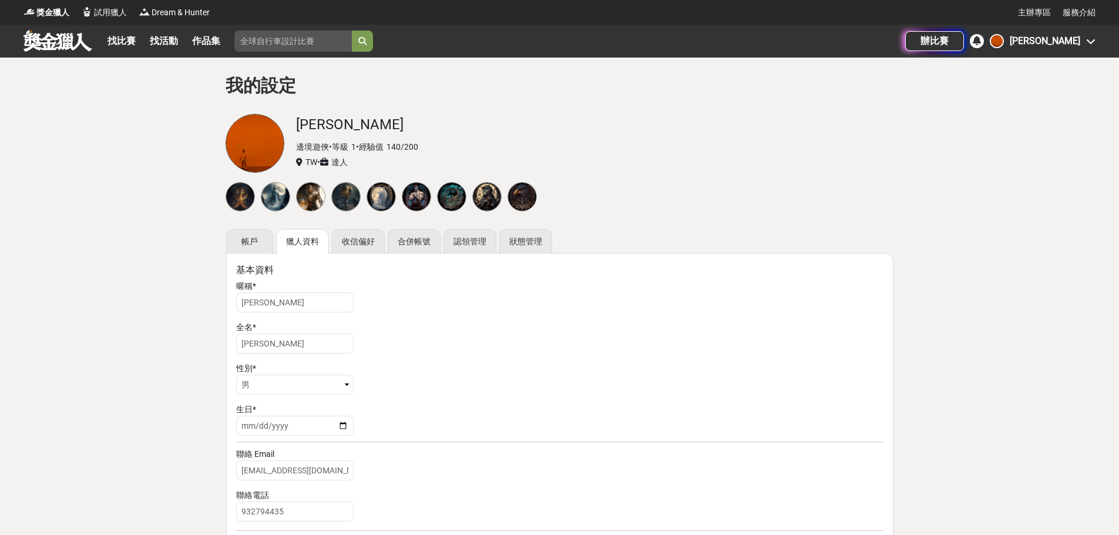
click at [377, 142] on div "邊境遊俠 • 等級 1 • 經驗值 140 / 200" at bounding box center [595, 147] width 598 height 12
click at [418, 149] on span "140 / 200" at bounding box center [402, 146] width 32 height 9
click at [350, 246] on link "收信偏好" at bounding box center [358, 241] width 53 height 25
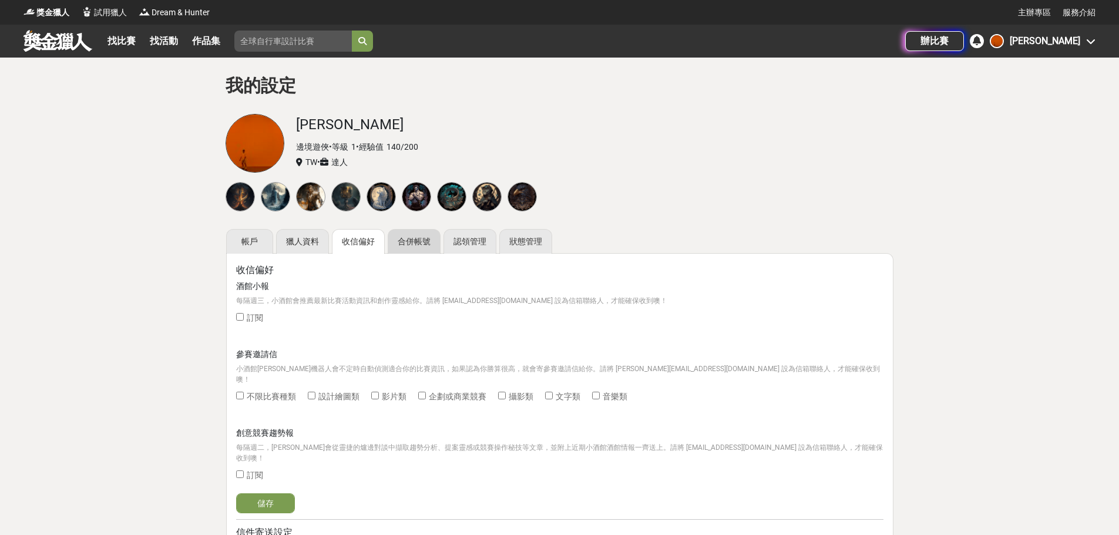
click at [415, 246] on link "合併帳號" at bounding box center [414, 241] width 53 height 25
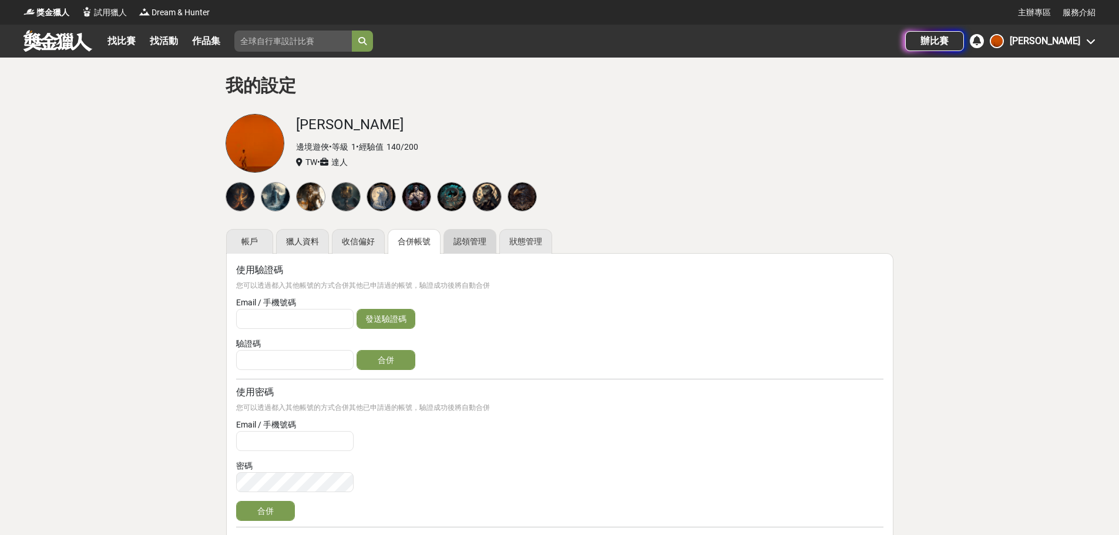
click at [459, 246] on link "認領管理" at bounding box center [469, 241] width 53 height 25
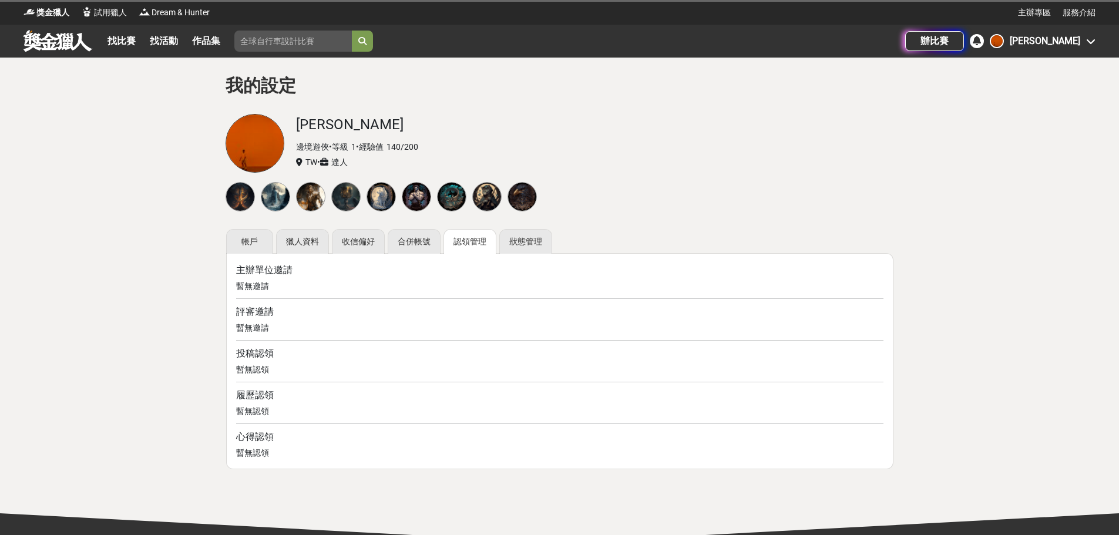
click at [357, 294] on div "主辦單位邀請 暫無邀請 評審邀請 暫無邀請 投稿認領 暫無認領 履歷認領 暫無認領 心得認領 暫無認領" at bounding box center [559, 361] width 647 height 196
click at [250, 261] on div "主辦單位邀請 暫無邀請 評審邀請 暫無邀請 投稿認領 暫無認領 履歷認領 暫無認領 心得認領 暫無認領" at bounding box center [559, 361] width 667 height 216
click at [254, 253] on link "帳戶" at bounding box center [249, 241] width 47 height 25
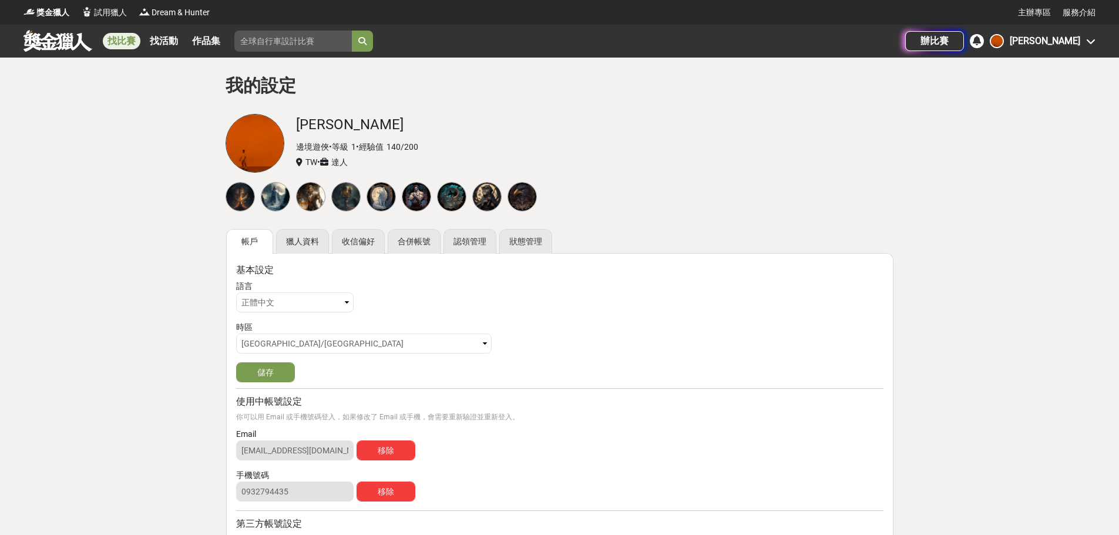
click at [126, 45] on link "找比賽" at bounding box center [122, 41] width 38 height 16
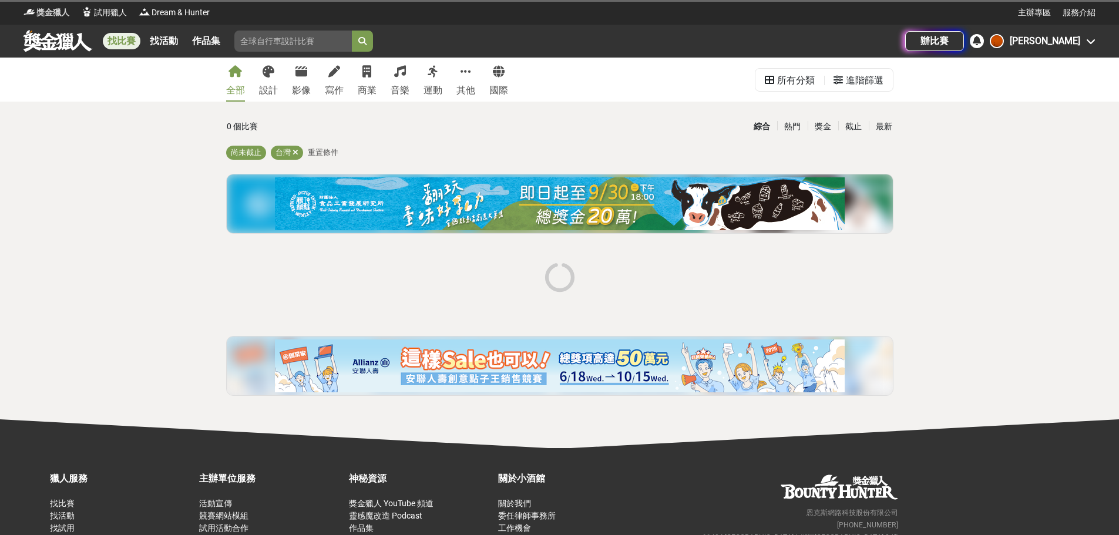
click at [62, 13] on span "獎金獵人" at bounding box center [52, 12] width 33 height 12
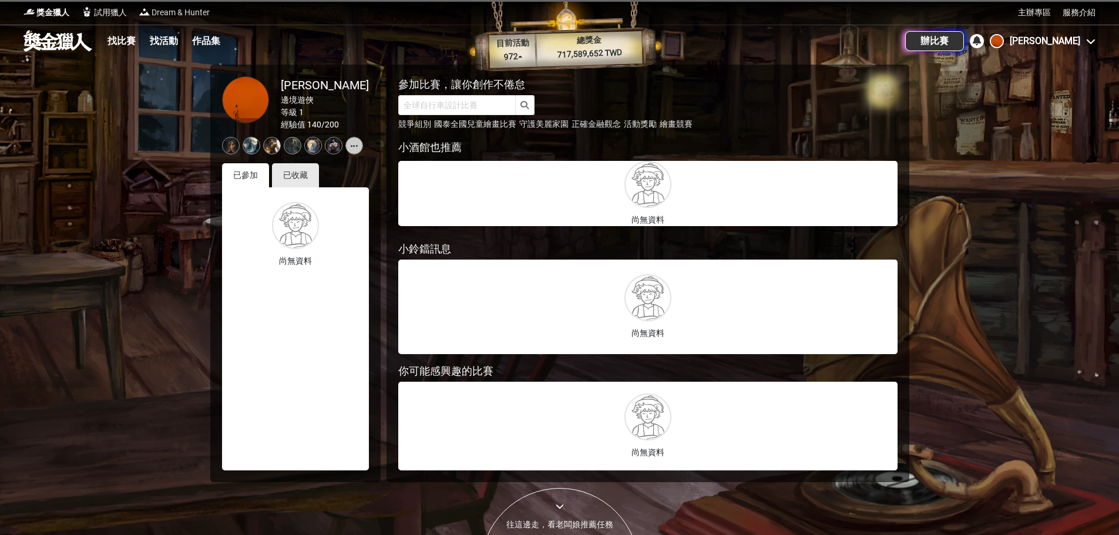
click at [184, 16] on span "Dream & Hunter" at bounding box center [181, 12] width 58 height 12
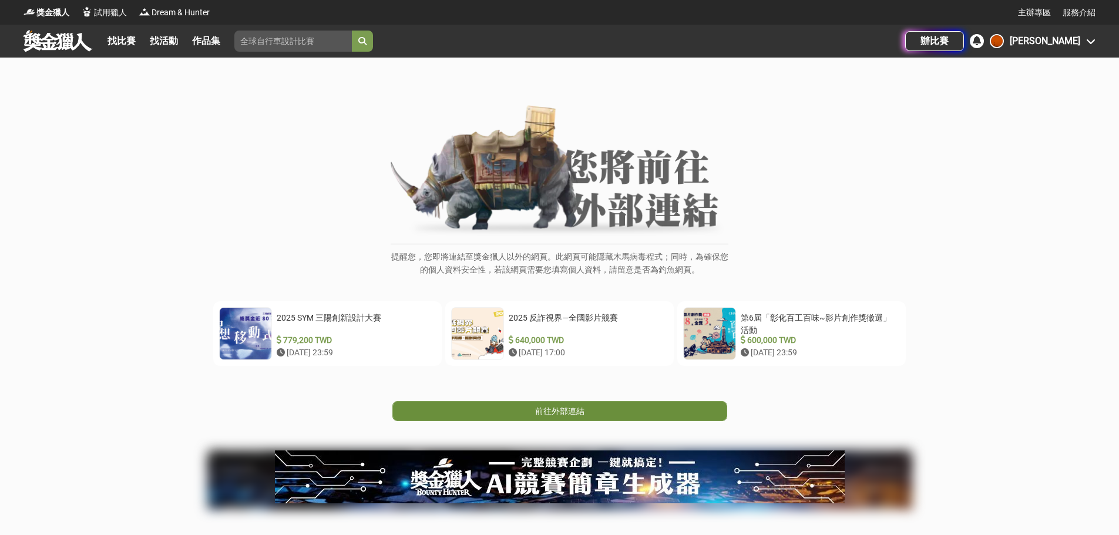
click at [535, 412] on span "前往外部連結" at bounding box center [559, 410] width 49 height 9
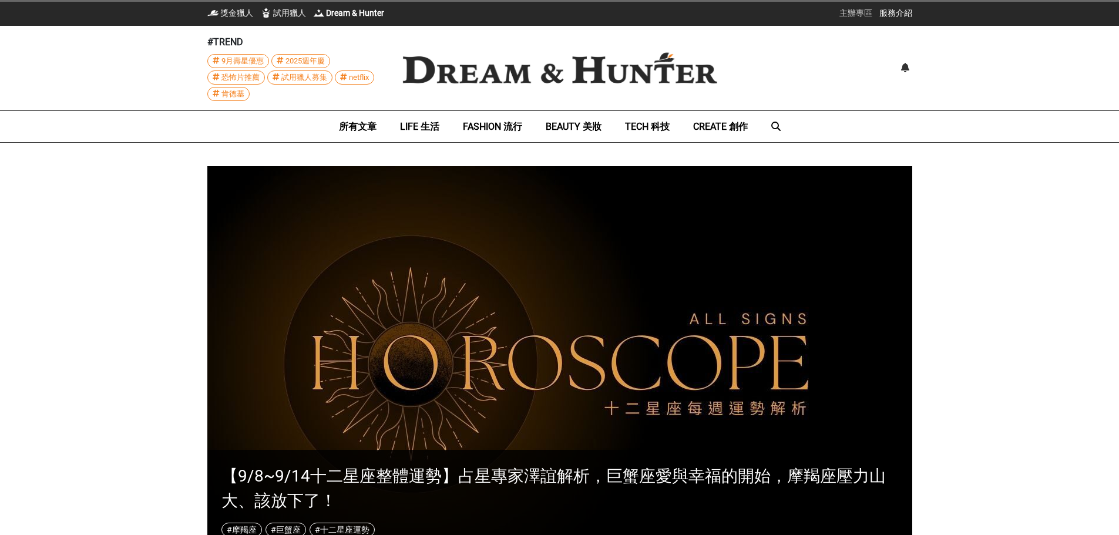
click at [864, 14] on link "主辦專區" at bounding box center [855, 13] width 33 height 12
click at [902, 9] on link "服務介紹" at bounding box center [895, 13] width 33 height 12
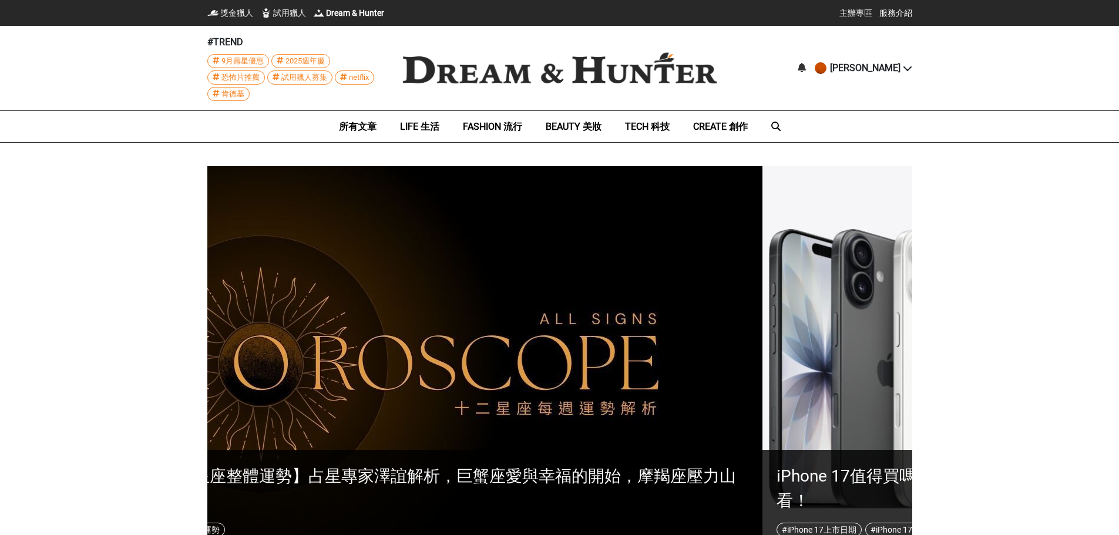
scroll to position [0, 540]
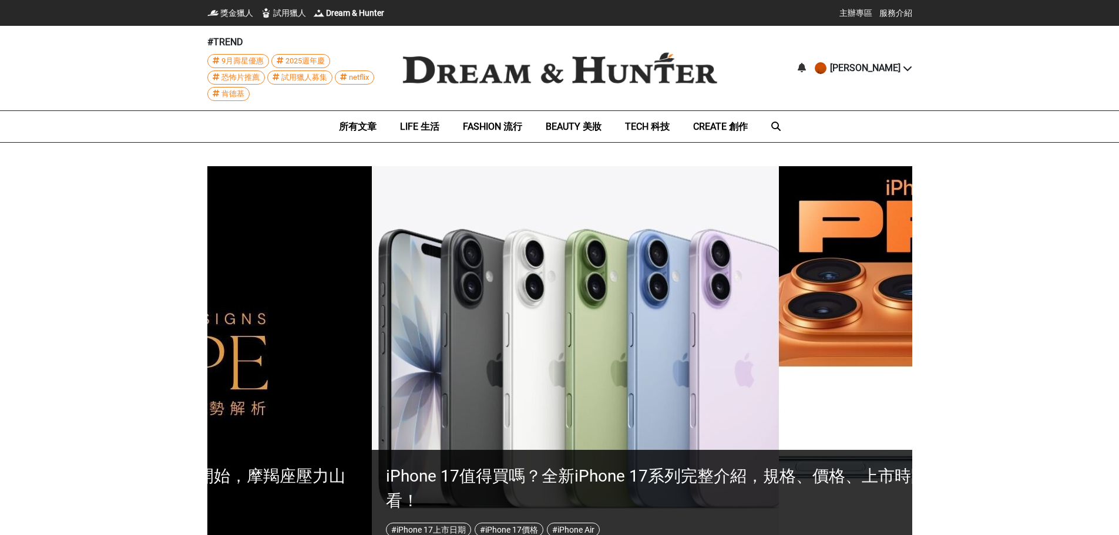
click at [315, 77] on span "試用獵人募集" at bounding box center [304, 77] width 46 height 13
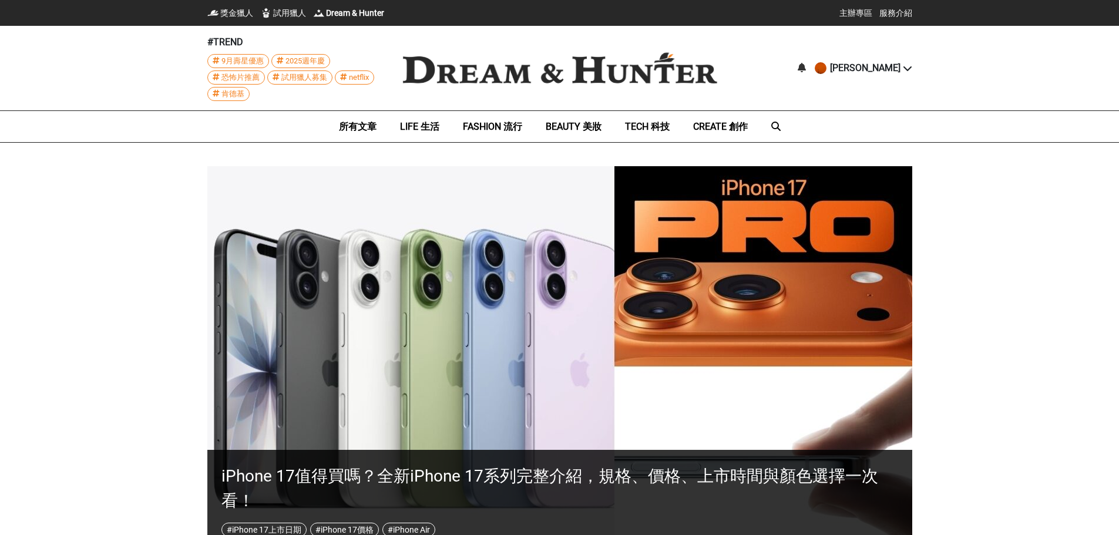
scroll to position [0, 0]
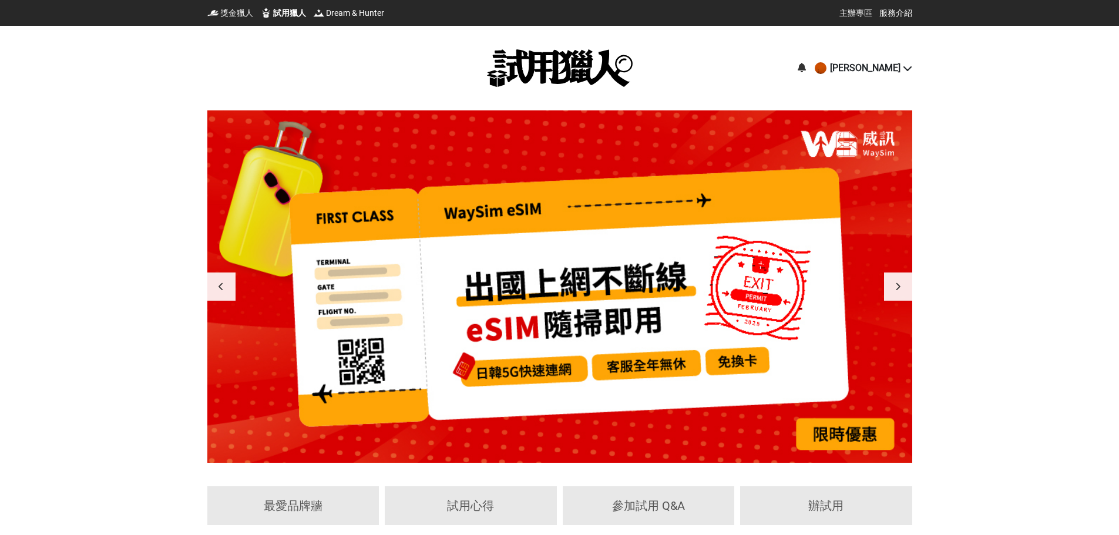
click at [896, 270] on div at bounding box center [559, 286] width 705 height 352
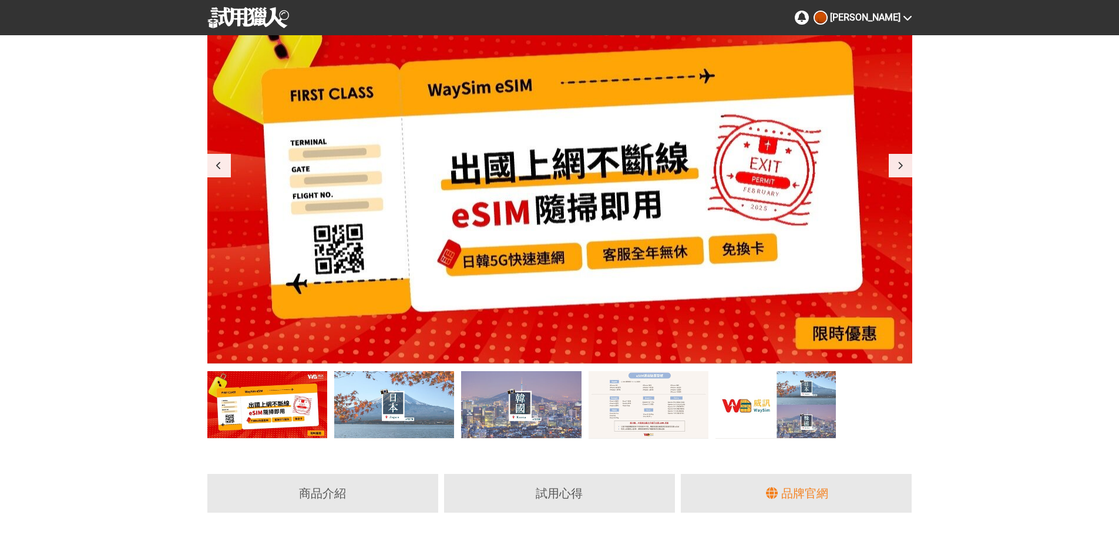
scroll to position [235, 0]
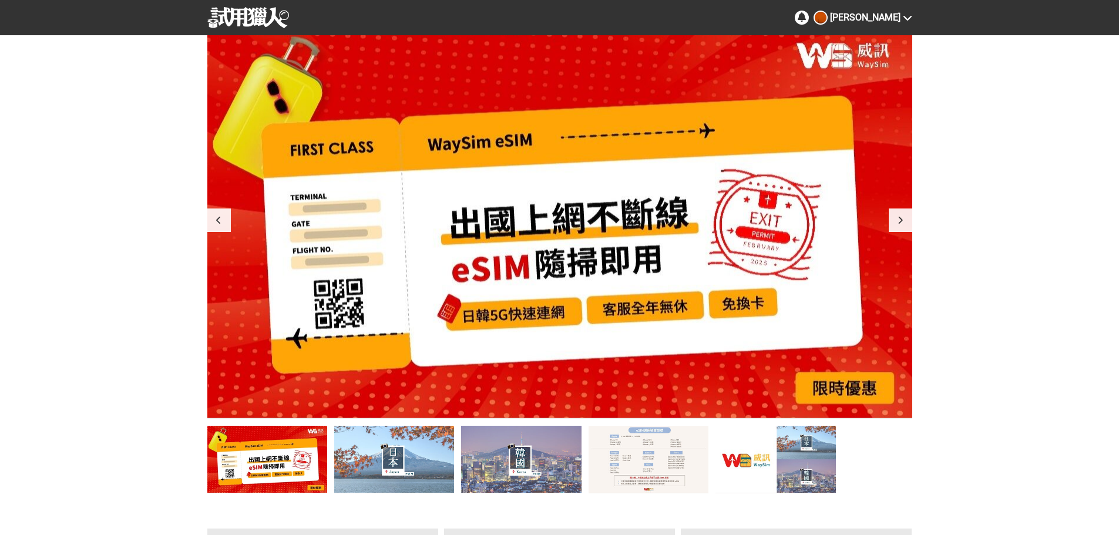
click at [904, 223] on div at bounding box center [900, 220] width 23 height 23
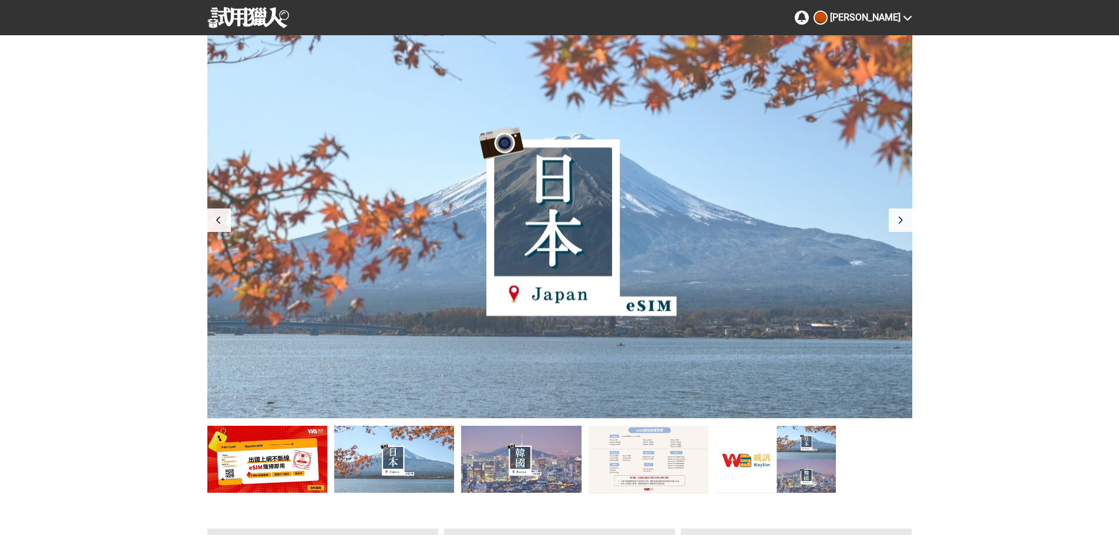
click at [904, 223] on div at bounding box center [900, 220] width 23 height 23
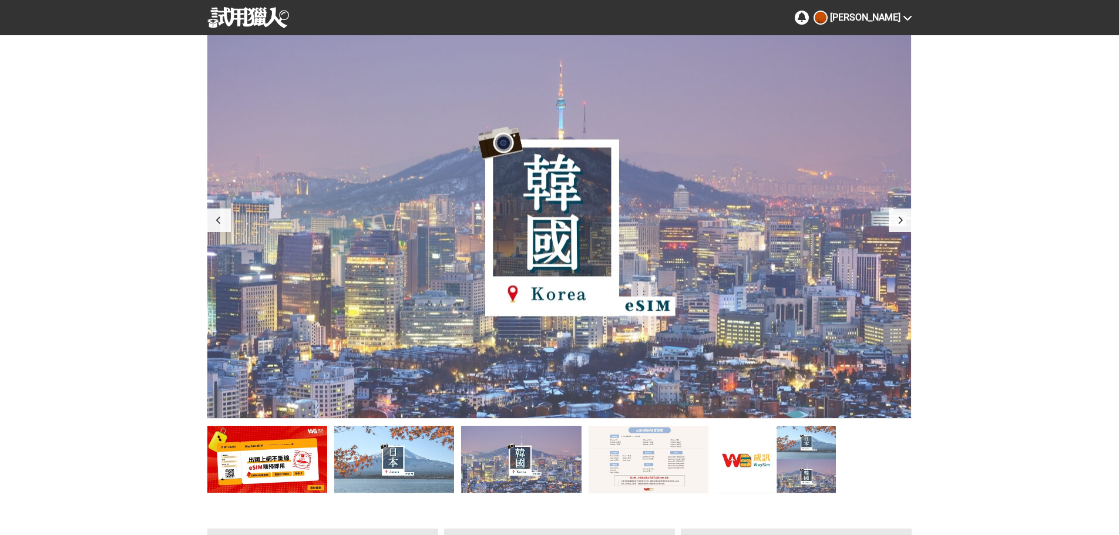
click at [904, 223] on div at bounding box center [900, 220] width 23 height 23
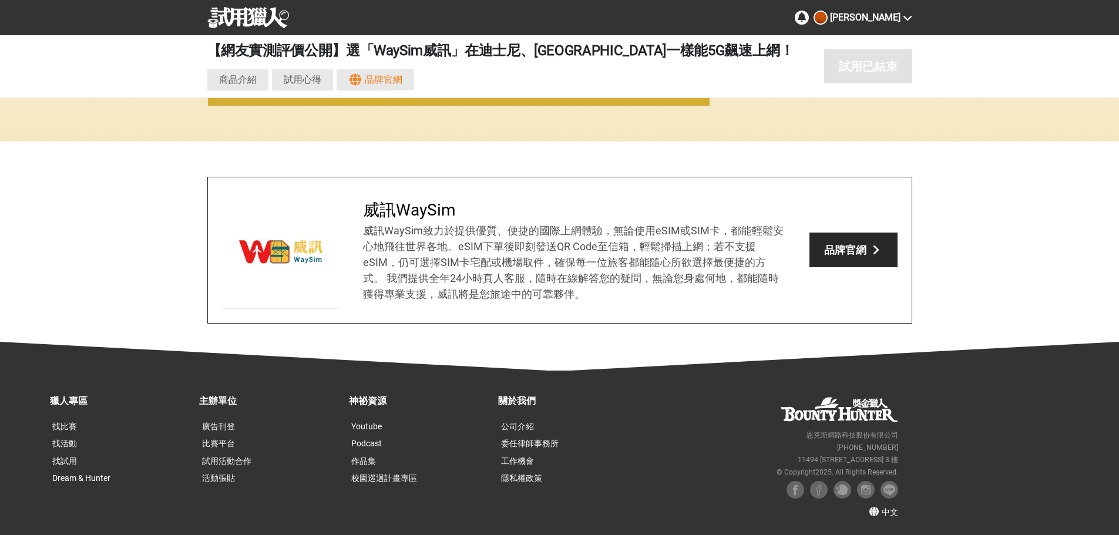
scroll to position [0, 1410]
click at [68, 461] on link "找試用" at bounding box center [64, 460] width 25 height 9
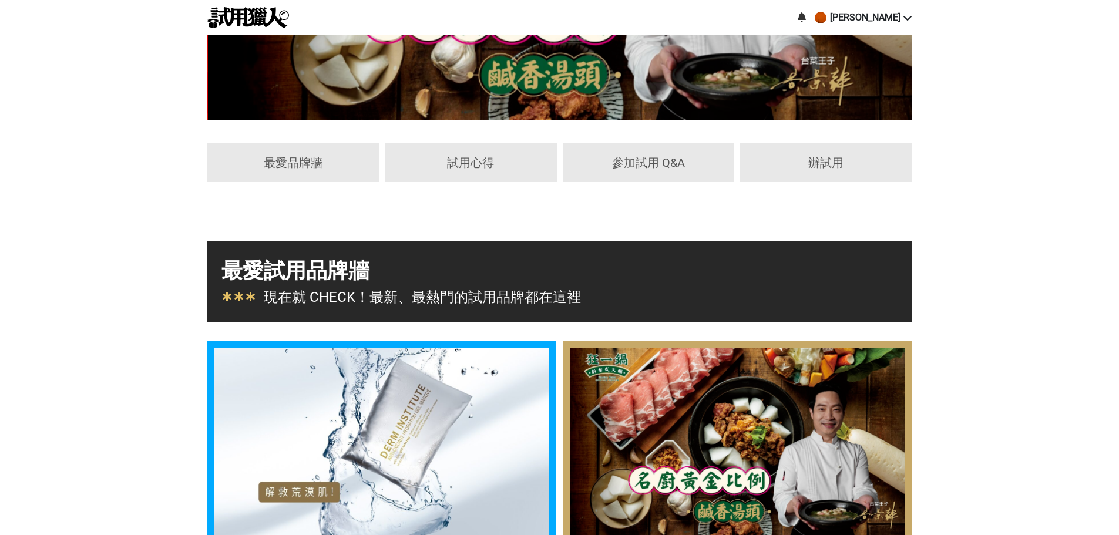
scroll to position [0, 705]
click at [695, 168] on div "參加試用 Q&A" at bounding box center [648, 163] width 151 height 18
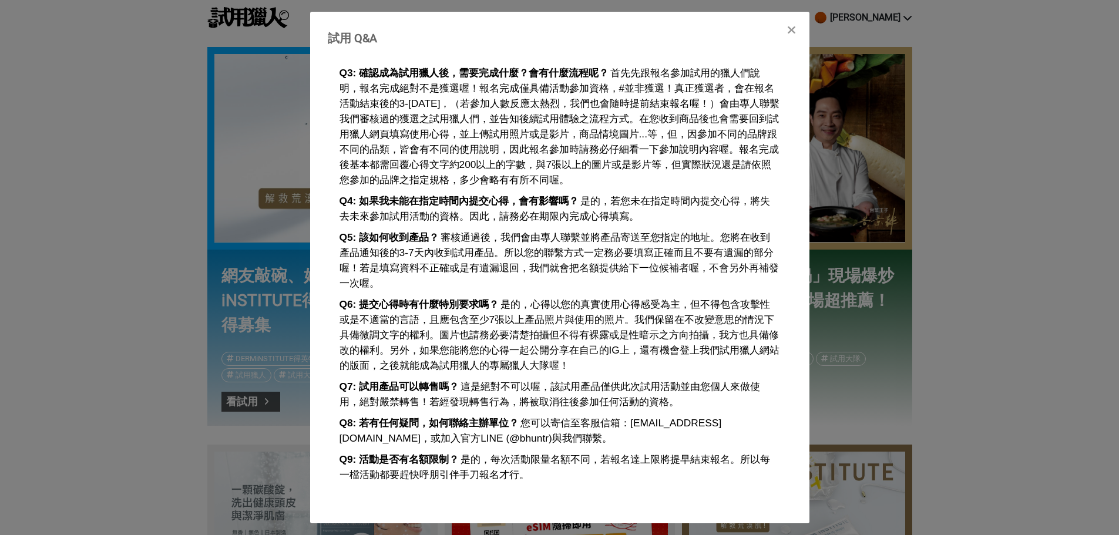
scroll to position [0, 1410]
click at [1033, 204] on div "試用 Q&A Q1: 如何報名參加活動？ 請於活動期間透過活動網頁點擊「參加試用」按鈕，並填寫報名表單。在整個活動報名結束後，我們會在3-5個工作天內審核資格…" at bounding box center [559, 267] width 1119 height 535
click at [790, 28] on icon at bounding box center [791, 30] width 9 height 12
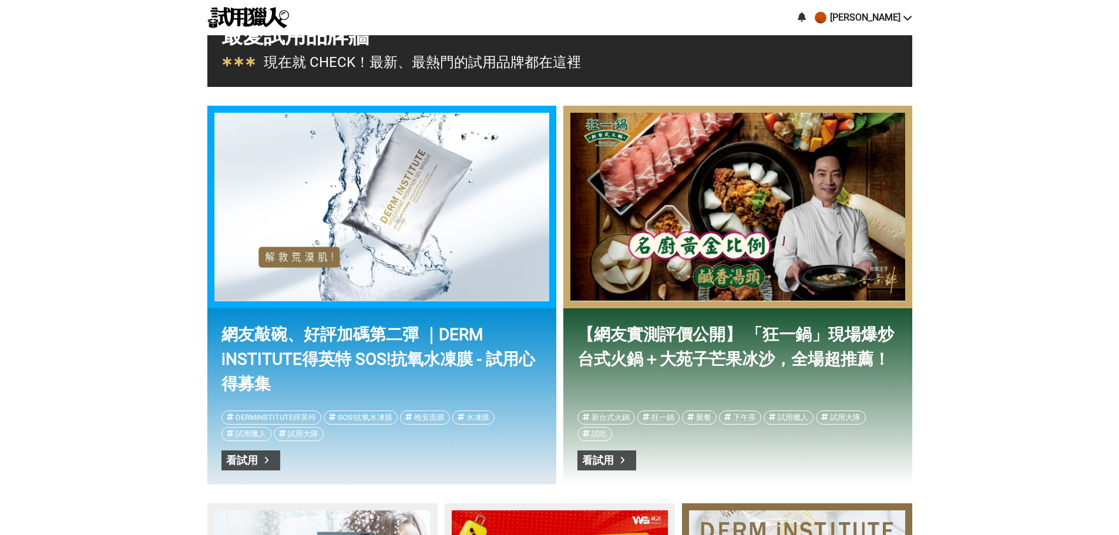
scroll to position [0, 705]
click at [614, 459] on link "看試用" at bounding box center [606, 461] width 59 height 20
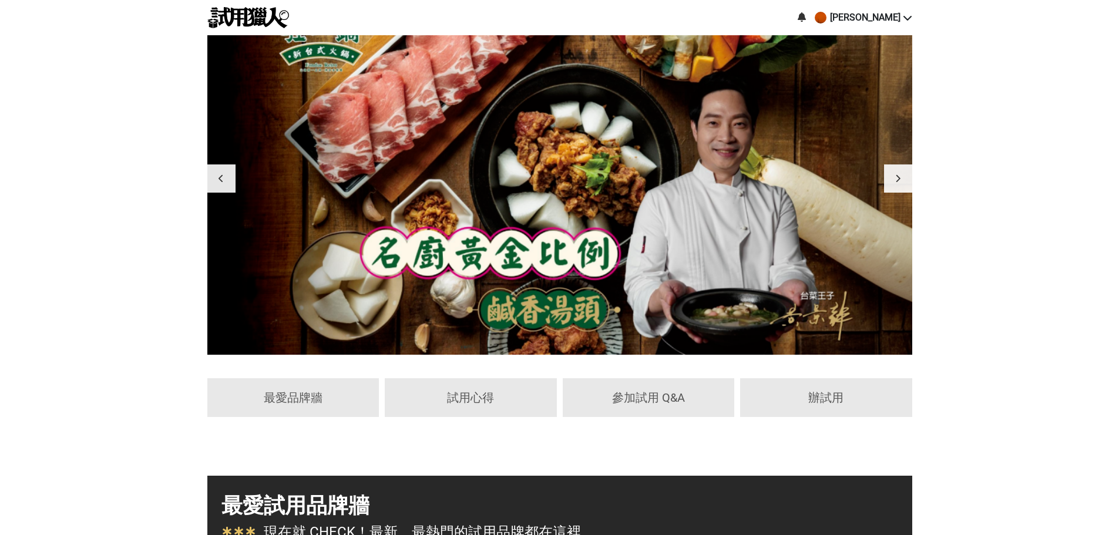
click at [899, 179] on icon at bounding box center [897, 178] width 5 height 8
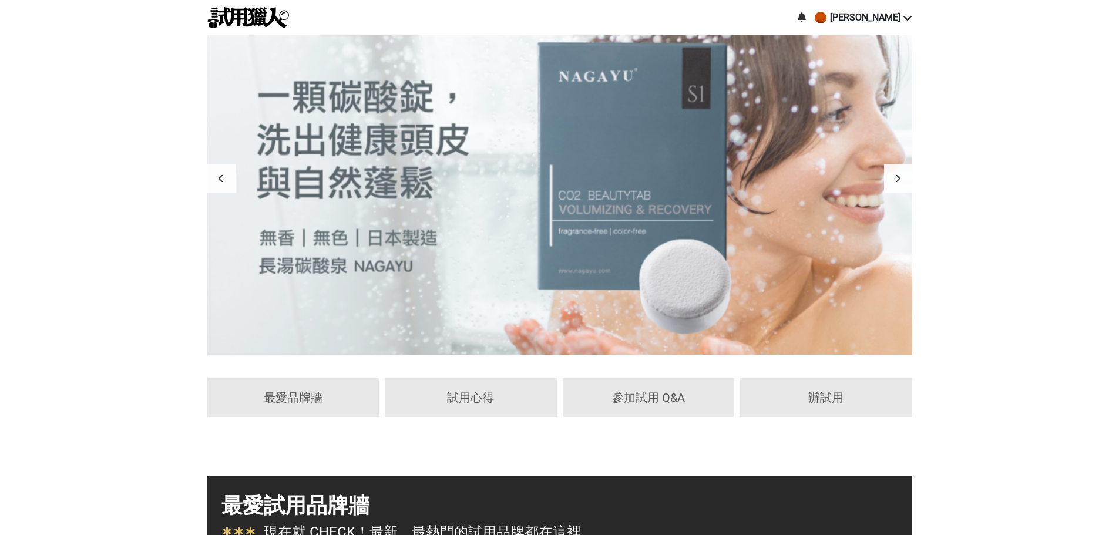
click at [899, 179] on icon at bounding box center [897, 178] width 5 height 8
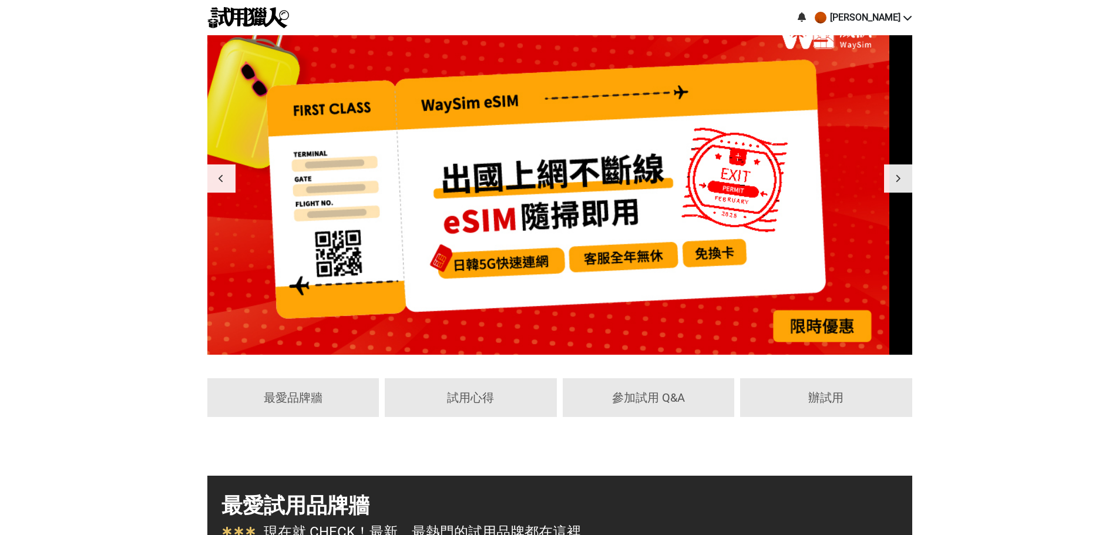
click at [899, 179] on icon at bounding box center [897, 178] width 5 height 8
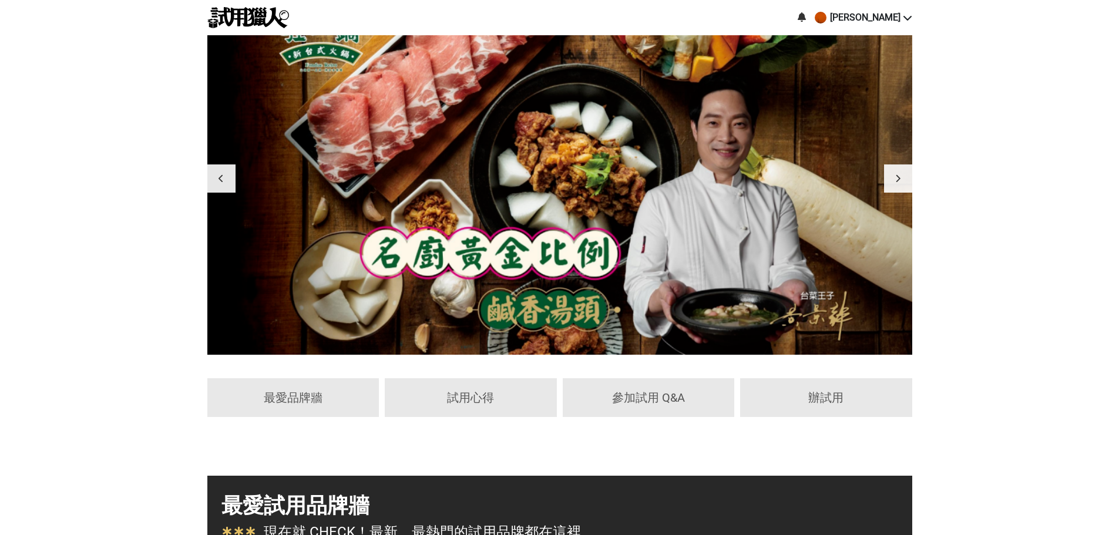
click at [899, 179] on icon at bounding box center [897, 178] width 5 height 8
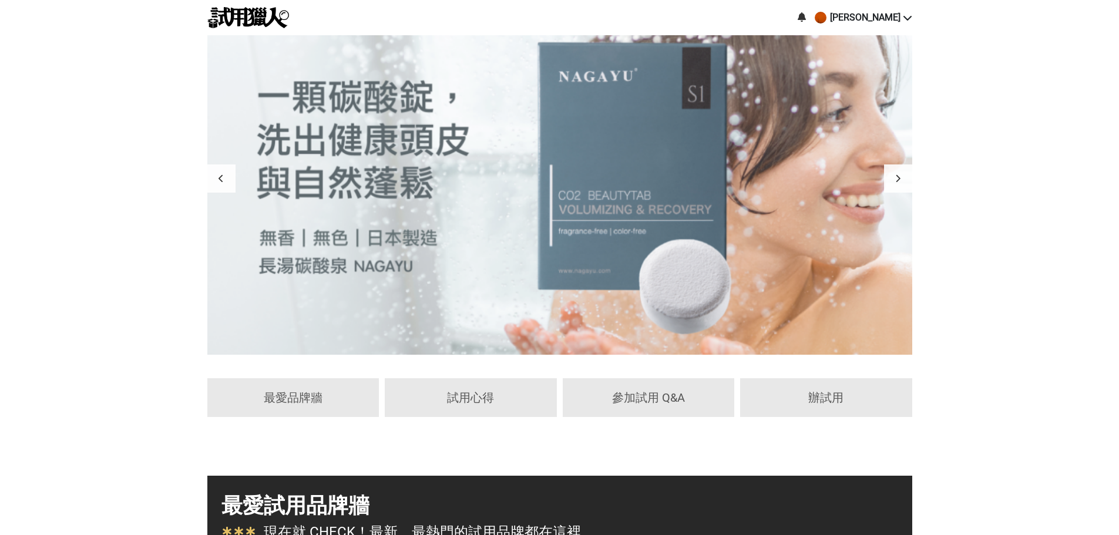
click at [899, 179] on icon at bounding box center [897, 178] width 5 height 8
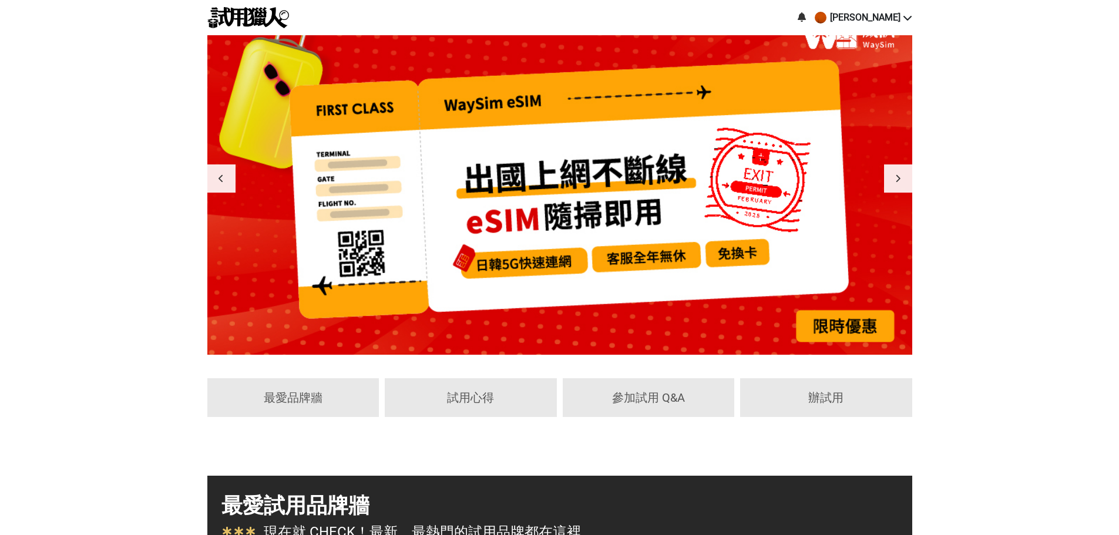
drag, startPoint x: 899, startPoint y: 179, endPoint x: 0, endPoint y: 293, distance: 905.9
click at [0, 293] on div "最愛品牌牆 試用心得 參加試用 Q&A 辦試用" at bounding box center [559, 209] width 1119 height 415
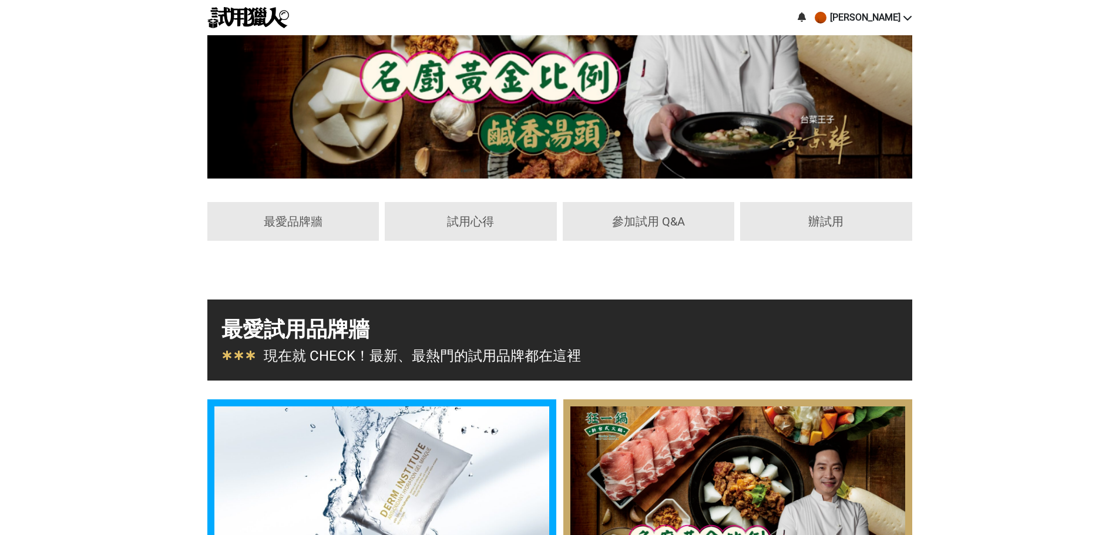
click at [251, 334] on div "最愛試用品牌牆" at bounding box center [559, 330] width 677 height 32
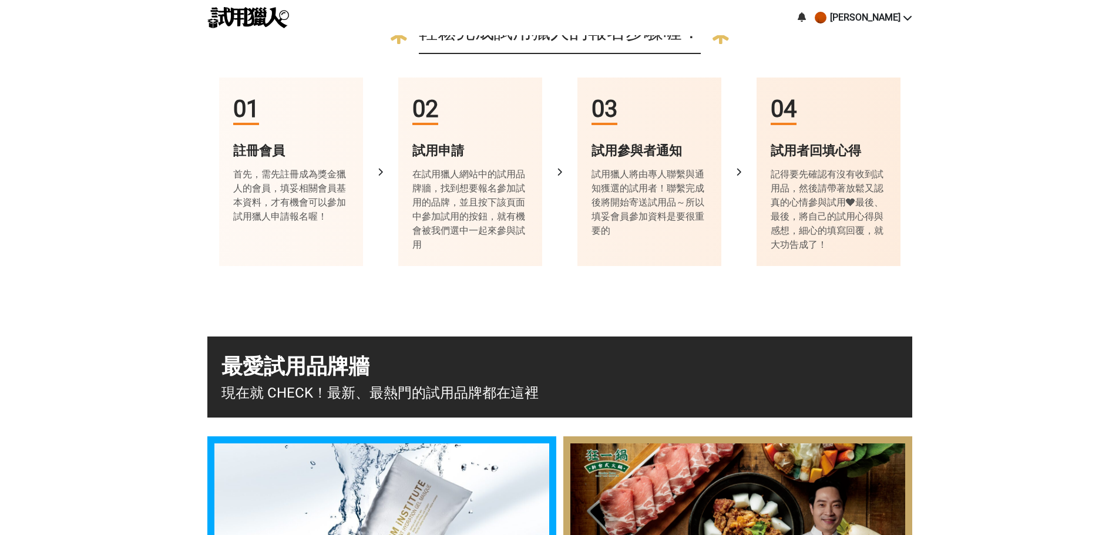
click at [264, 194] on div "首先，需先註冊成為獎金獵人的會員，填妥相關會員基本資料，才有機會可以參加試用獵人申請報名喔！" at bounding box center [291, 195] width 116 height 56
click at [378, 173] on icon at bounding box center [380, 172] width 5 height 8
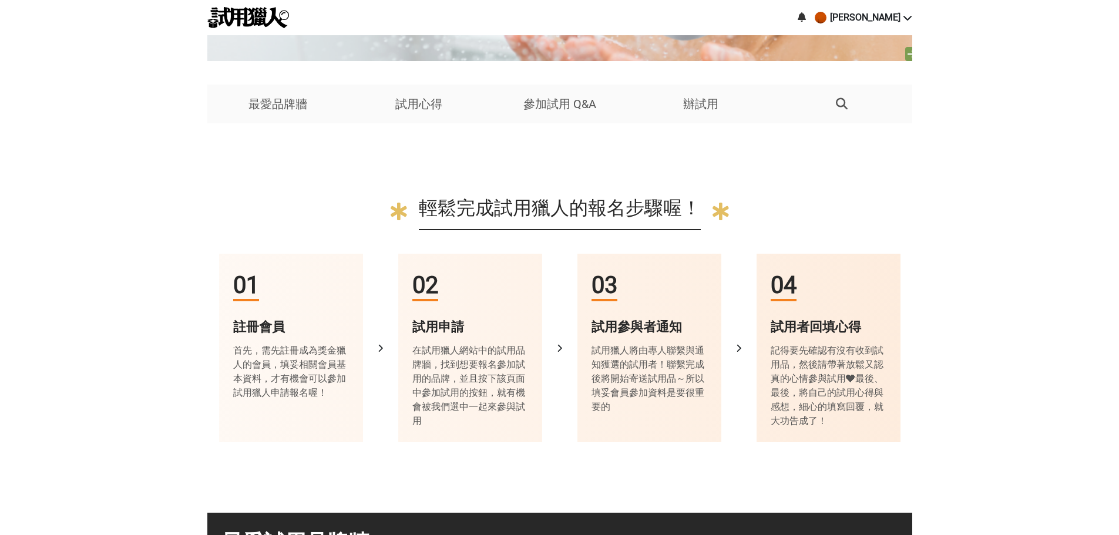
click at [644, 204] on div "輕鬆完成試用獵人的報名步驟喔！" at bounding box center [560, 212] width 282 height 36
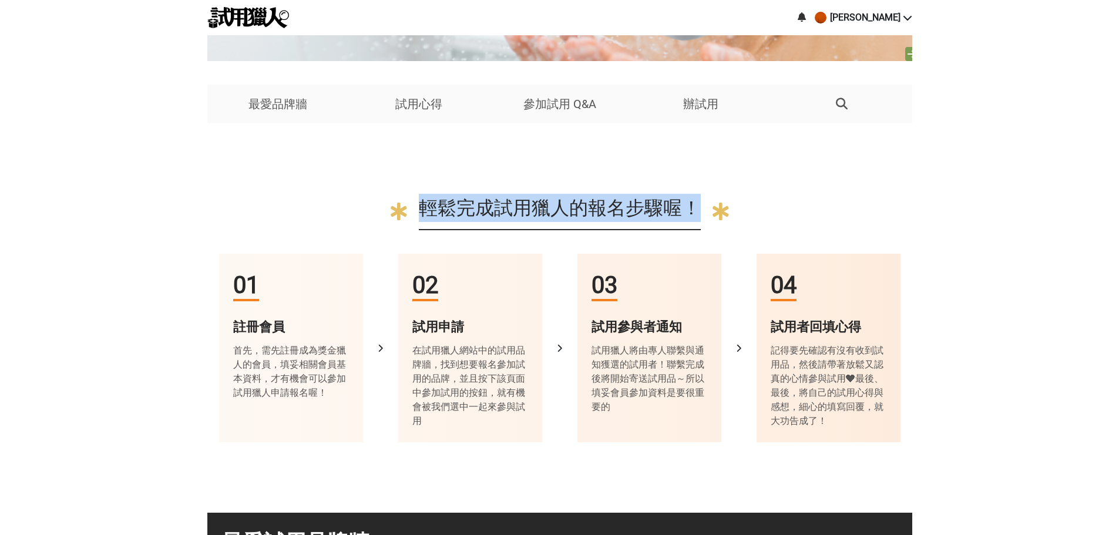
click at [644, 204] on div "輕鬆完成試用獵人的報名步驟喔！" at bounding box center [560, 212] width 282 height 36
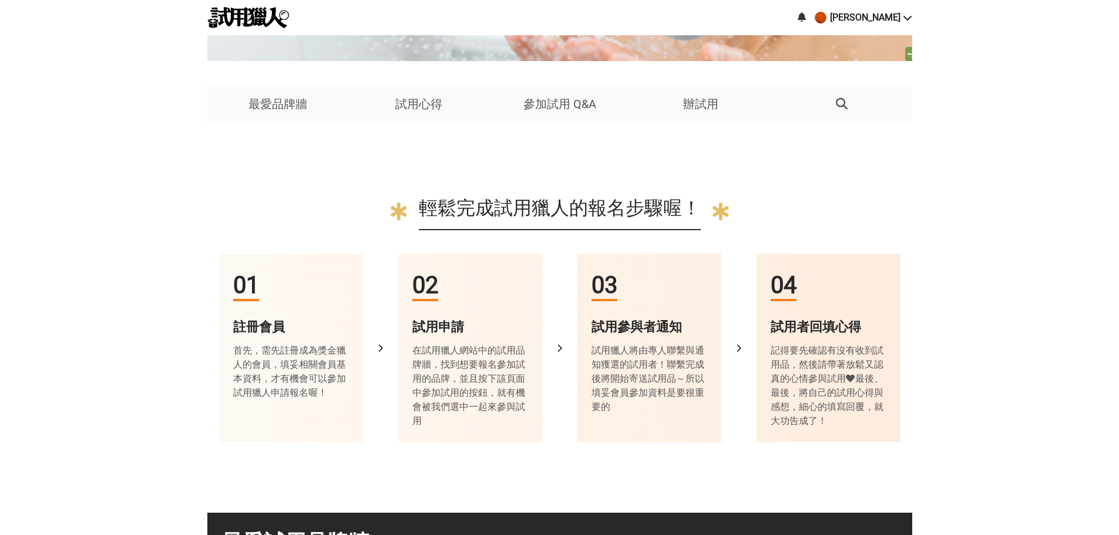
click at [878, 4] on div "[PERSON_NAME]" at bounding box center [559, 17] width 1119 height 35
click at [877, 22] on div "[PERSON_NAME]" at bounding box center [865, 18] width 70 height 14
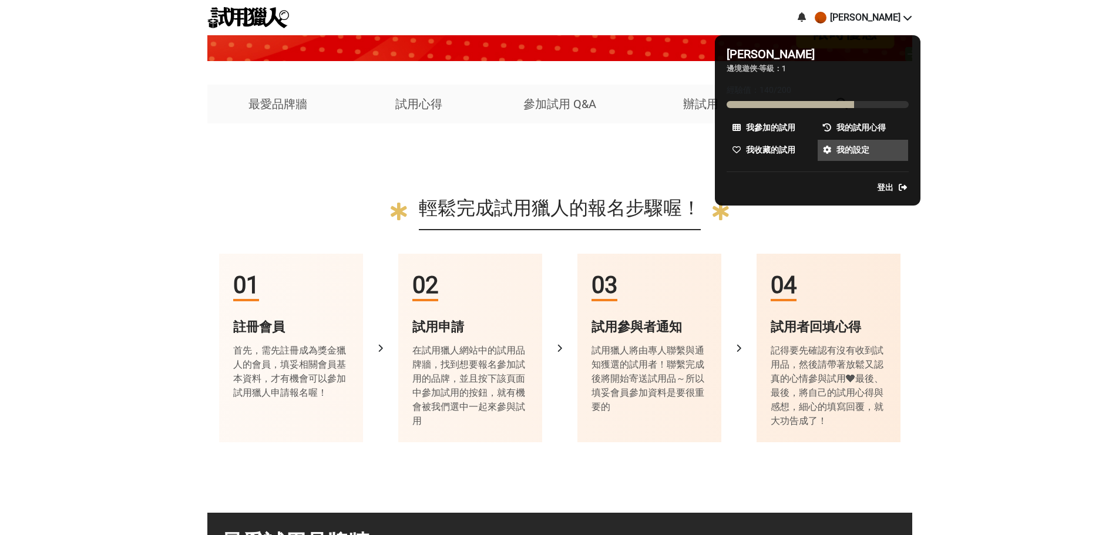
click at [861, 154] on span "我的設定" at bounding box center [852, 150] width 33 height 12
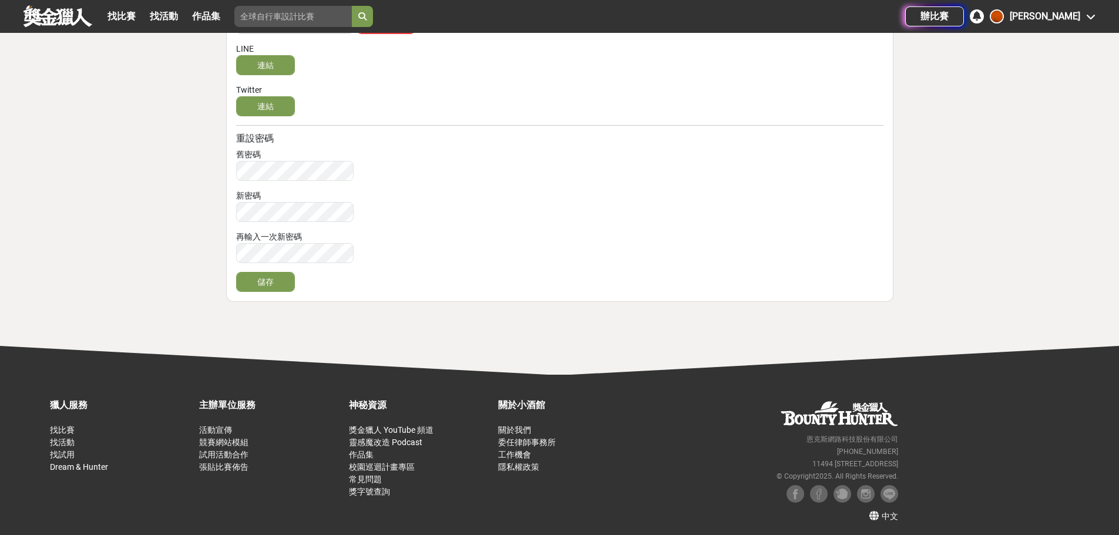
scroll to position [577, 0]
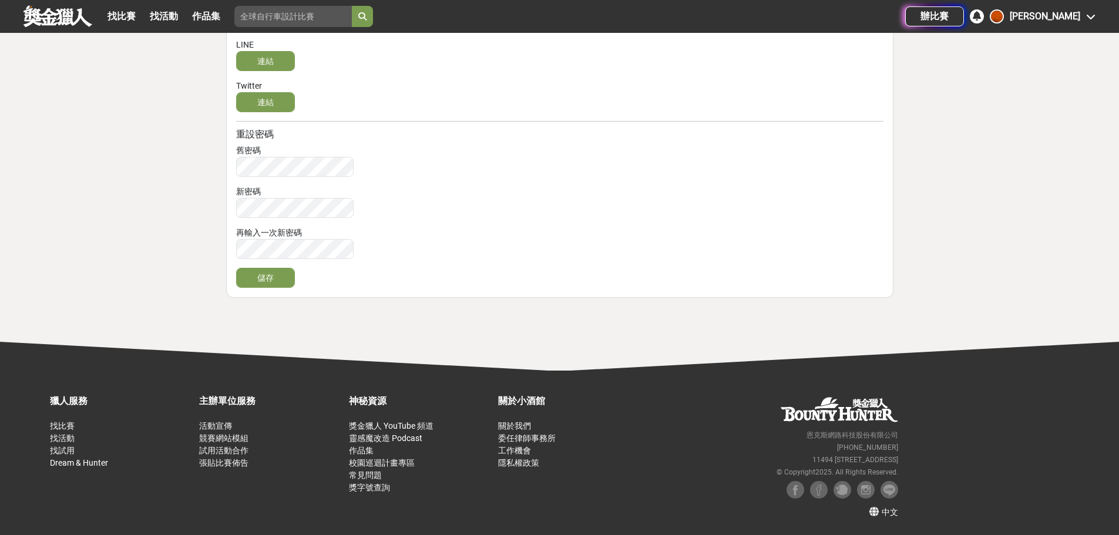
click at [1054, 16] on div "[PERSON_NAME]" at bounding box center [1045, 16] width 70 height 14
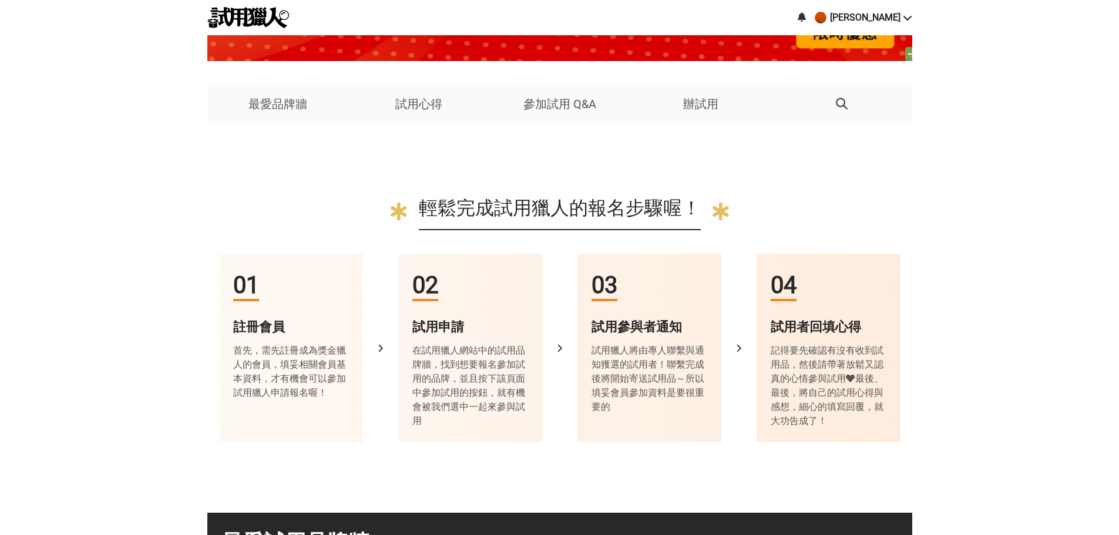
click at [644, 214] on div "輕鬆完成試用獵人的報名步驟喔！" at bounding box center [560, 212] width 282 height 36
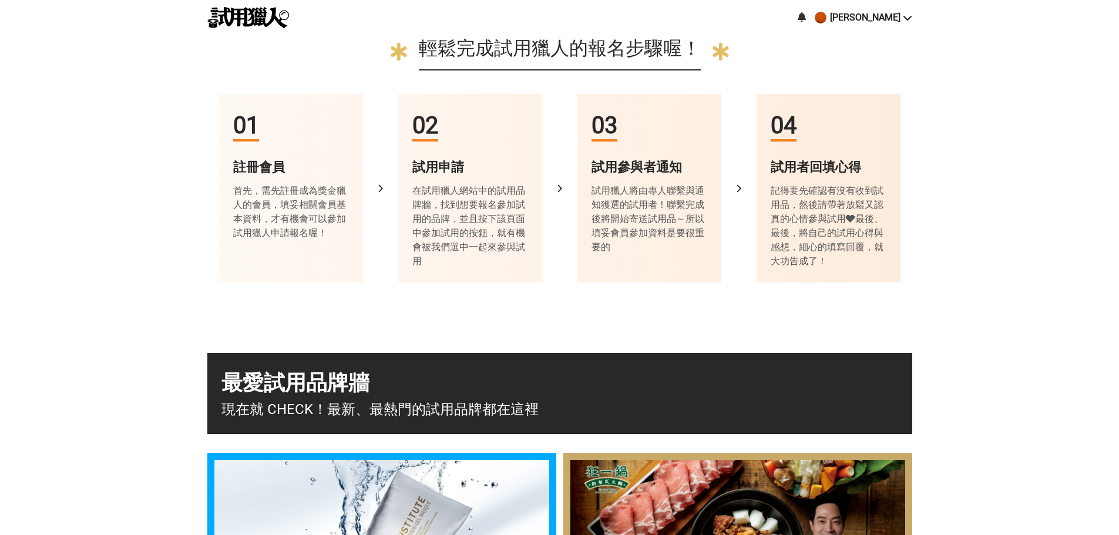
scroll to position [529, 0]
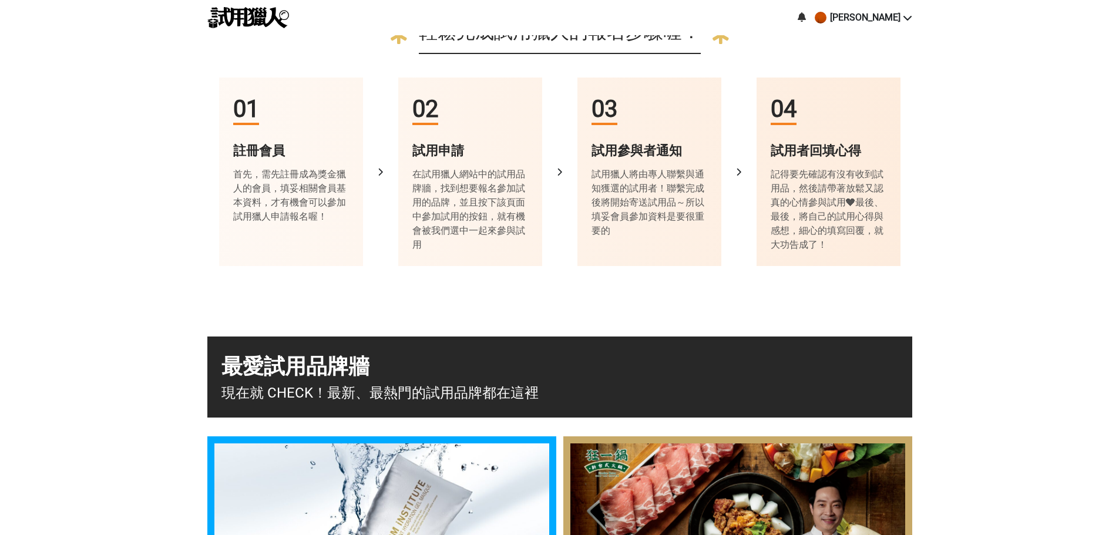
click at [419, 162] on div "02 試用申請 在試用獵人網站中的試用品牌牆，找到想要報名參加試用的品牌，並且按下該頁面中參加試用的按鈕，就有機會被我們選中一起來參與試用" at bounding box center [470, 172] width 144 height 189
click at [502, 178] on div "在試用獵人網站中的試用品牌牆，找到想要報名參加試用的品牌，並且按下該頁面中參加試用的按鈕，就有機會被我們選中一起來參與試用" at bounding box center [470, 209] width 116 height 85
click at [564, 174] on div at bounding box center [560, 172] width 12 height 12
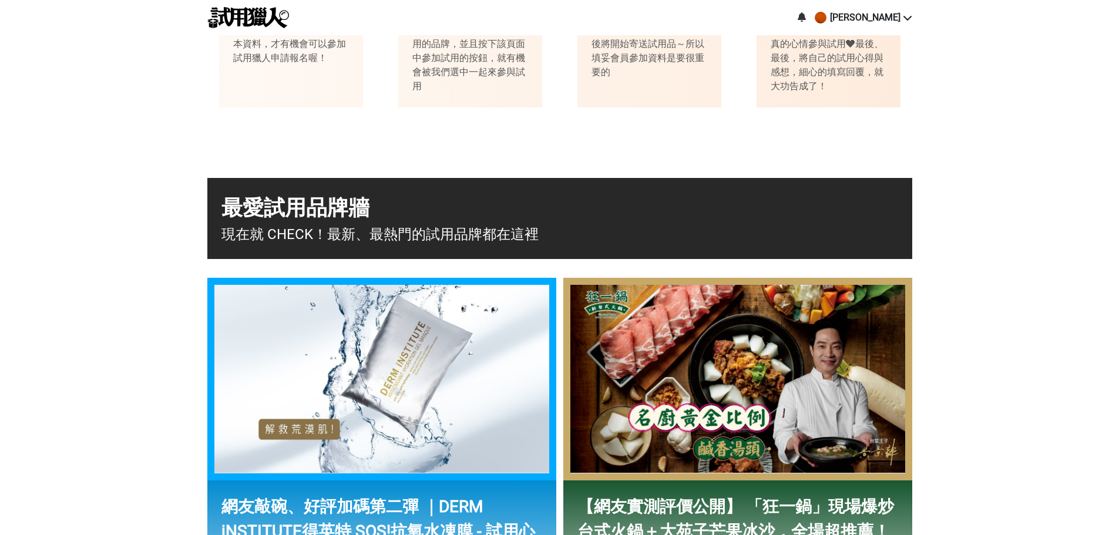
scroll to position [705, 0]
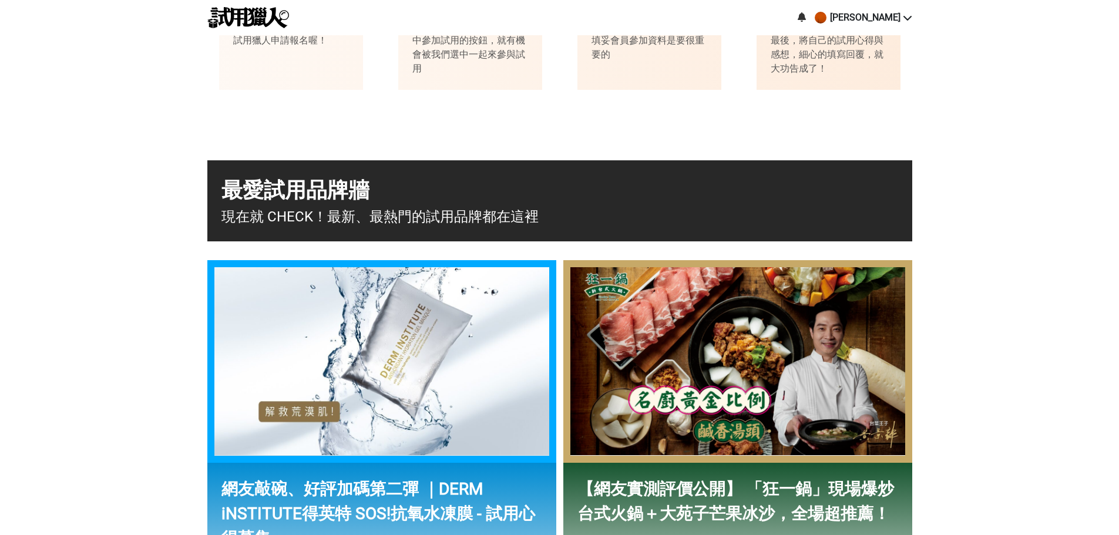
click at [431, 214] on div "現在就 CHECK！最新、最熱門的試用品牌都在這裡" at bounding box center [559, 216] width 677 height 21
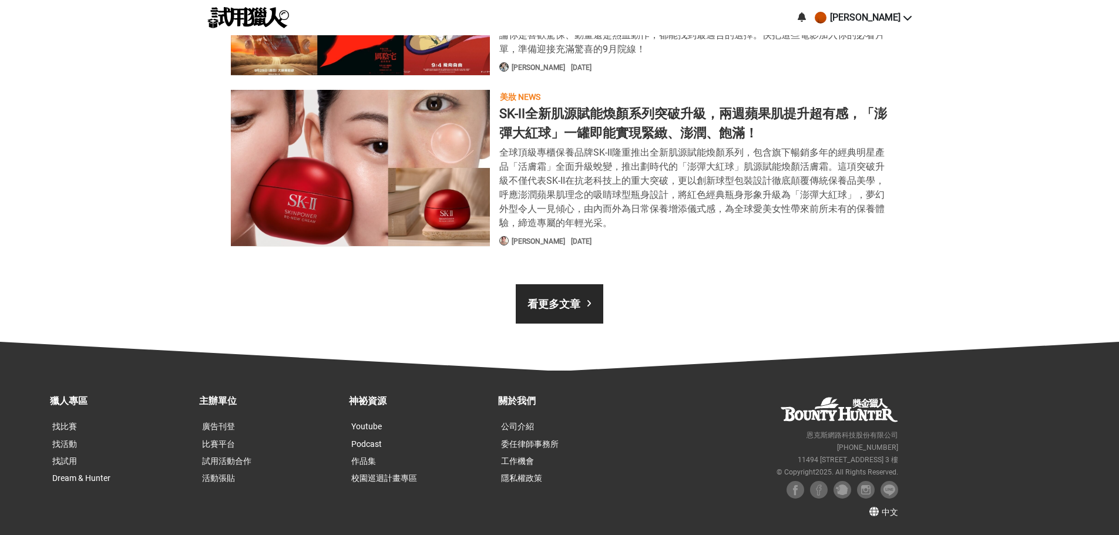
scroll to position [0, 1410]
